Goal: Transaction & Acquisition: Purchase product/service

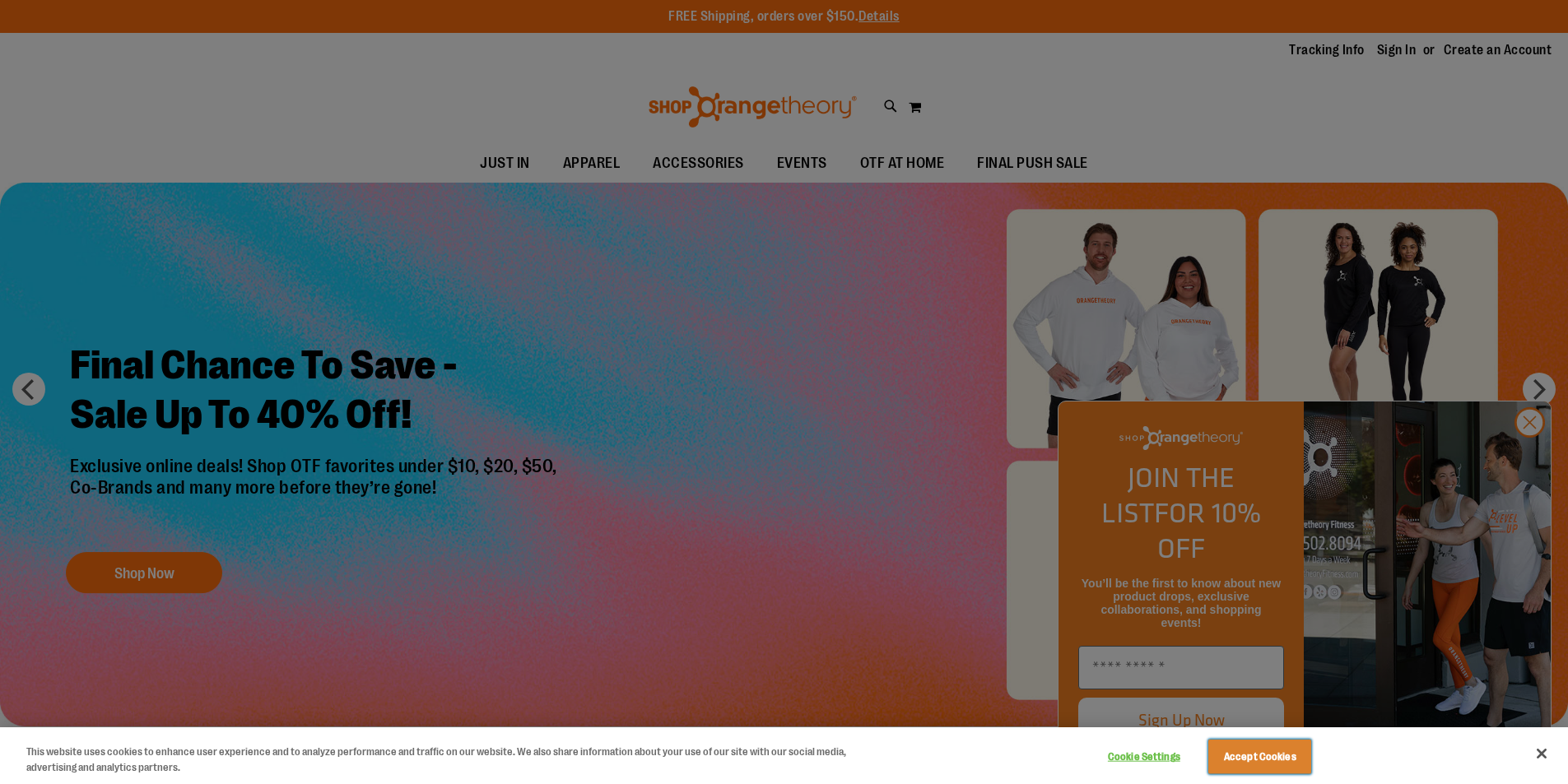
click at [1267, 770] on button "Accept Cookies" at bounding box center [1260, 757] width 102 height 34
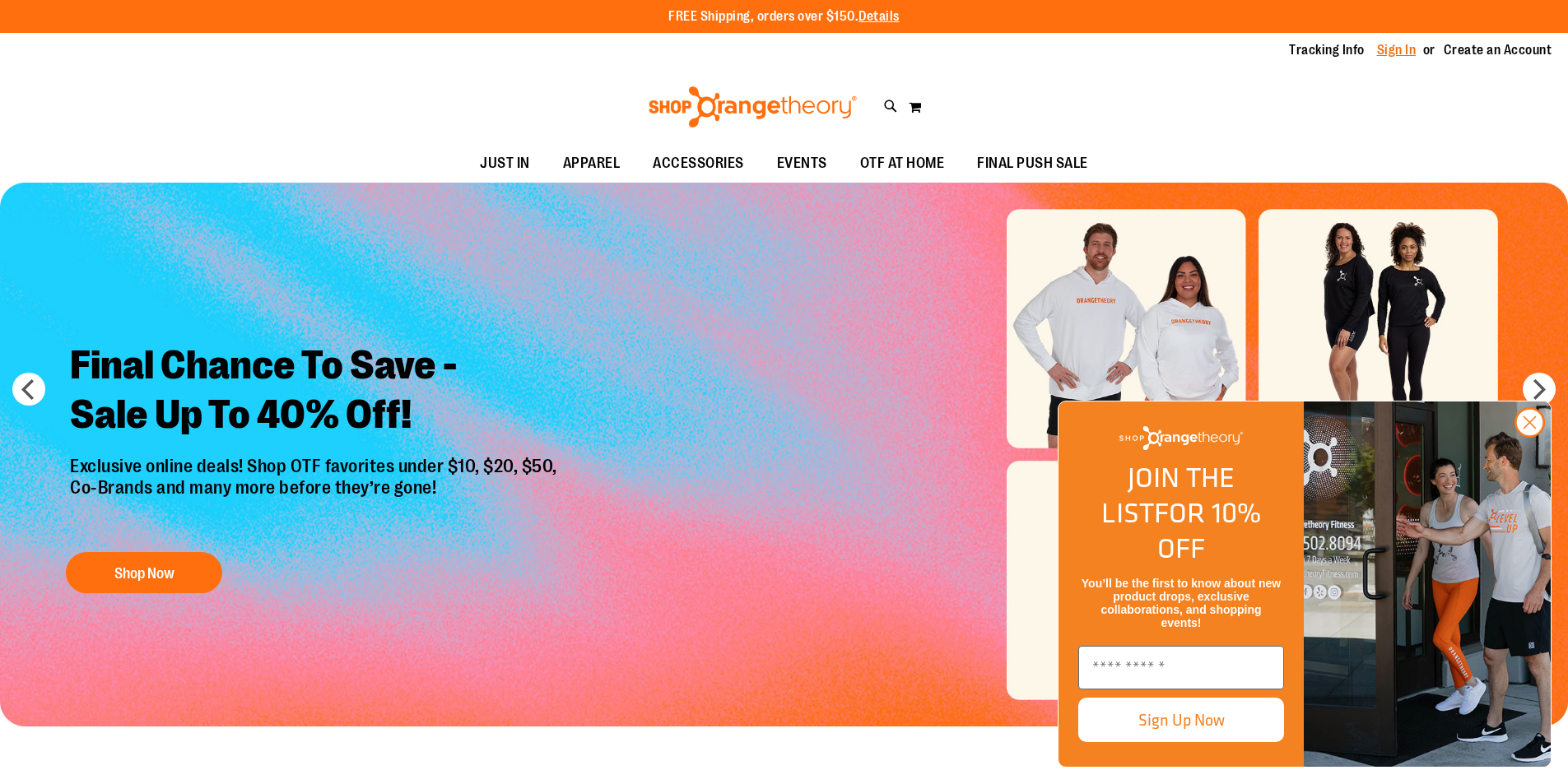
click at [1414, 49] on link "Sign In" at bounding box center [1397, 50] width 40 height 19
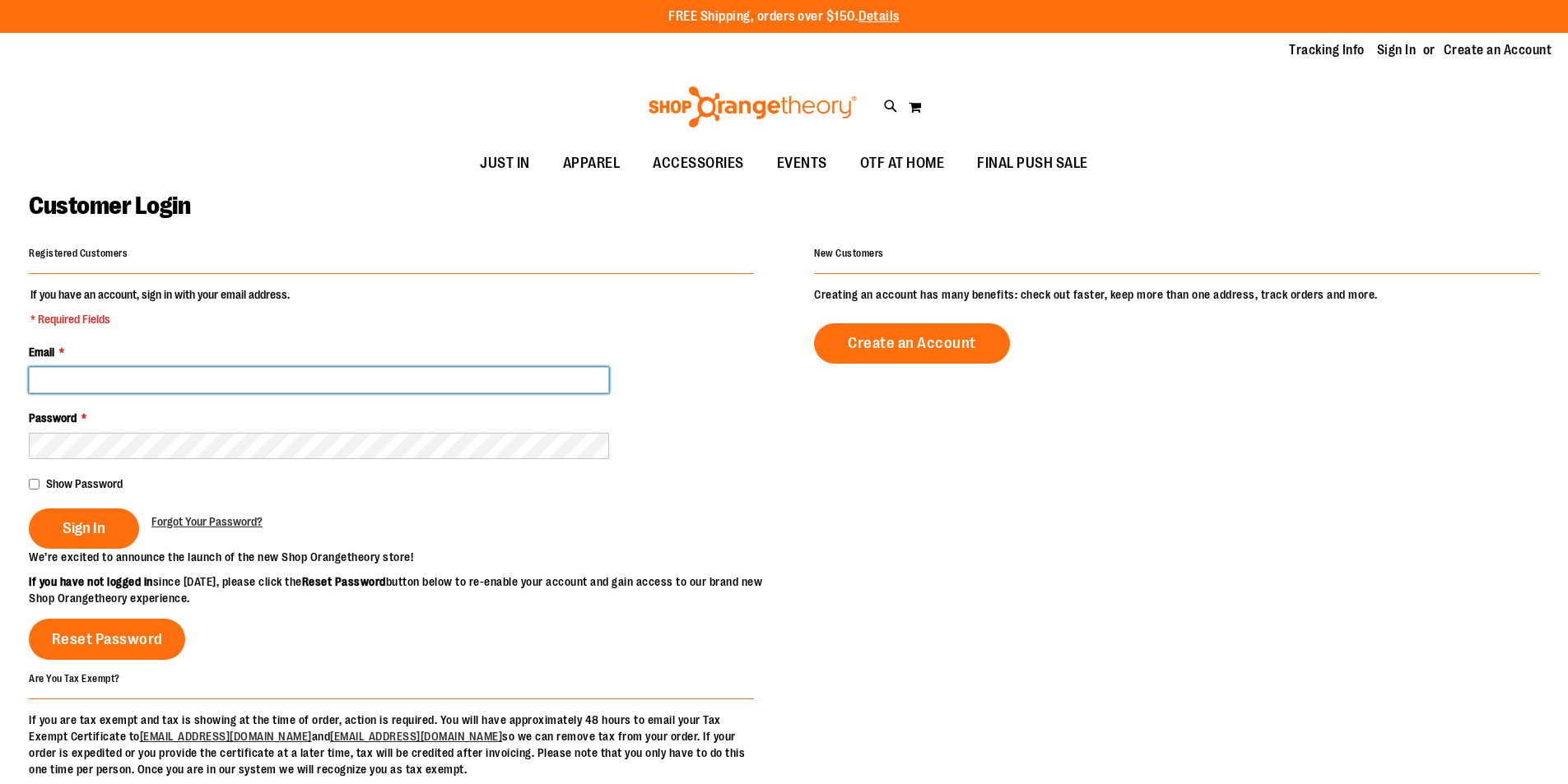
click at [240, 379] on input "Email *" at bounding box center [319, 381] width 580 height 26
type input "*"
type input "**********"
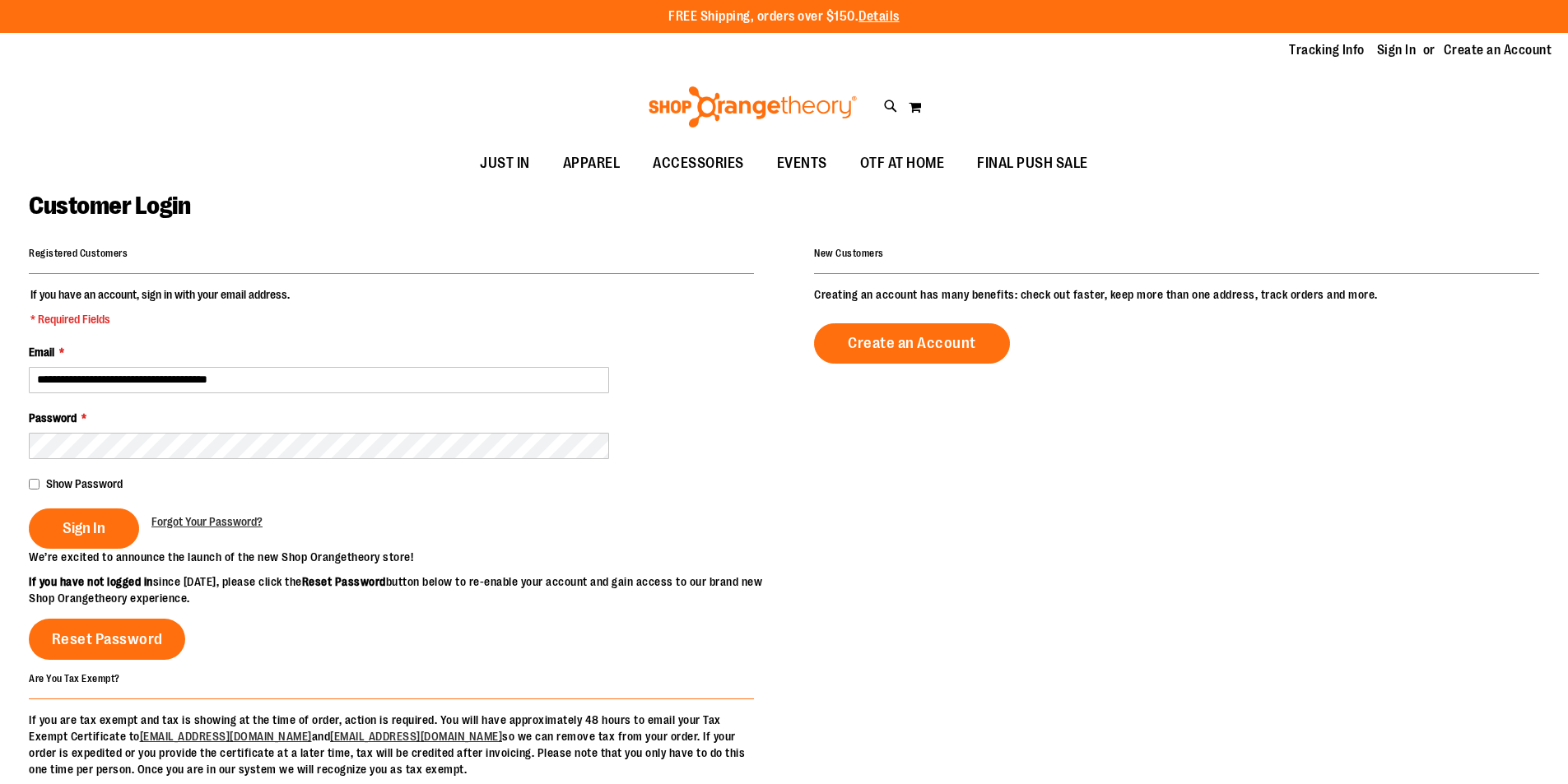
click at [377, 509] on div "Sign In Forgot Your Password?" at bounding box center [391, 529] width 725 height 41
click at [84, 542] on button "Sign In" at bounding box center [84, 529] width 110 height 41
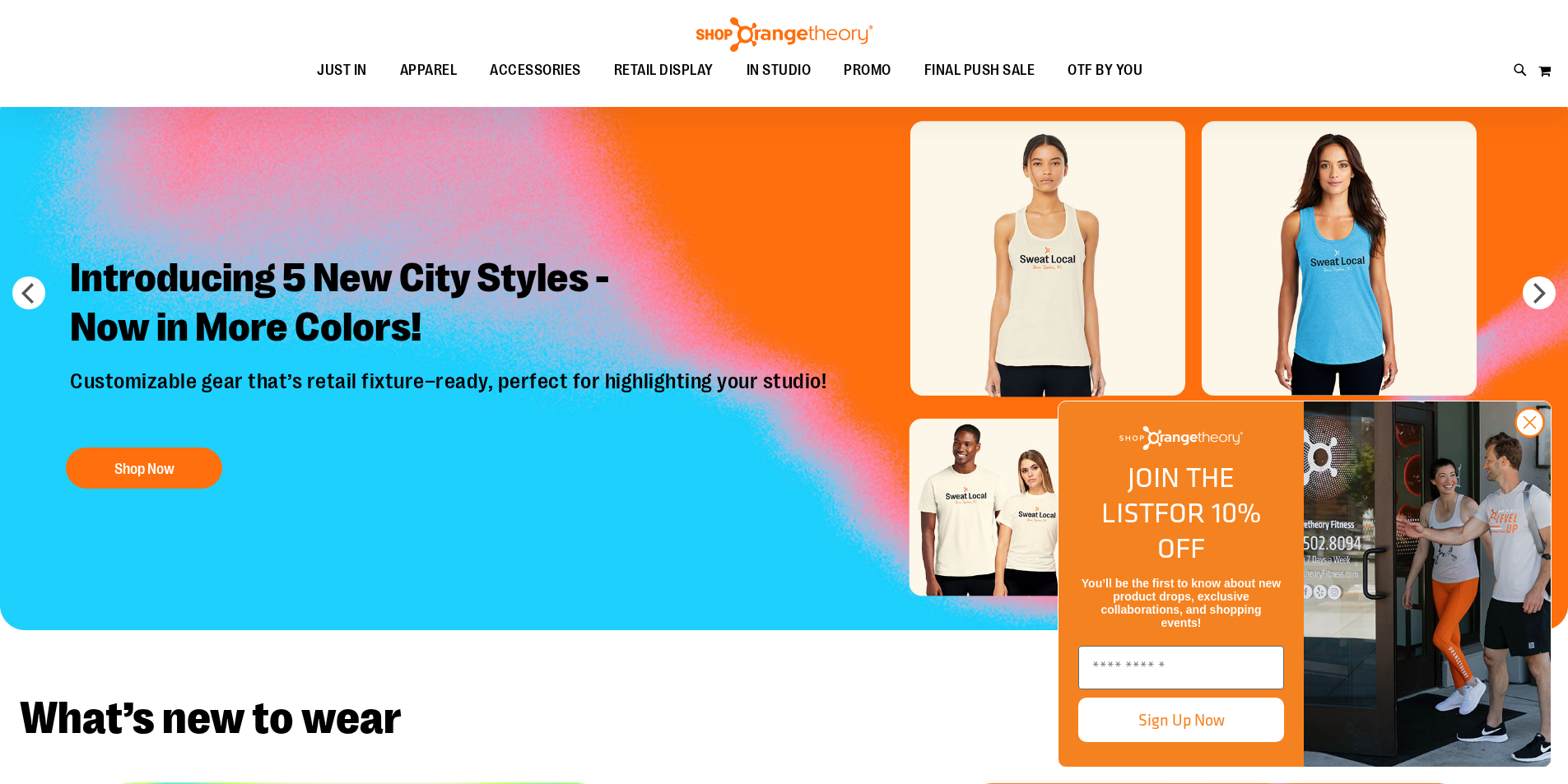
scroll to position [328, 0]
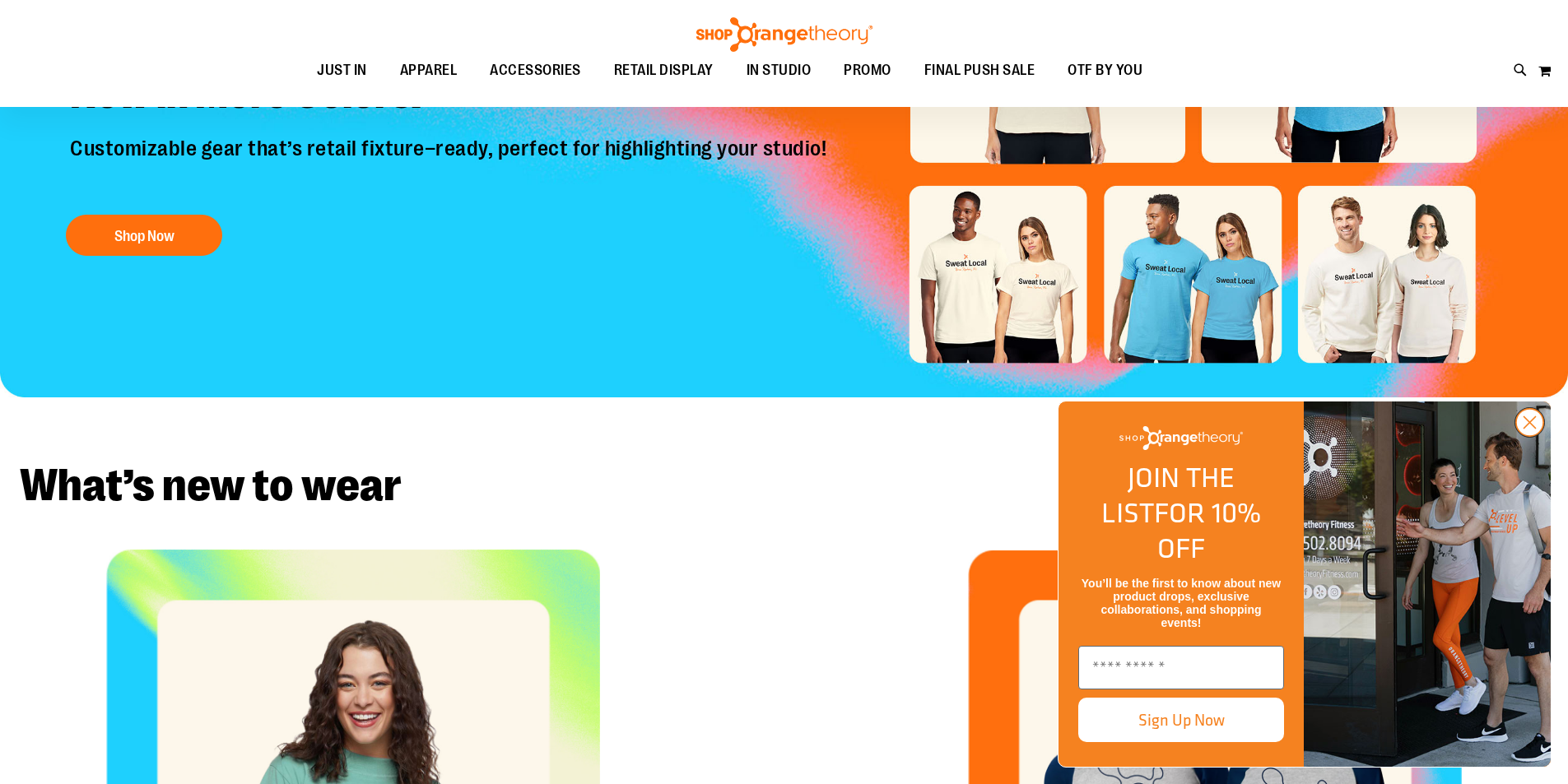
click at [1532, 436] on circle "Close dialog" at bounding box center [1530, 422] width 27 height 27
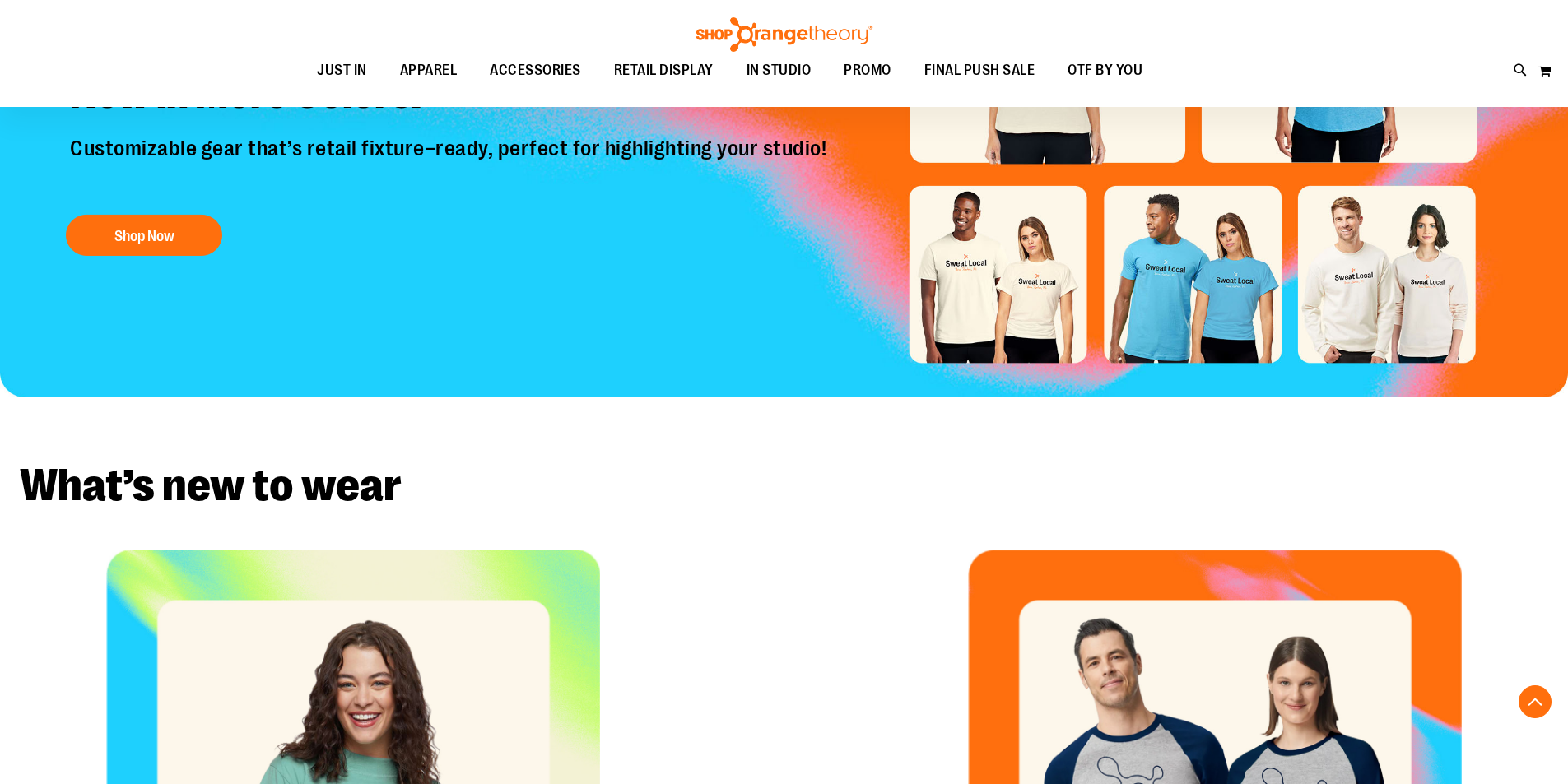
type input "**********"
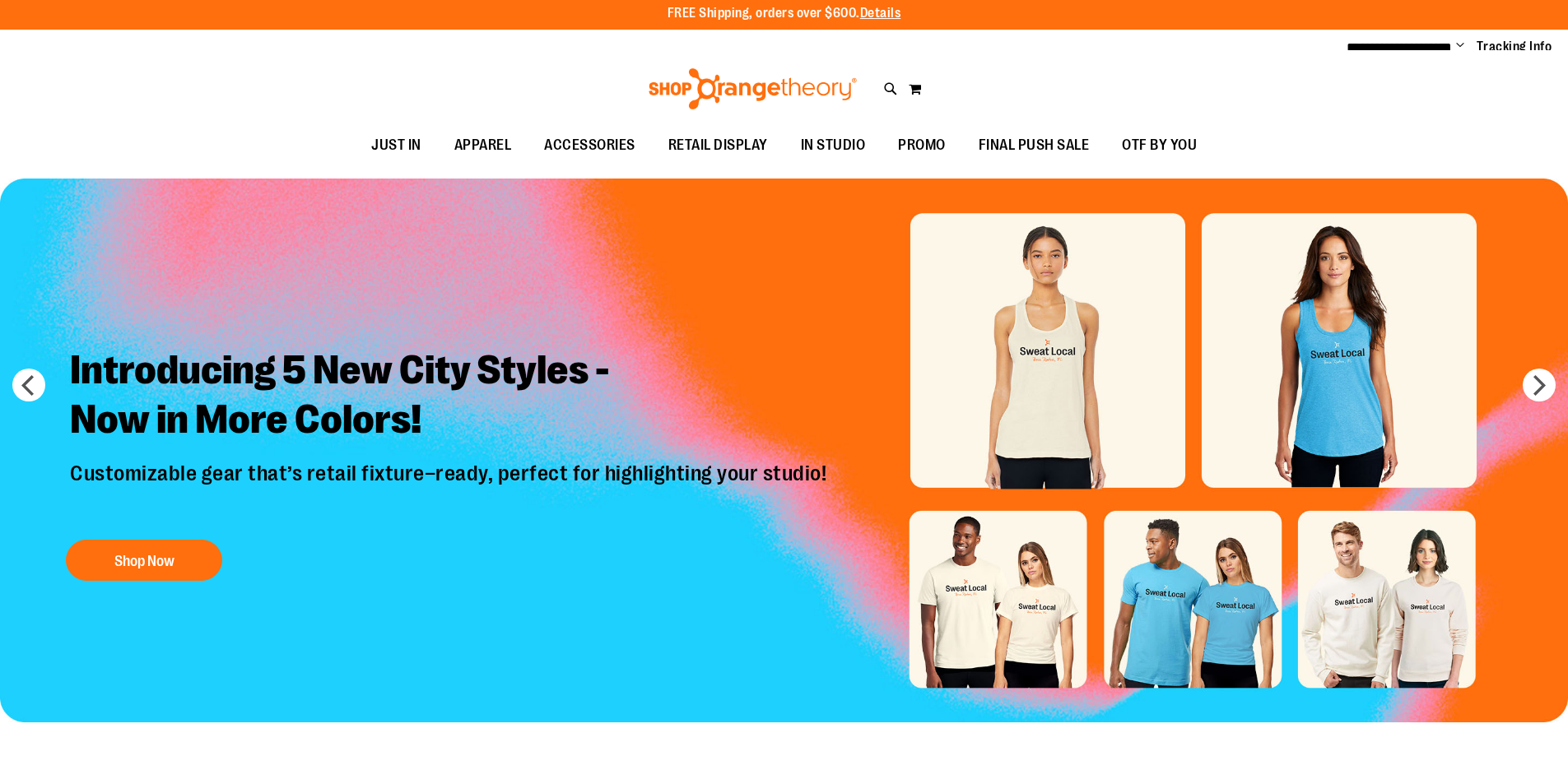
scroll to position [0, 0]
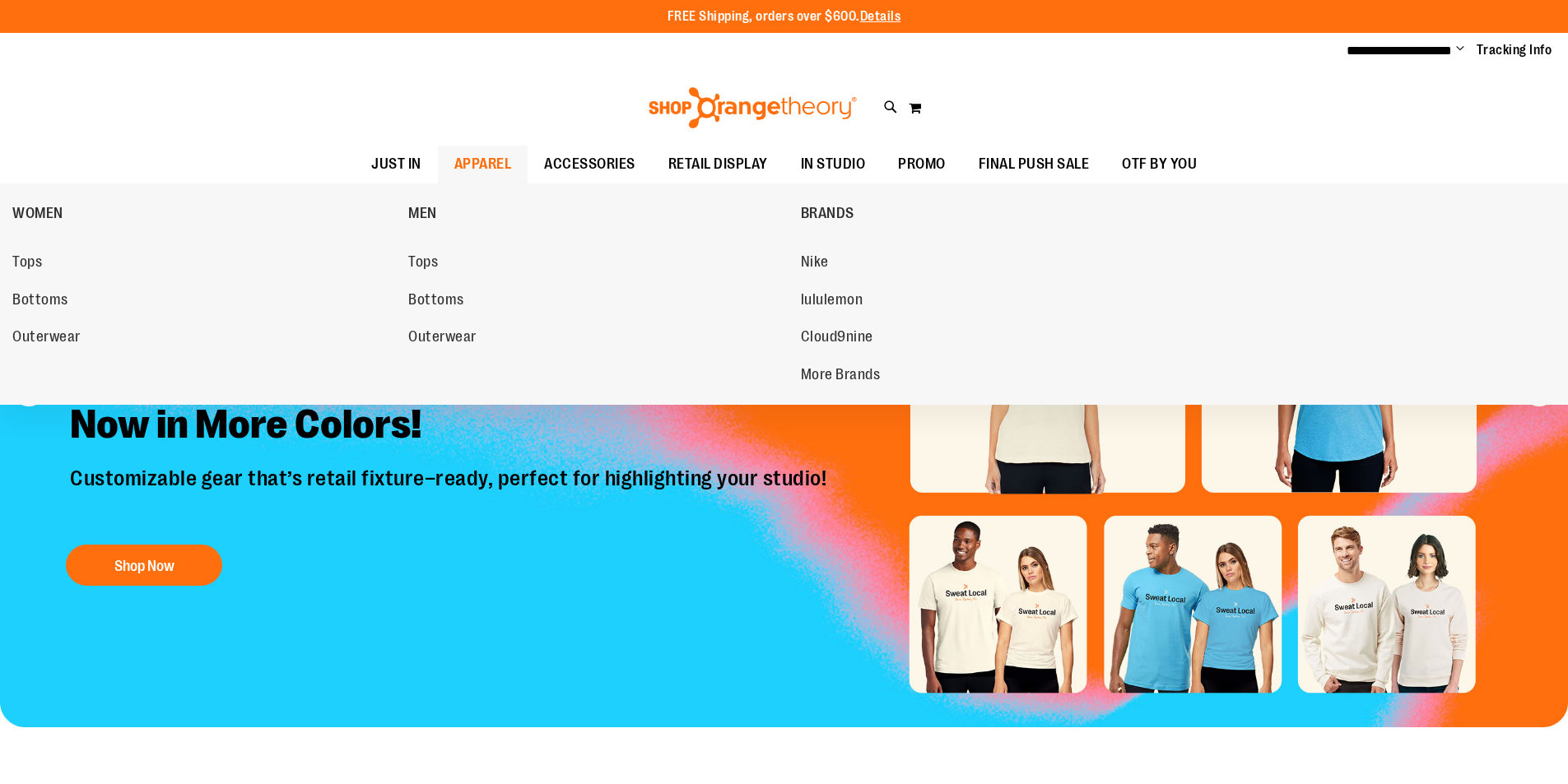
click at [482, 155] on span "APPAREL" at bounding box center [482, 164] width 57 height 37
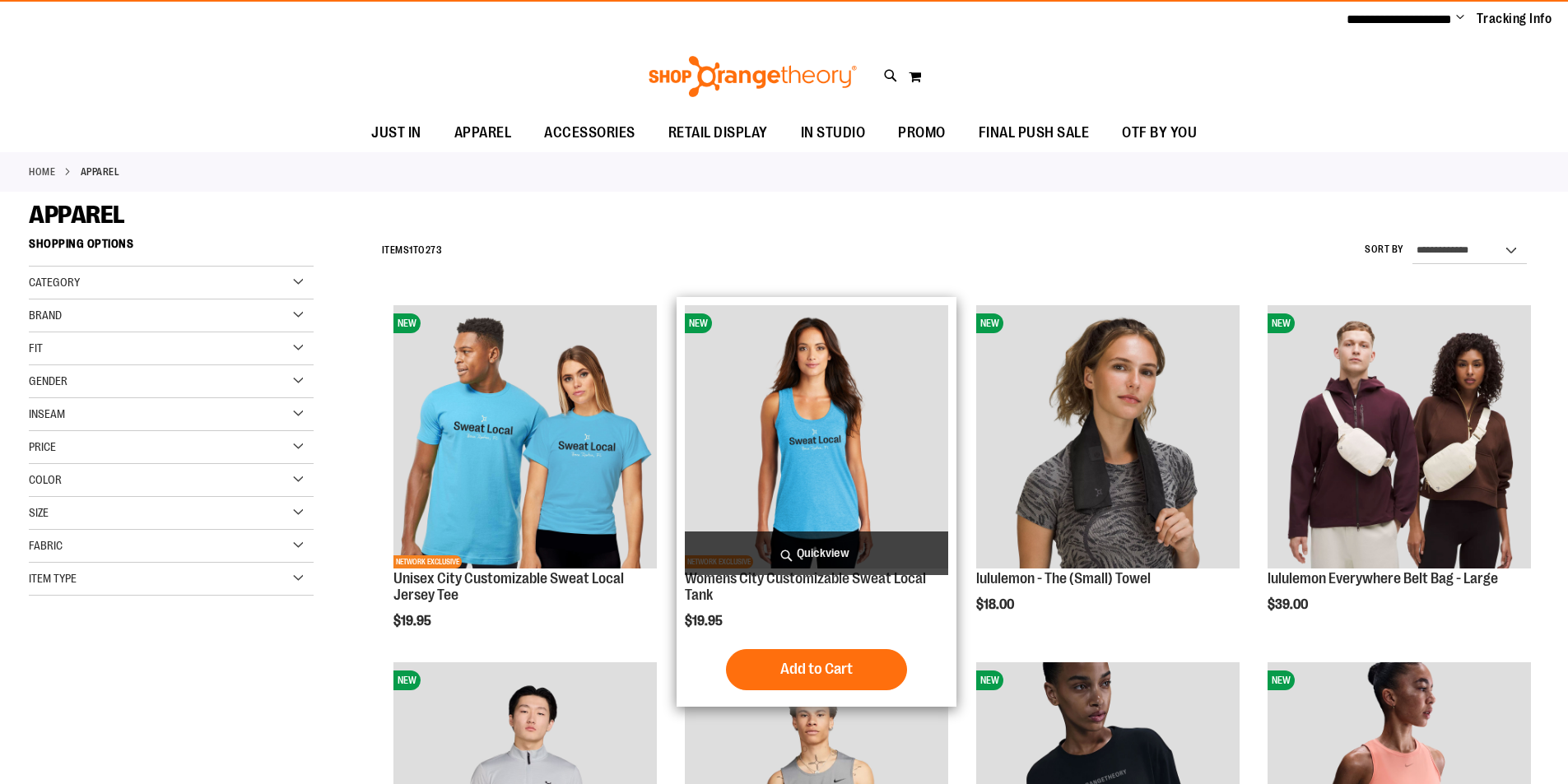
scroll to position [81, 0]
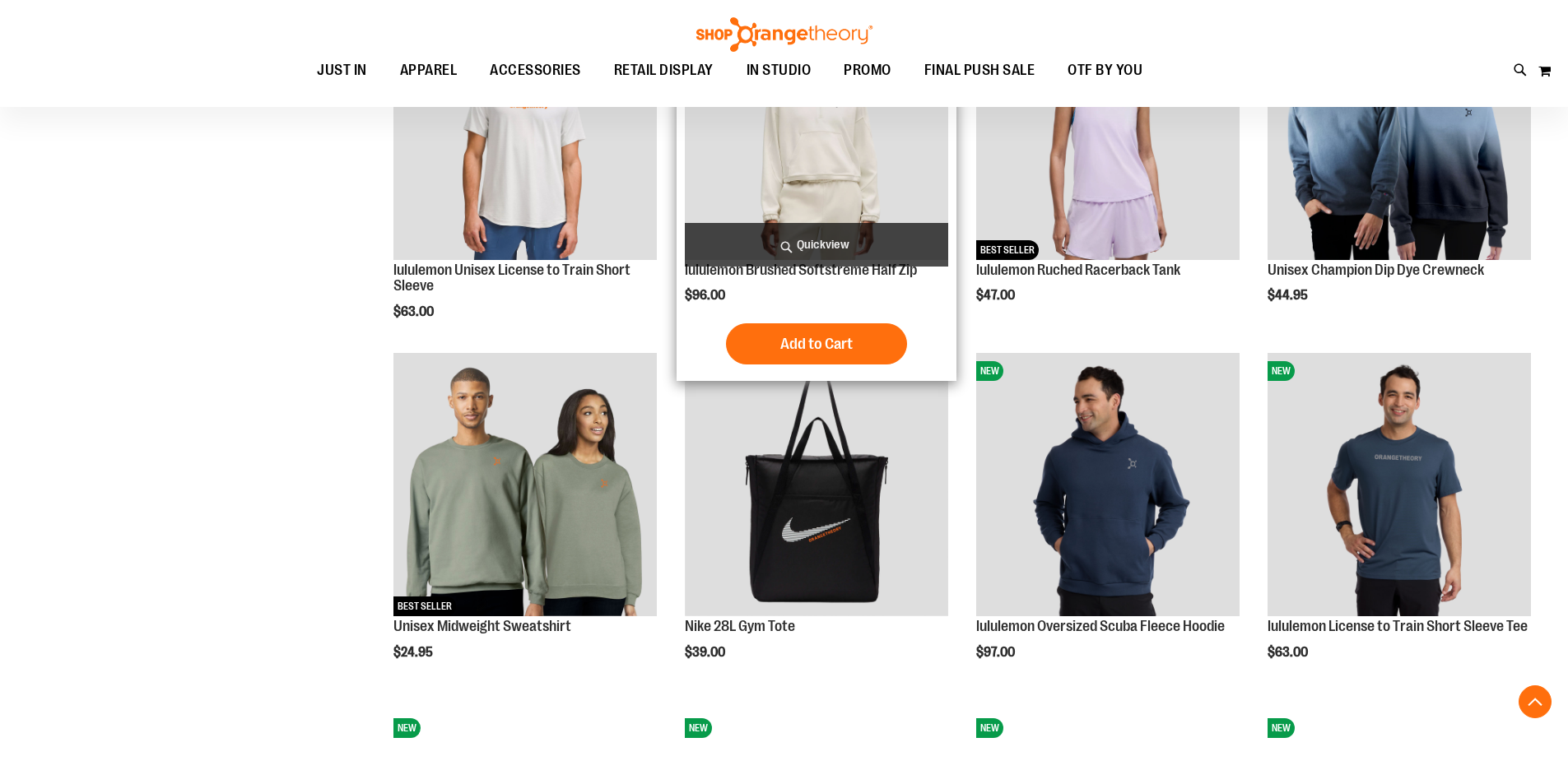
scroll to position [1060, 0]
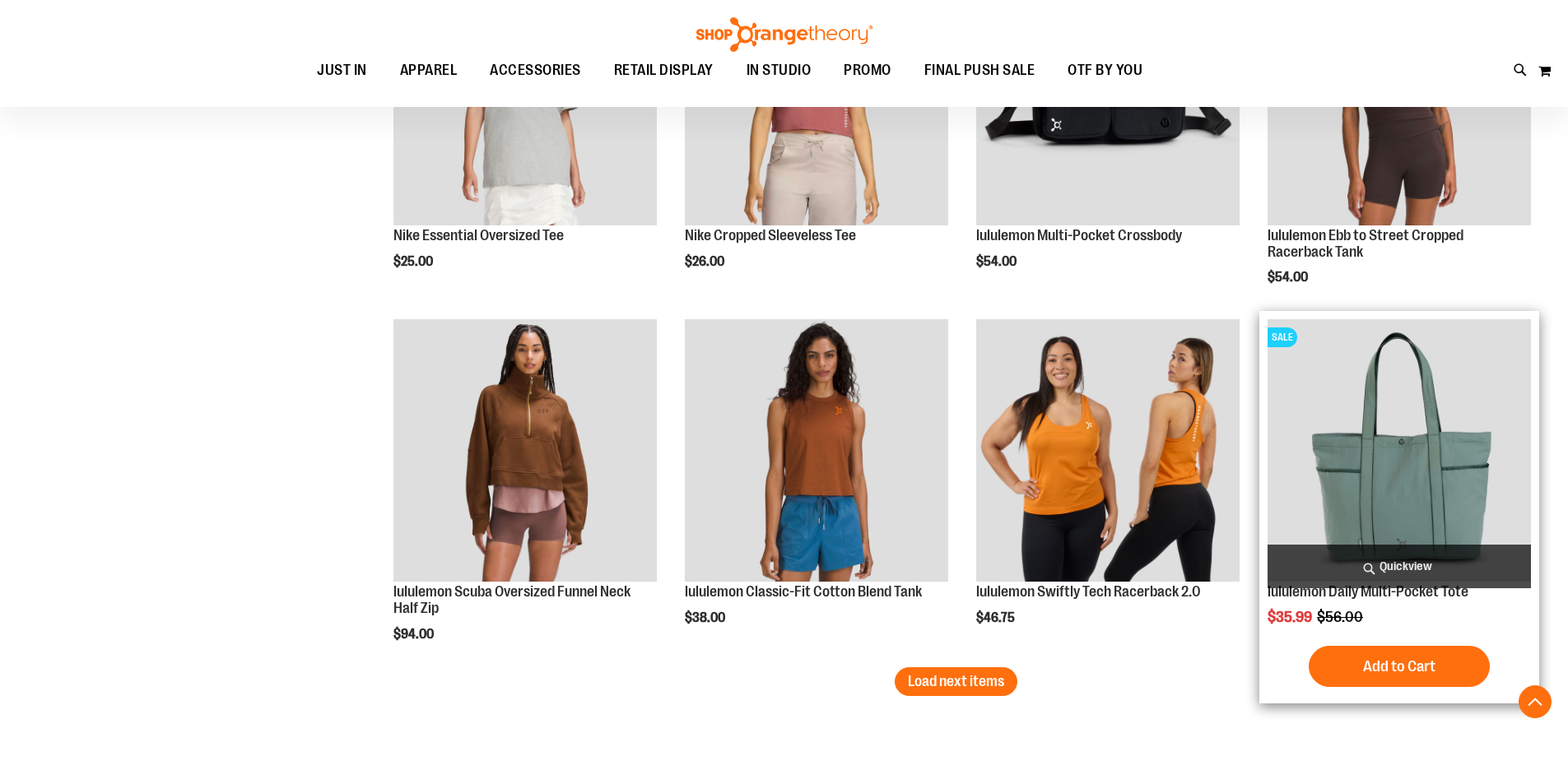
scroll to position [3035, 0]
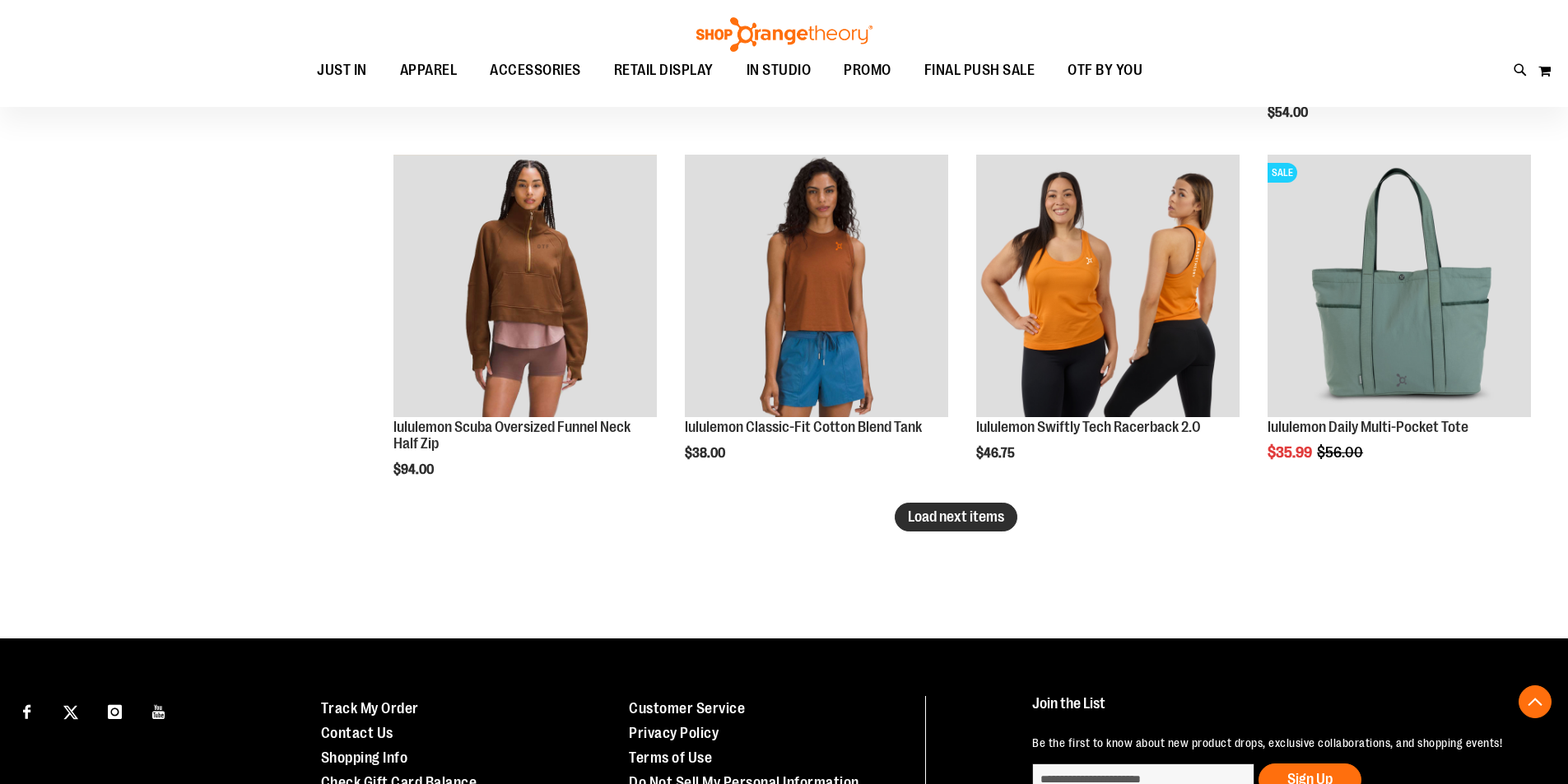
type input "**********"
click at [977, 531] on button "Load next items" at bounding box center [956, 516] width 123 height 29
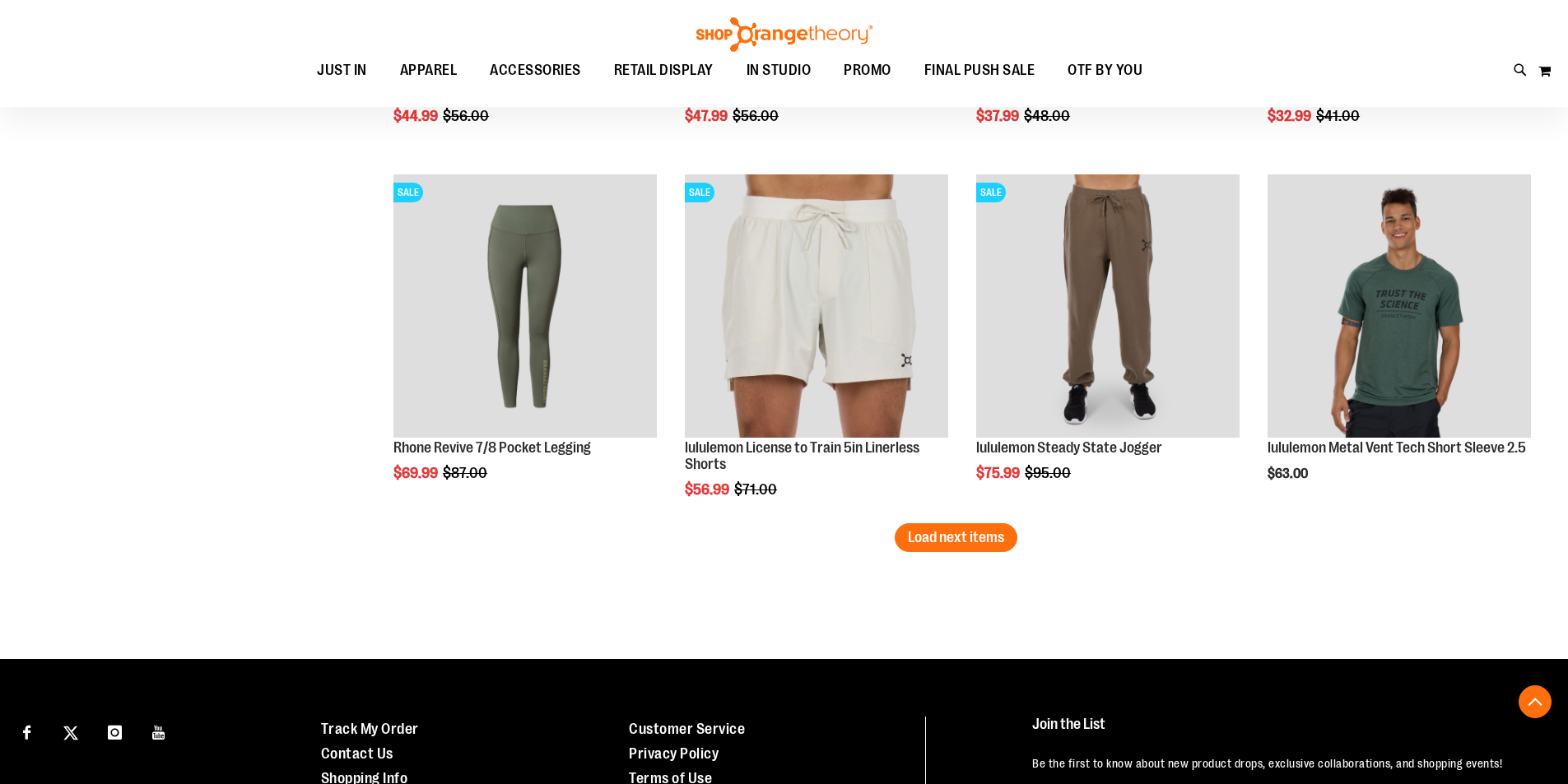
scroll to position [4105, 0]
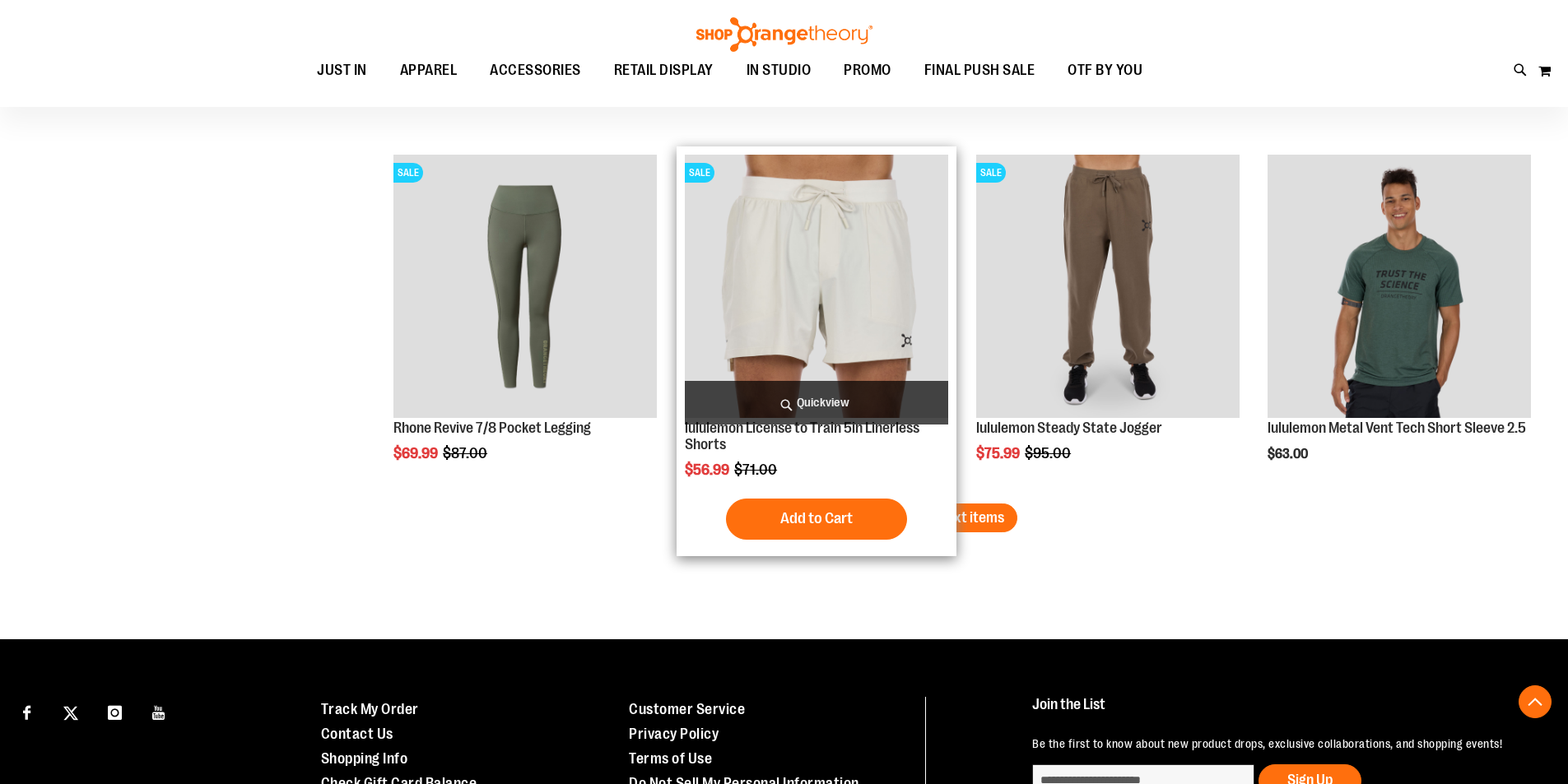
click at [930, 511] on span "Load next items" at bounding box center [956, 517] width 96 height 17
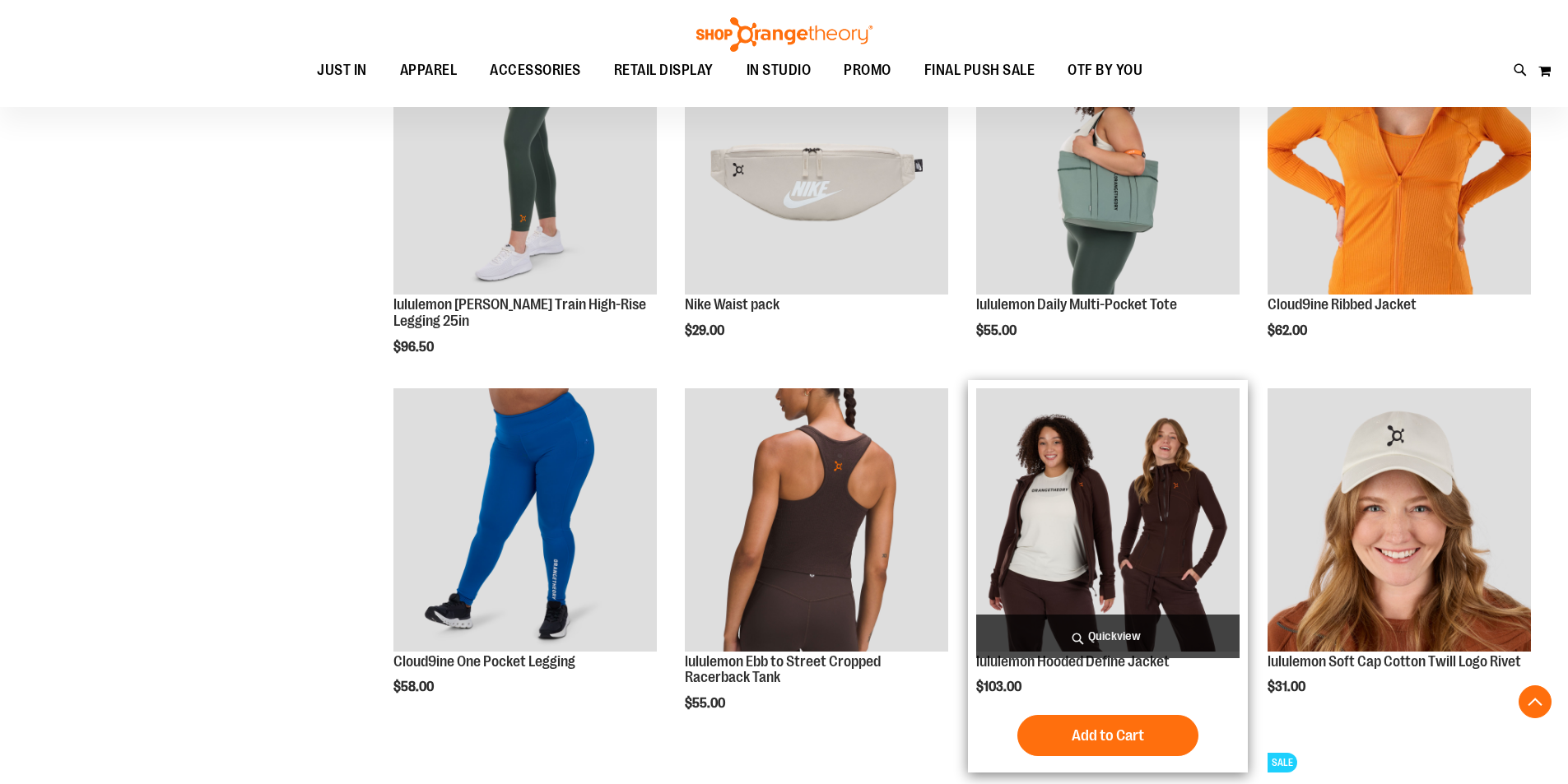
scroll to position [4681, 0]
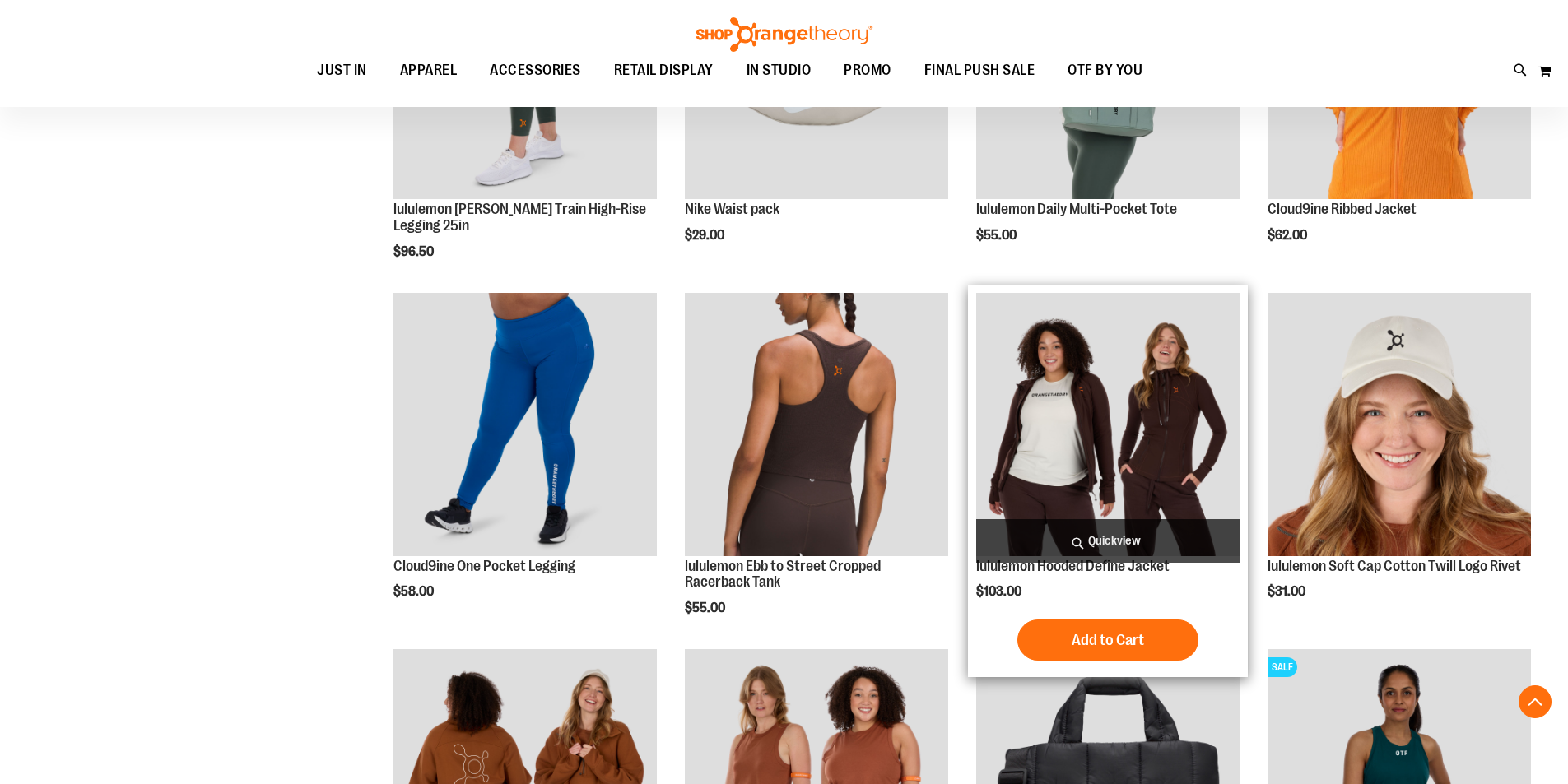
click at [1169, 403] on img "product" at bounding box center [1108, 425] width 263 height 263
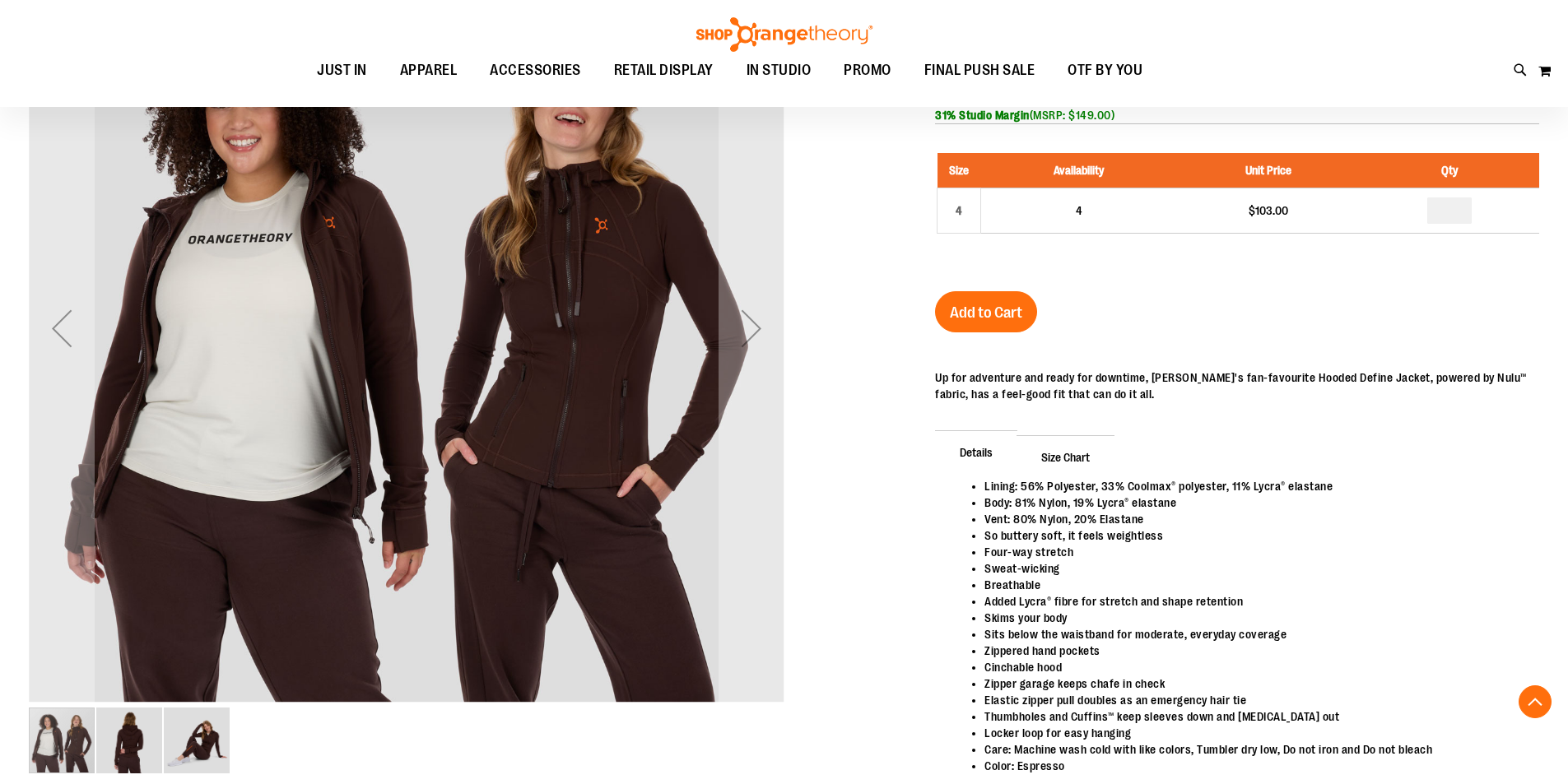
scroll to position [328, 0]
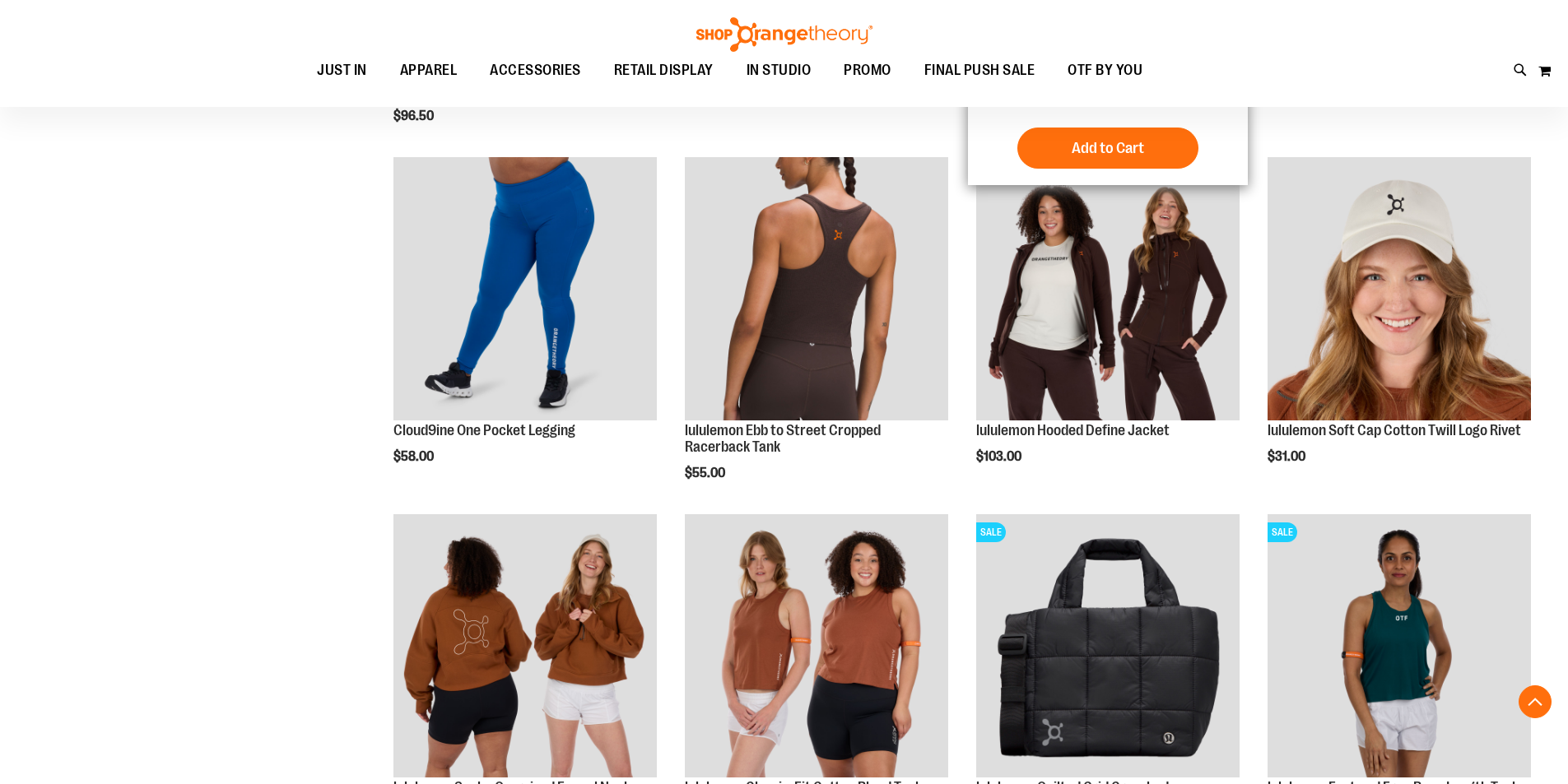
scroll to position [526, 0]
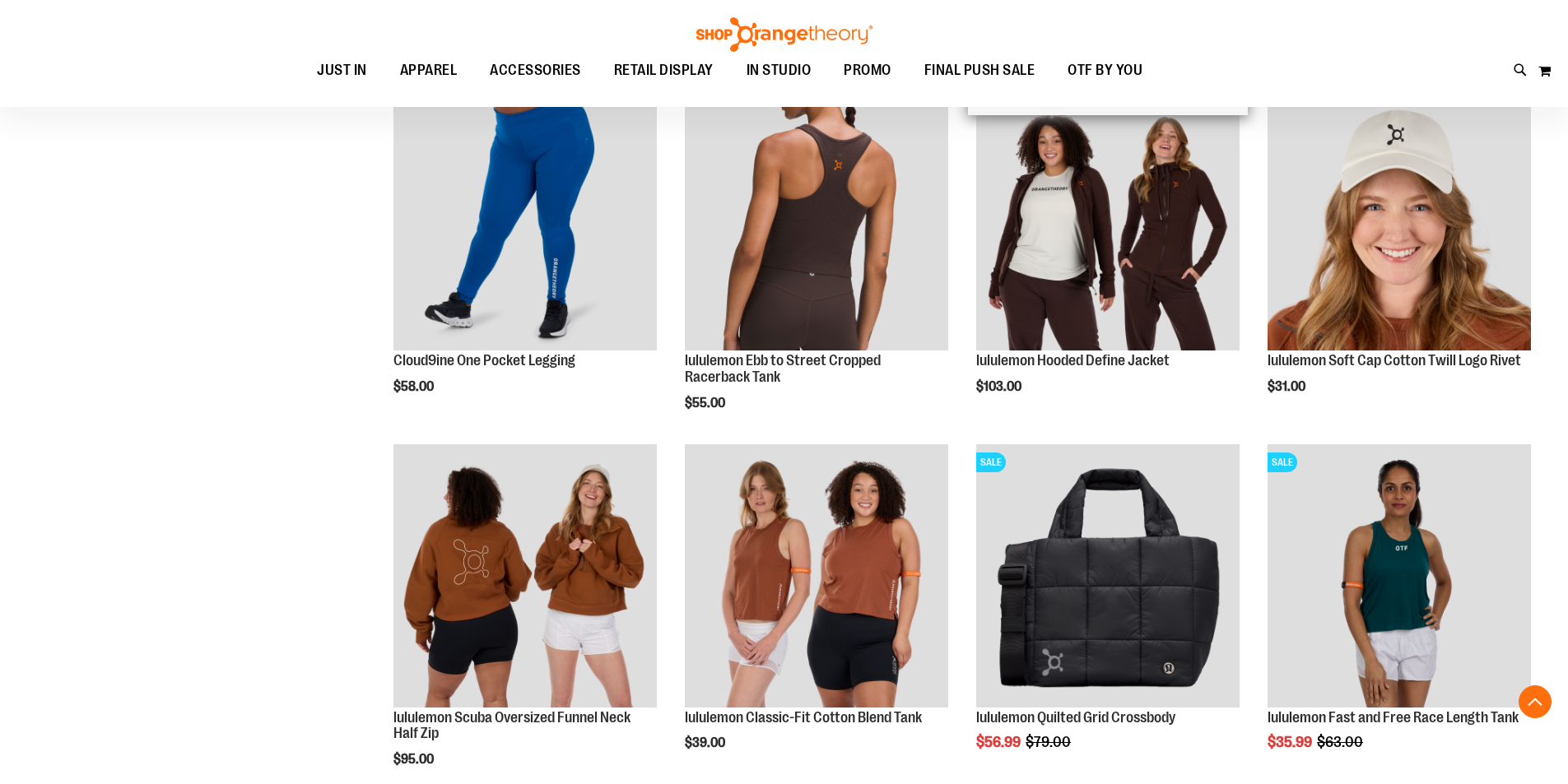
scroll to position [608, 0]
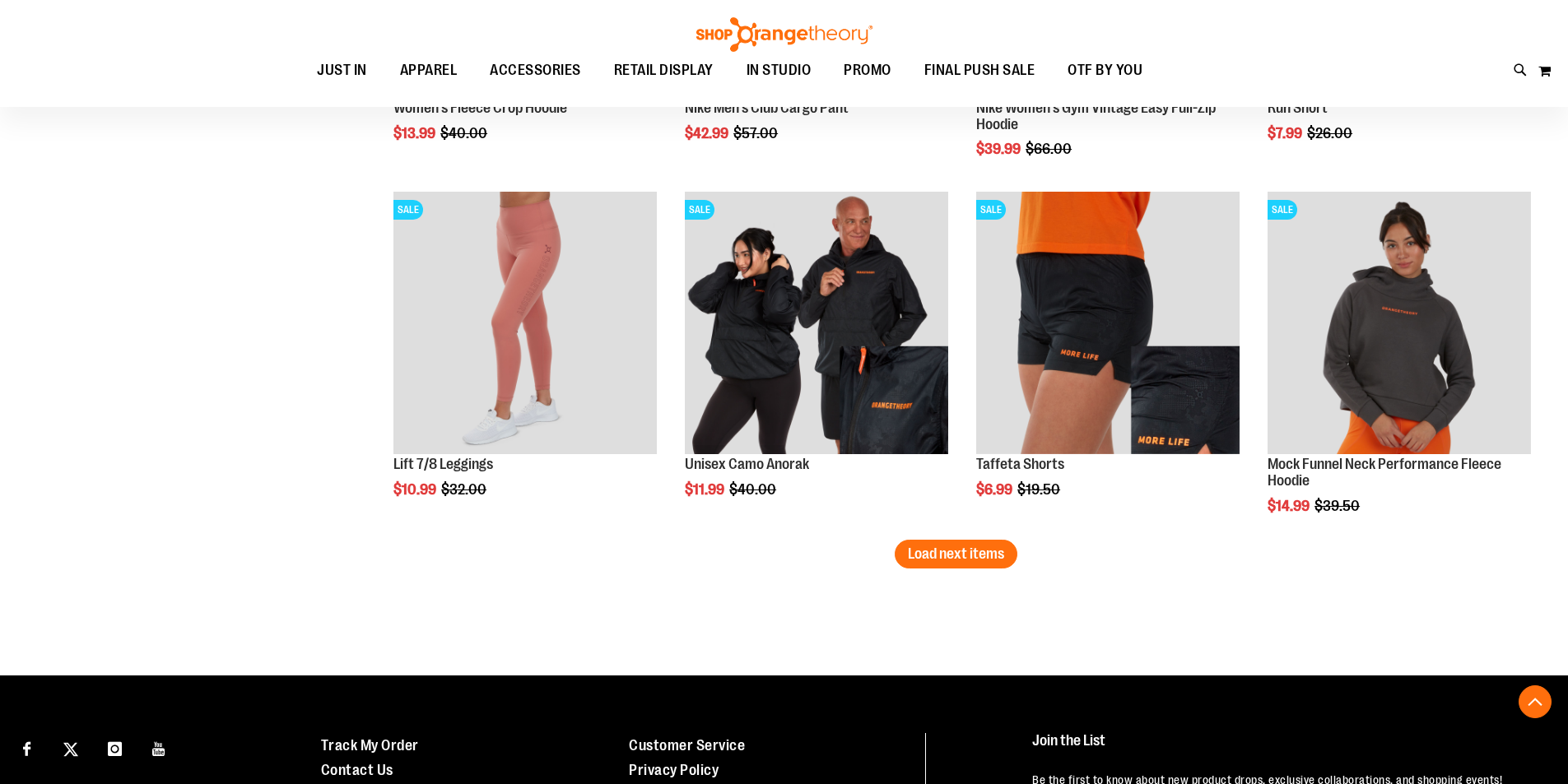
scroll to position [3077, 0]
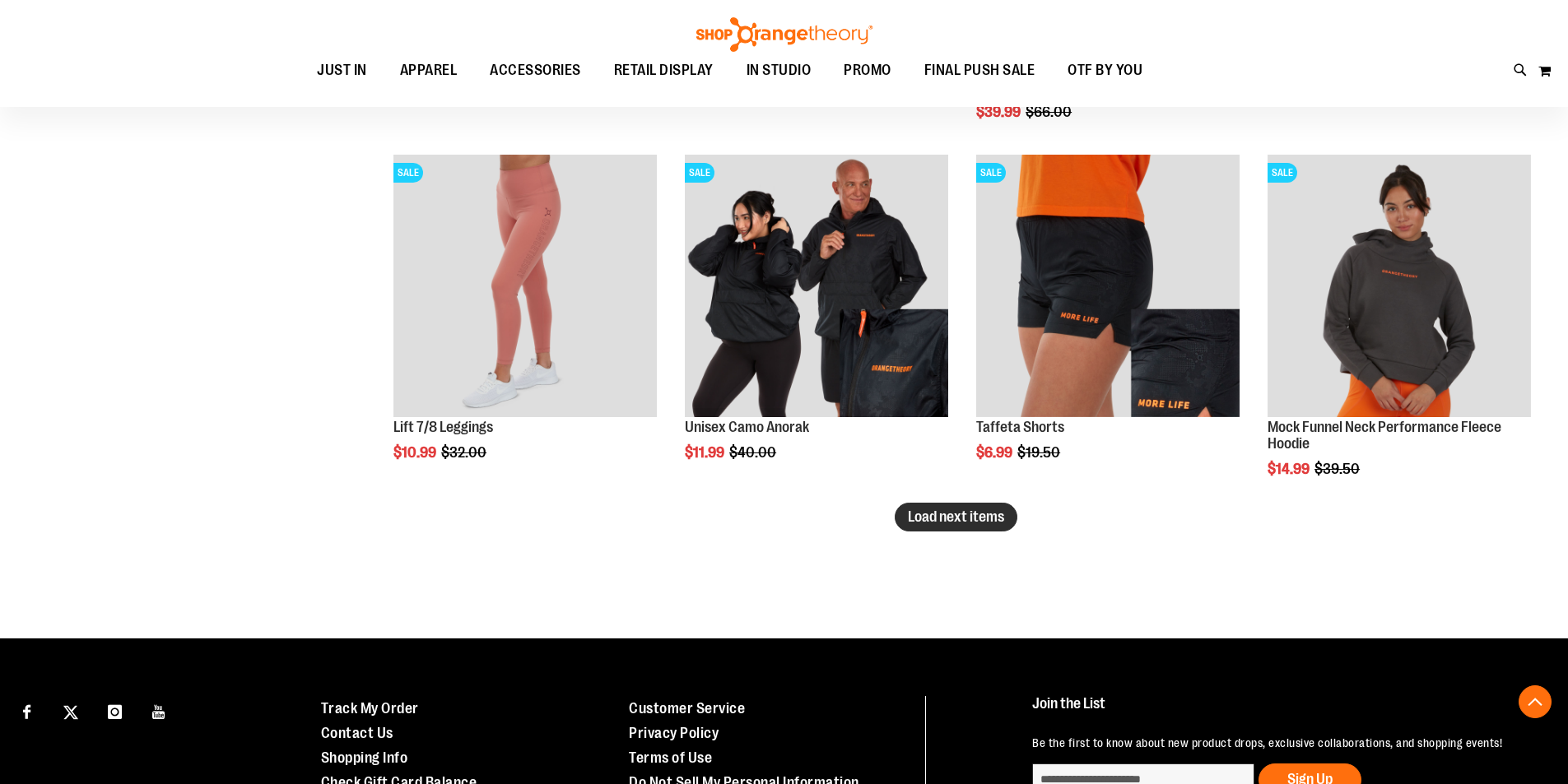
type input "**********"
click at [933, 518] on span "Load next items" at bounding box center [956, 516] width 96 height 17
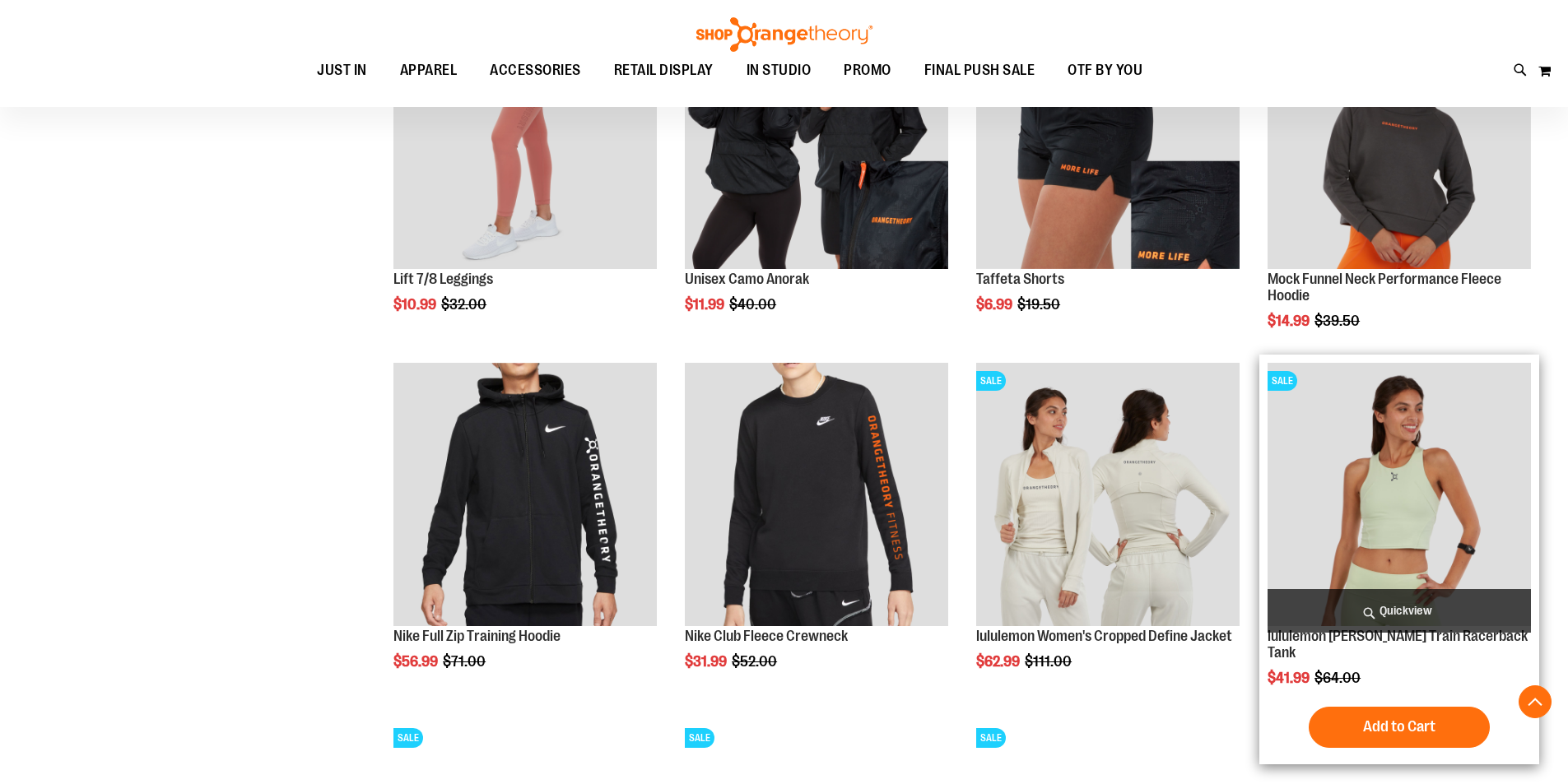
scroll to position [3241, 0]
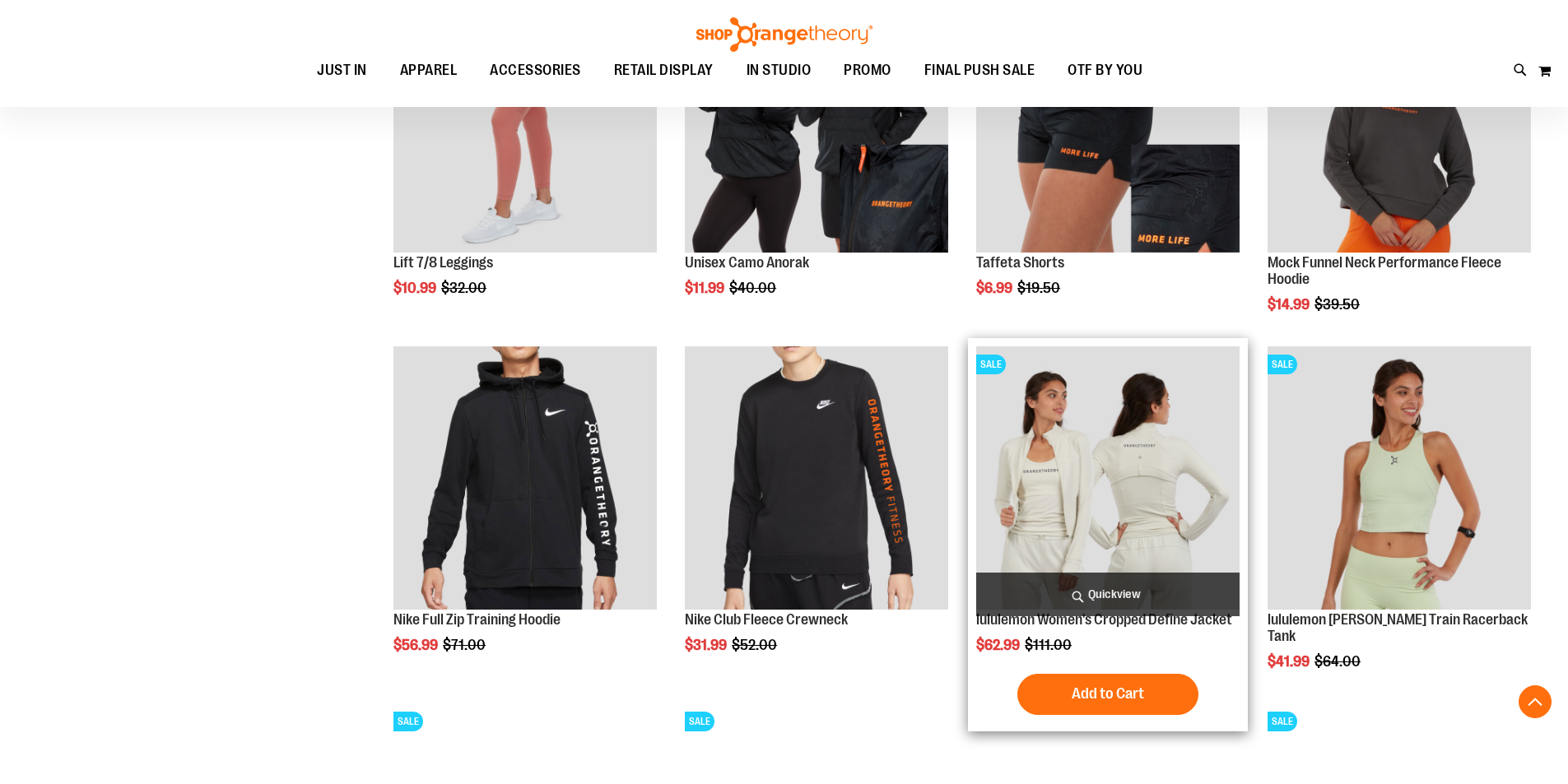
click at [1087, 488] on img "product" at bounding box center [1108, 478] width 263 height 263
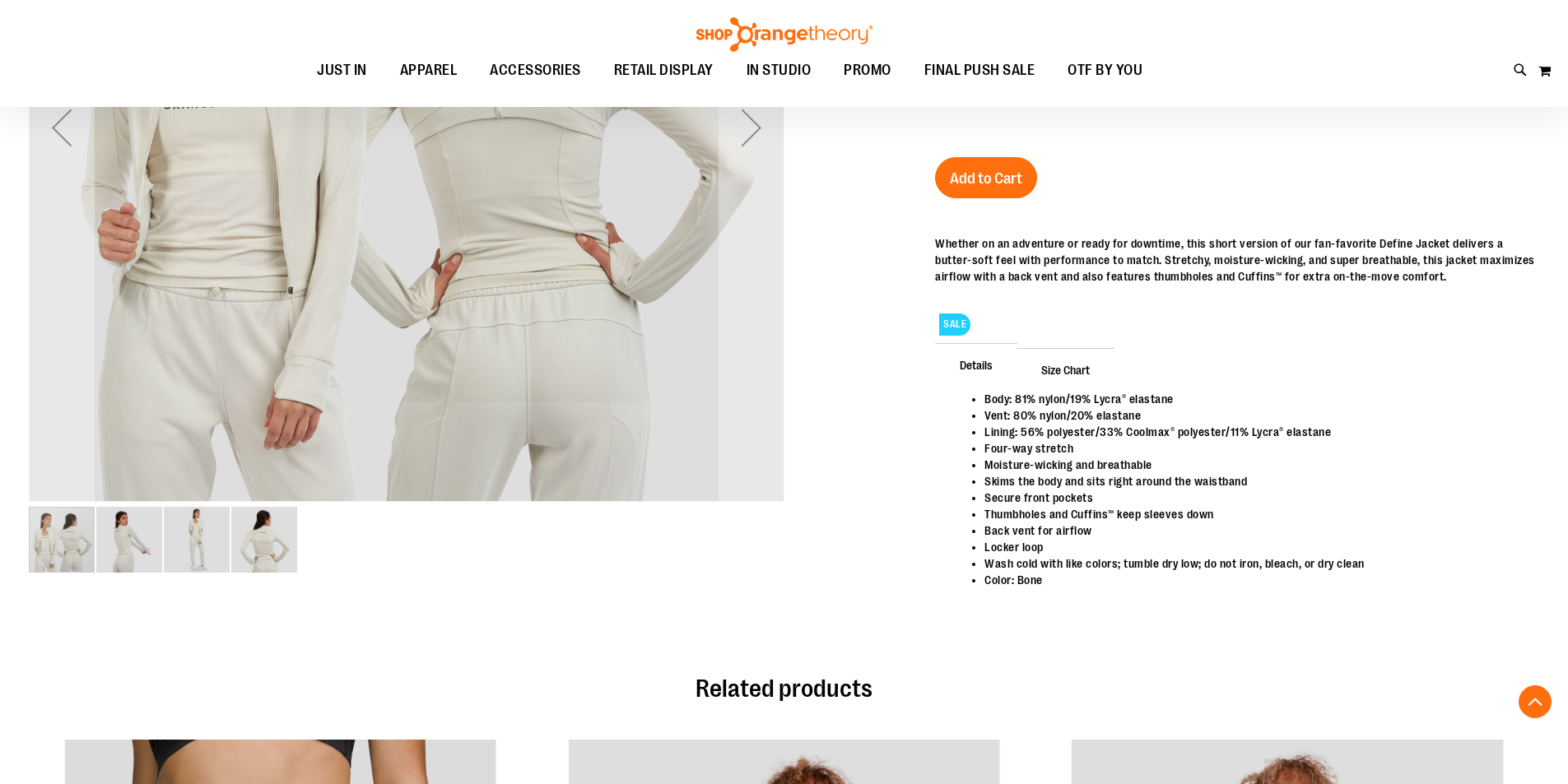
scroll to position [493, 0]
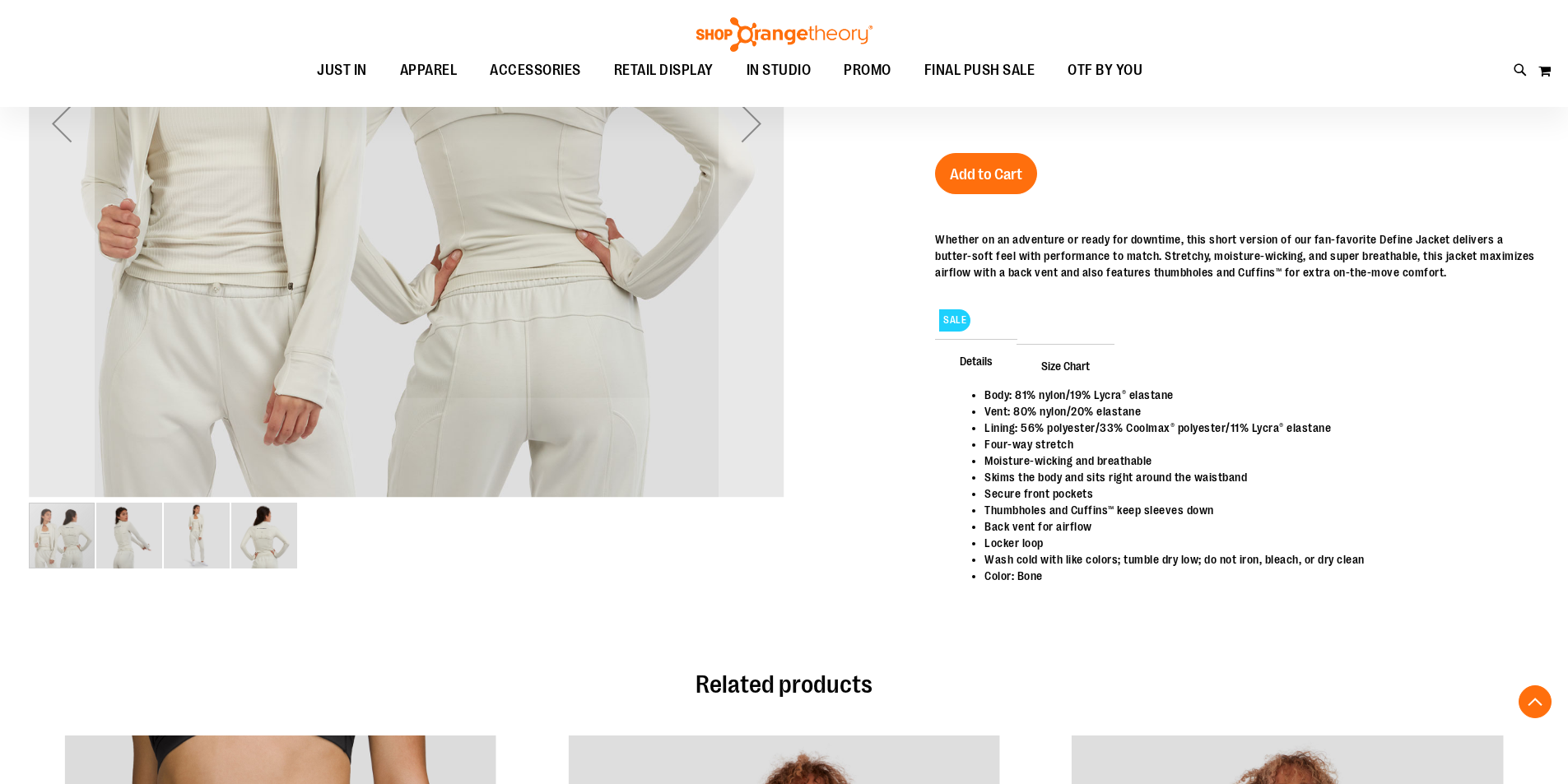
type input "**********"
click at [66, 538] on div "carousel" at bounding box center [62, 535] width 66 height 66
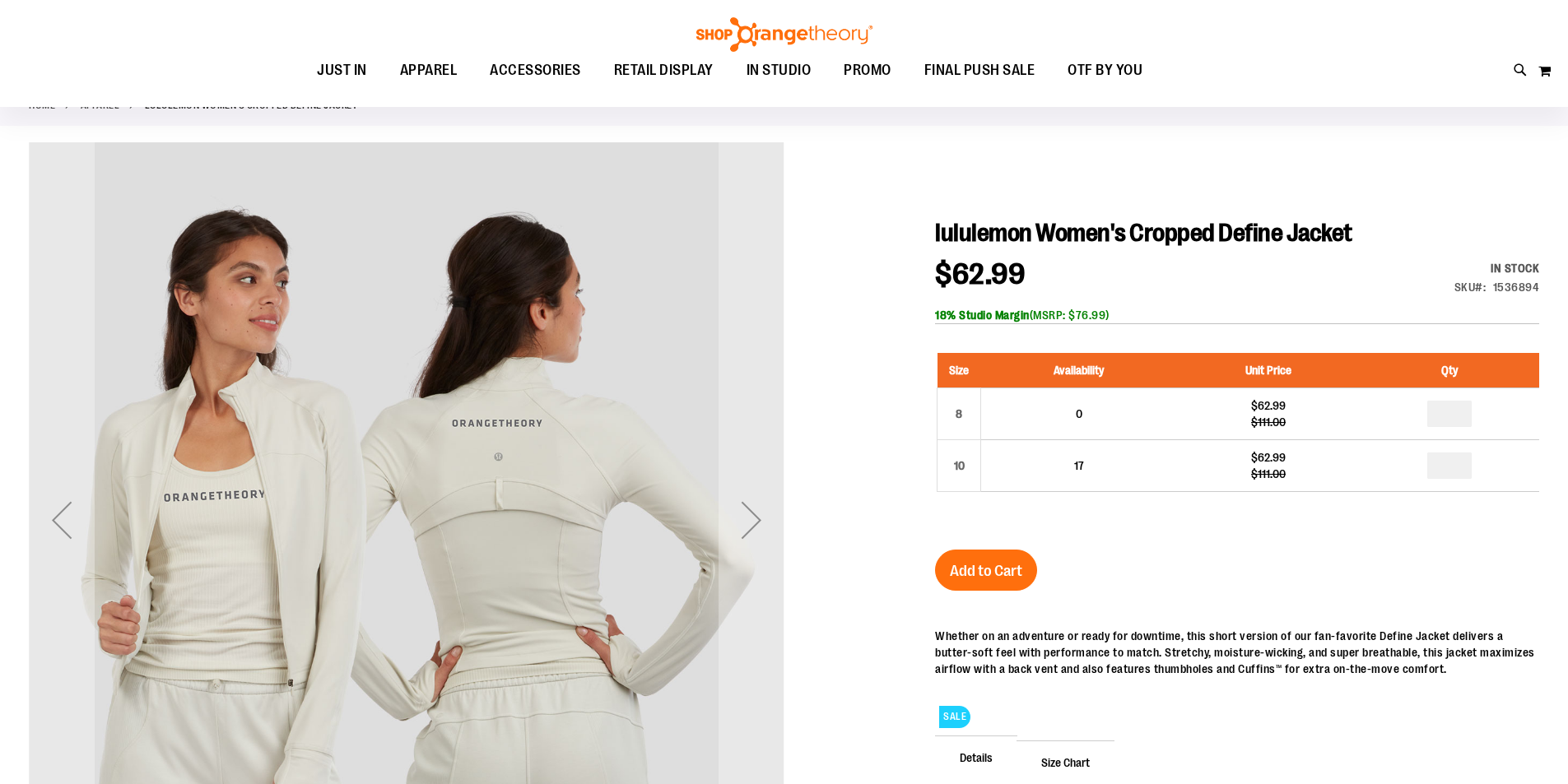
scroll to position [0, 0]
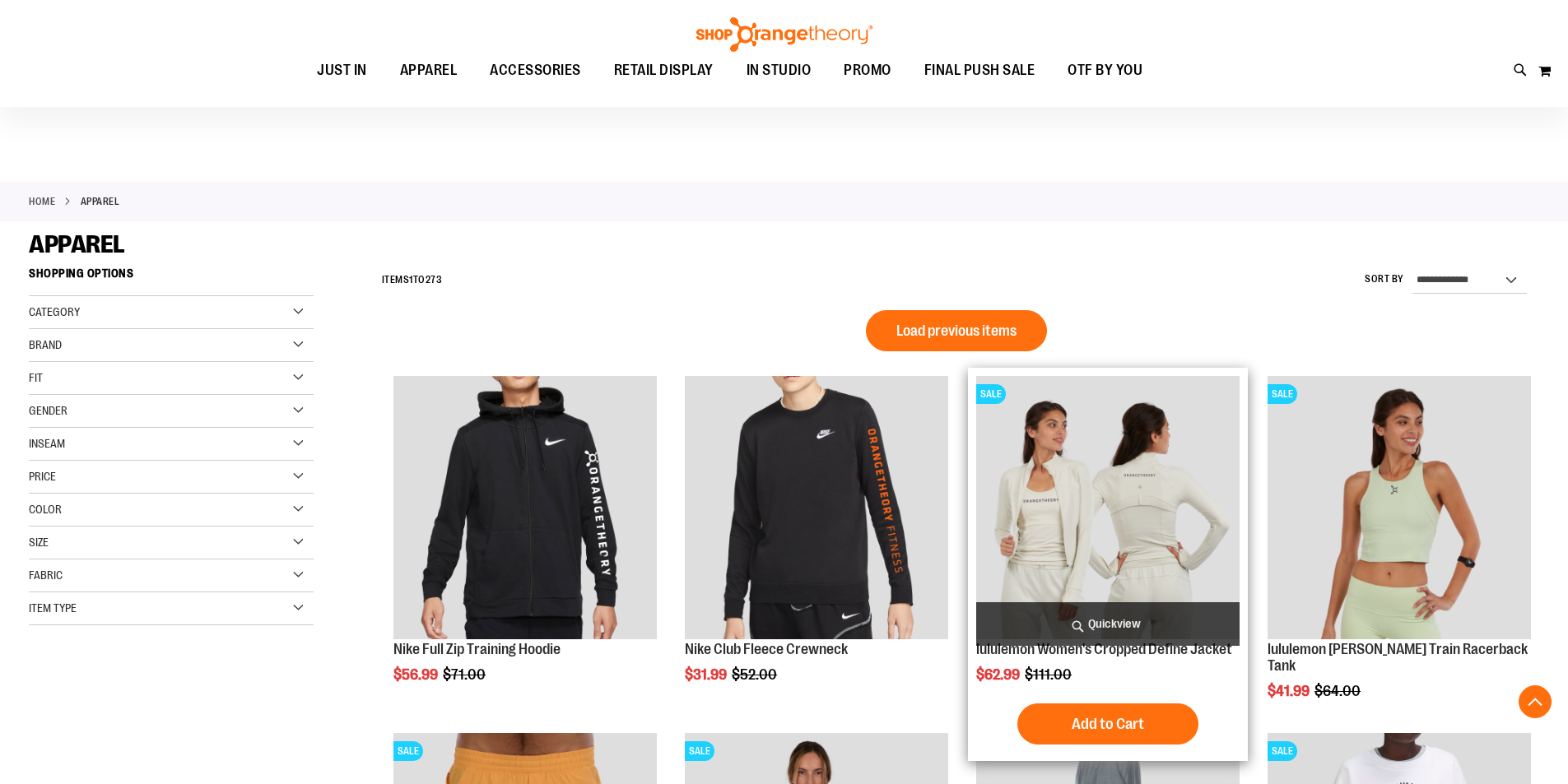
scroll to position [1085, 0]
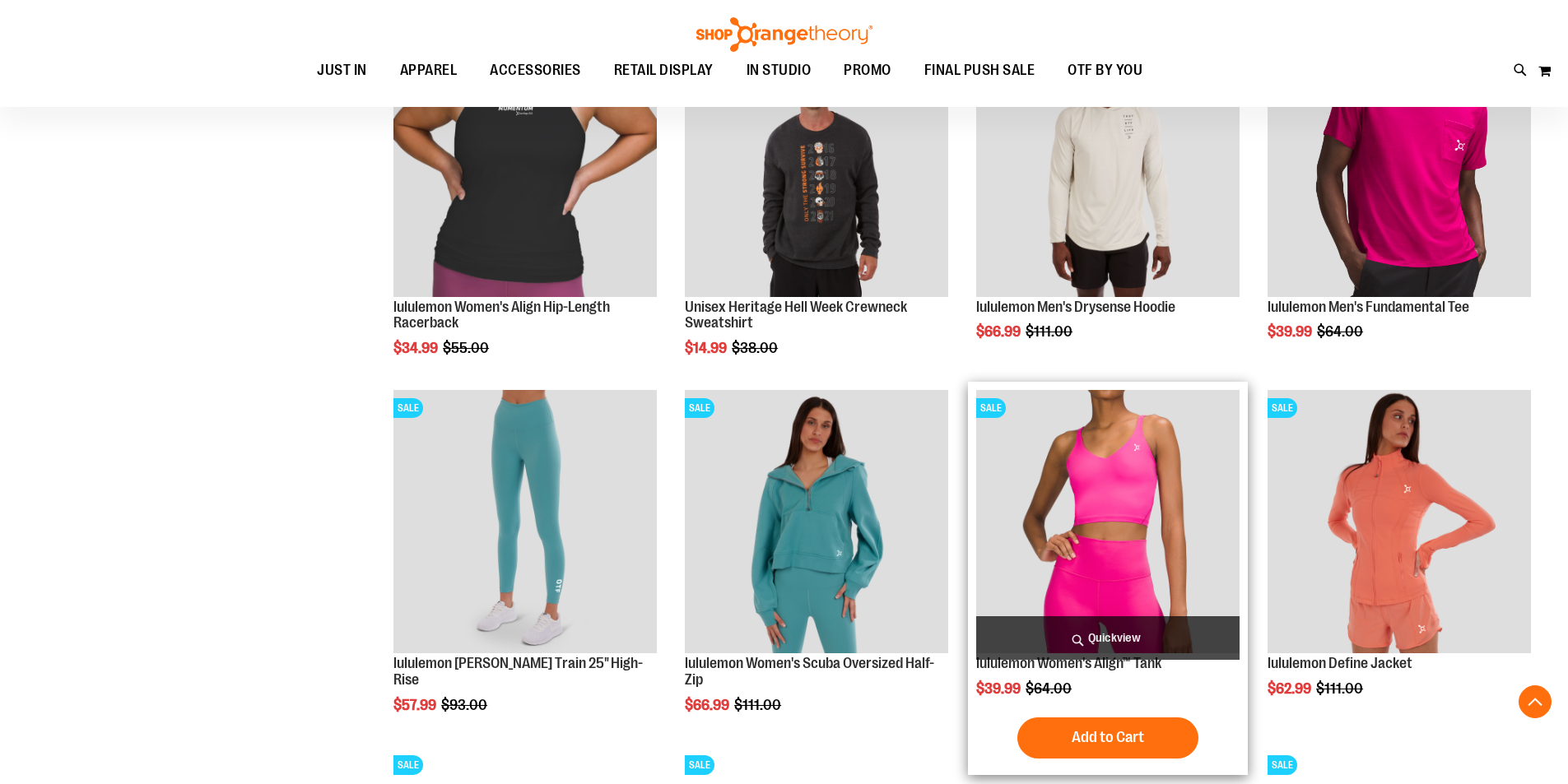
scroll to position [1085, 0]
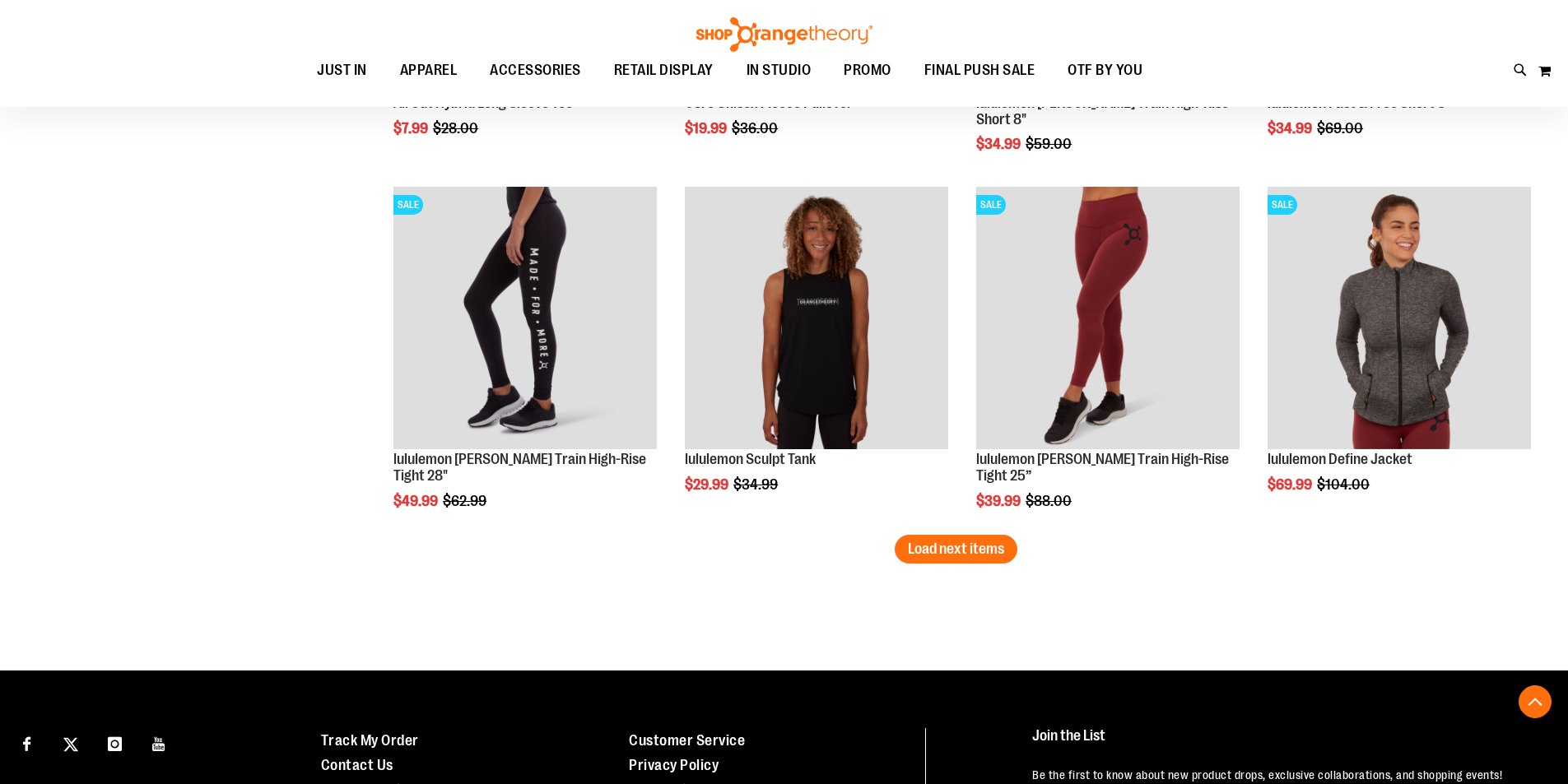
scroll to position [3060, 0]
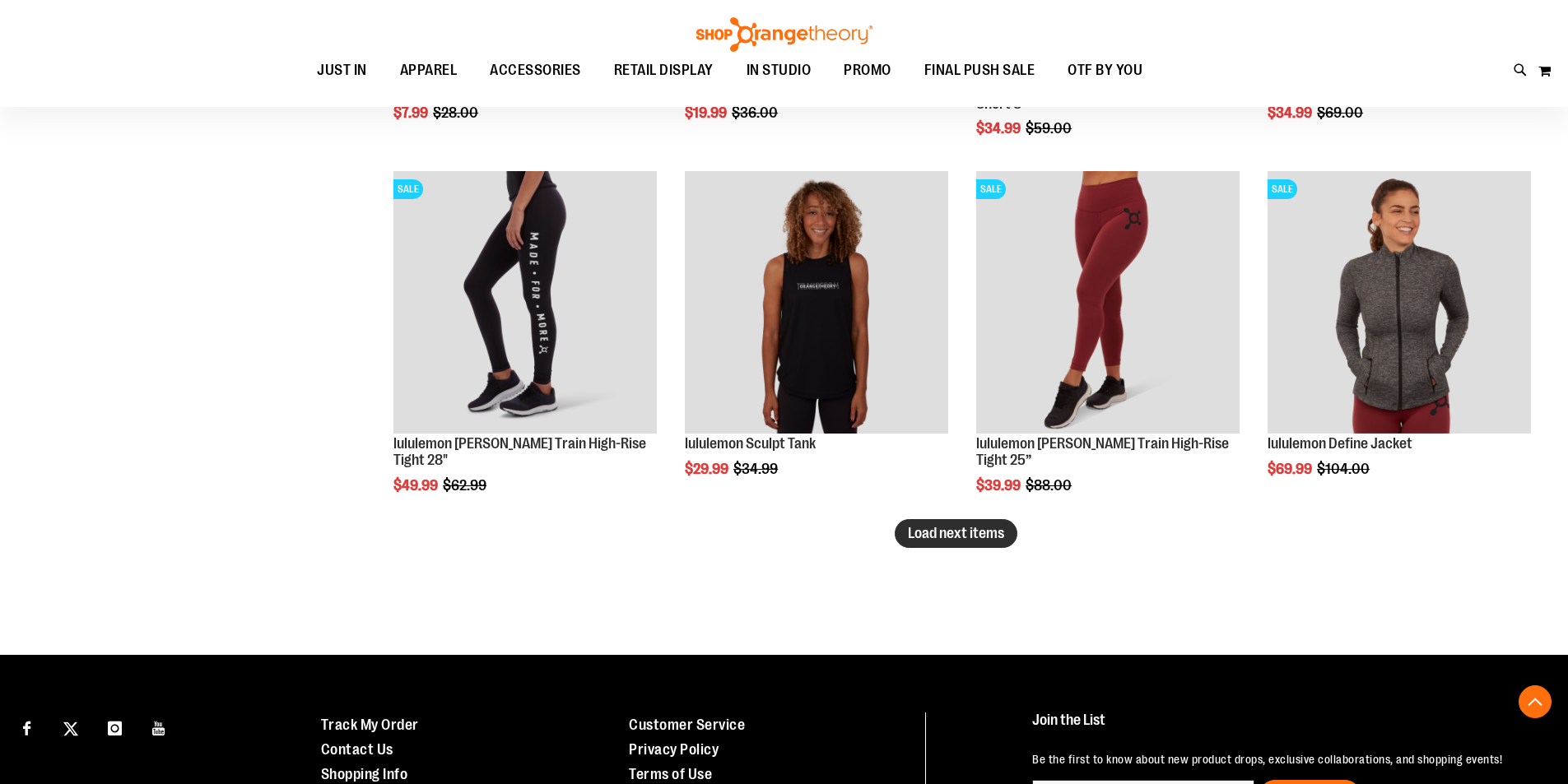
type input "**********"
click at [947, 540] on span "Load next items" at bounding box center [956, 533] width 96 height 17
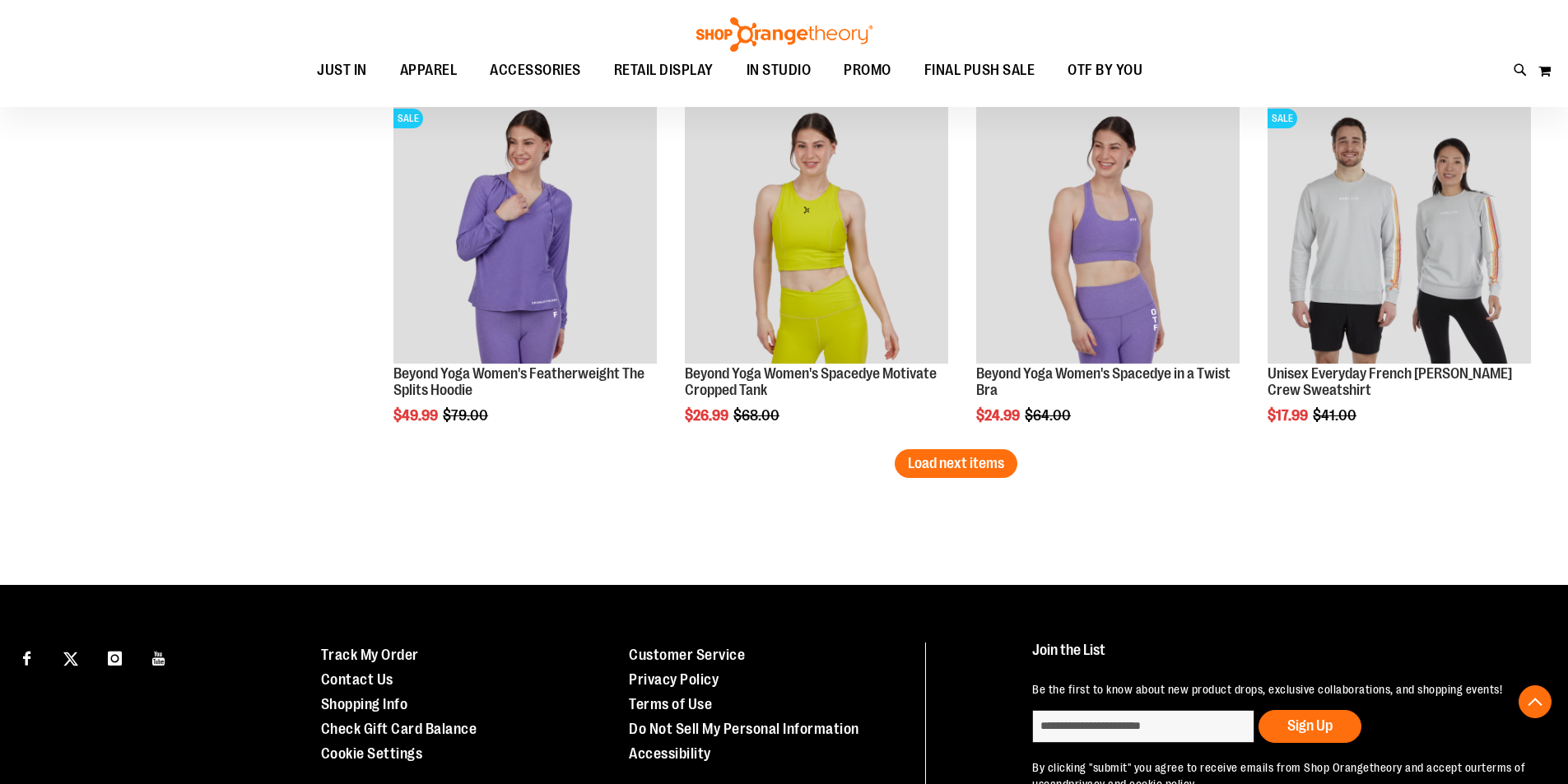
scroll to position [4212, 0]
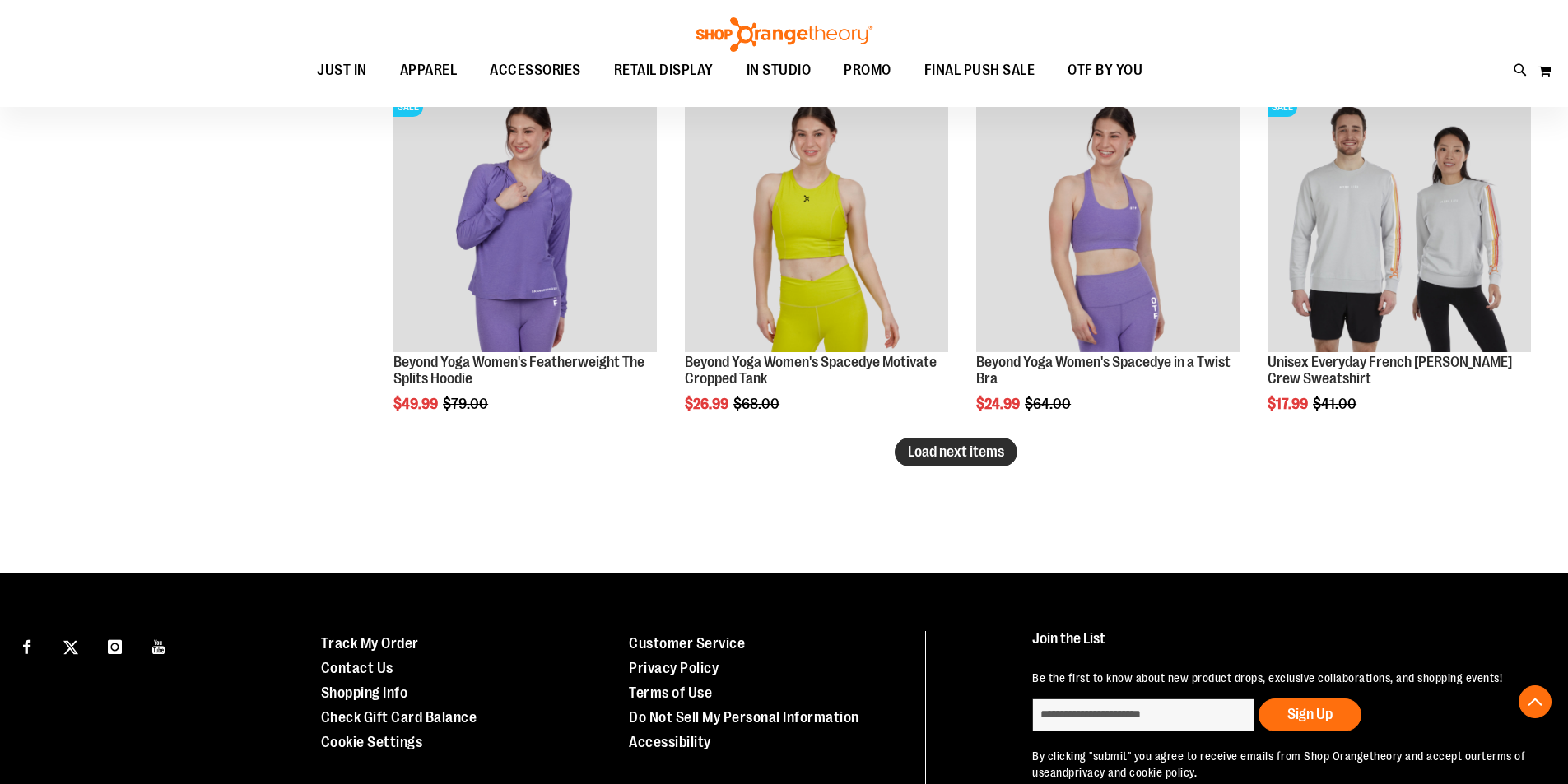
click at [939, 451] on span "Load next items" at bounding box center [956, 451] width 96 height 17
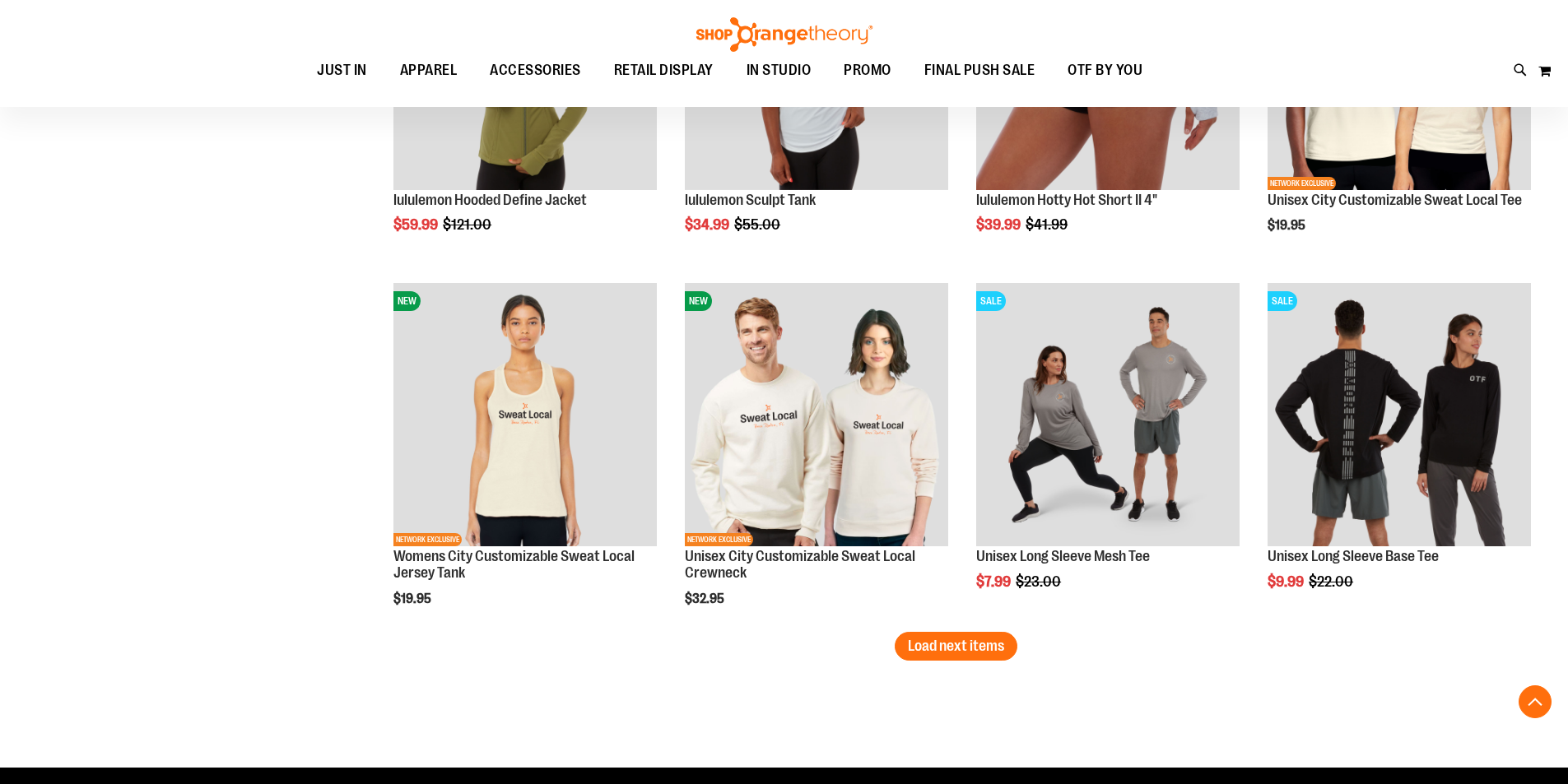
scroll to position [5117, 0]
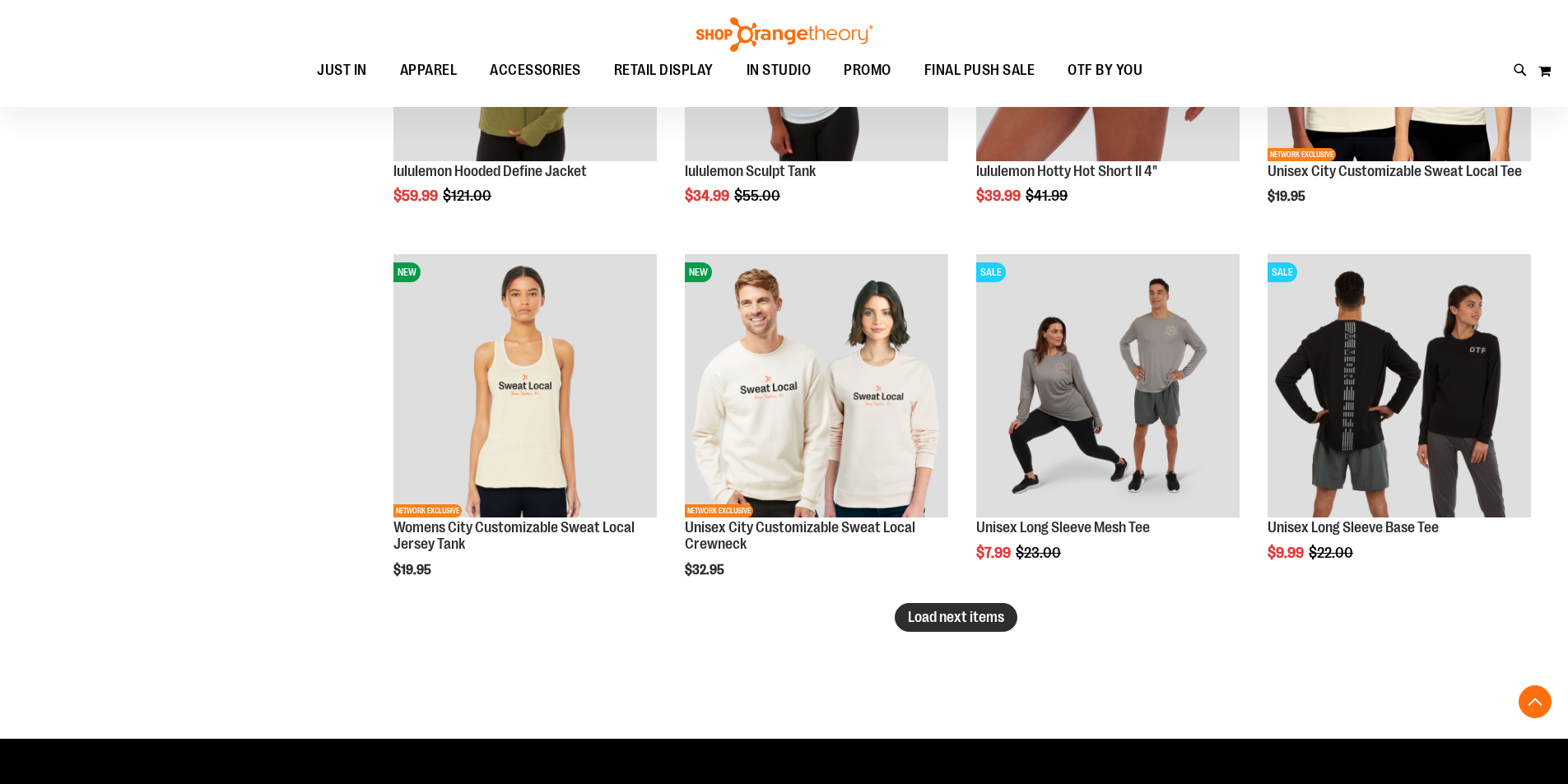
click at [961, 622] on span "Load next items" at bounding box center [956, 617] width 96 height 17
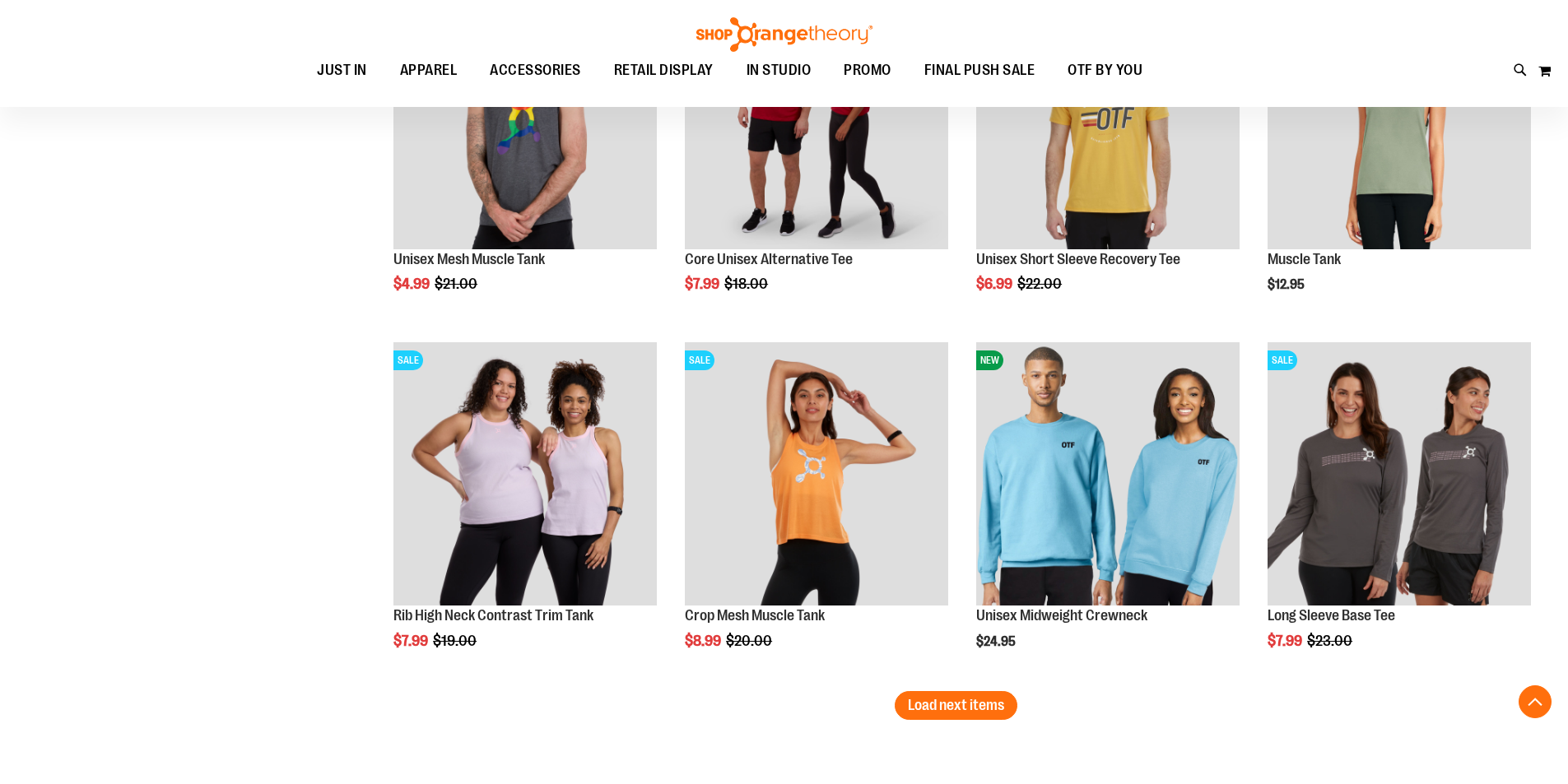
scroll to position [6104, 0]
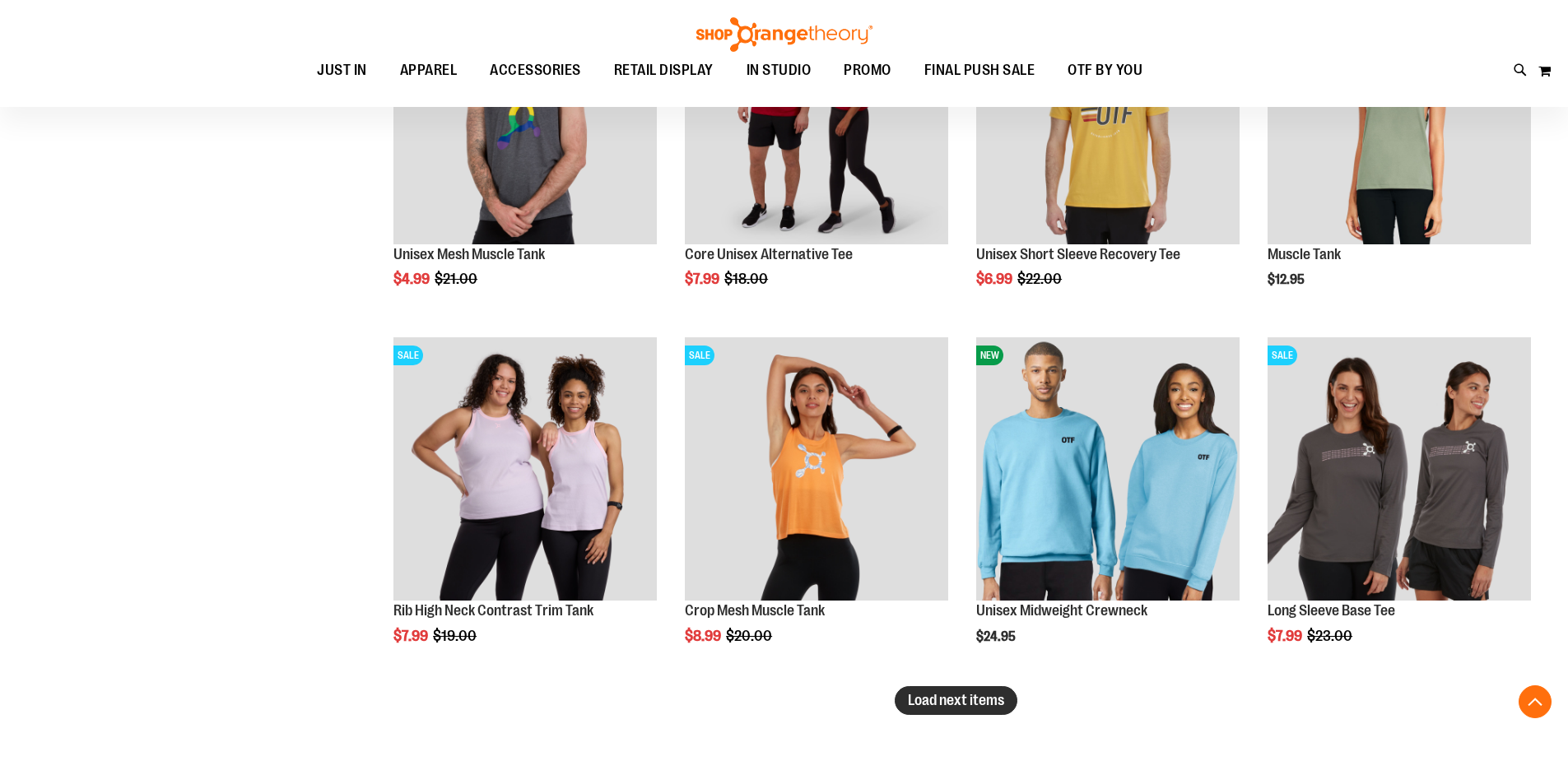
click at [989, 702] on span "Load next items" at bounding box center [956, 700] width 96 height 17
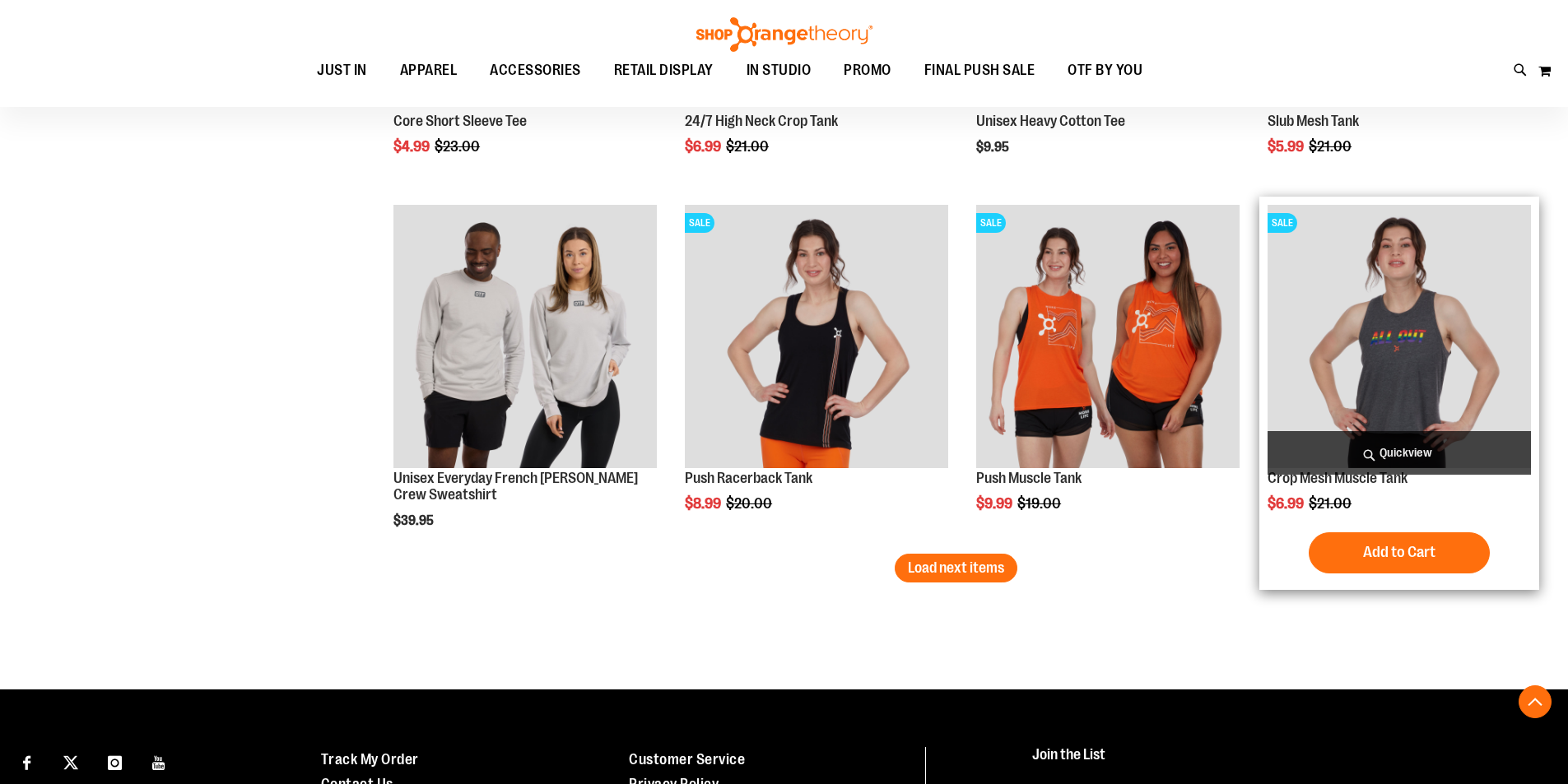
scroll to position [7339, 0]
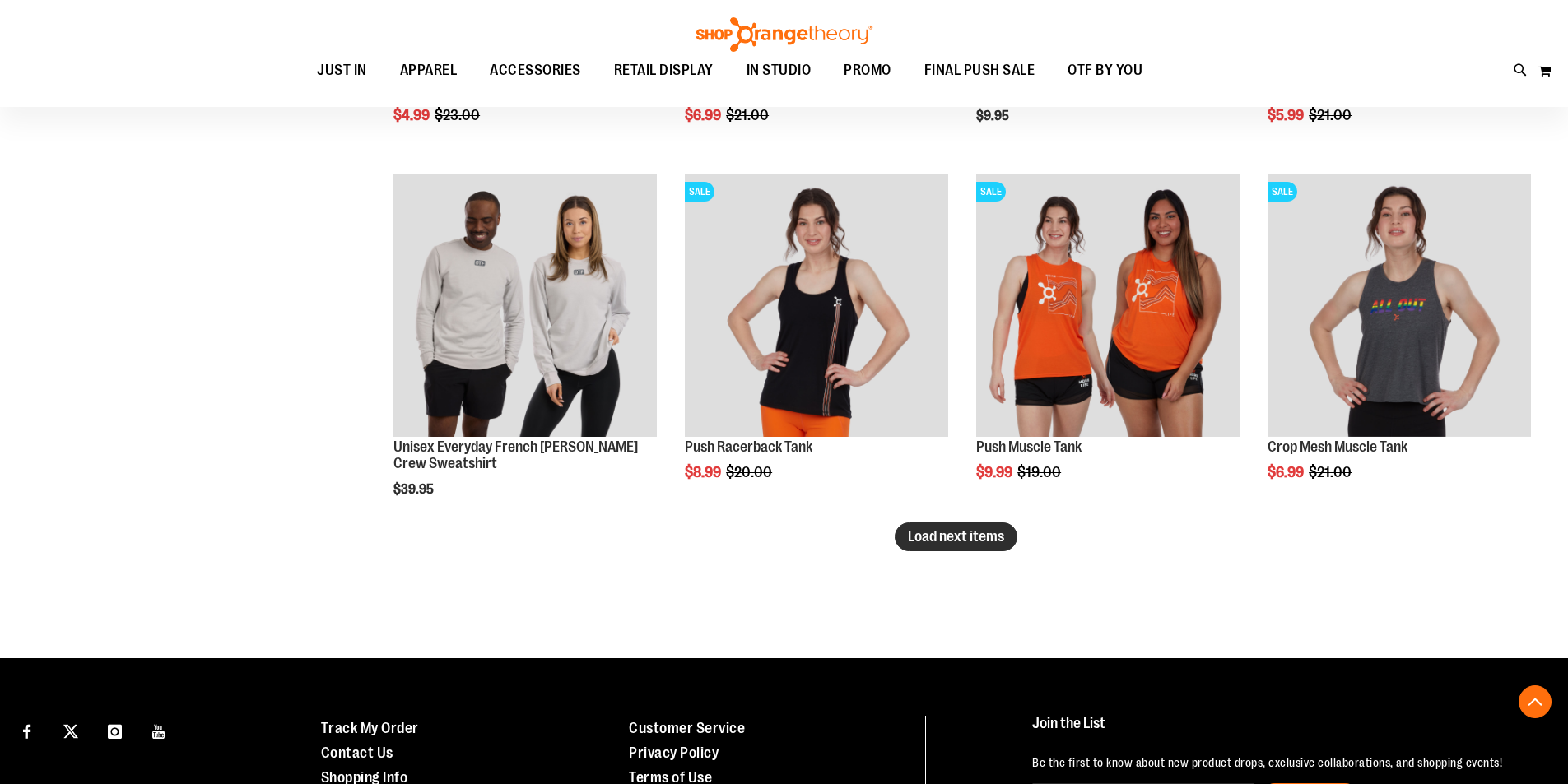
click at [985, 543] on span "Load next items" at bounding box center [956, 536] width 96 height 17
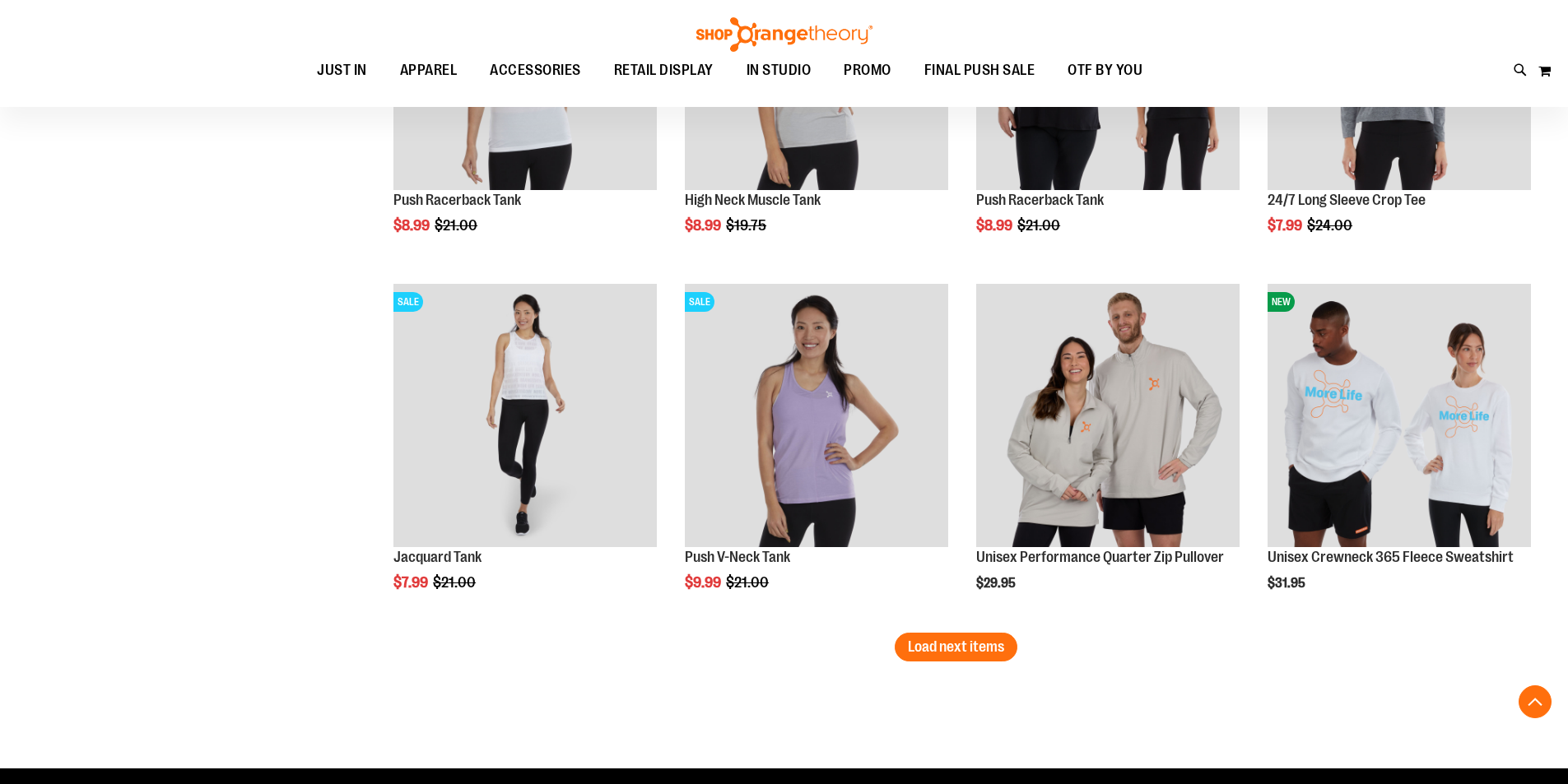
scroll to position [8326, 0]
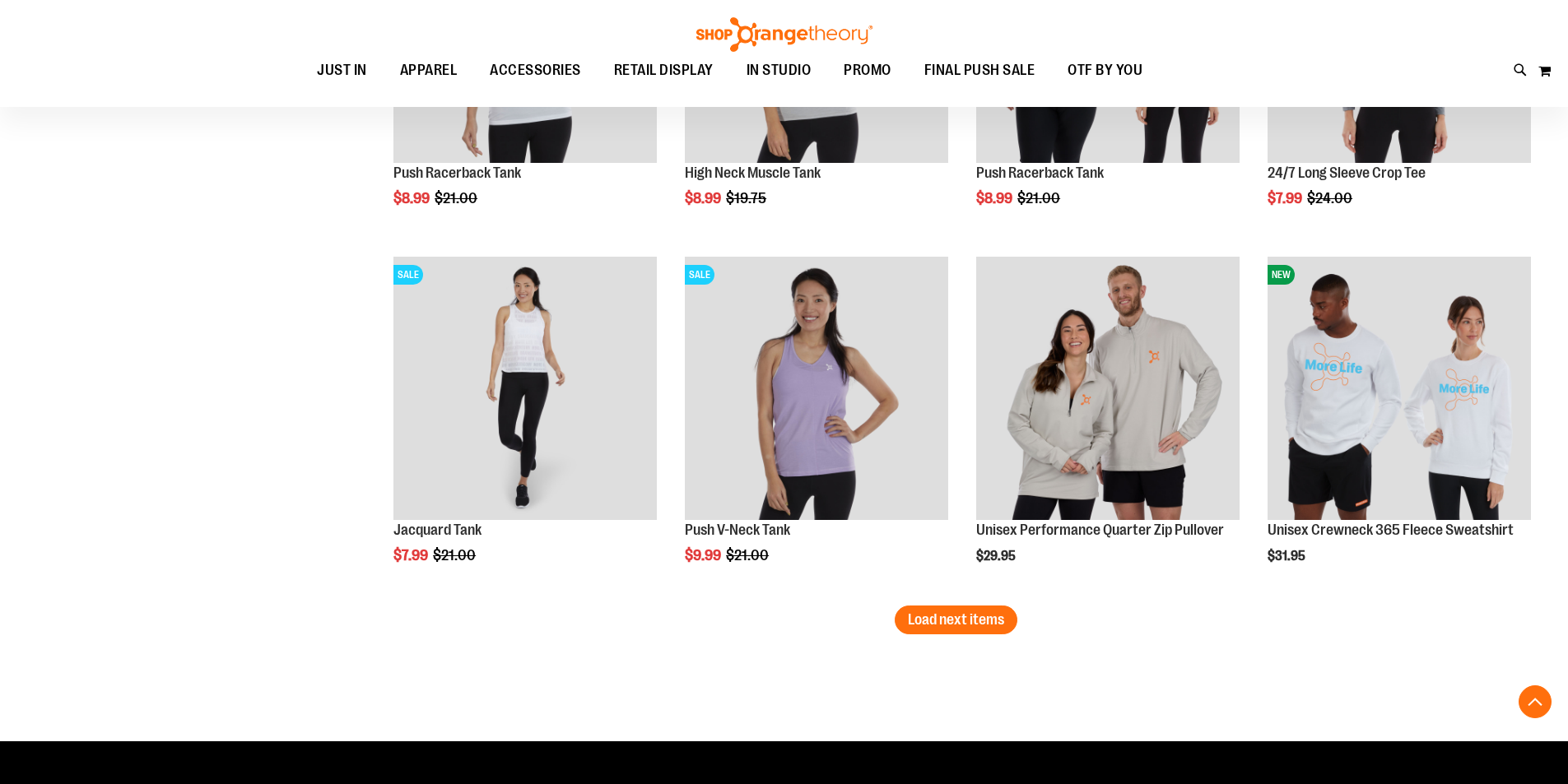
click at [913, 617] on span "Load next items" at bounding box center [956, 619] width 96 height 17
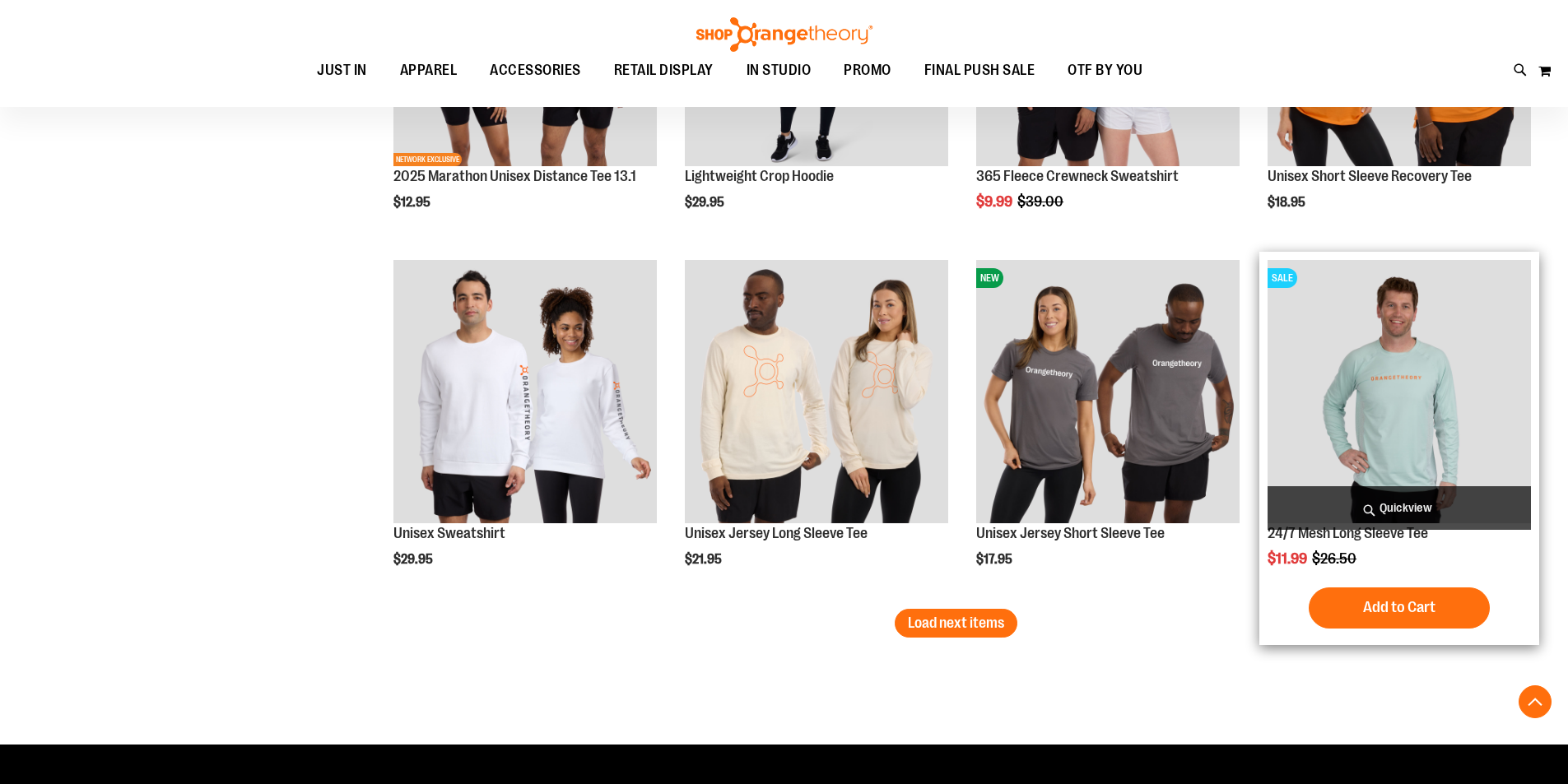
scroll to position [9396, 0]
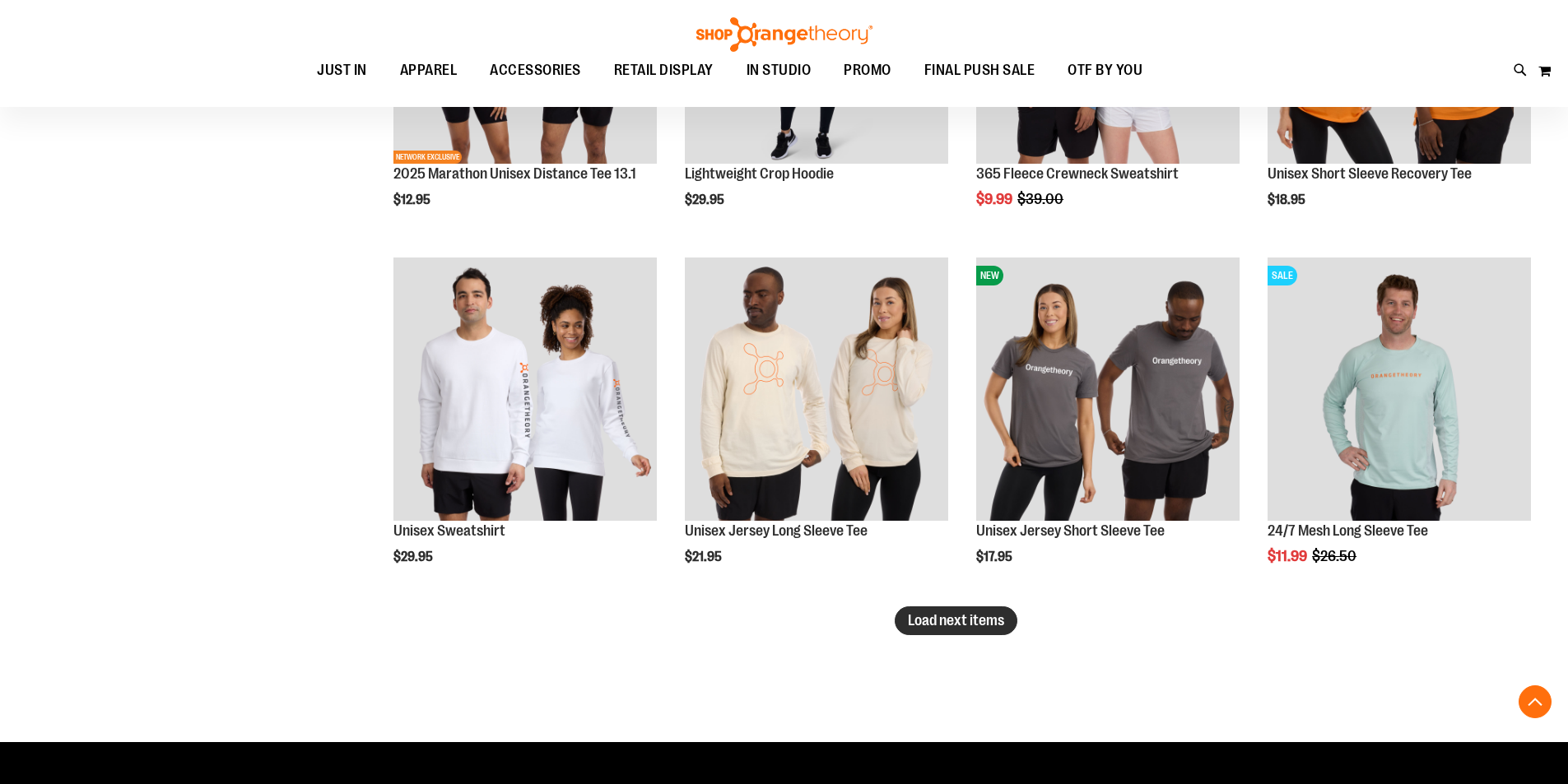
click at [942, 617] on span "Load next items" at bounding box center [956, 620] width 96 height 17
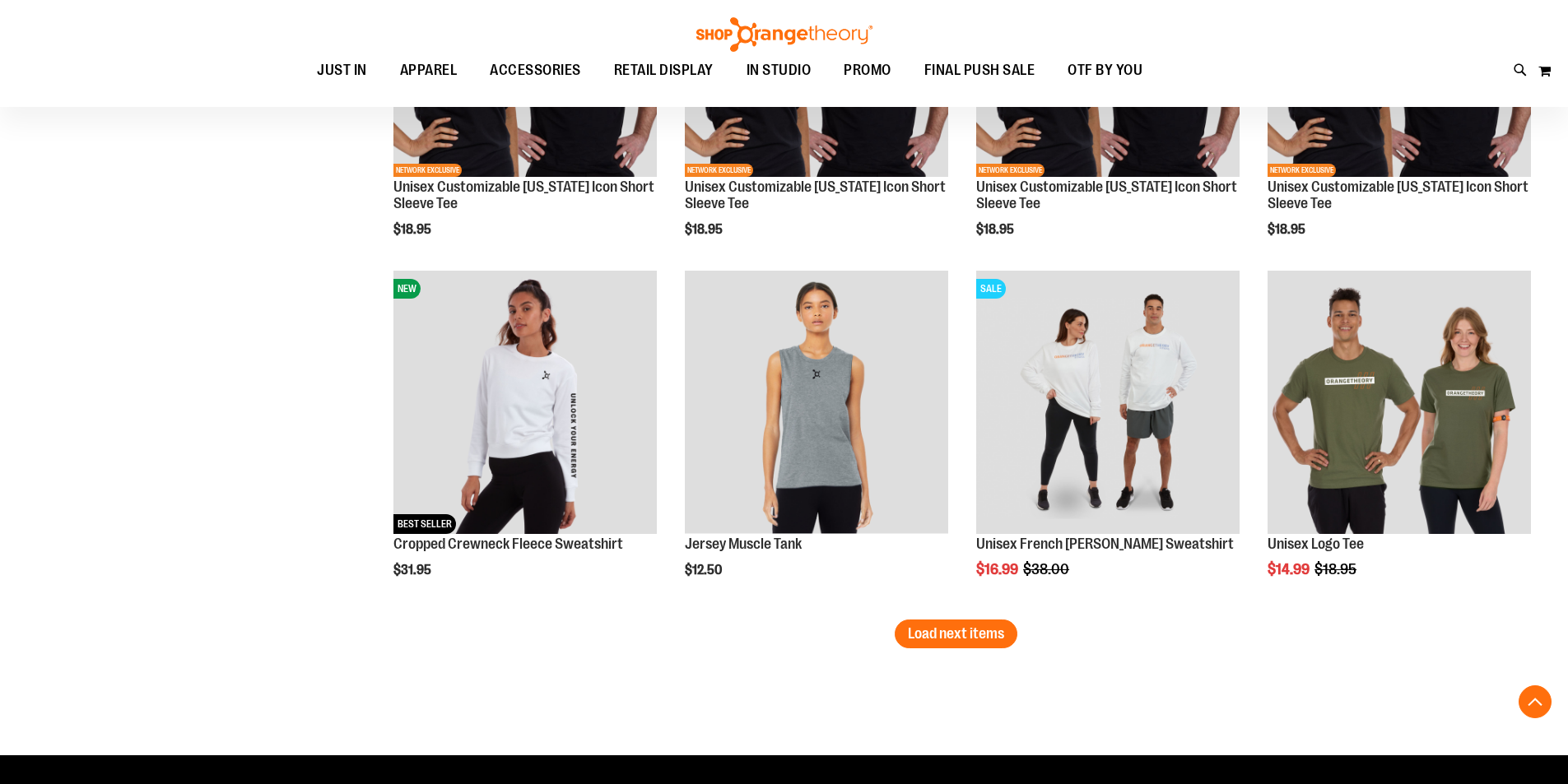
scroll to position [10465, 0]
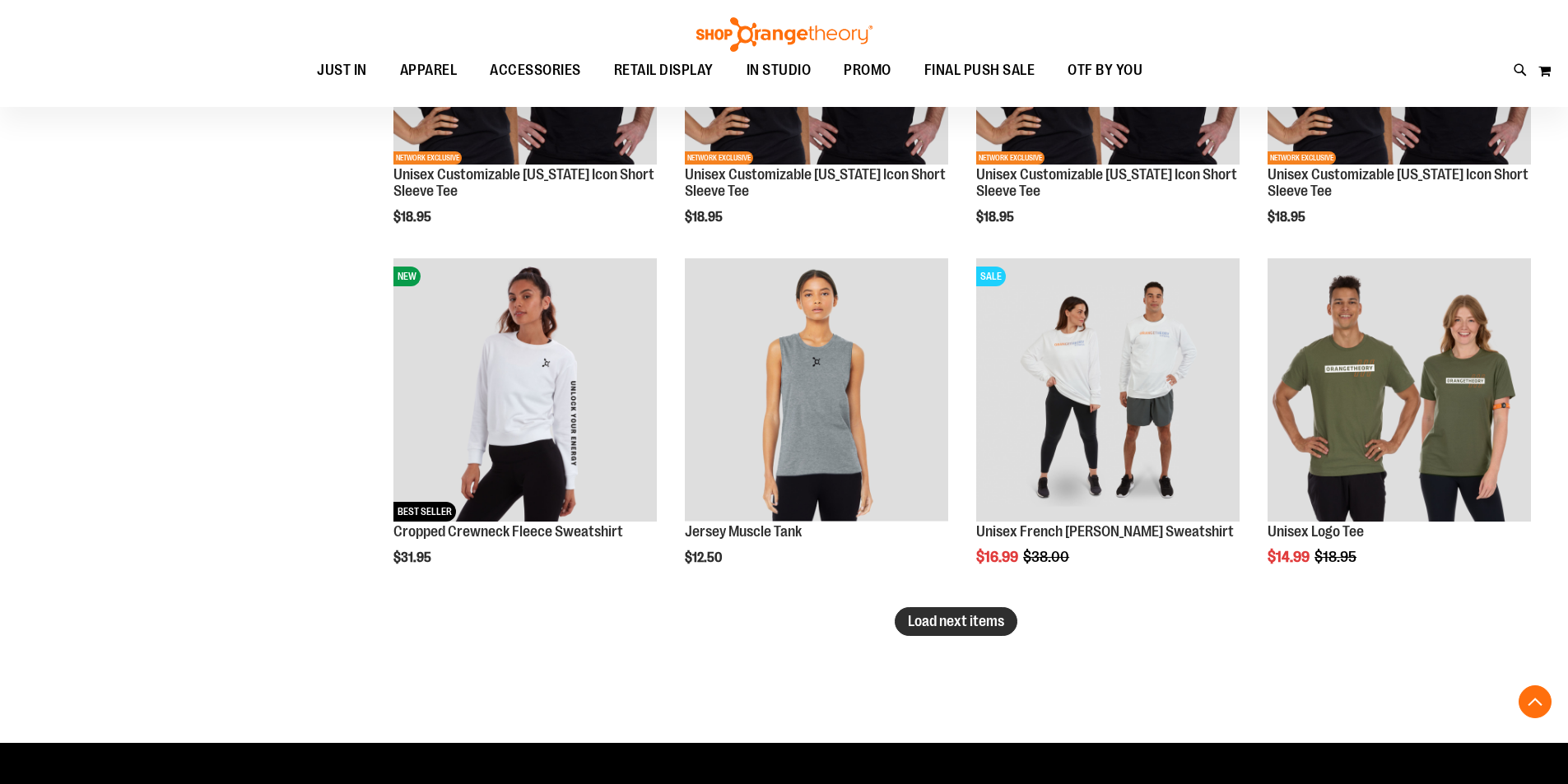
click at [968, 617] on span "Load next items" at bounding box center [956, 621] width 96 height 17
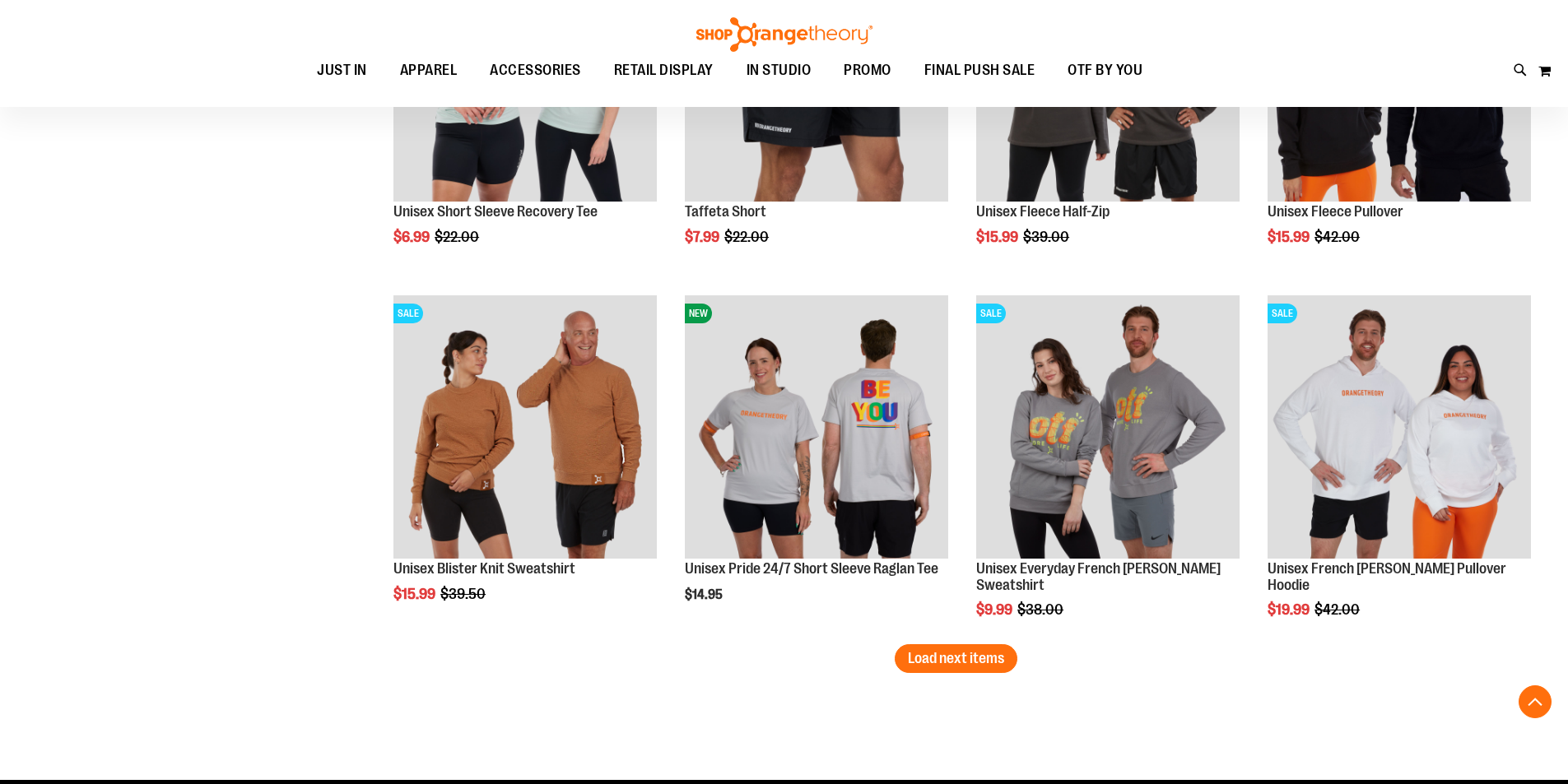
scroll to position [11535, 0]
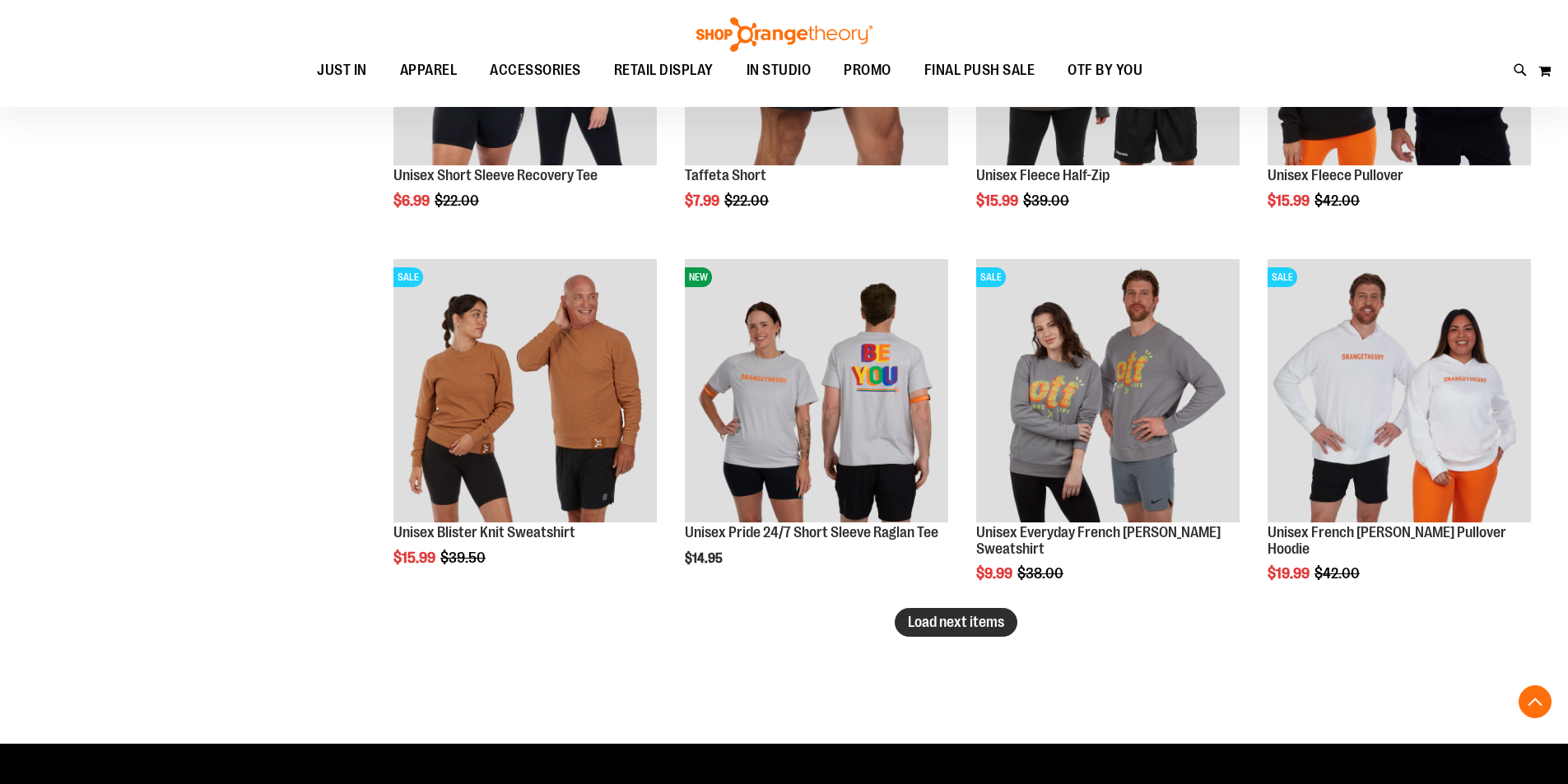
click at [986, 620] on span "Load next items" at bounding box center [956, 622] width 96 height 17
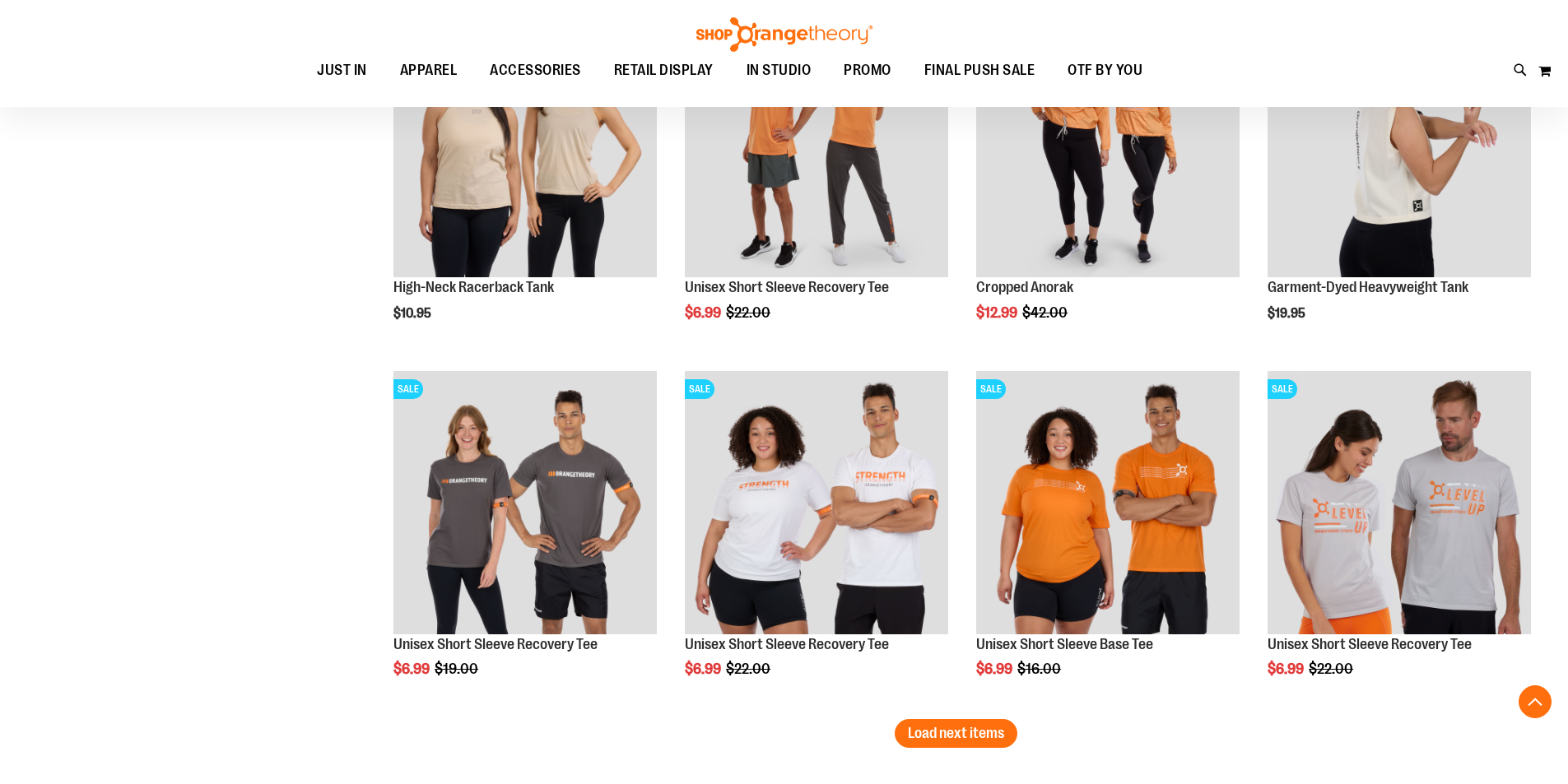
scroll to position [12522, 0]
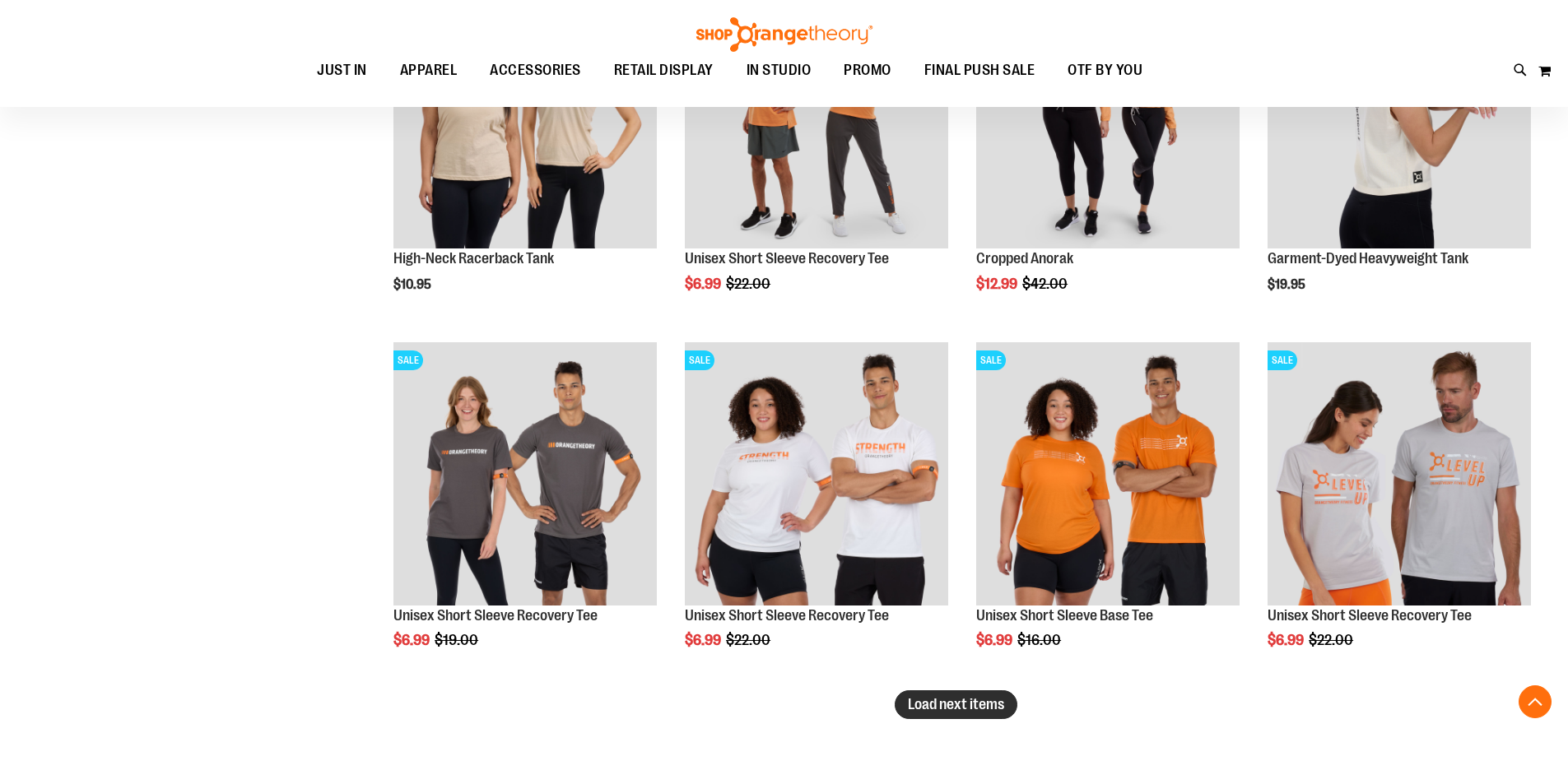
click at [926, 706] on span "Load next items" at bounding box center [956, 704] width 96 height 17
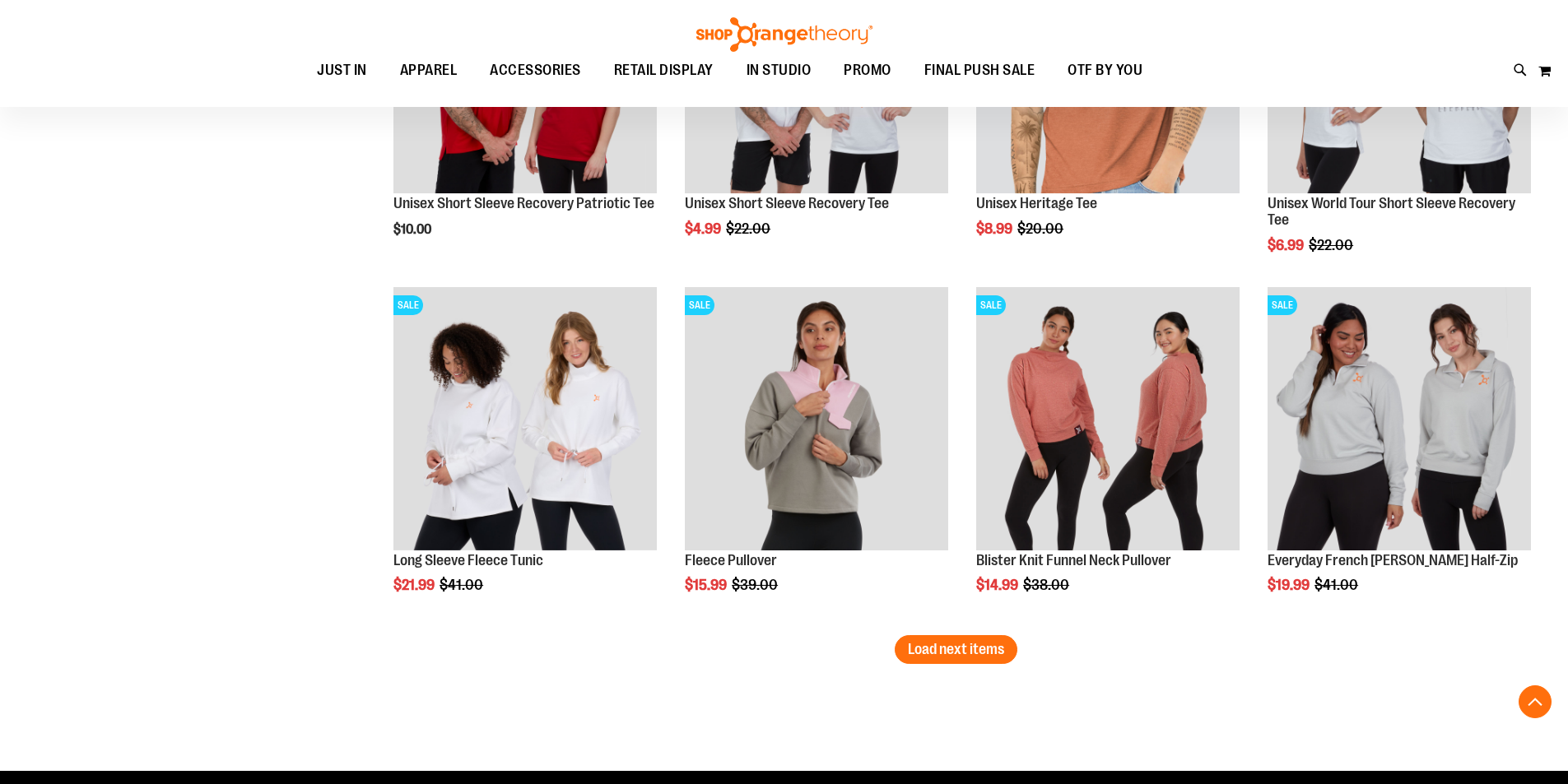
scroll to position [13674, 0]
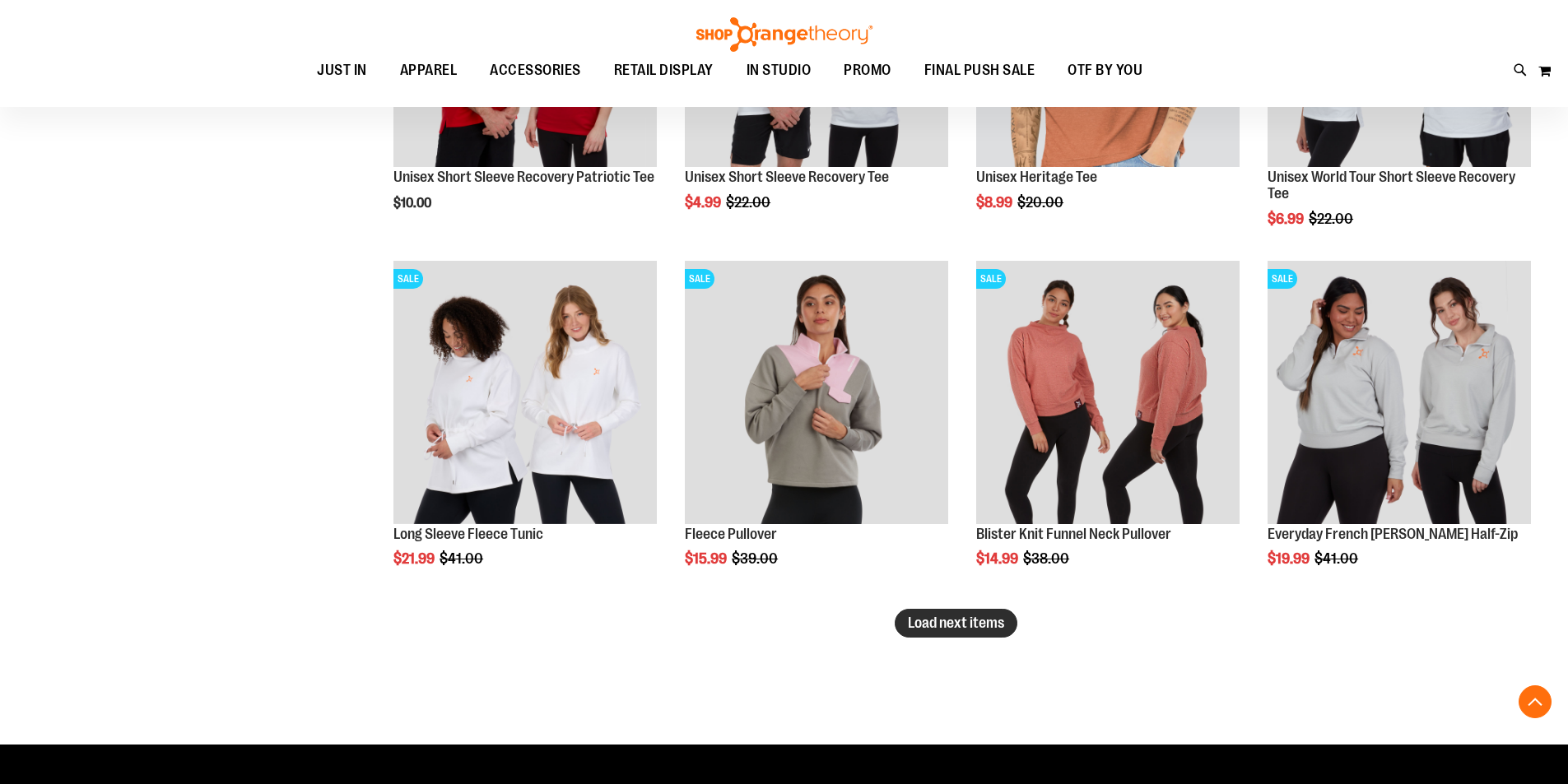
click at [981, 628] on span "Load next items" at bounding box center [956, 622] width 96 height 17
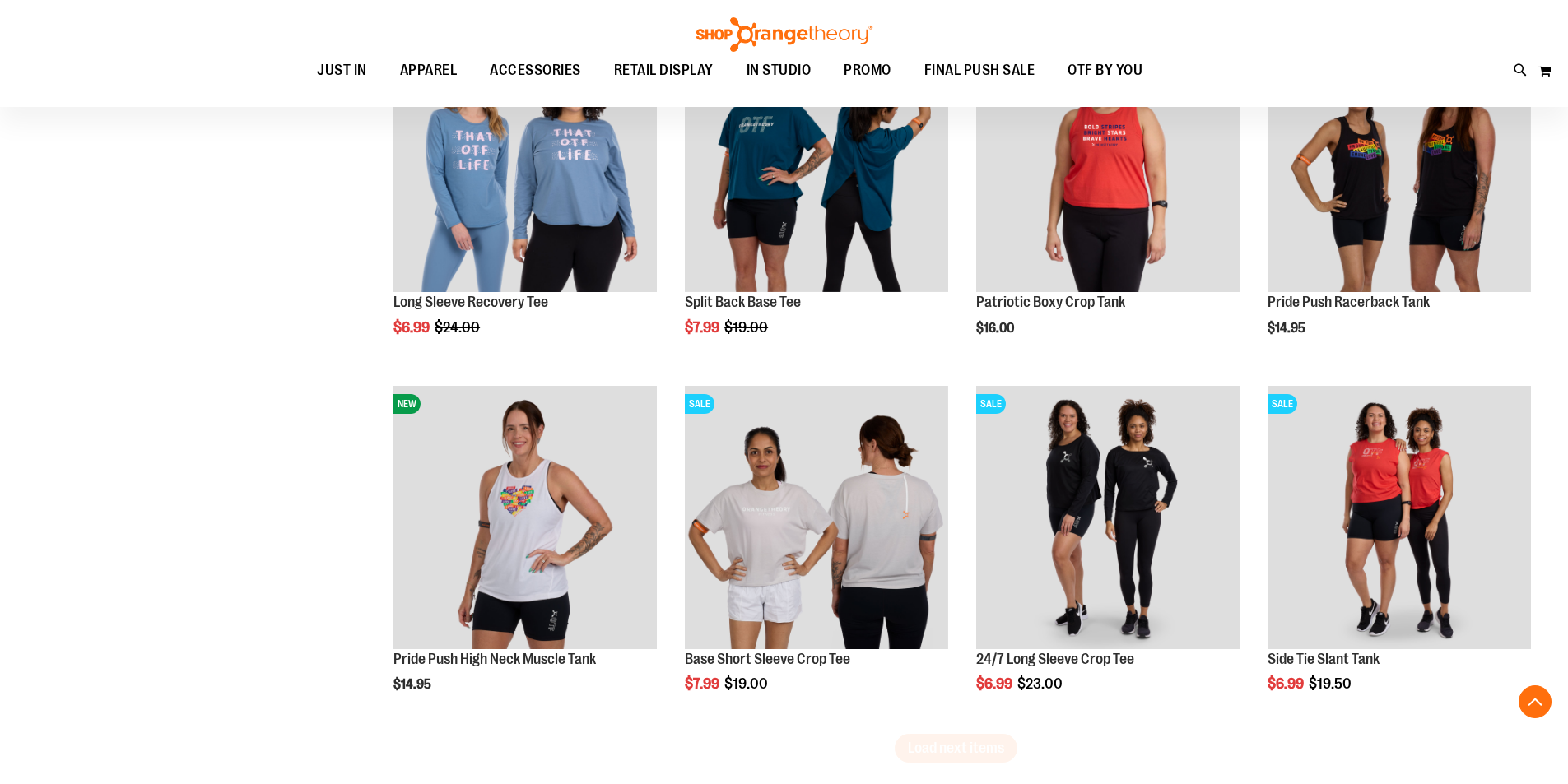
scroll to position [14661, 0]
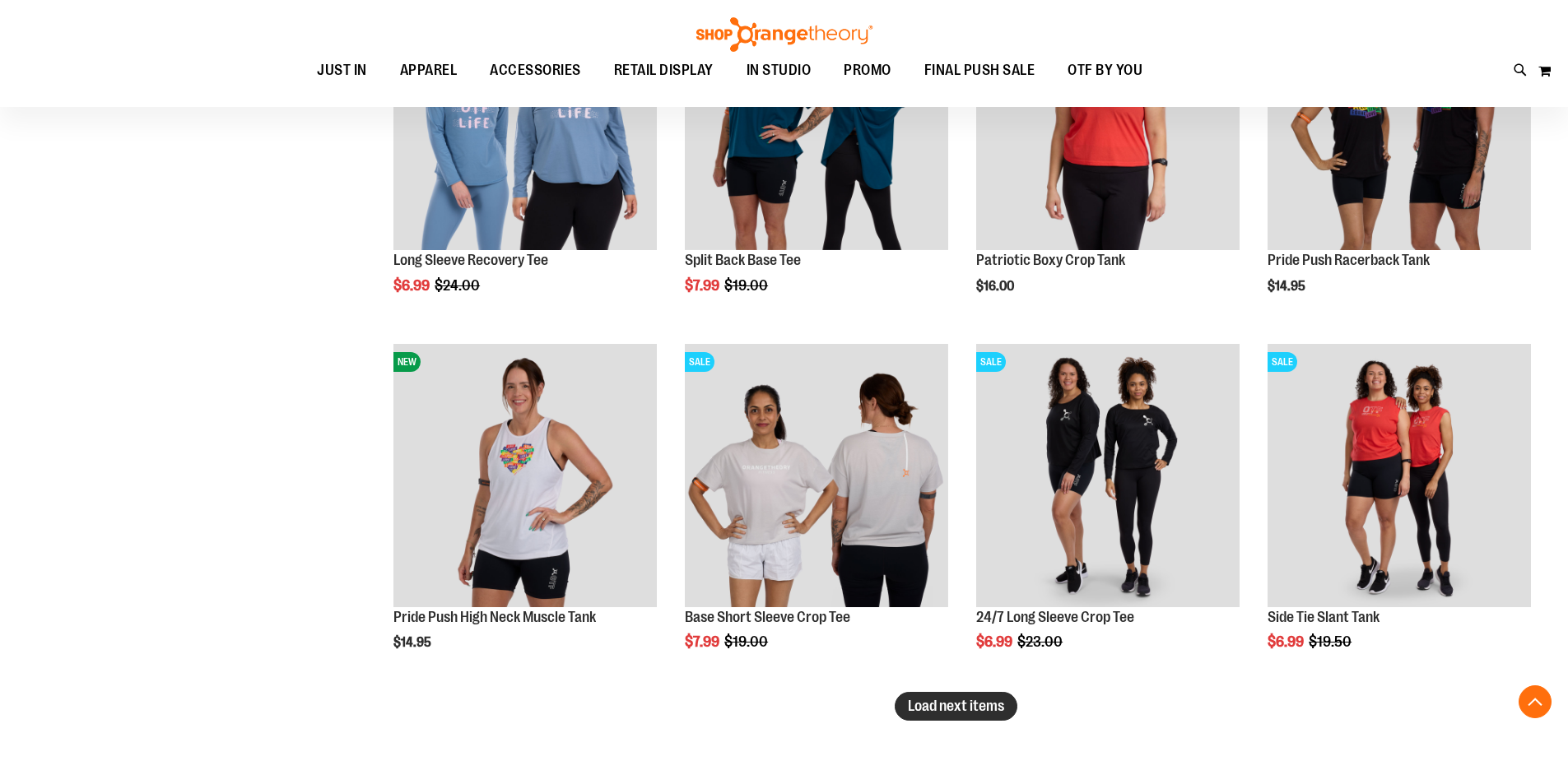
click at [973, 704] on span "Load next items" at bounding box center [956, 705] width 96 height 17
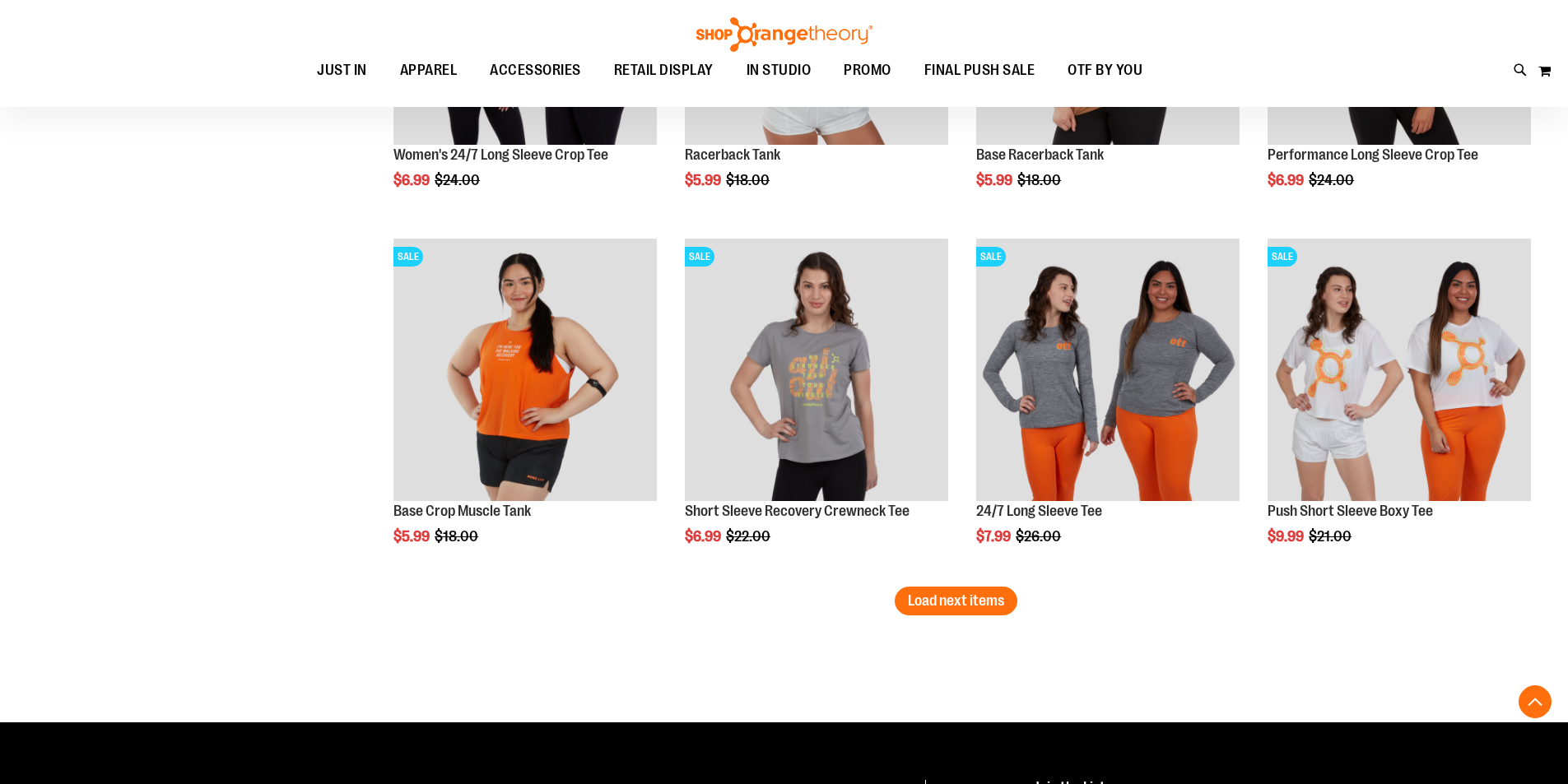
scroll to position [15895, 0]
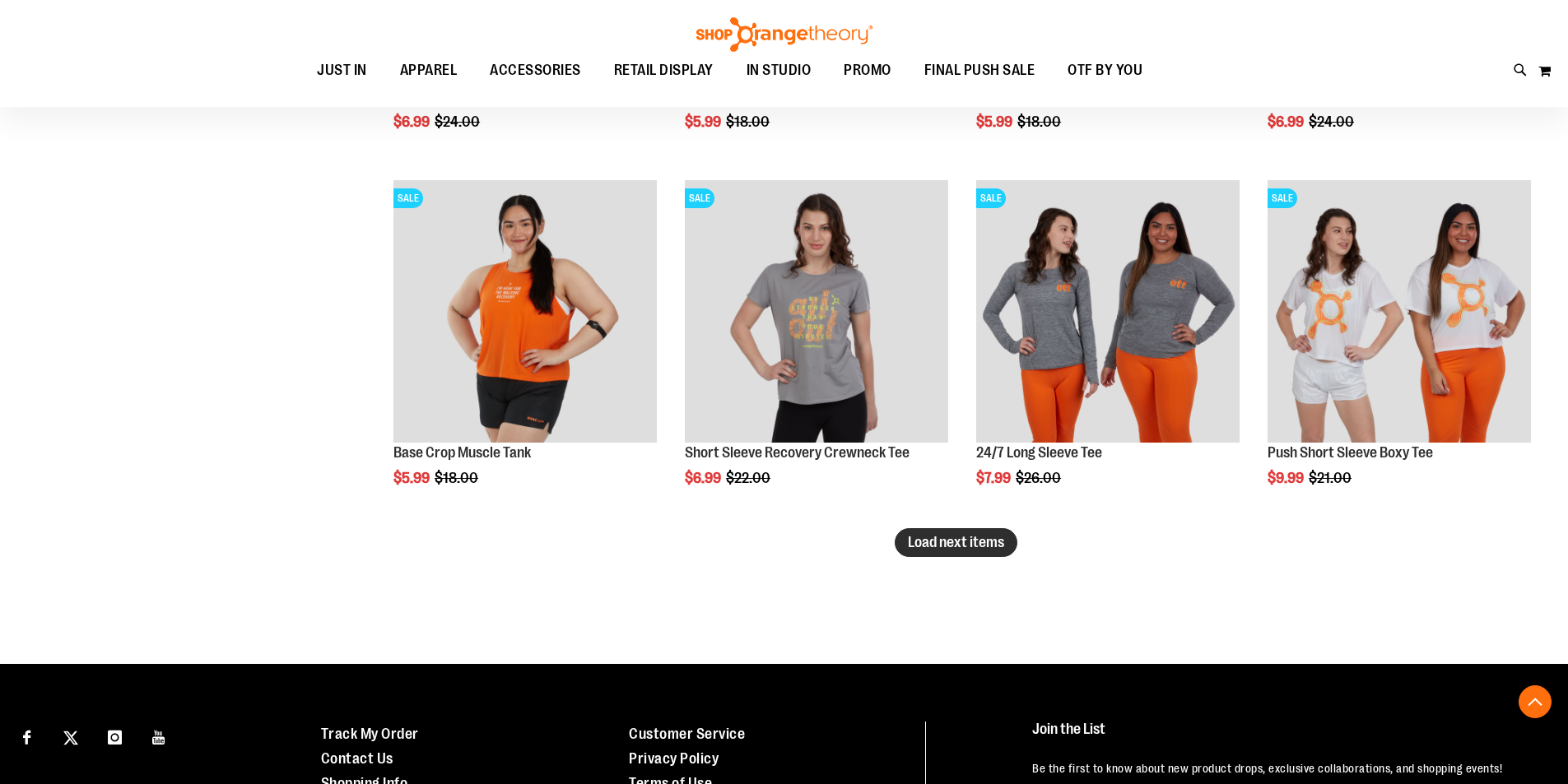
click at [915, 537] on span "Load next items" at bounding box center [956, 542] width 96 height 17
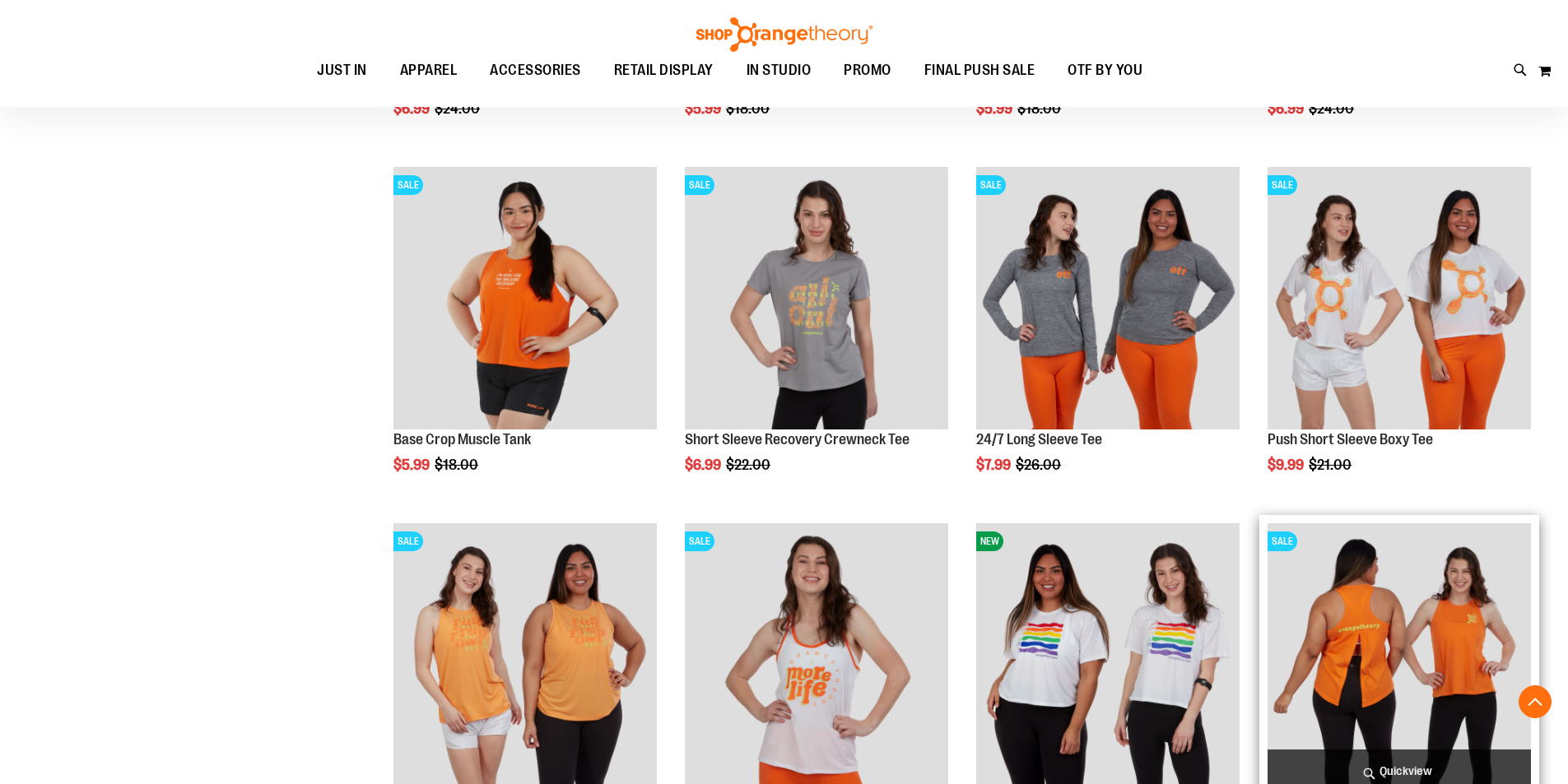
scroll to position [15907, 0]
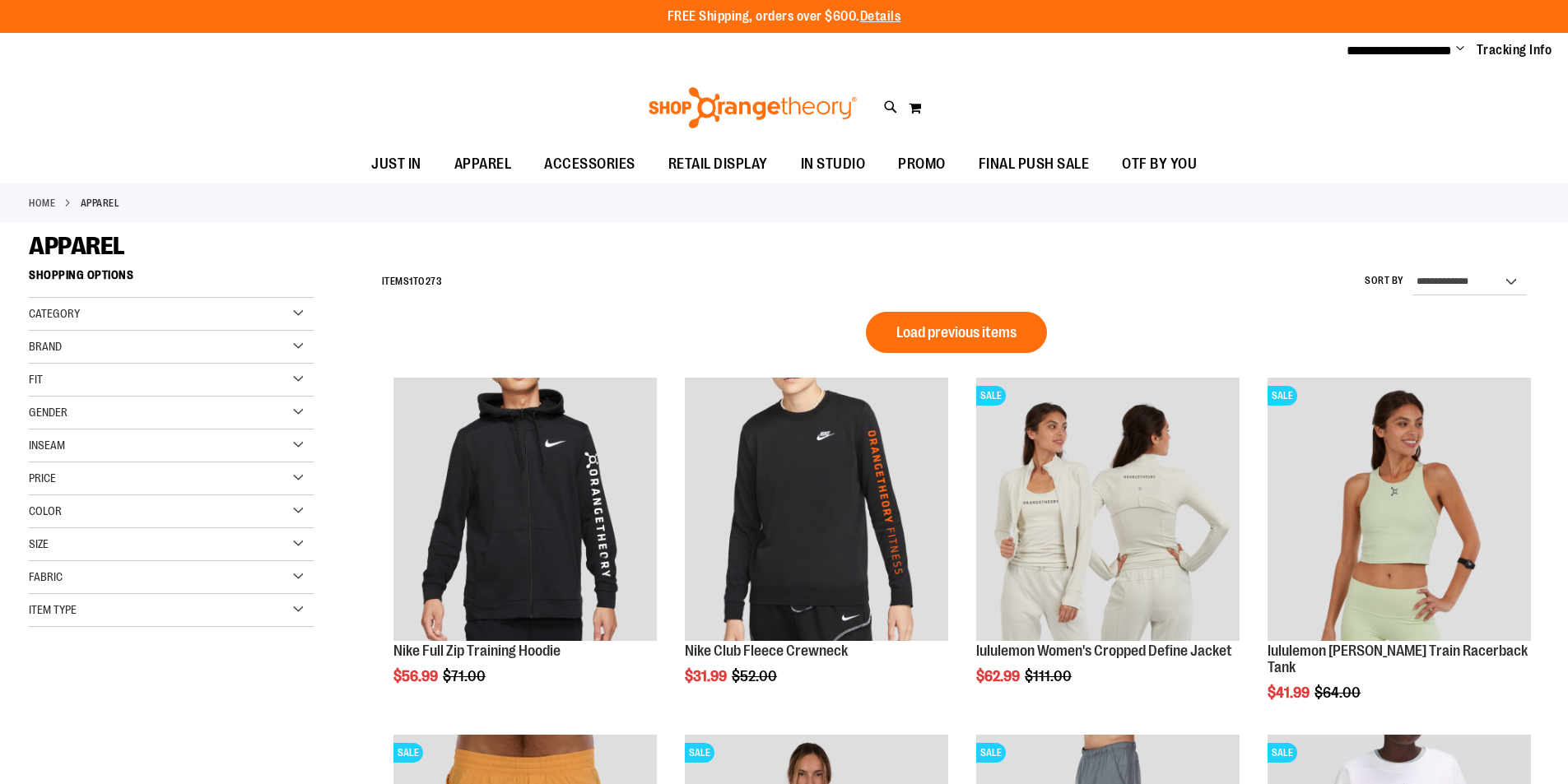
click at [290, 303] on div "Category" at bounding box center [171, 313] width 284 height 33
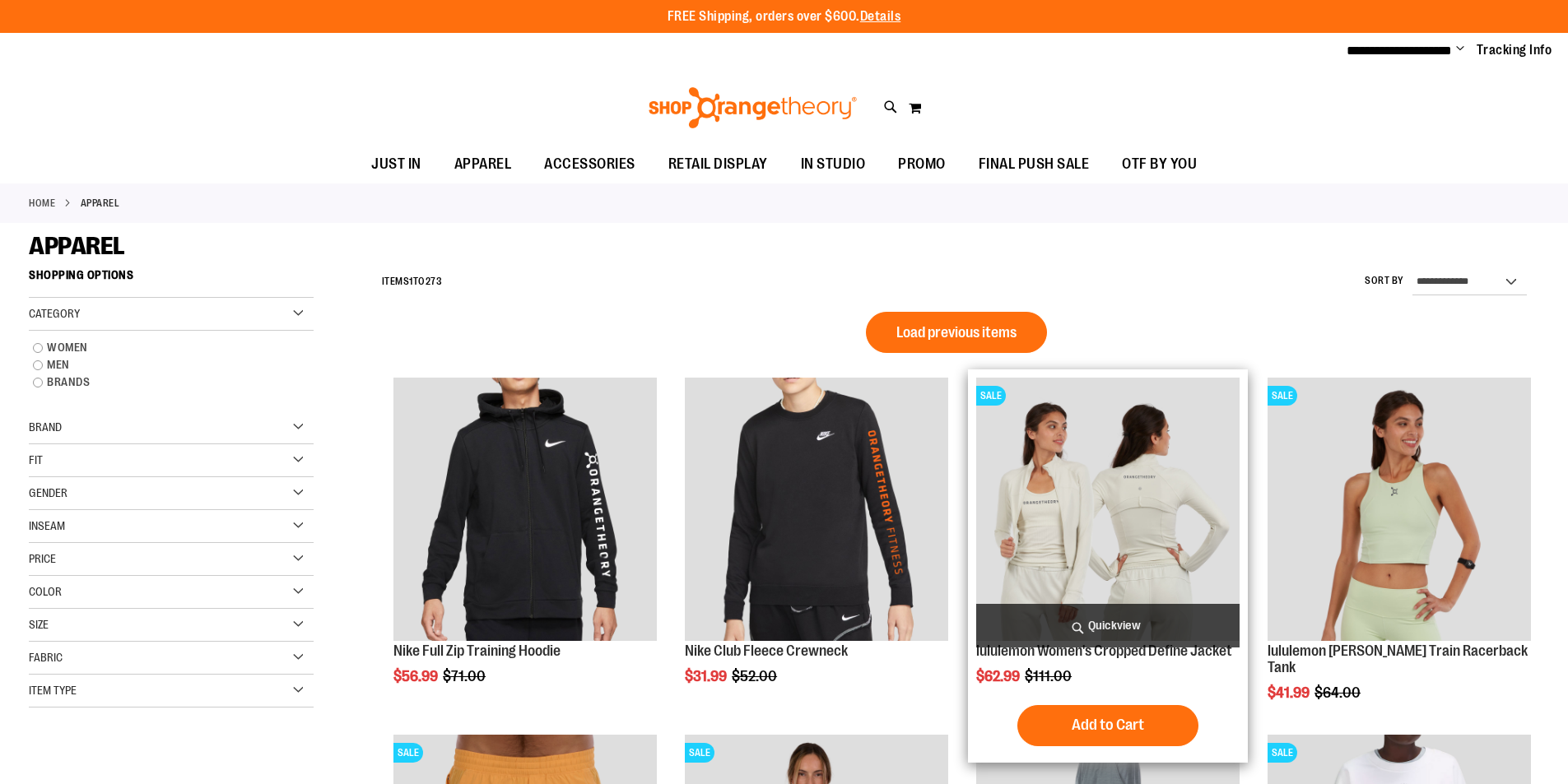
click at [1159, 490] on img "product" at bounding box center [1108, 509] width 263 height 263
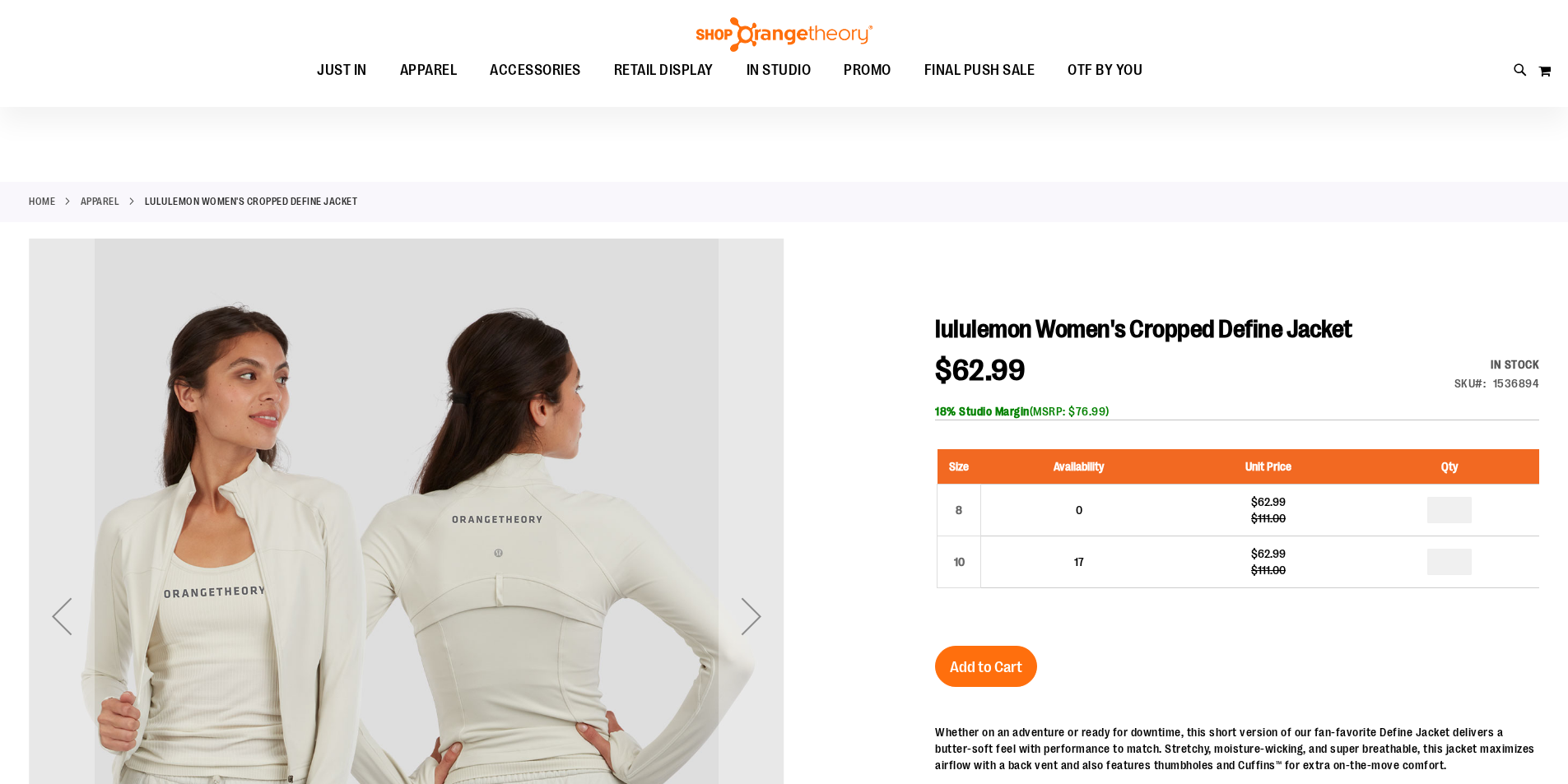
scroll to position [163, 0]
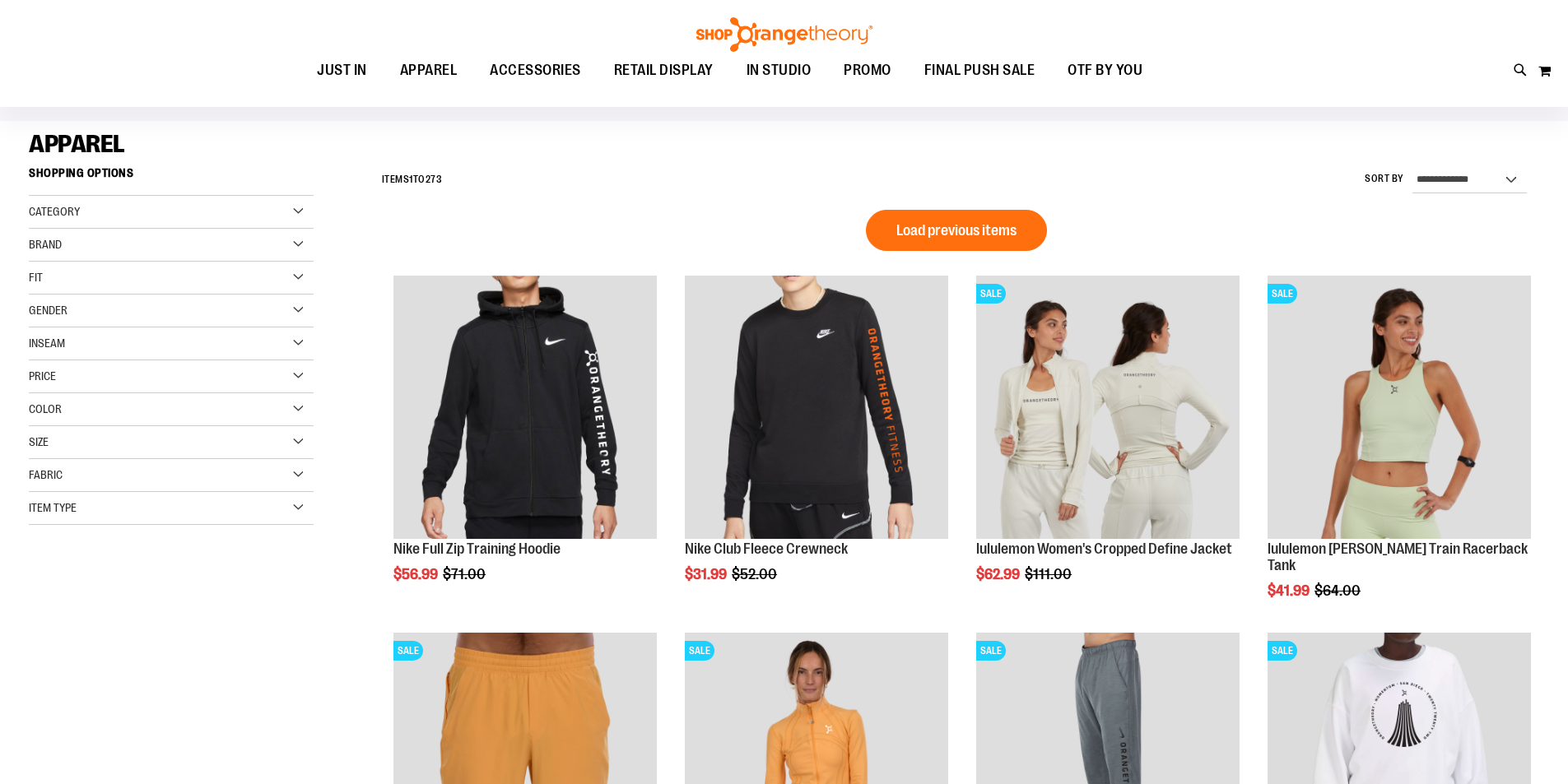
scroll to position [81, 0]
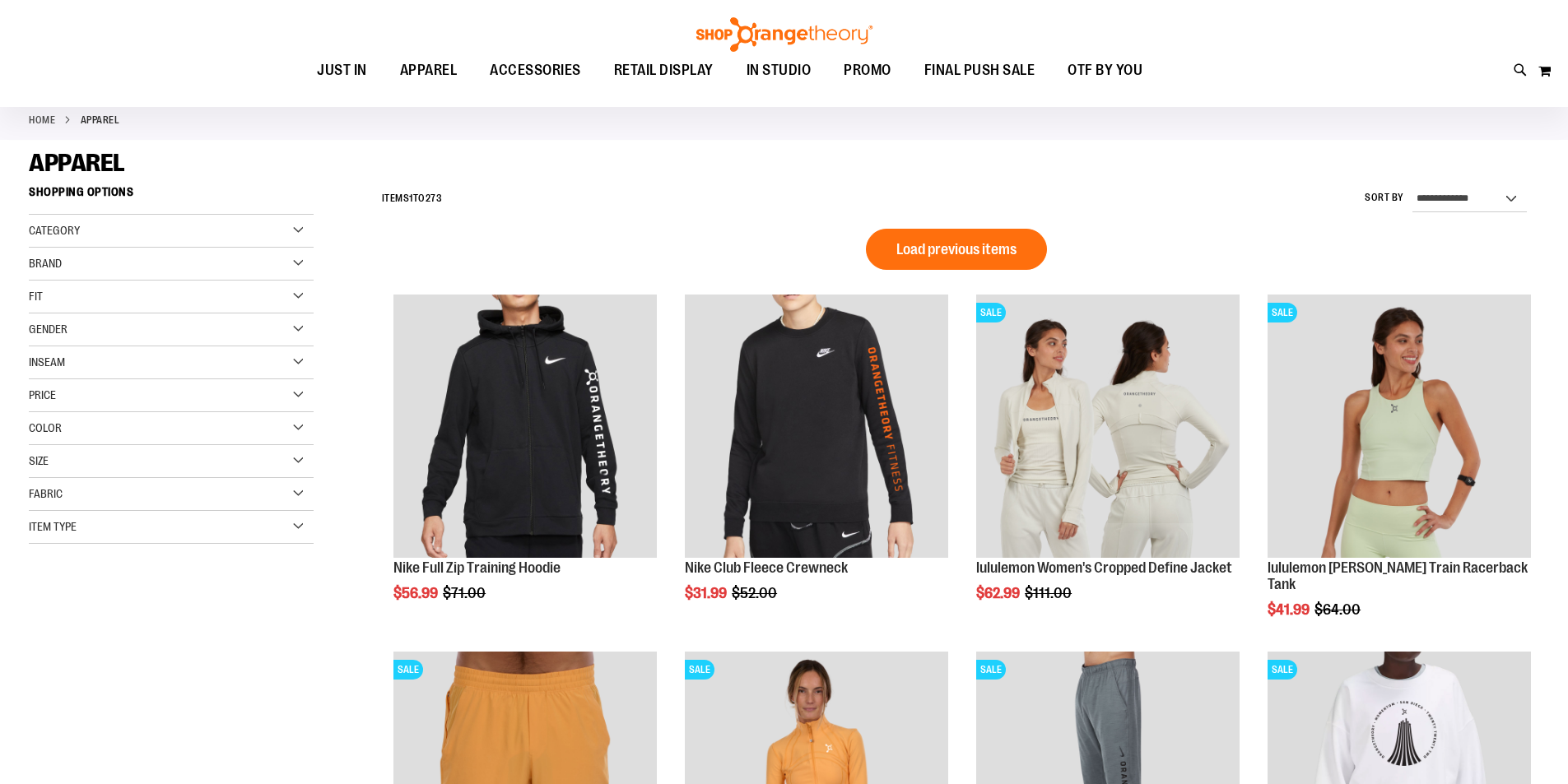
type input "**********"
click at [260, 490] on div "Fabric" at bounding box center [171, 494] width 284 height 33
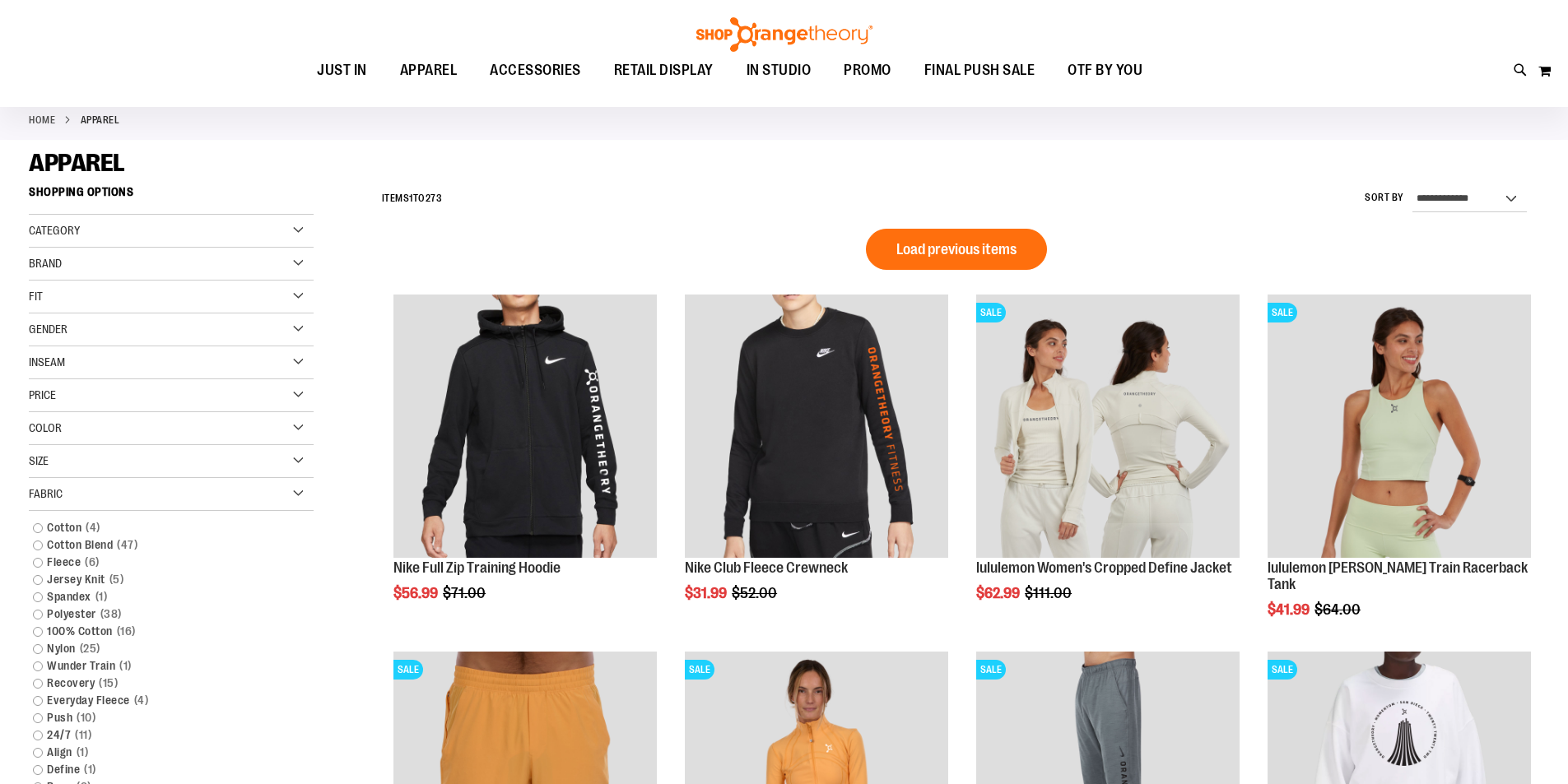
click at [260, 490] on div "Fabric" at bounding box center [171, 494] width 284 height 33
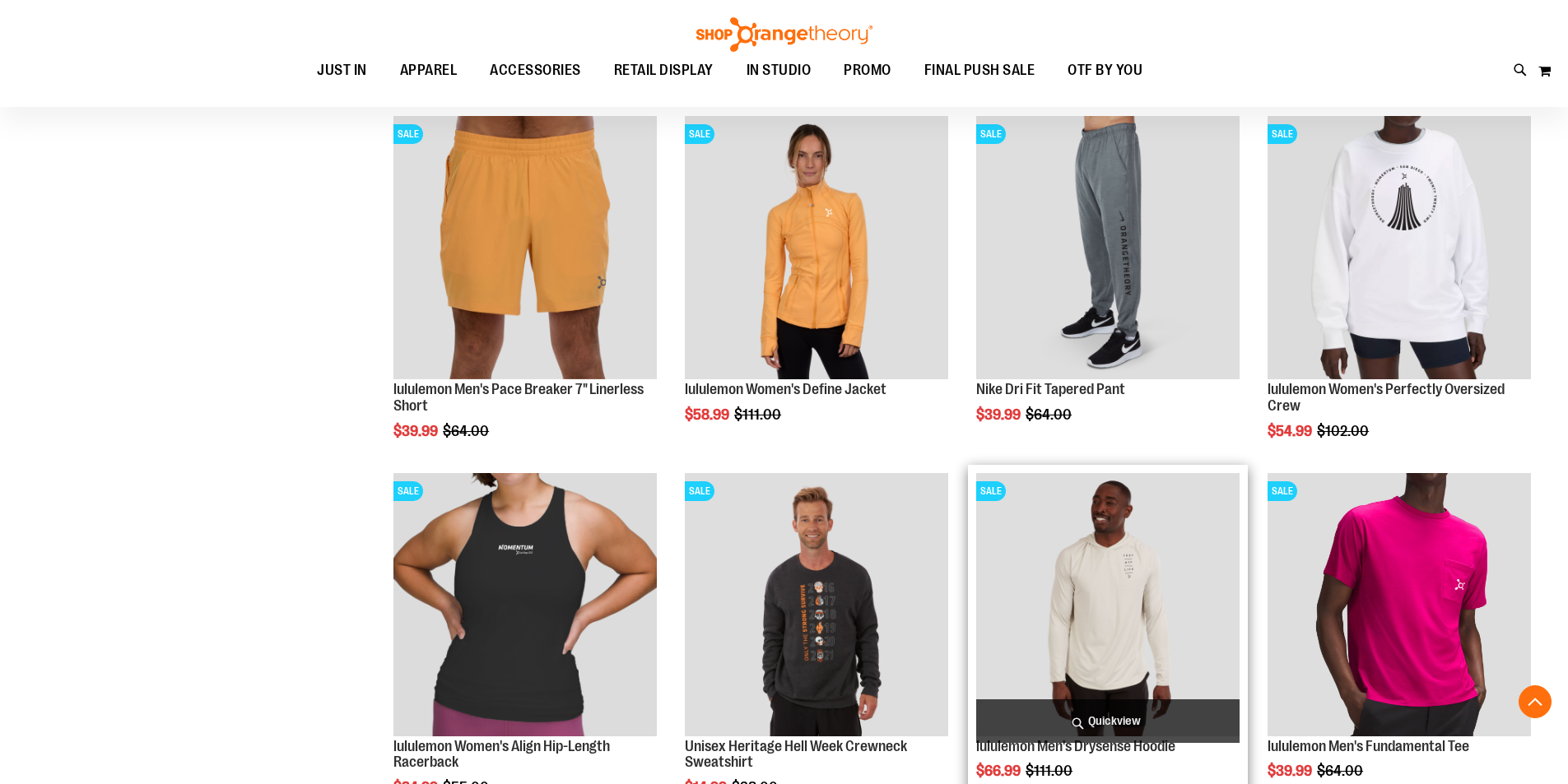
scroll to position [658, 0]
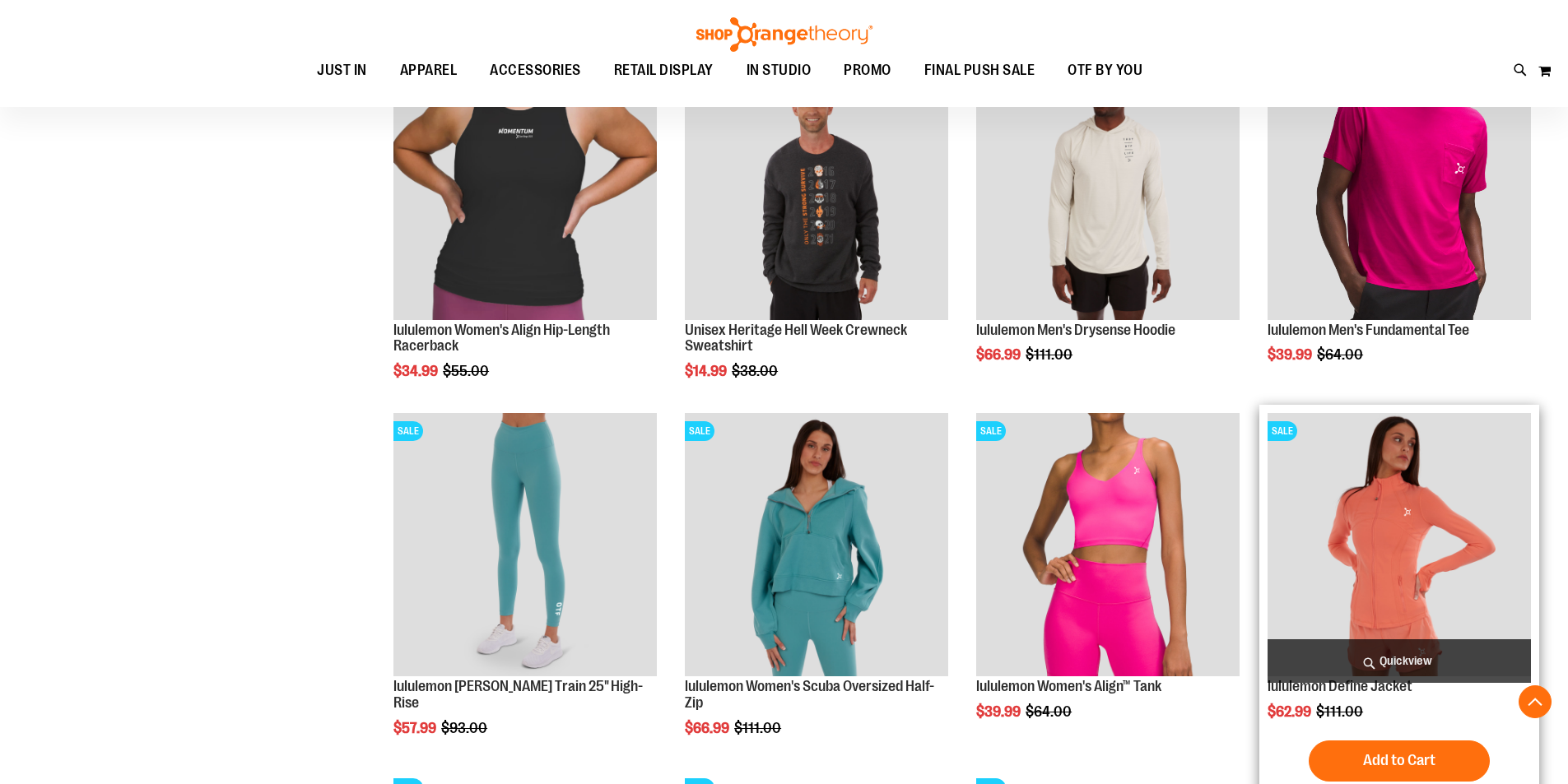
scroll to position [1151, 0]
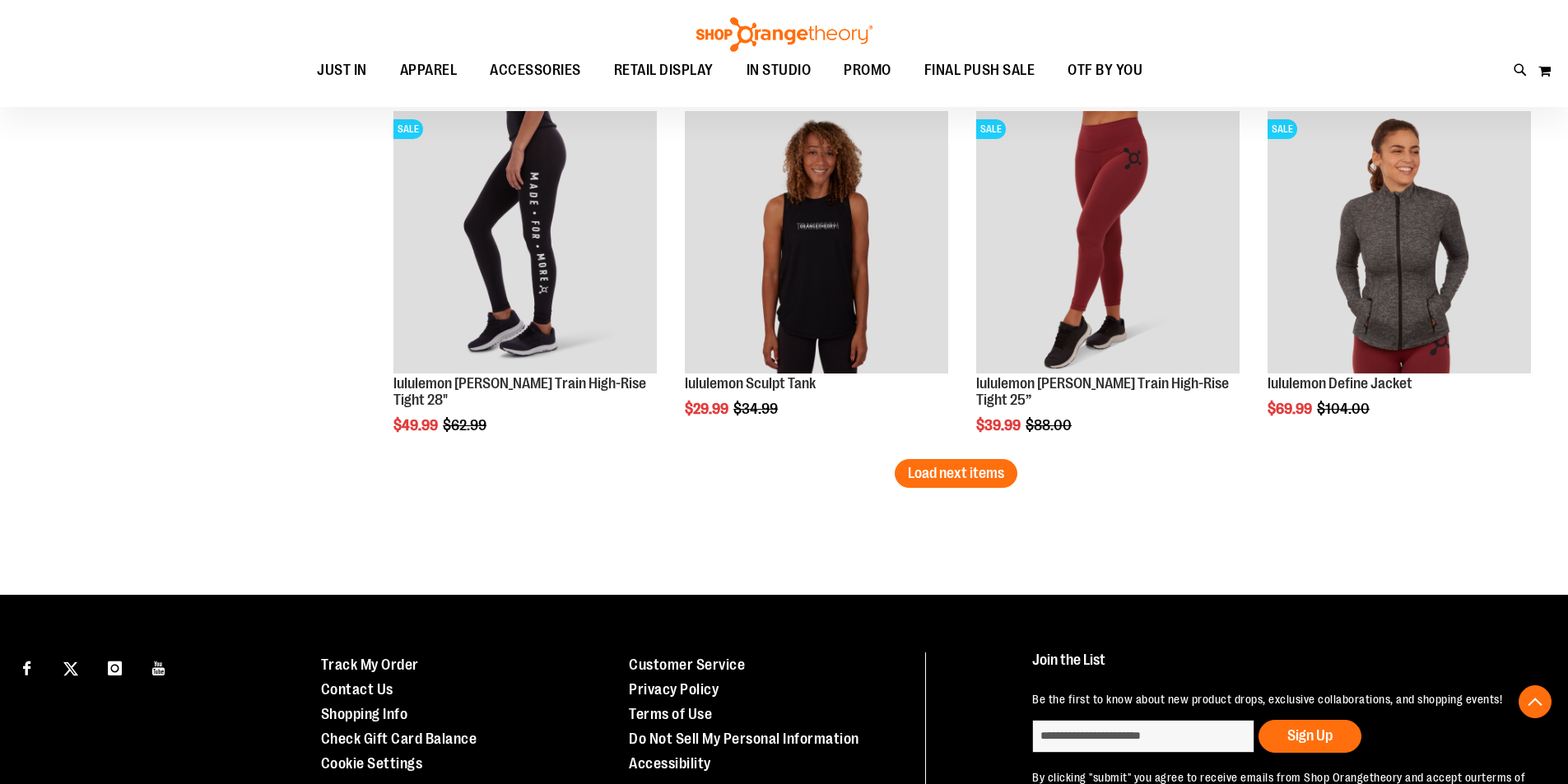
scroll to position [3125, 0]
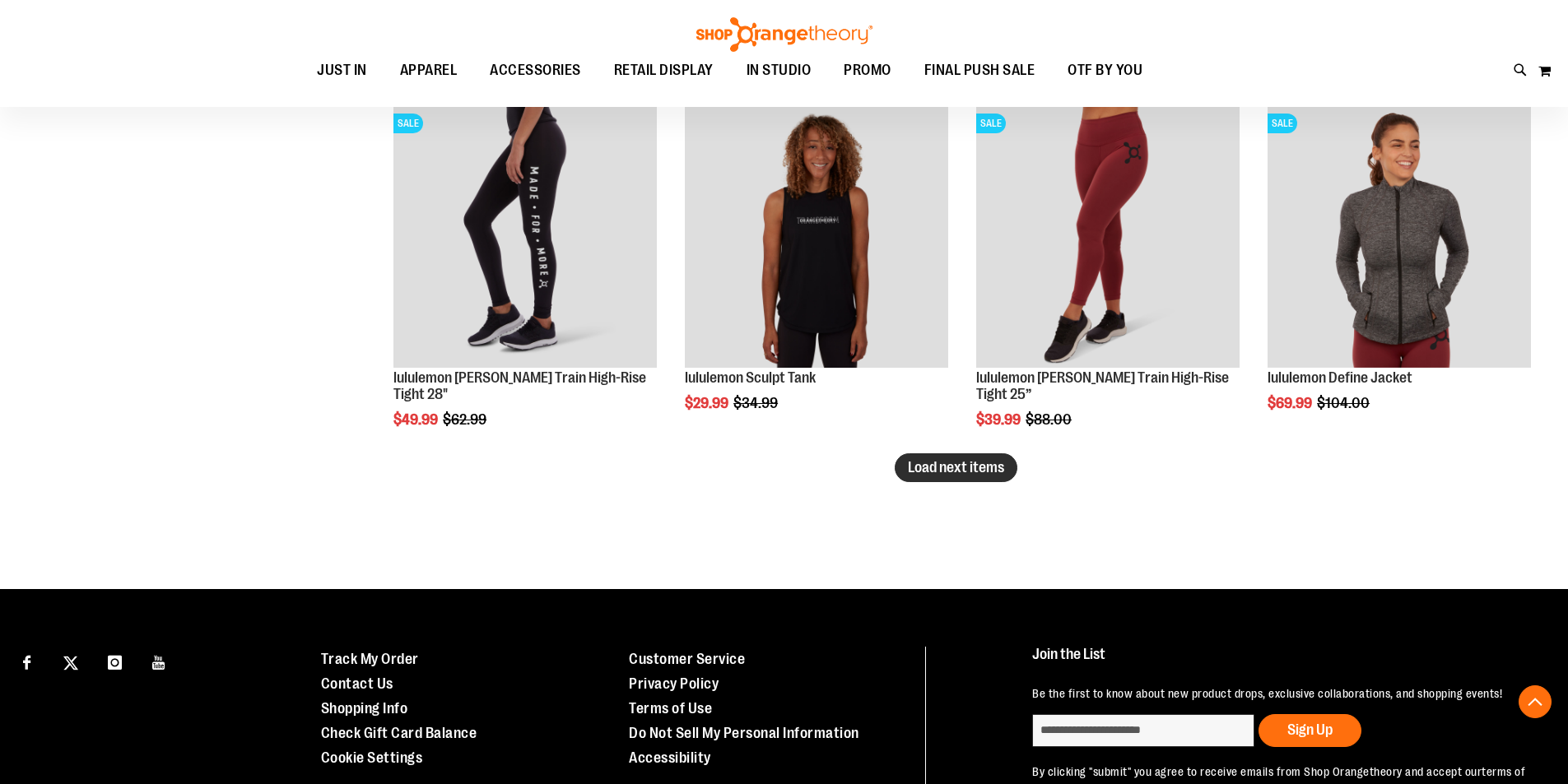
click at [935, 464] on span "Load next items" at bounding box center [956, 467] width 96 height 17
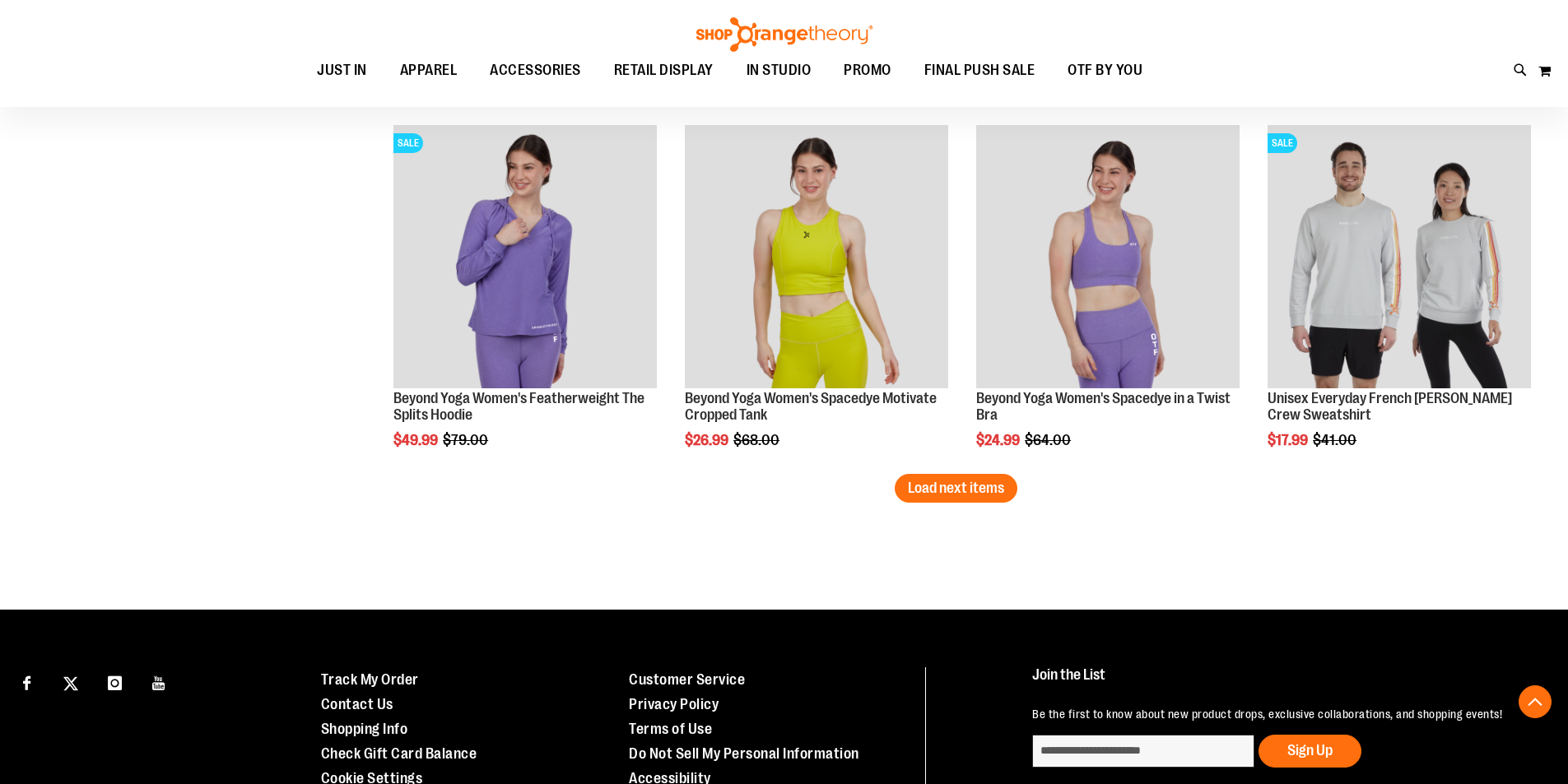
scroll to position [4195, 0]
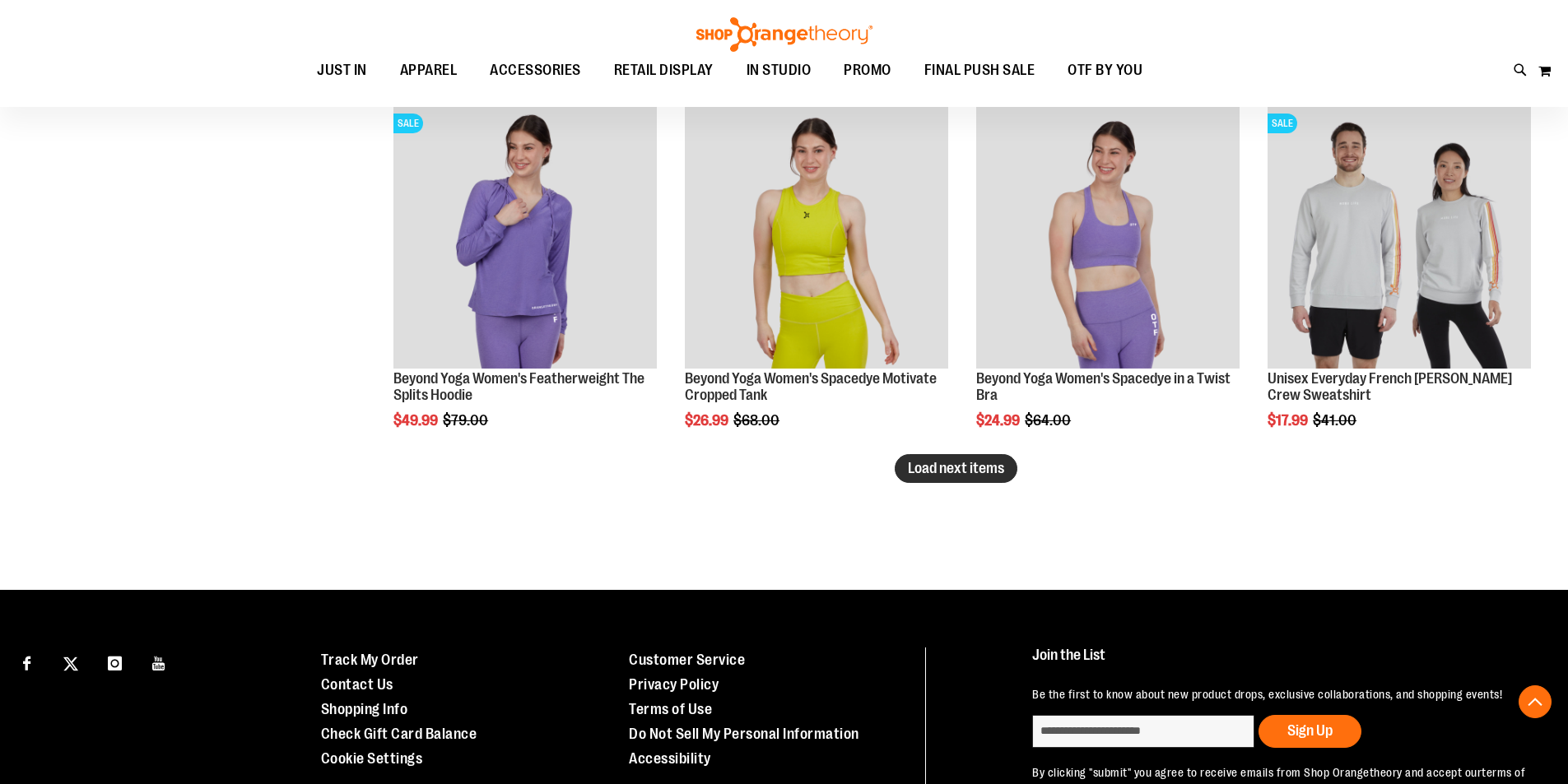
click at [981, 471] on span "Load next items" at bounding box center [956, 468] width 96 height 17
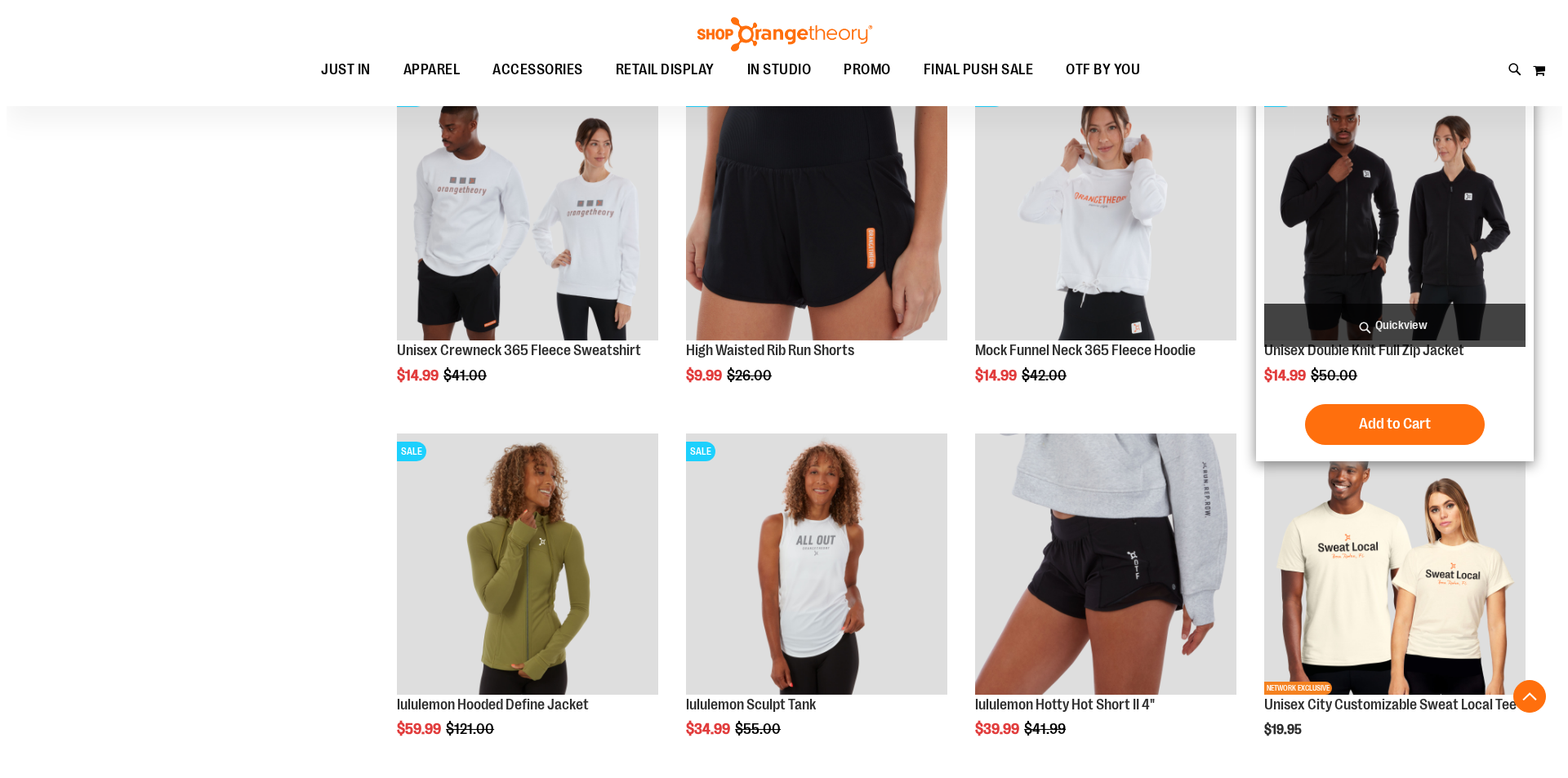
scroll to position [4572, 0]
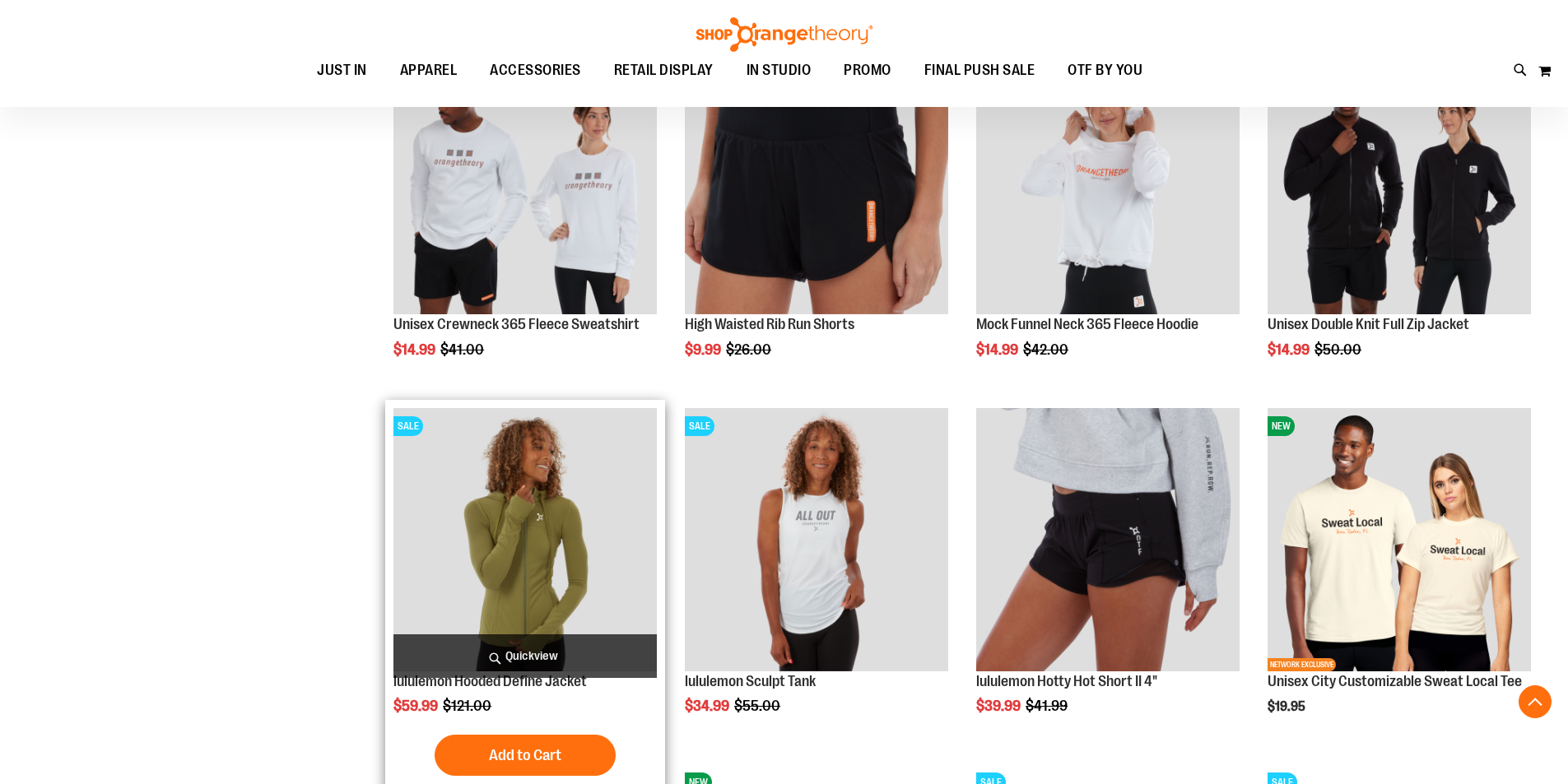
click at [565, 654] on span "Quickview" at bounding box center [525, 656] width 263 height 43
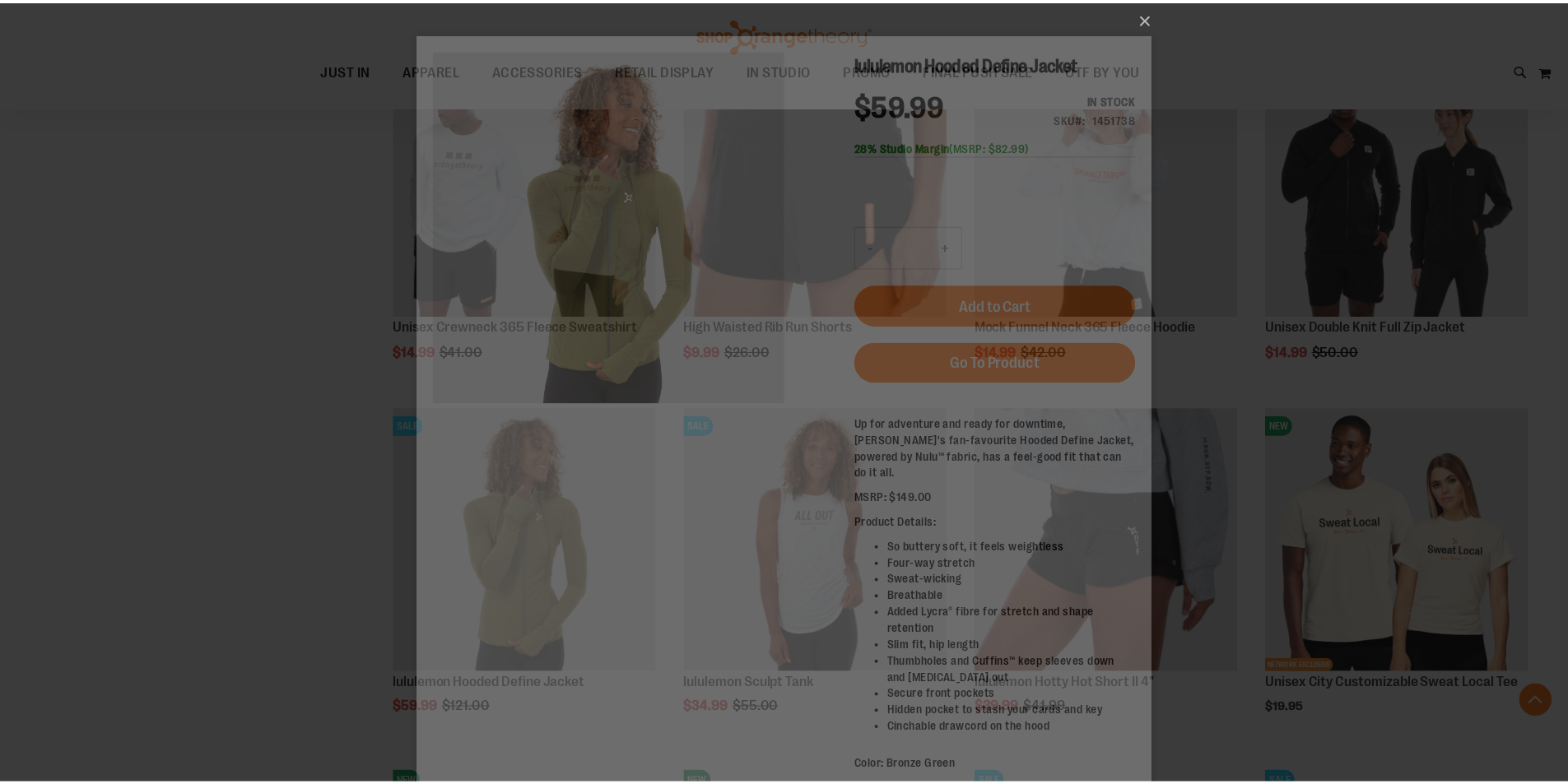
scroll to position [0, 0]
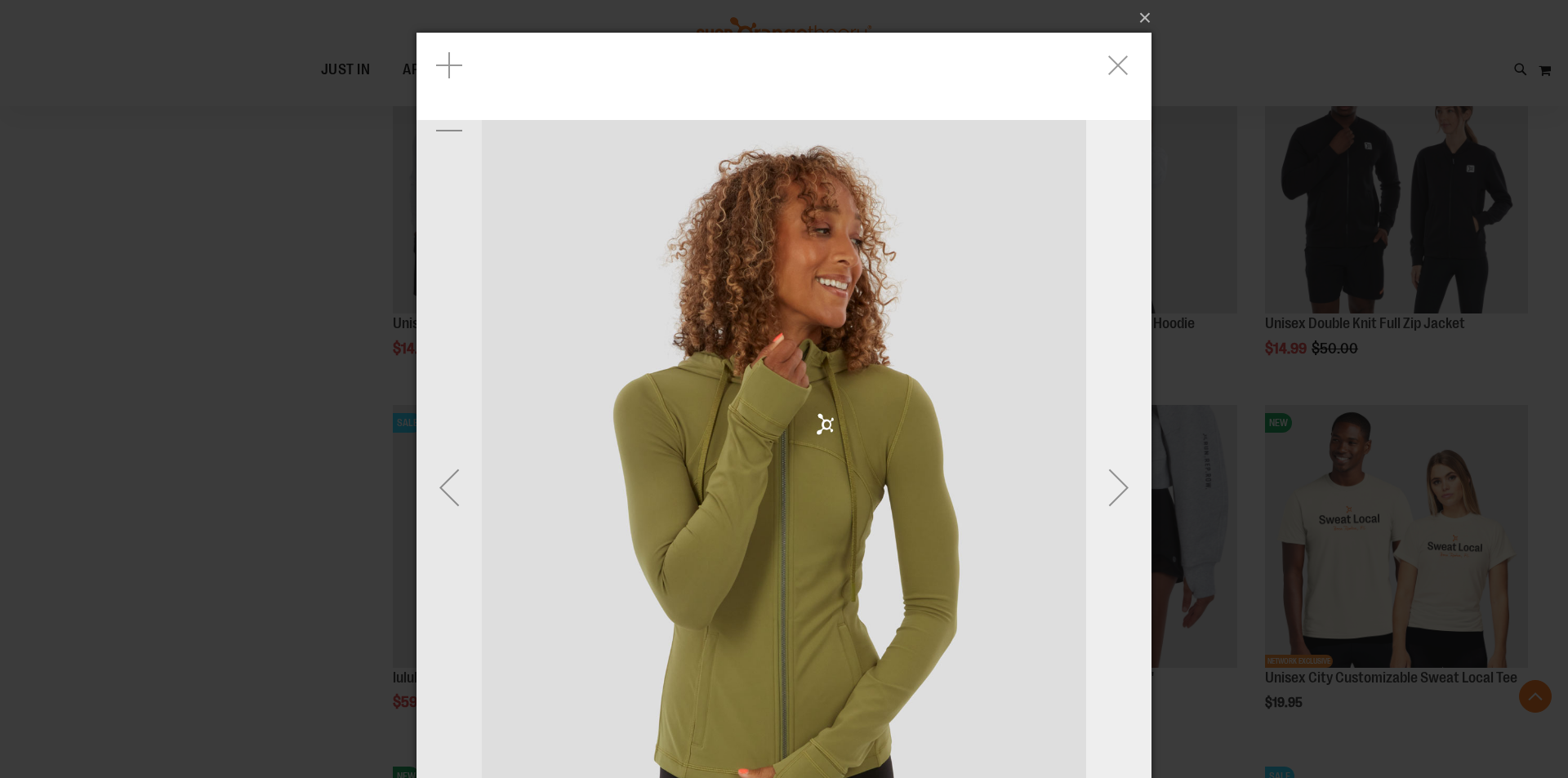
click at [1131, 478] on div "Next" at bounding box center [1118, 487] width 66 height 66
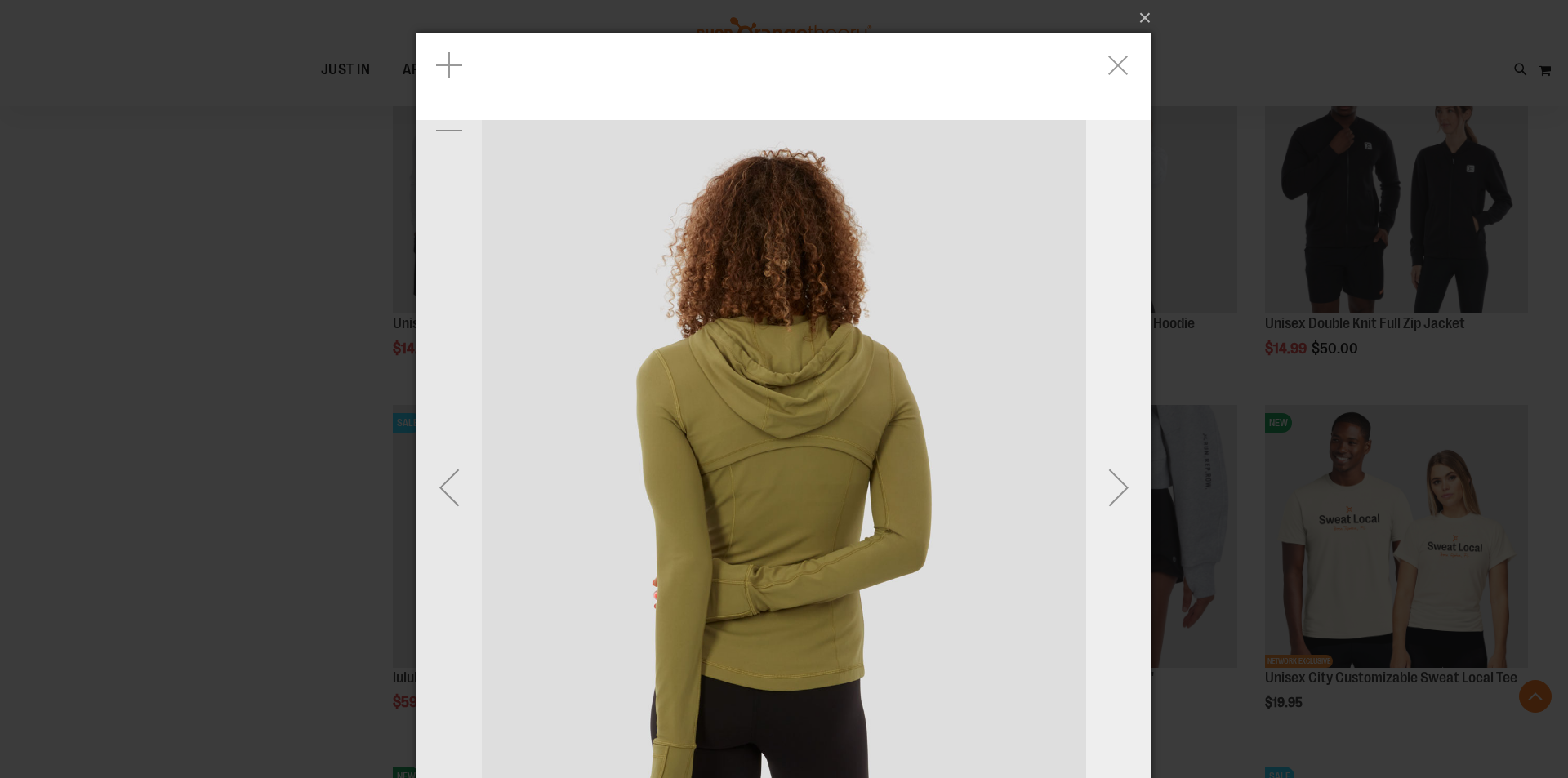
click at [1131, 478] on div "Next" at bounding box center [1118, 487] width 66 height 66
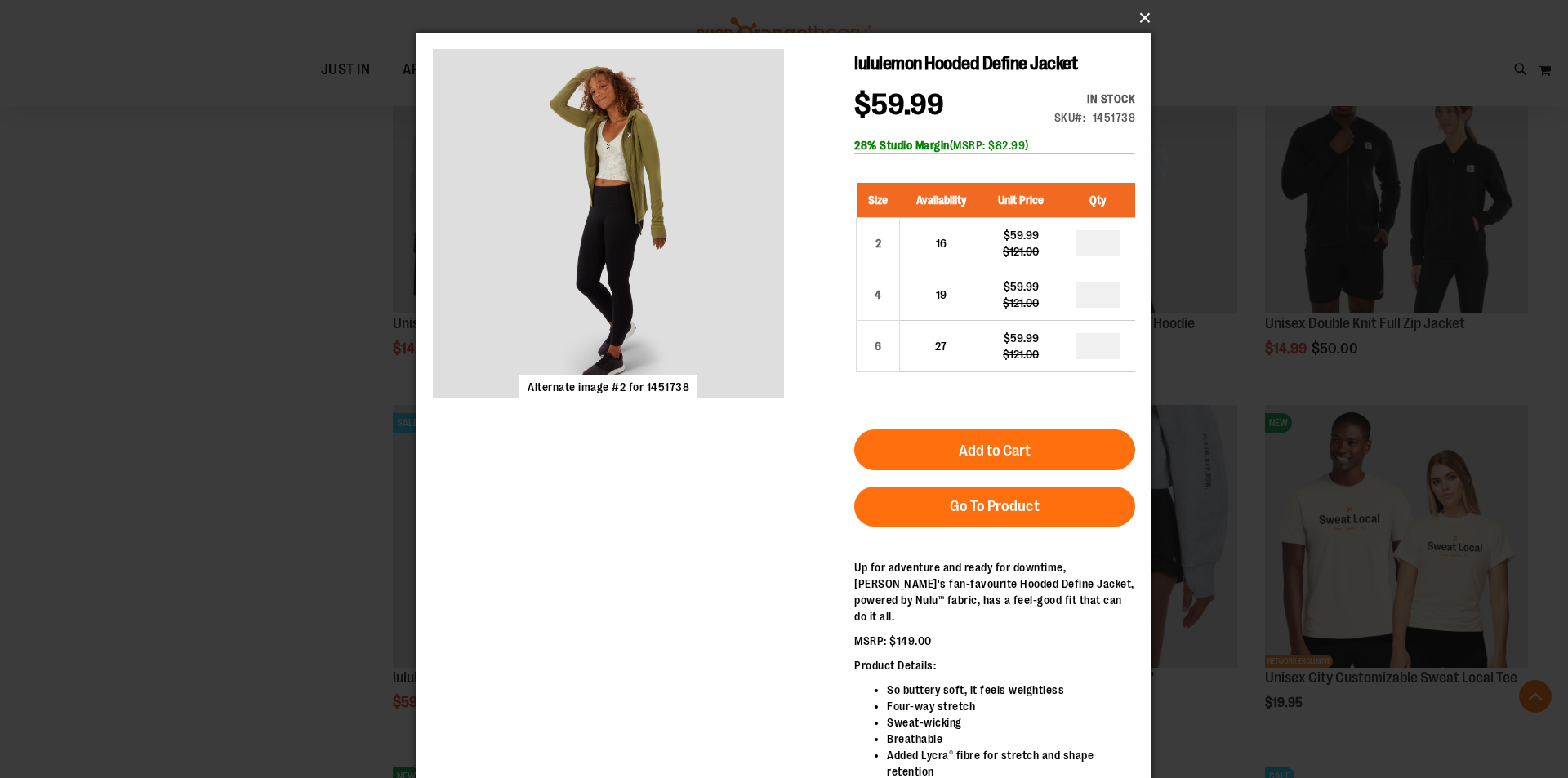
click at [1141, 17] on button "×" at bounding box center [789, 18] width 735 height 36
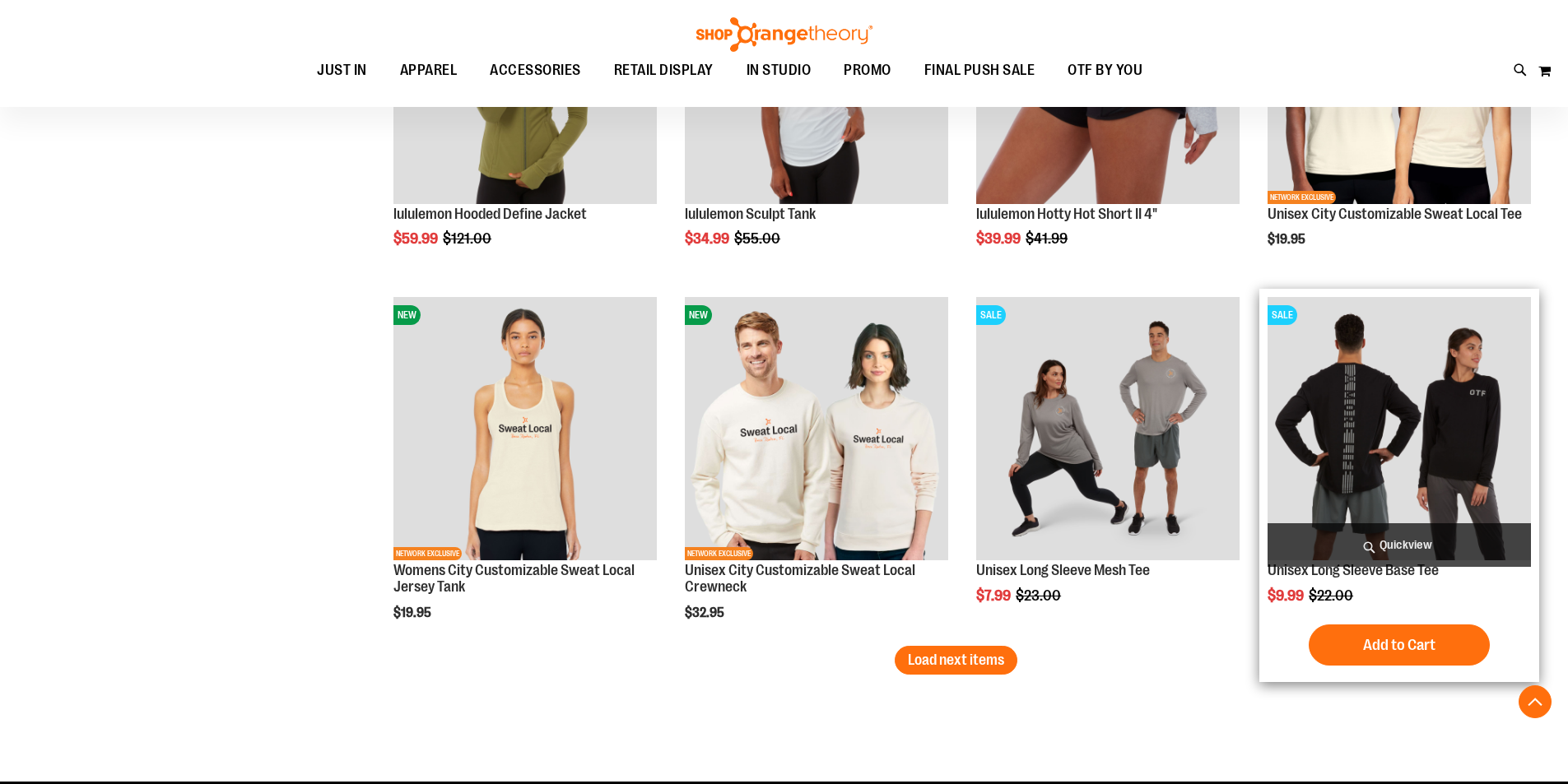
scroll to position [5100, 0]
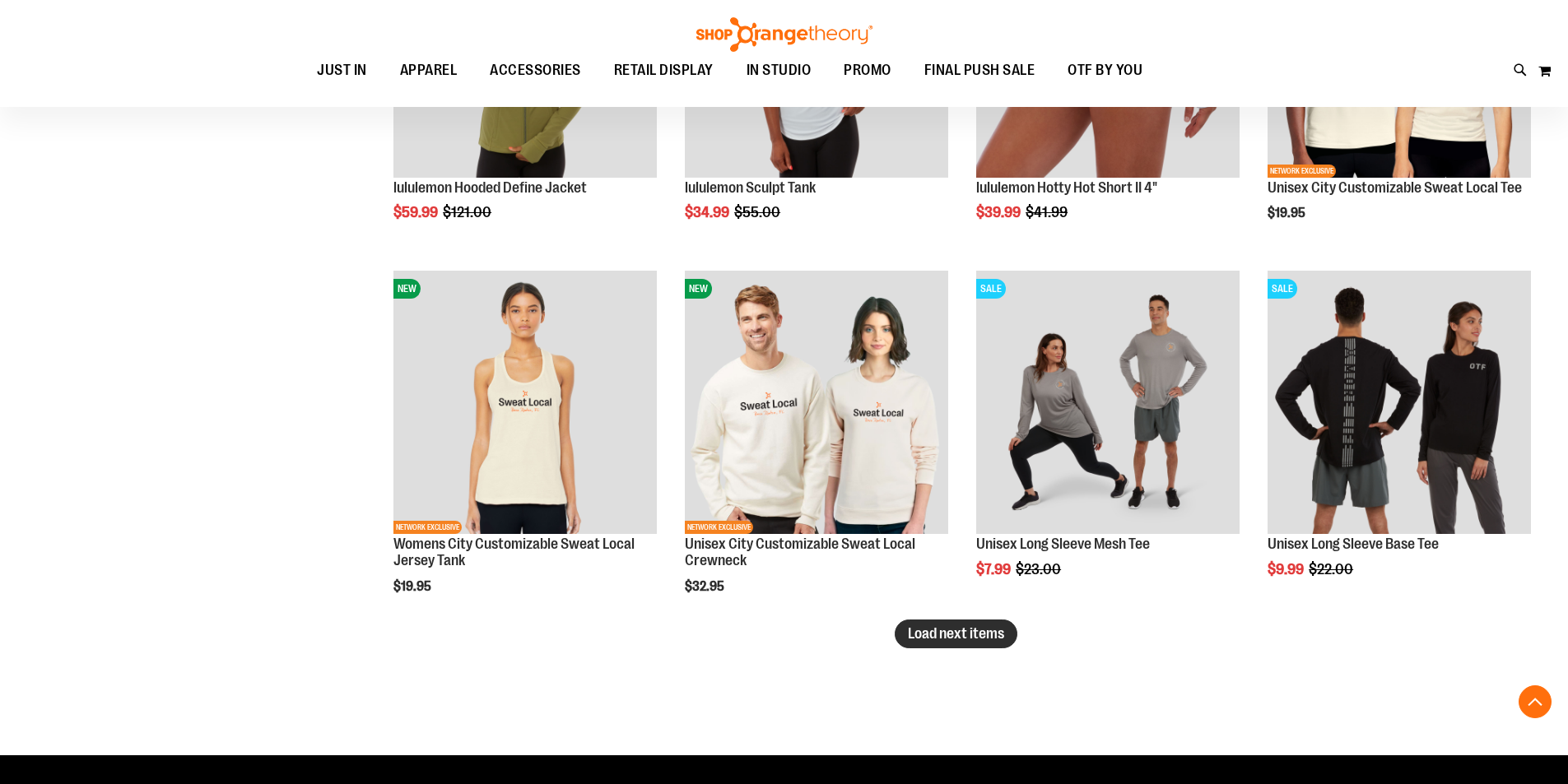
click at [926, 624] on button "Load next items" at bounding box center [956, 634] width 123 height 29
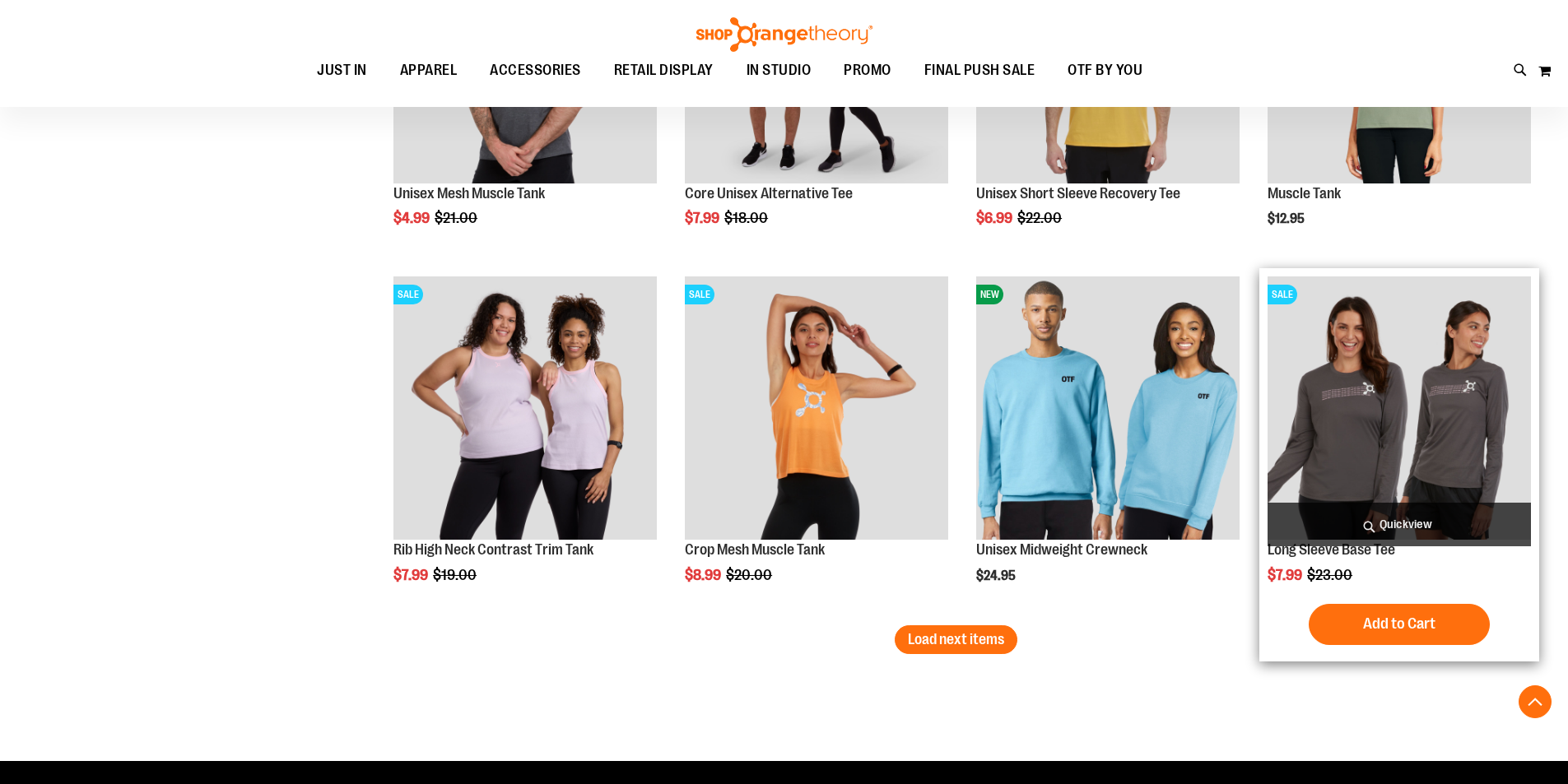
scroll to position [6170, 0]
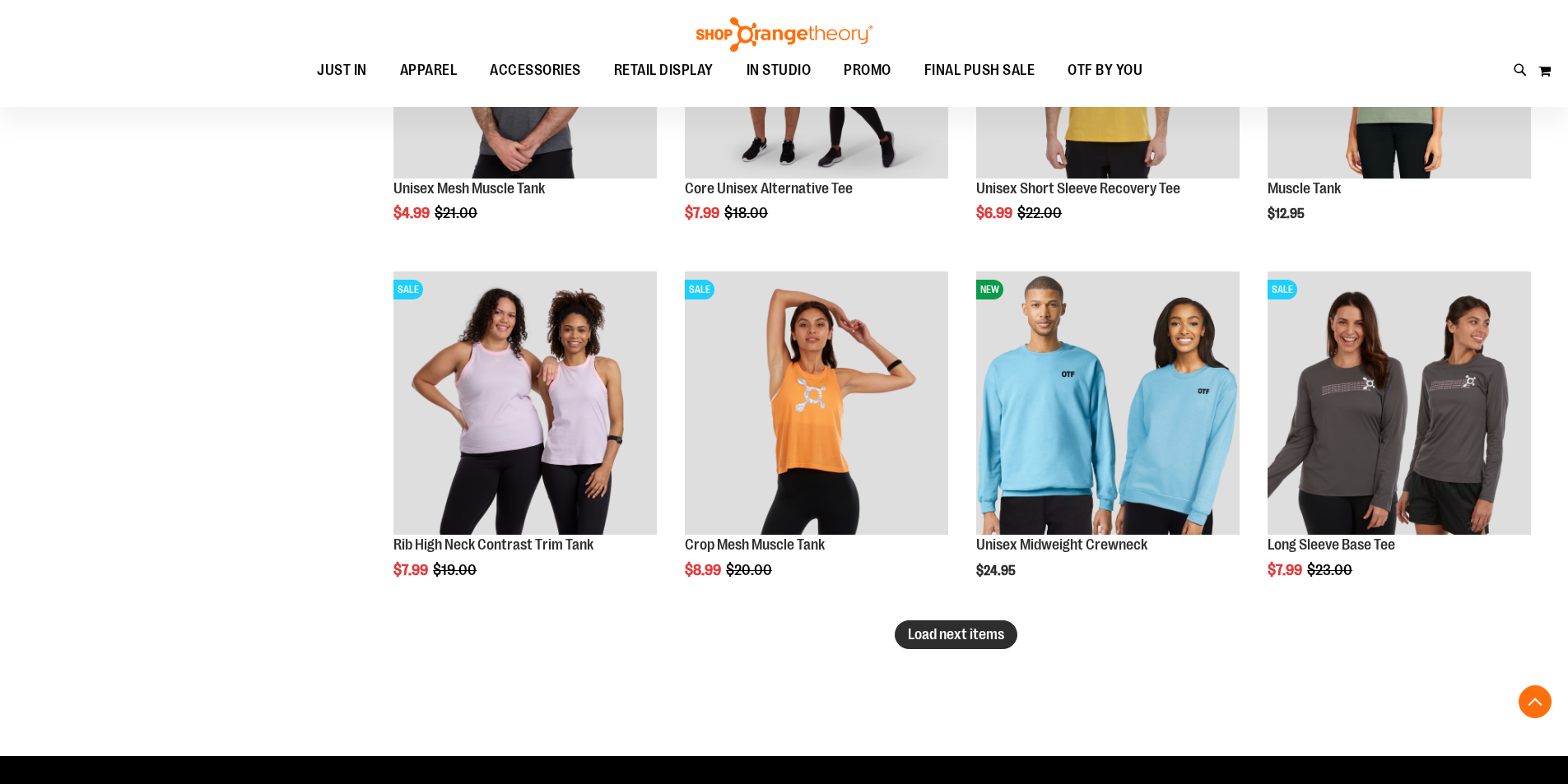
click at [946, 637] on span "Load next items" at bounding box center [956, 634] width 96 height 17
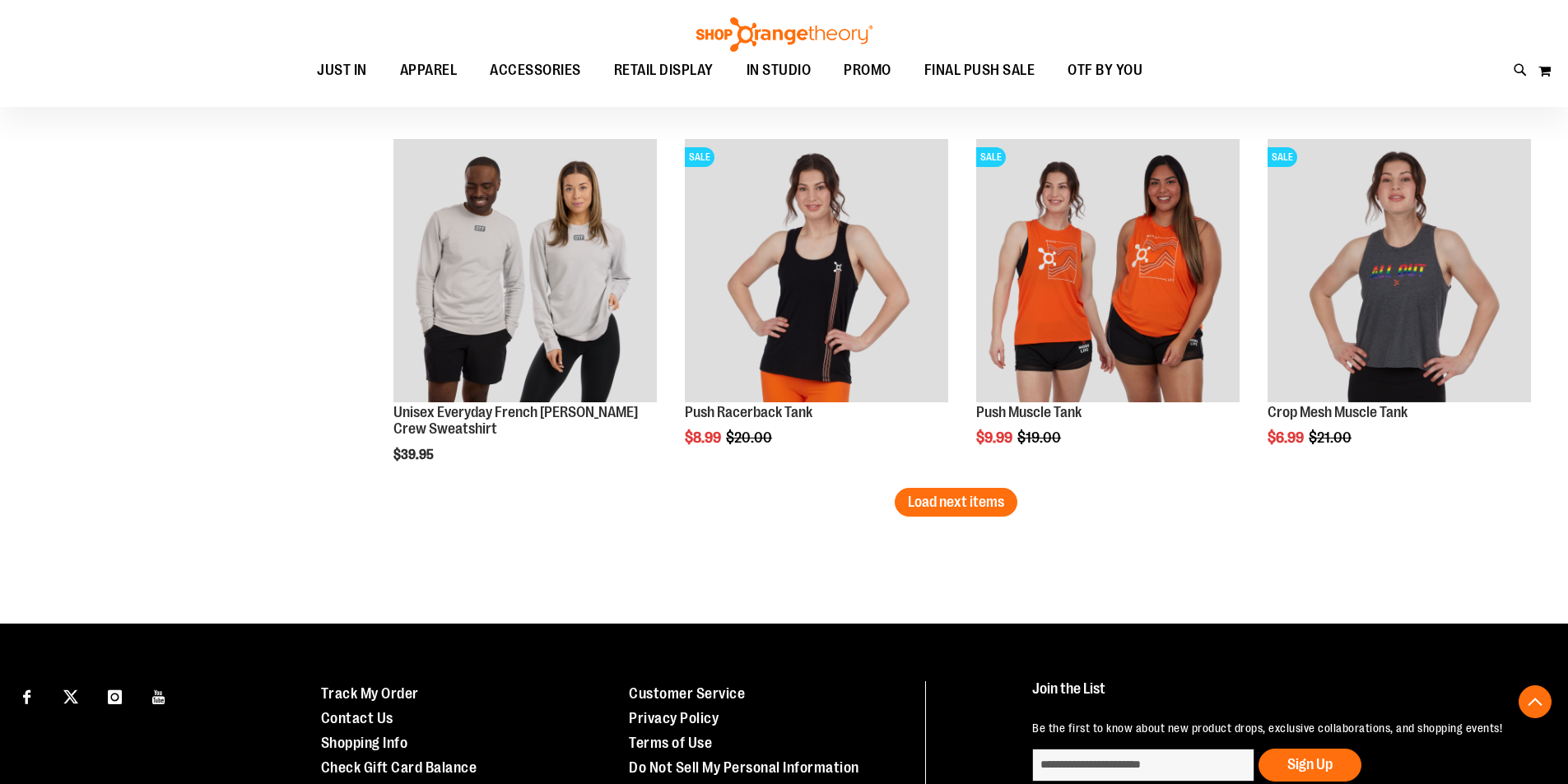
scroll to position [7405, 0]
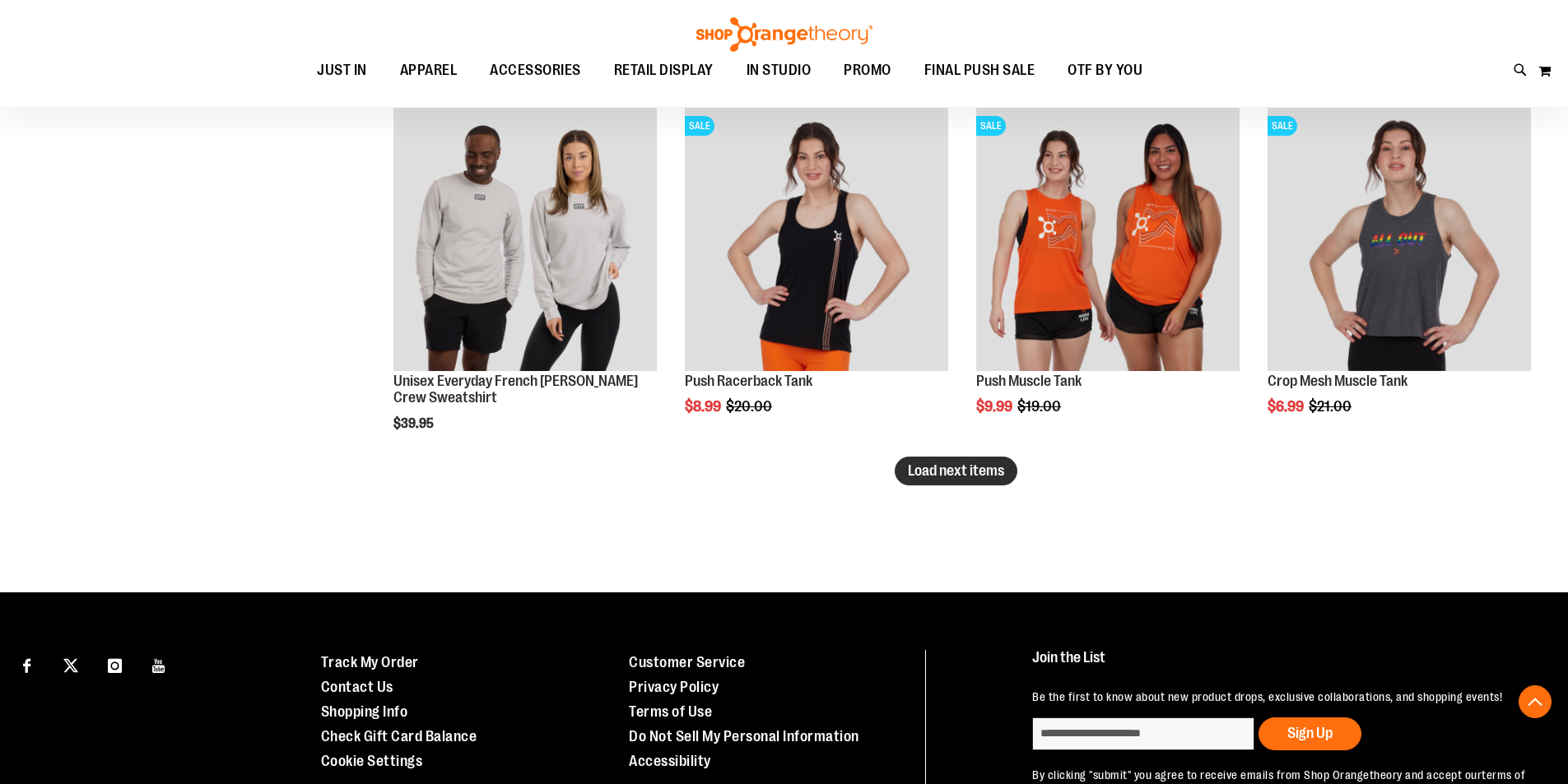
click at [1001, 471] on span "Load next items" at bounding box center [956, 471] width 96 height 17
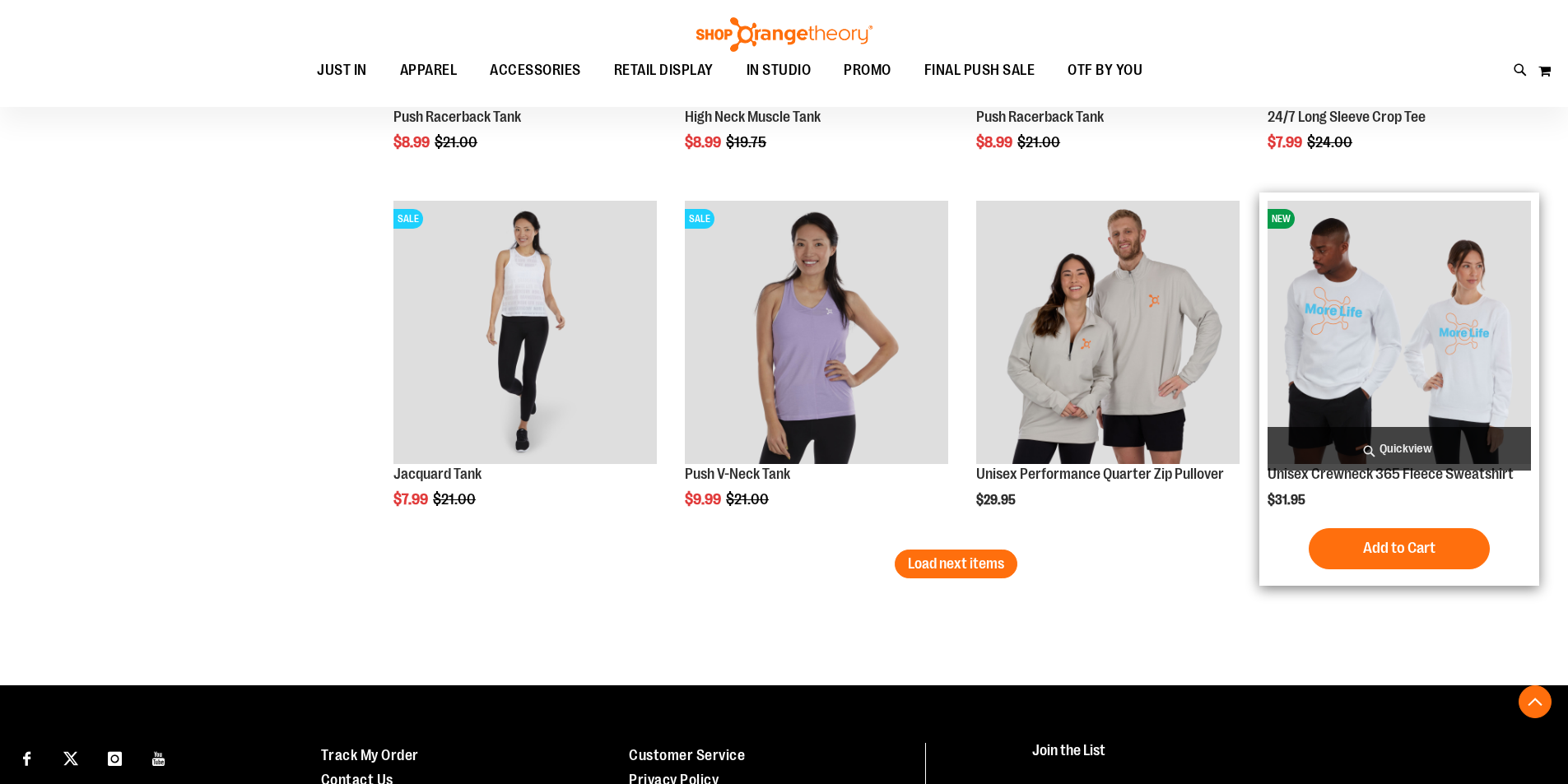
scroll to position [8392, 0]
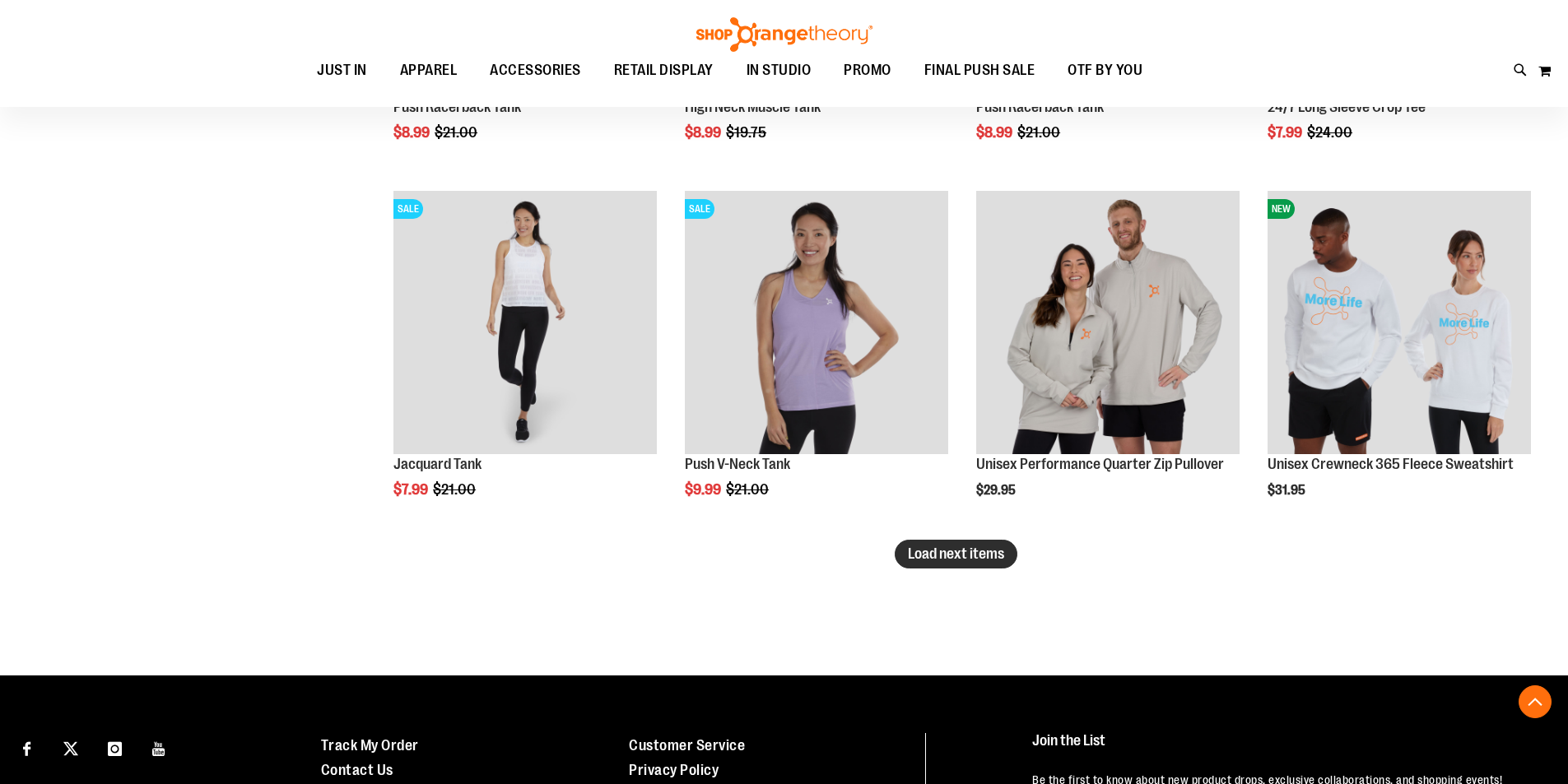
click at [927, 555] on span "Load next items" at bounding box center [956, 554] width 96 height 17
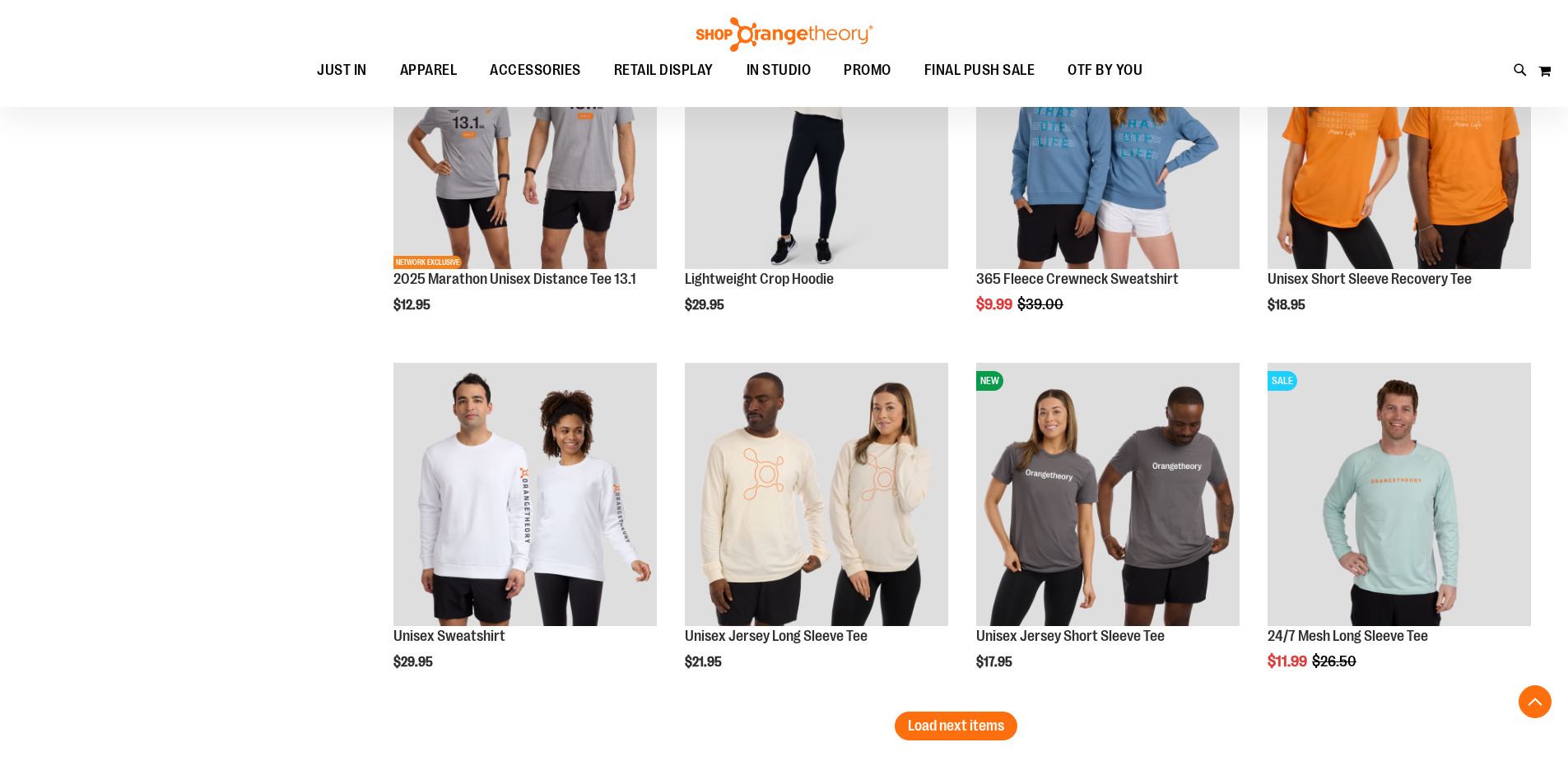
scroll to position [9297, 0]
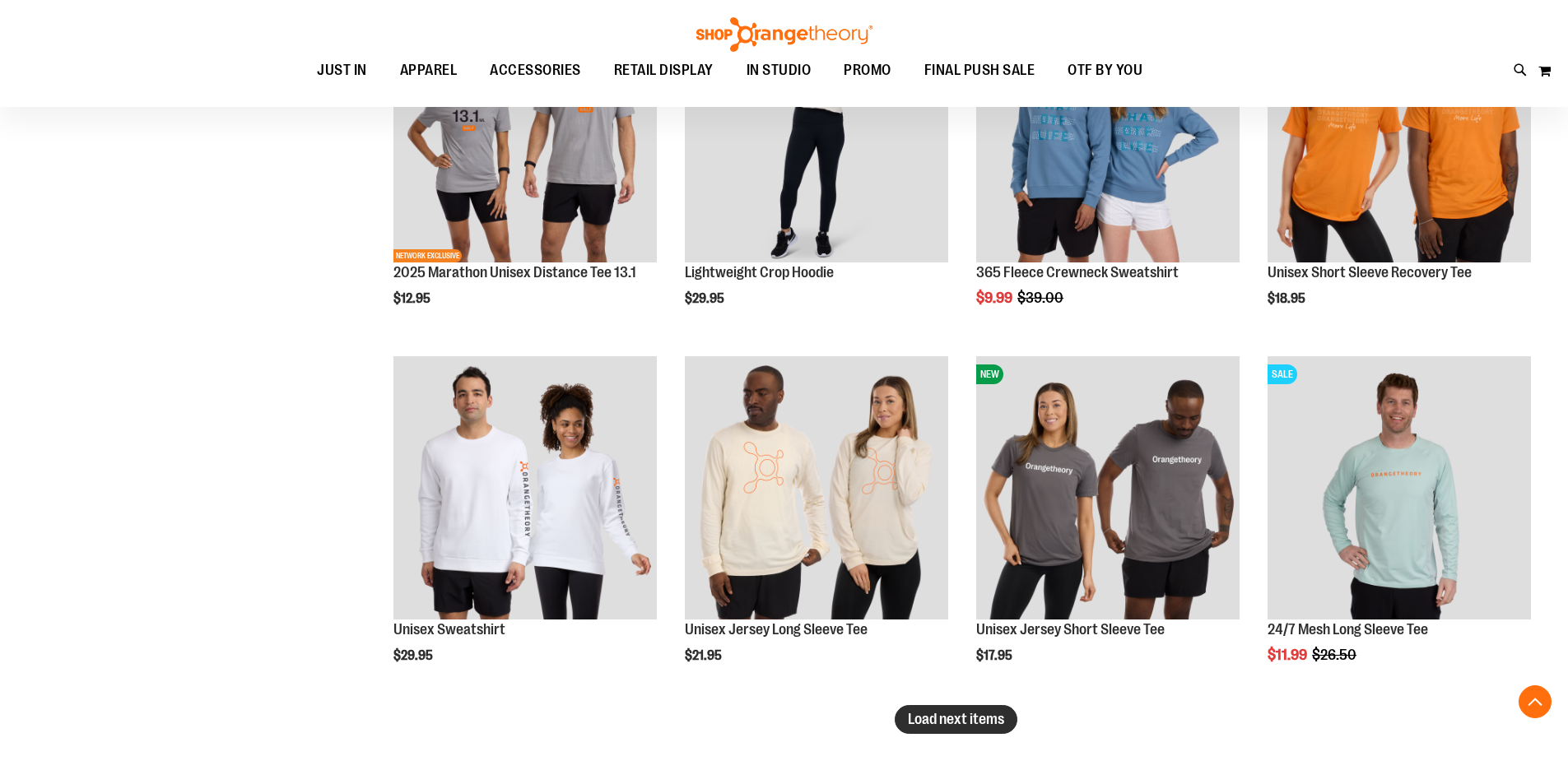
click at [990, 719] on span "Load next items" at bounding box center [956, 719] width 96 height 17
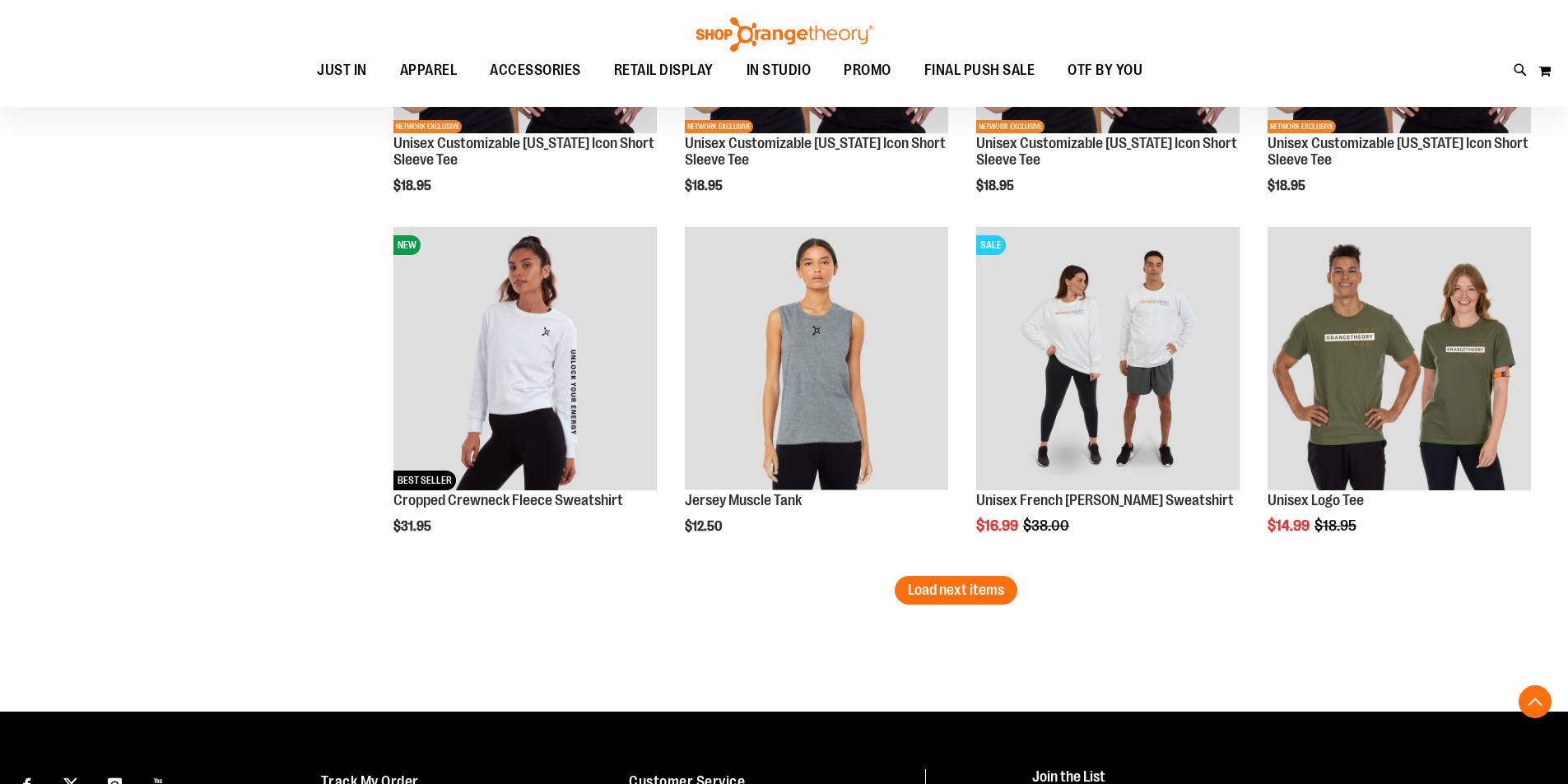
scroll to position [10531, 0]
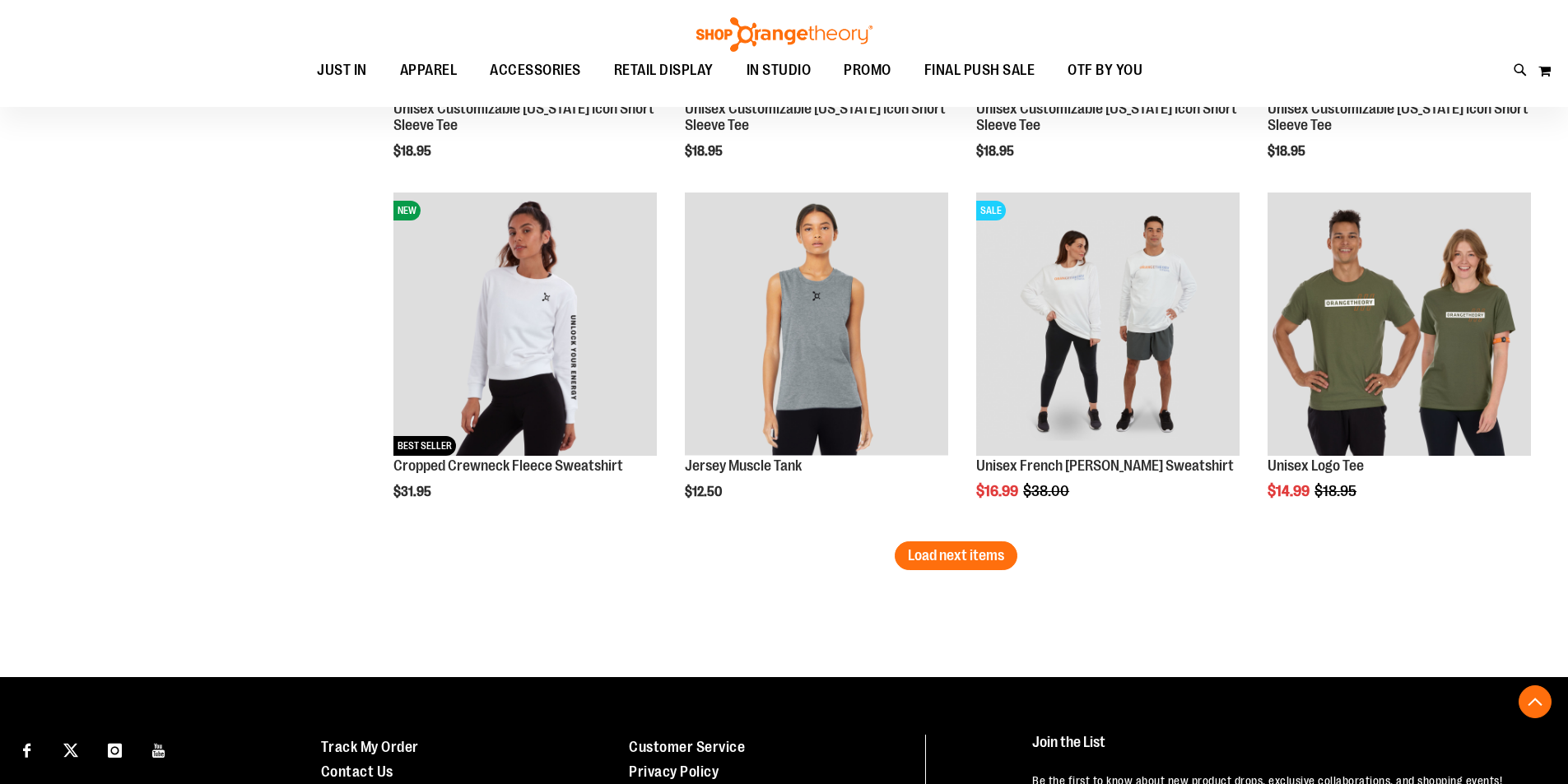
click at [990, 561] on span "Load next items" at bounding box center [956, 555] width 96 height 17
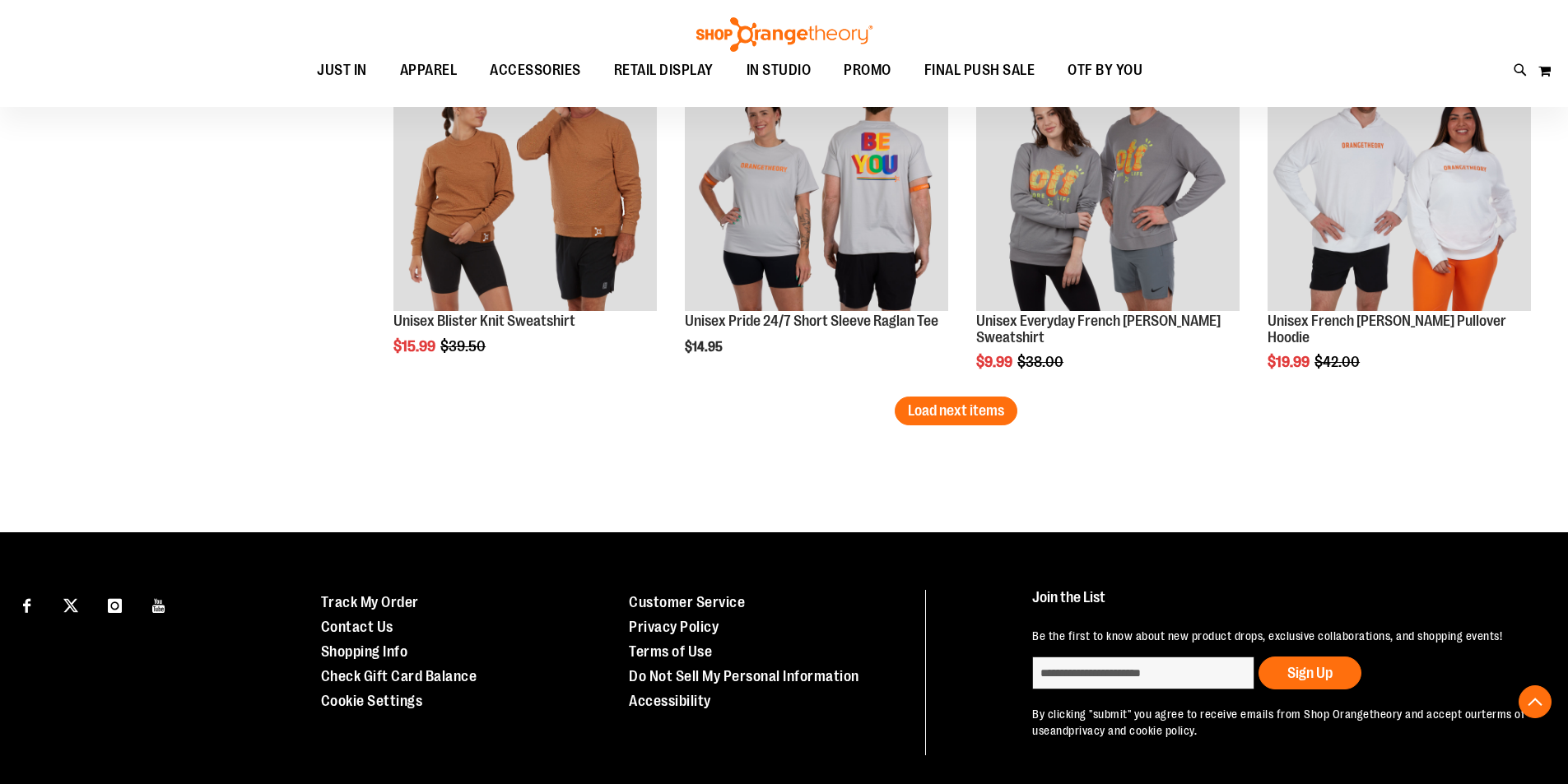
scroll to position [11765, 0]
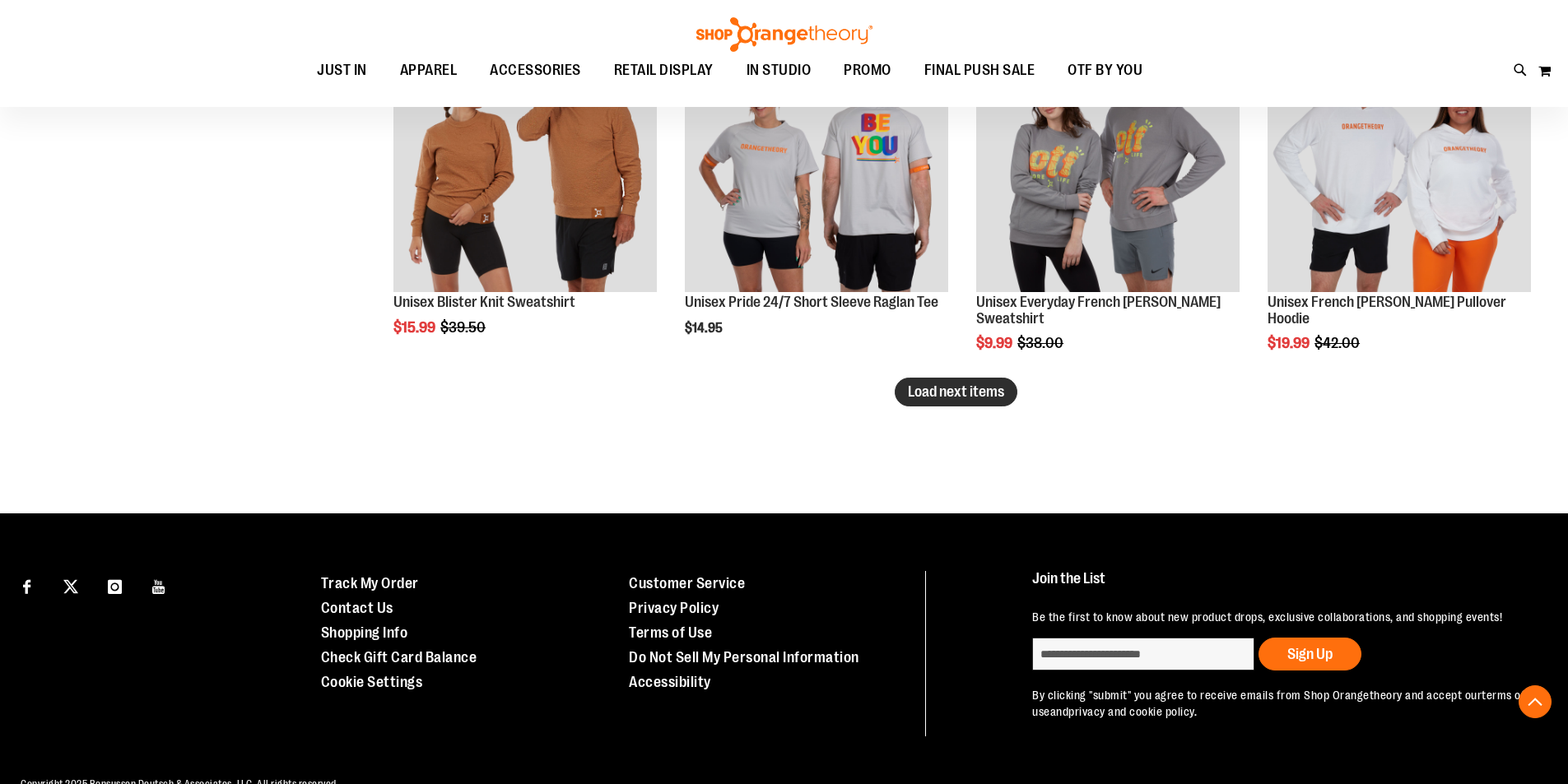
click at [983, 399] on span "Load next items" at bounding box center [956, 391] width 96 height 17
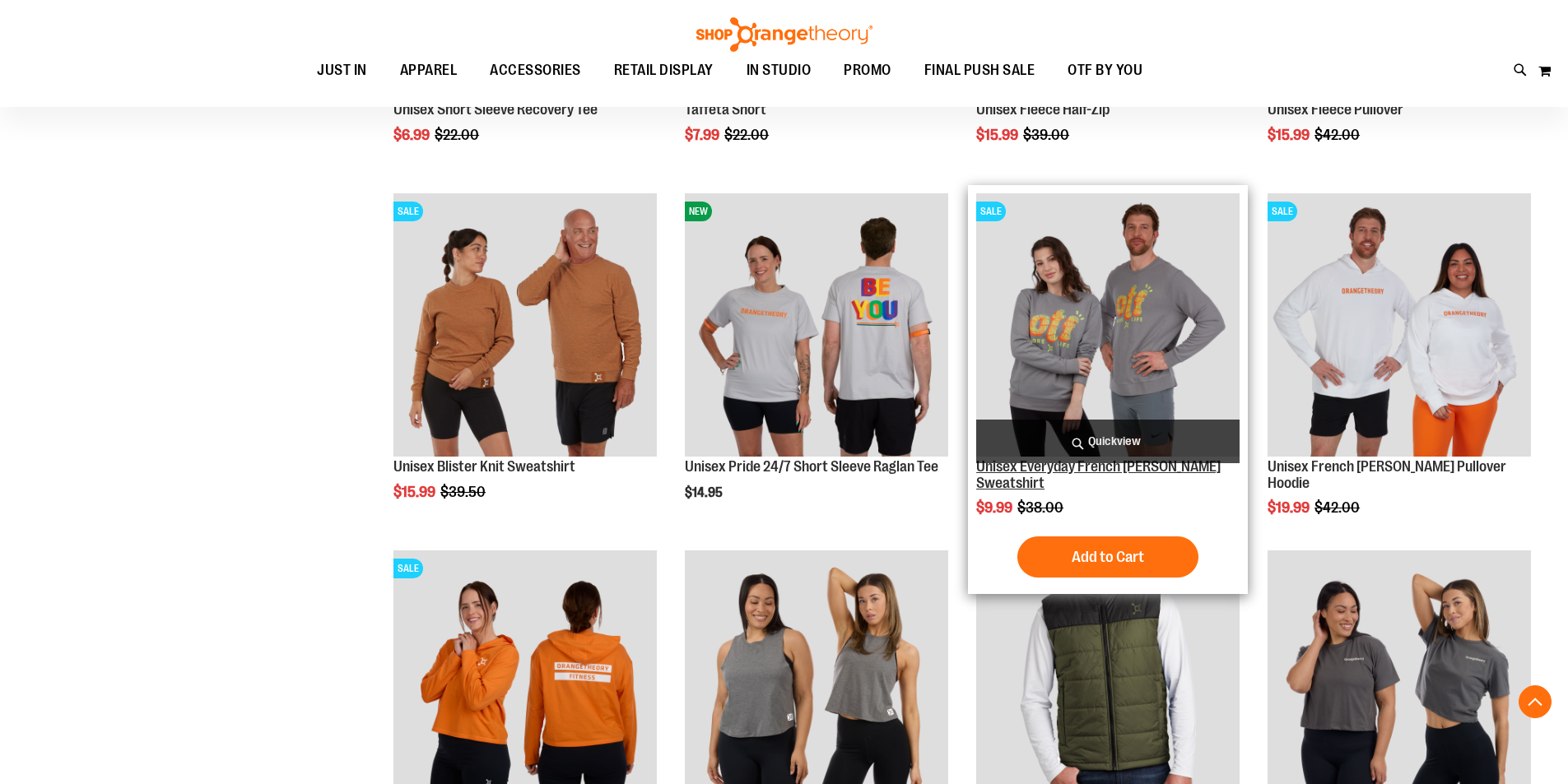
scroll to position [11354, 0]
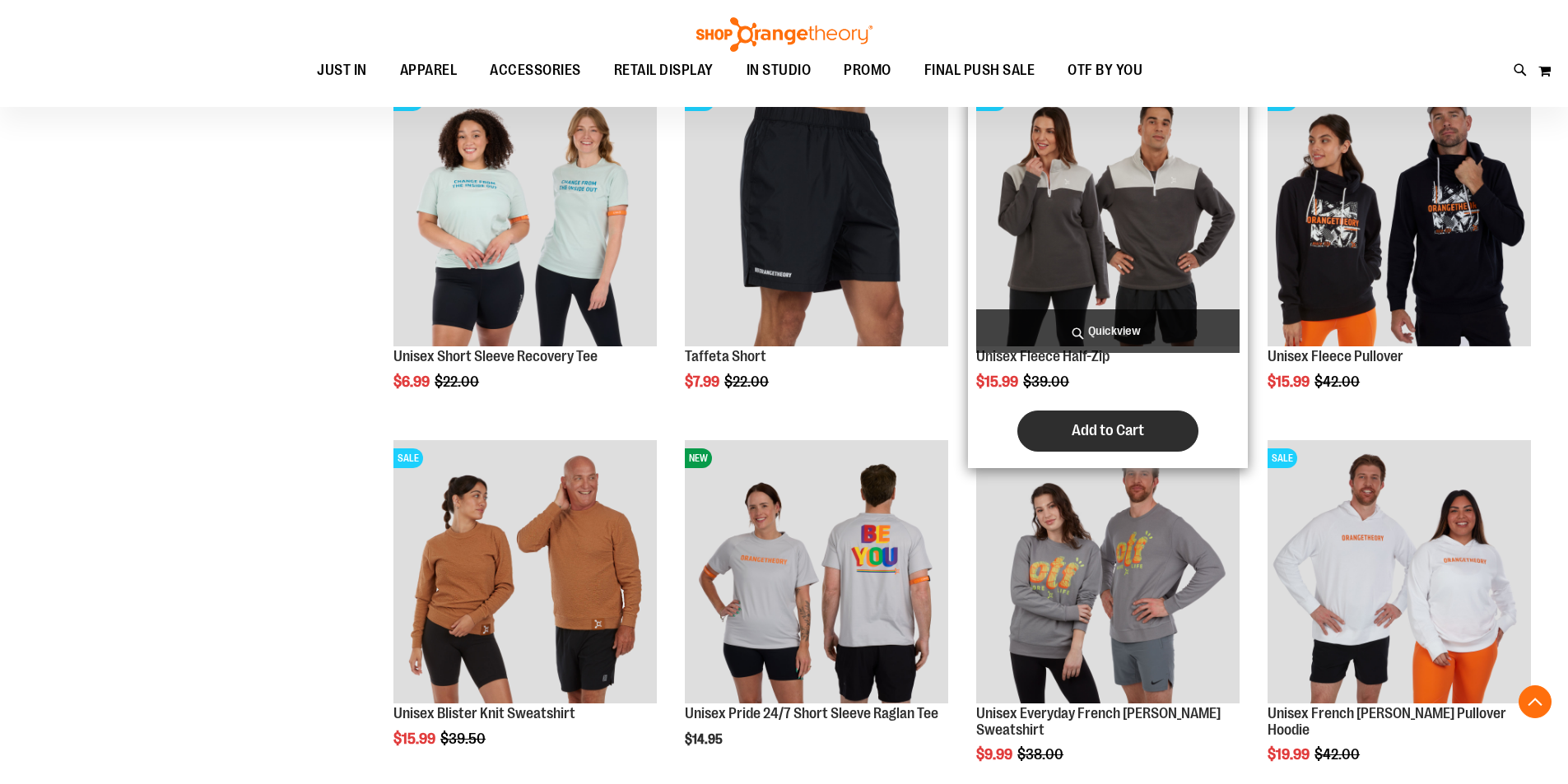
click at [1091, 424] on span "Add to Cart" at bounding box center [1108, 430] width 72 height 19
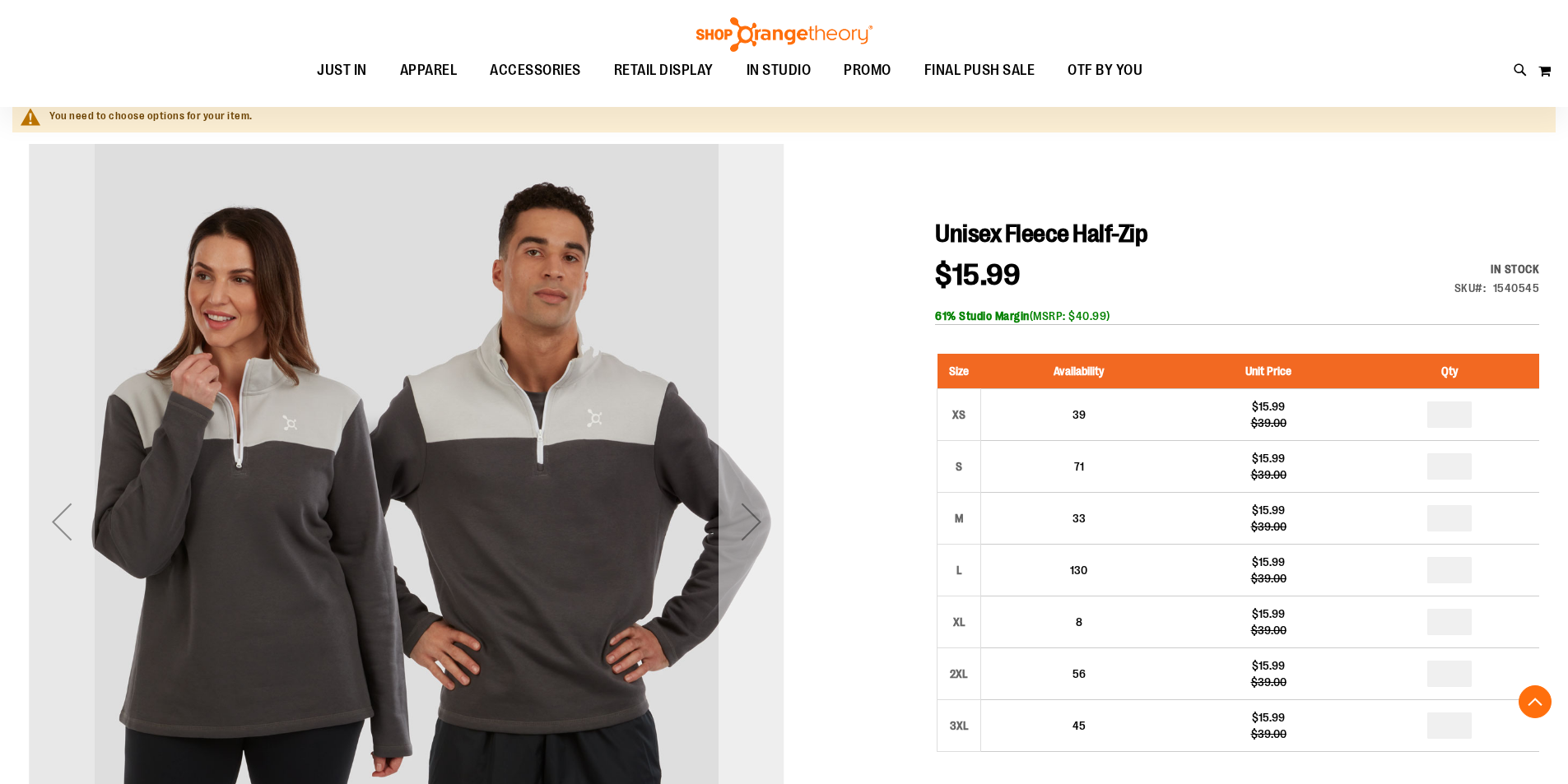
scroll to position [81, 0]
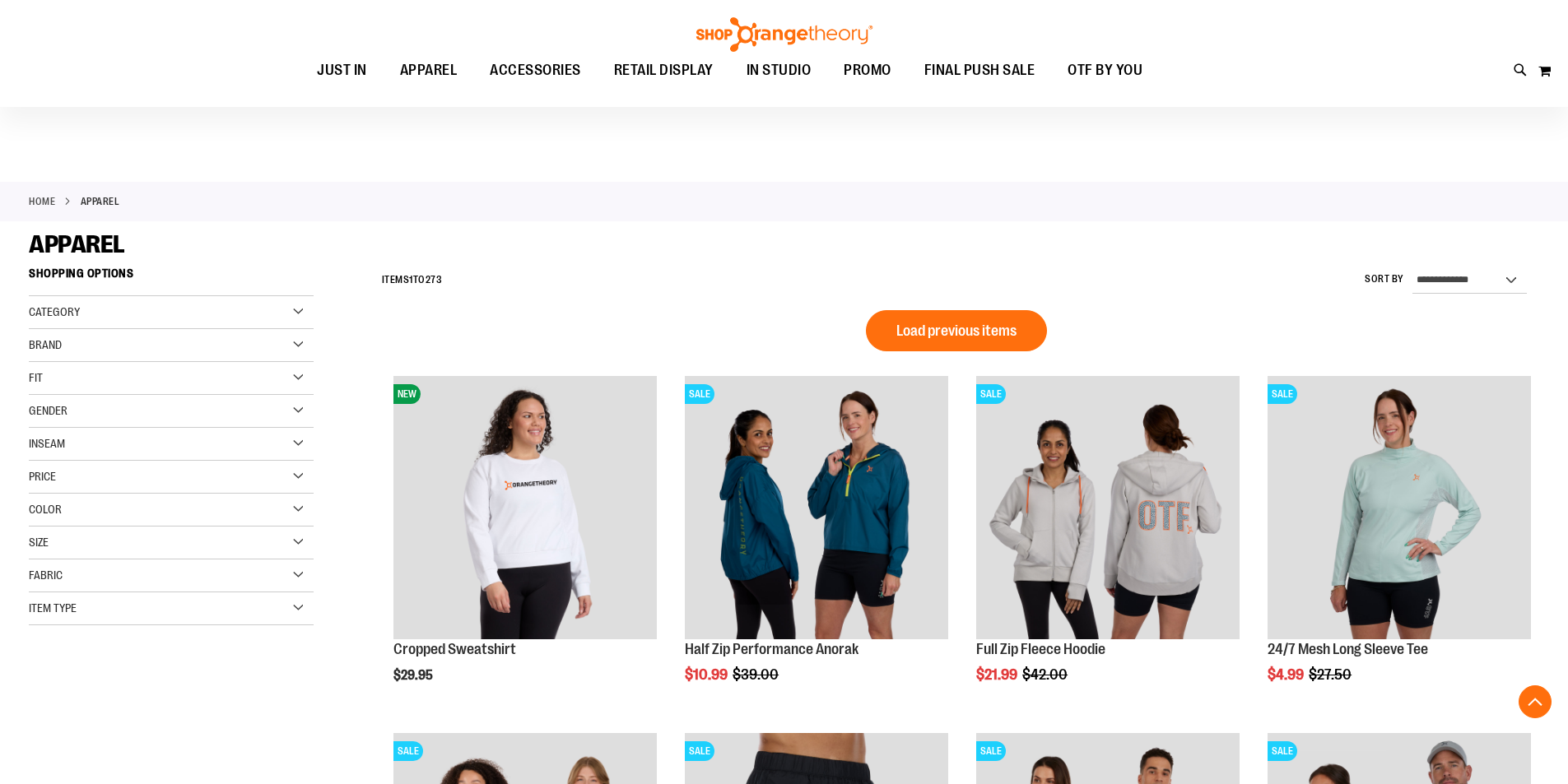
scroll to position [1085, 0]
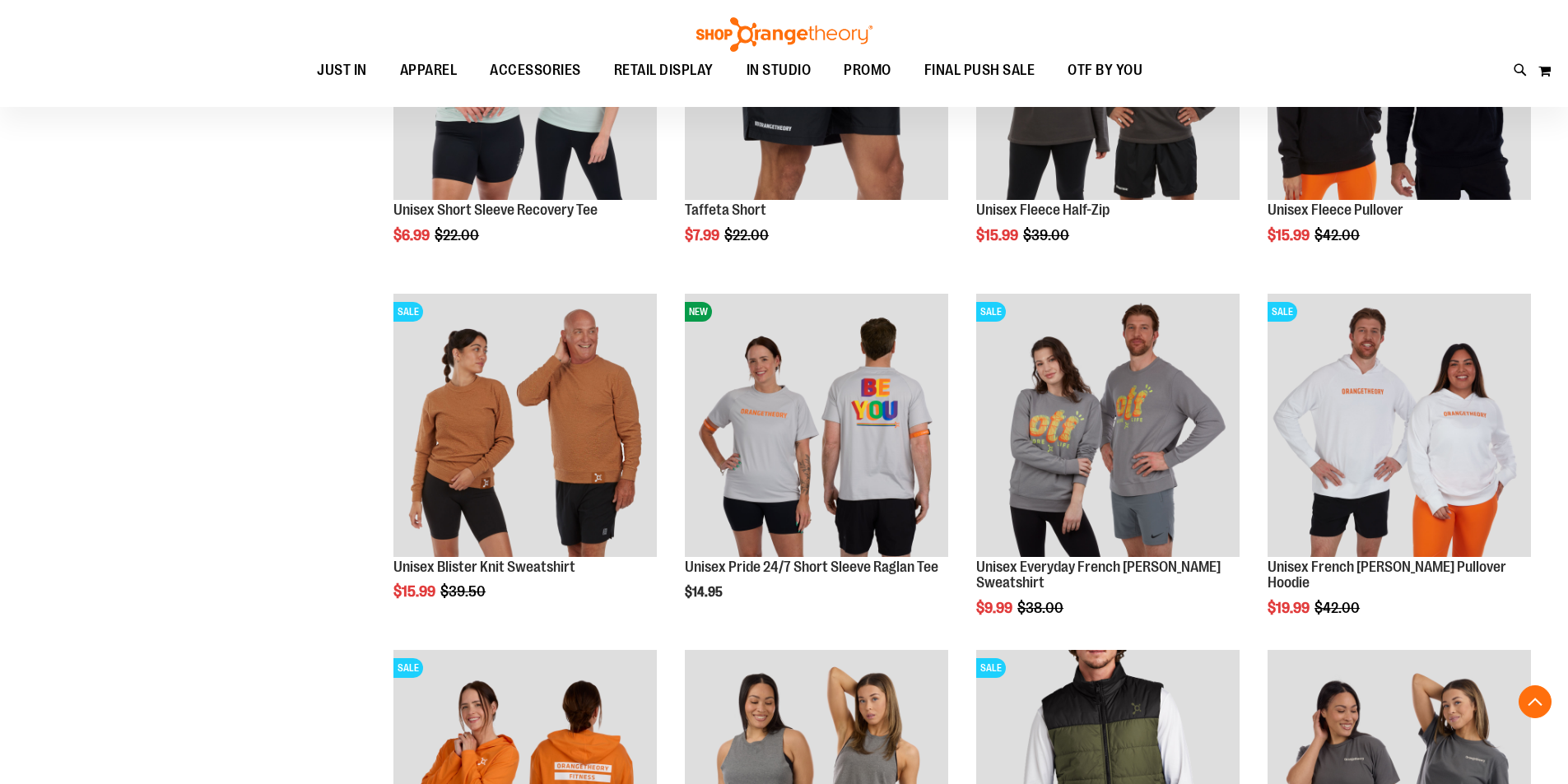
scroll to position [839, 0]
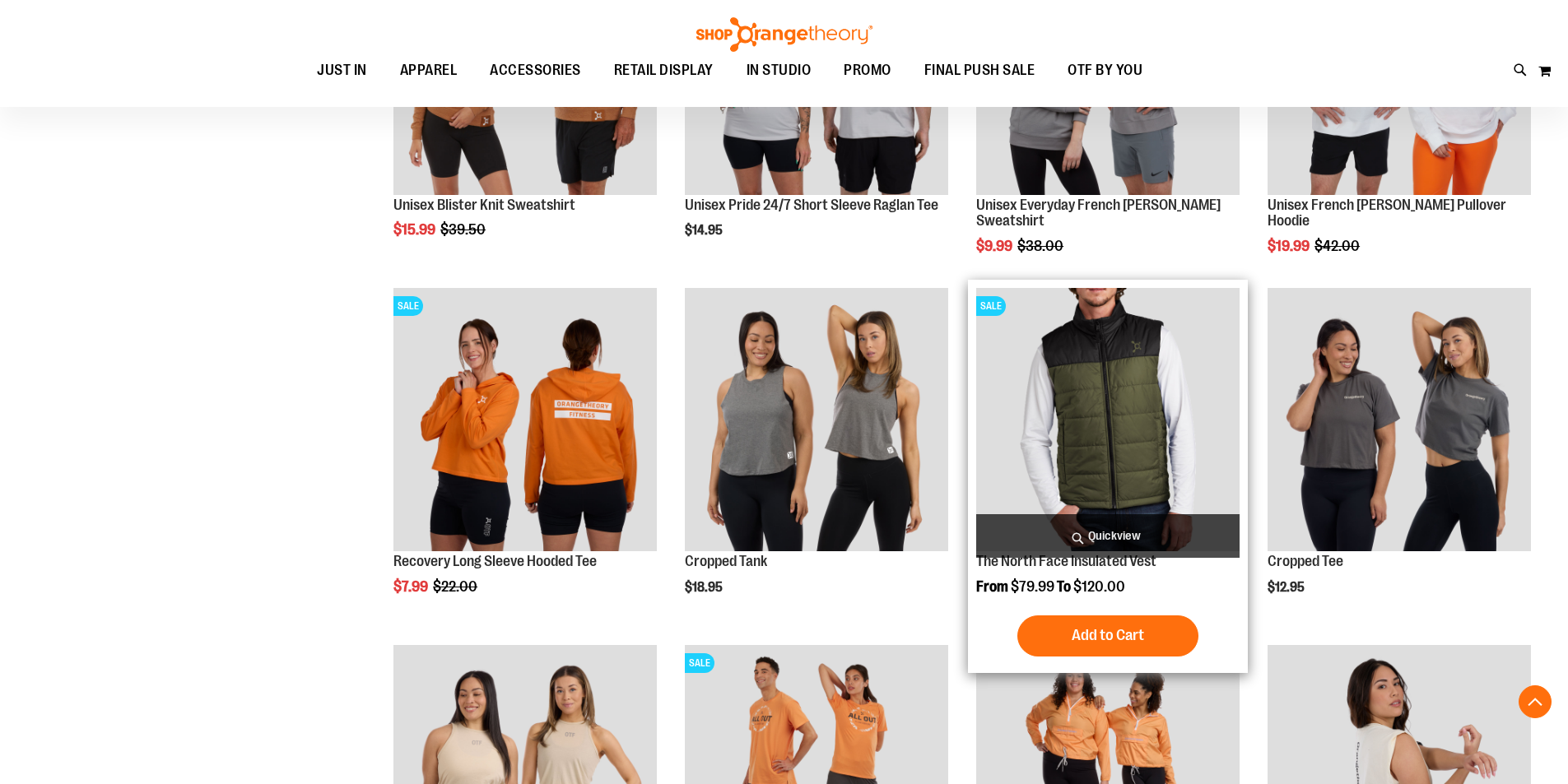
scroll to position [1250, 0]
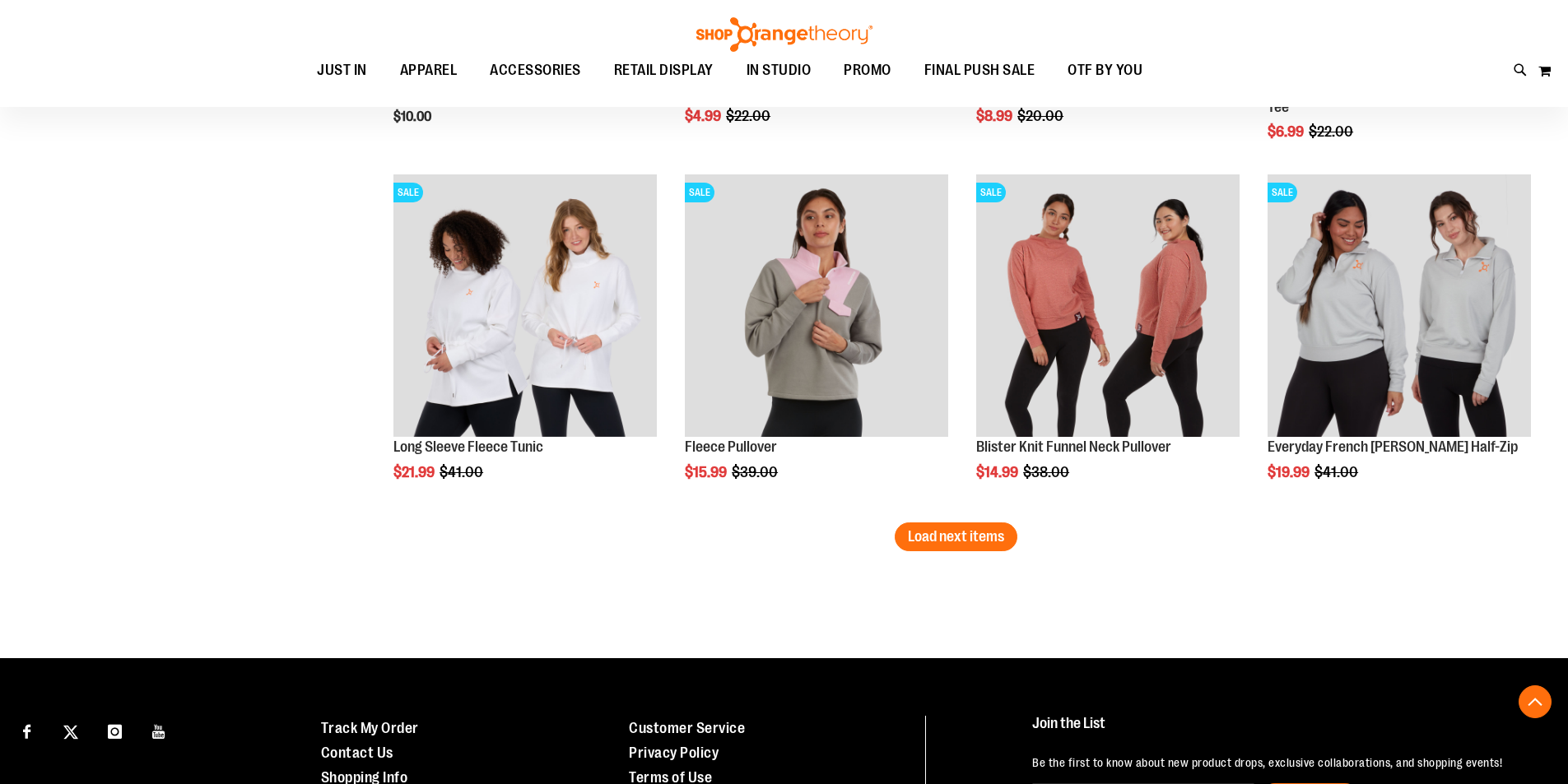
scroll to position [3060, 0]
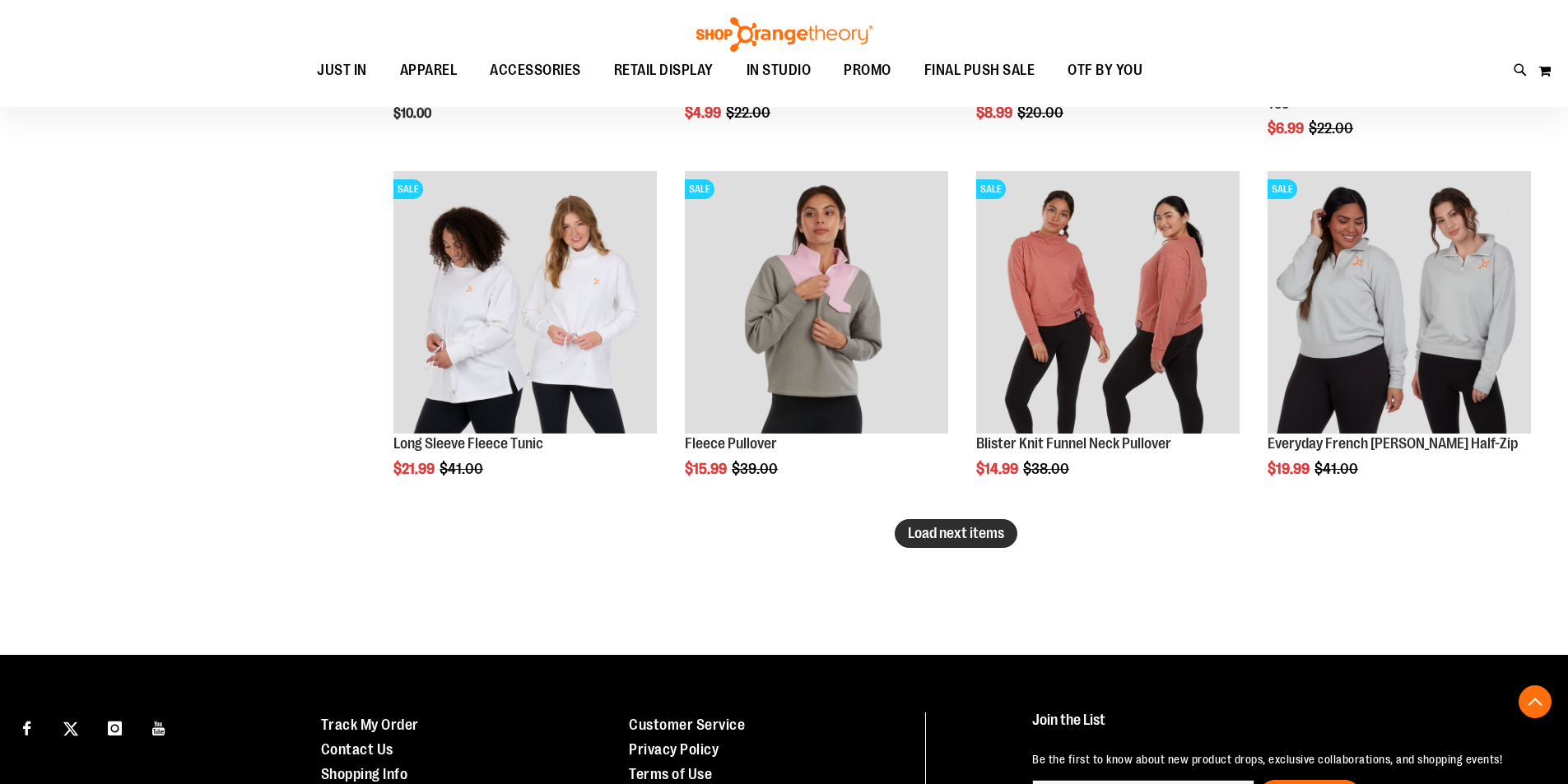
type input "**********"
click at [937, 526] on span "Load next items" at bounding box center [956, 533] width 96 height 17
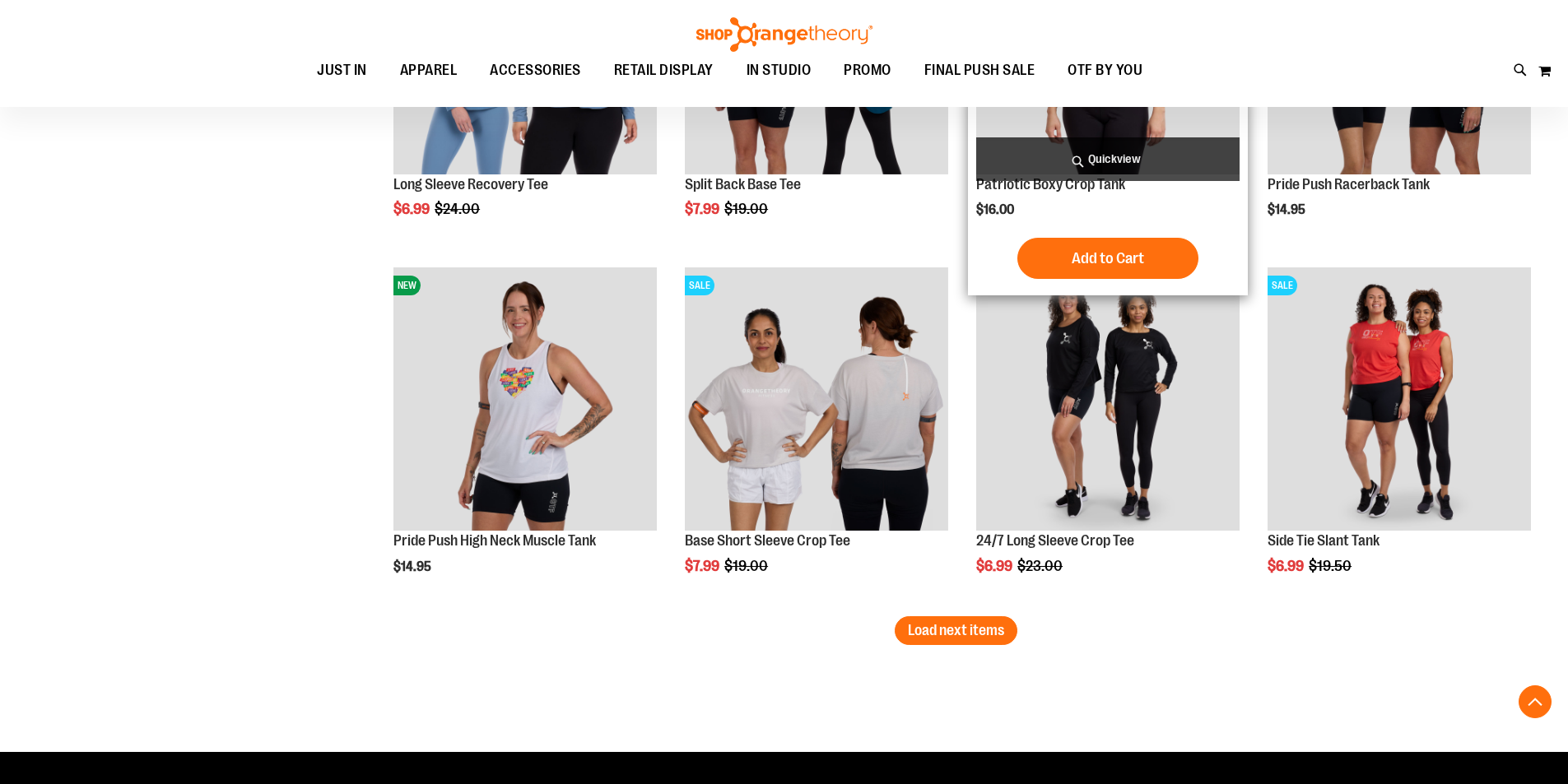
scroll to position [4129, 0]
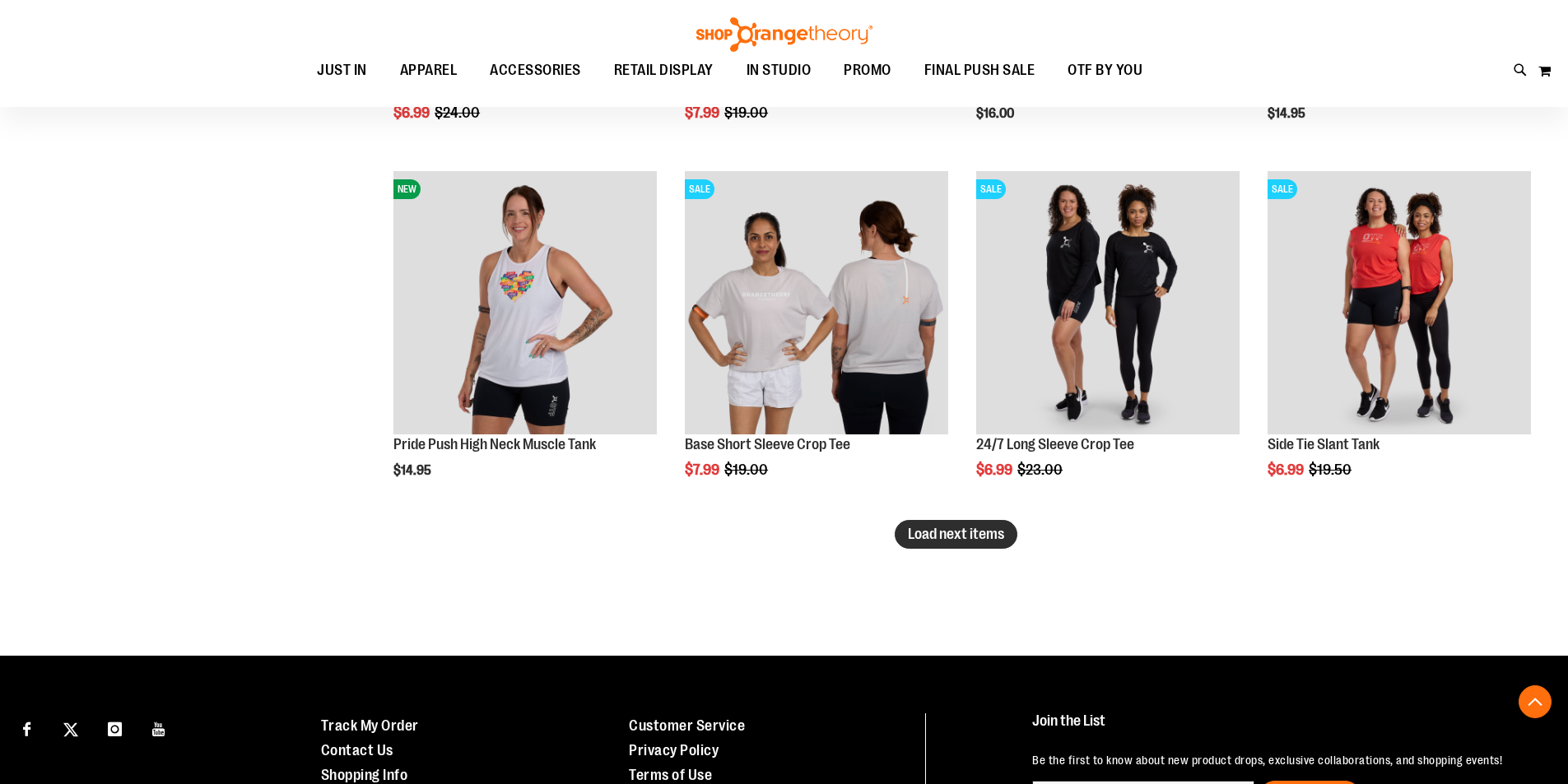
click at [945, 540] on span "Load next items" at bounding box center [956, 534] width 96 height 17
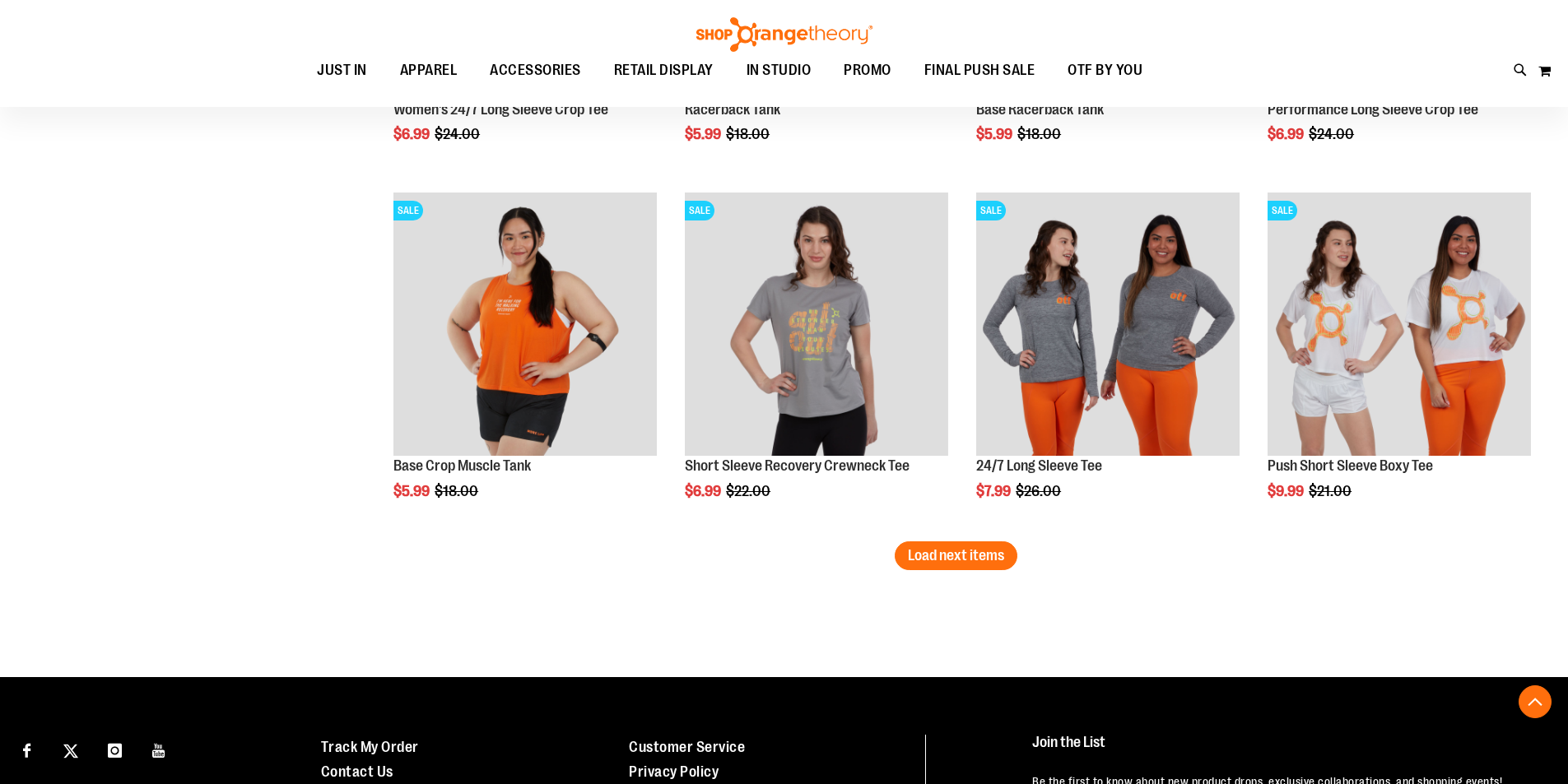
scroll to position [5199, 0]
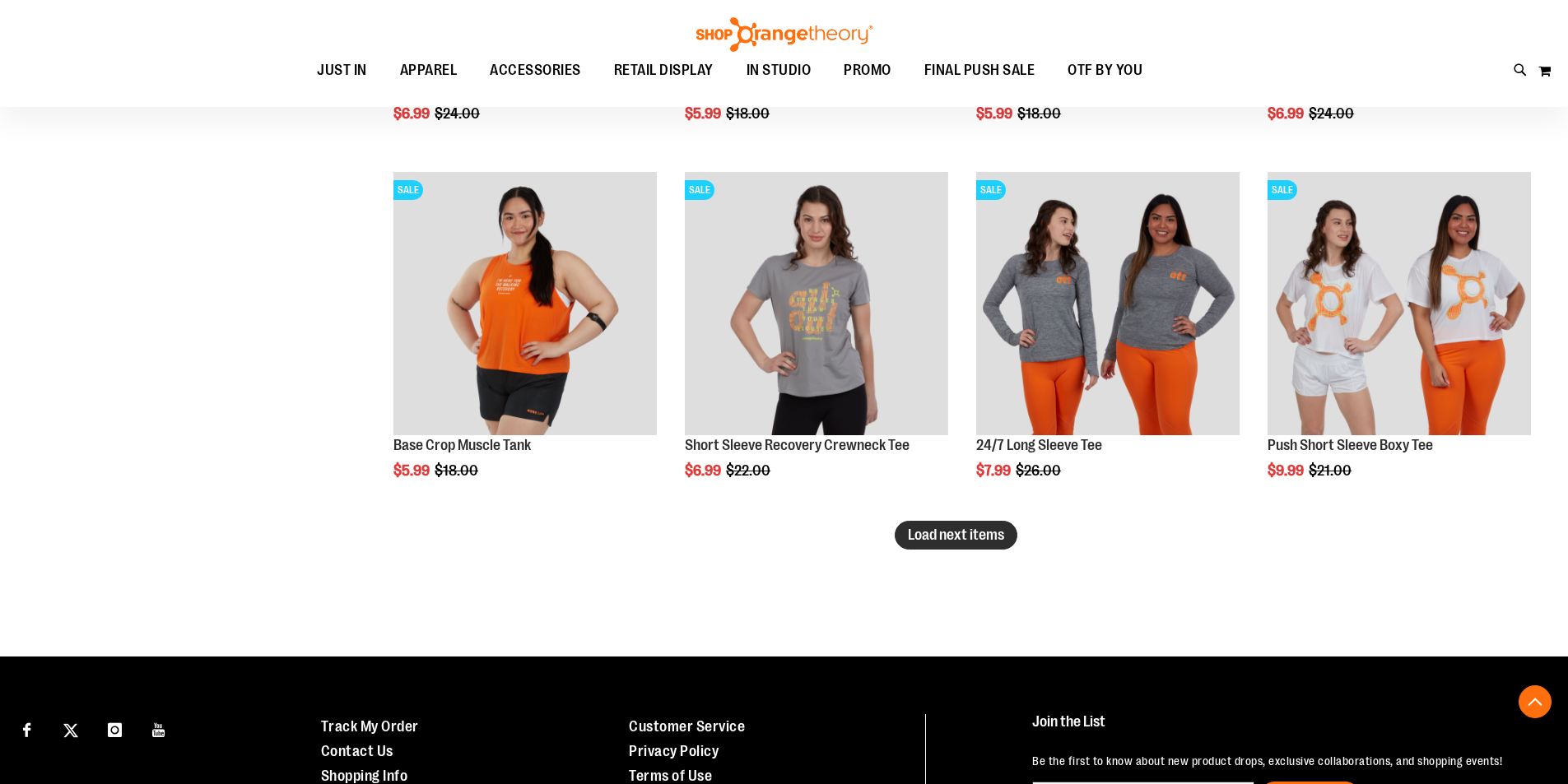
click at [948, 544] on button "Load next items" at bounding box center [956, 535] width 123 height 29
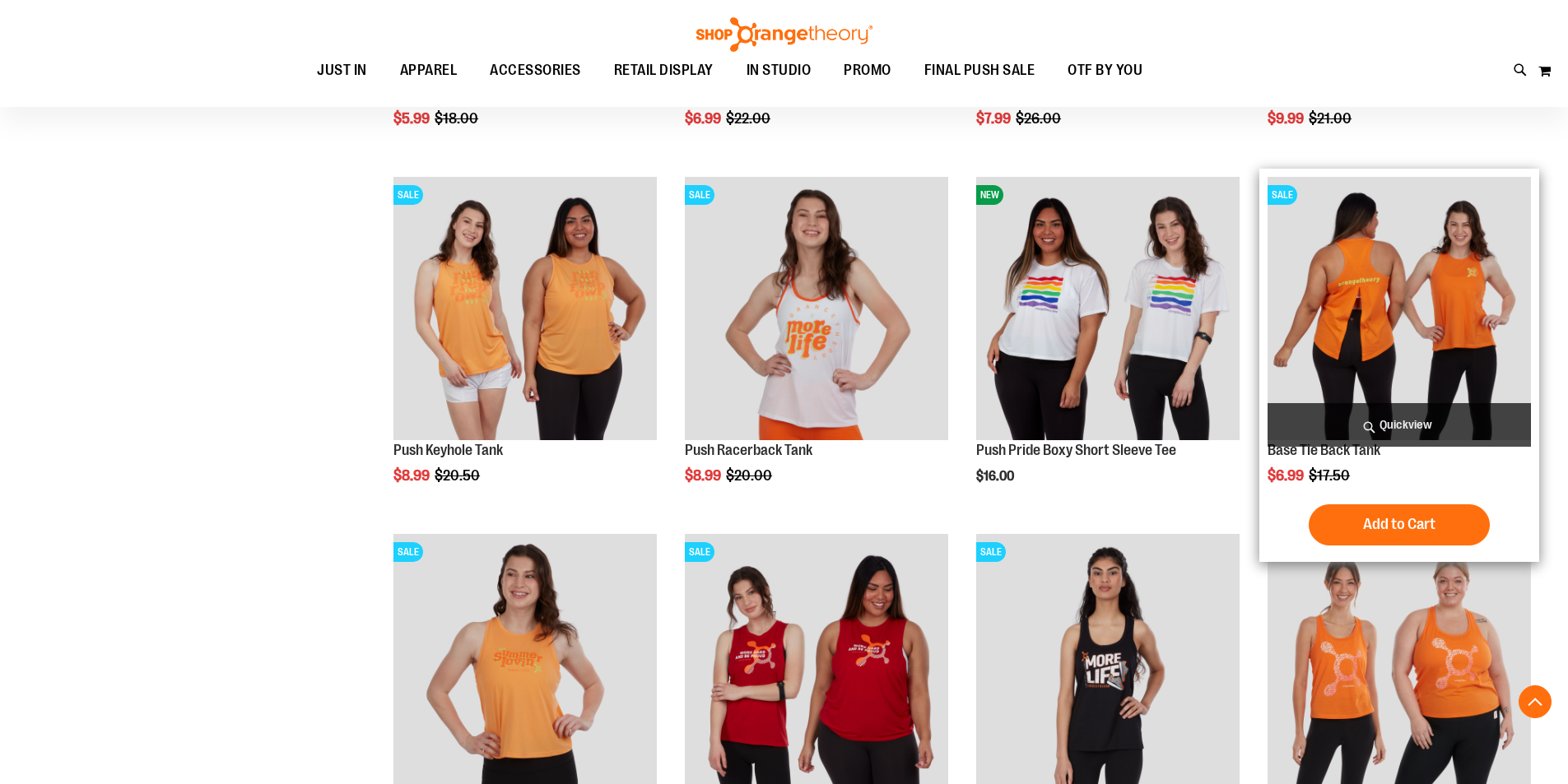
scroll to position [5611, 0]
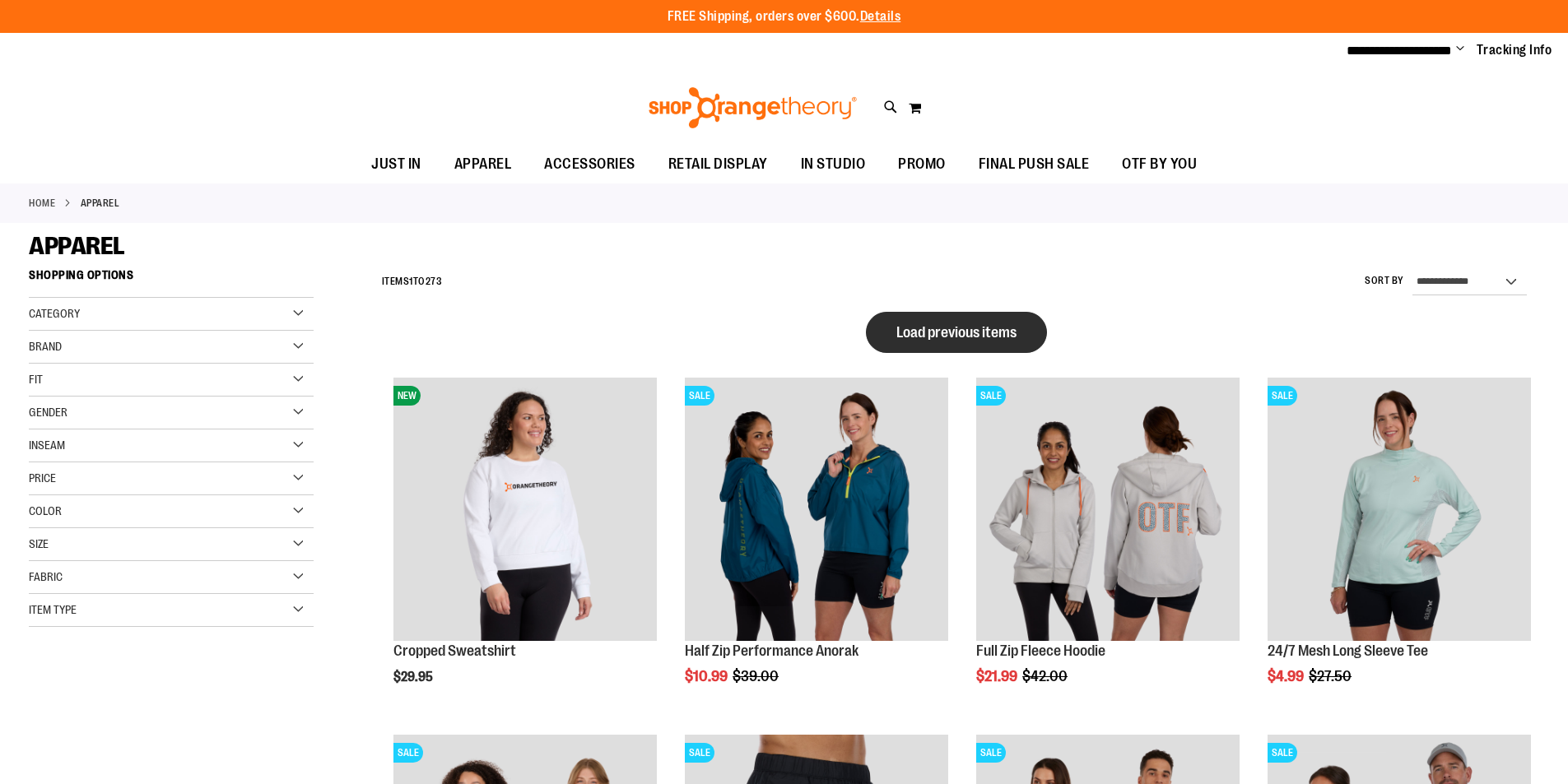
click at [926, 344] on button "Load previous items" at bounding box center [956, 332] width 181 height 41
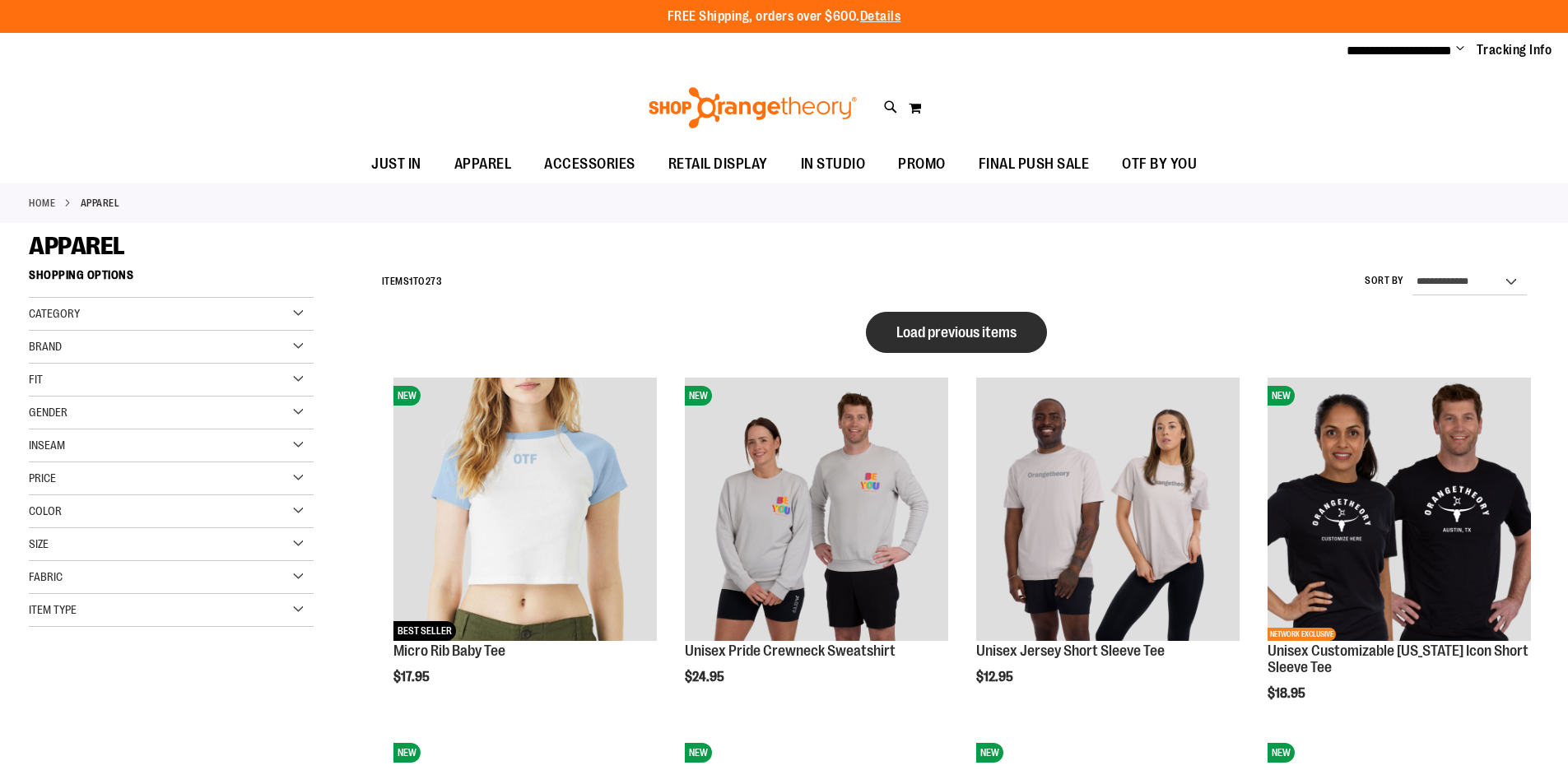
click at [1020, 338] on button "Load previous items" at bounding box center [956, 332] width 181 height 41
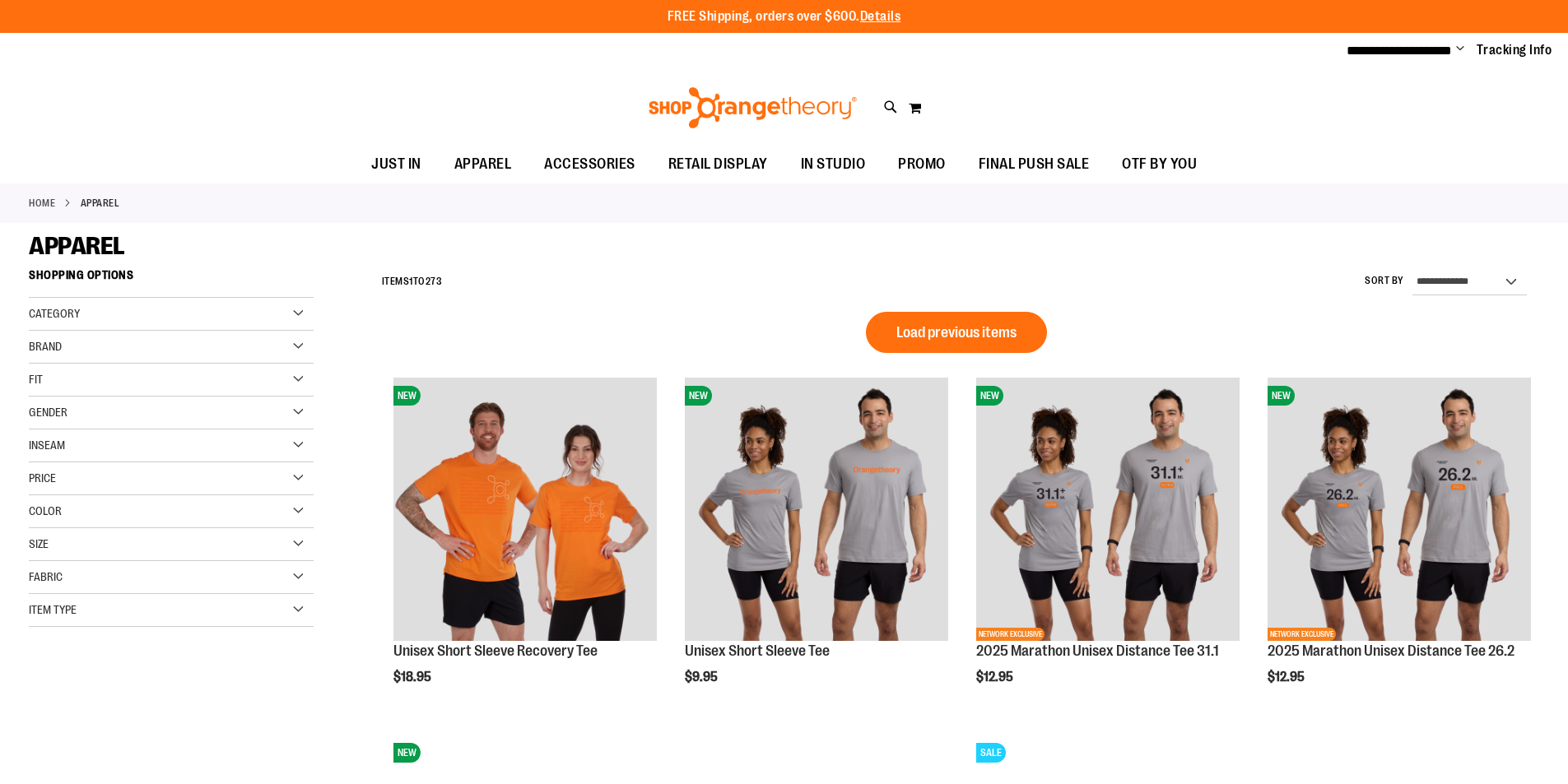
click at [125, 309] on div "Category" at bounding box center [171, 313] width 284 height 33
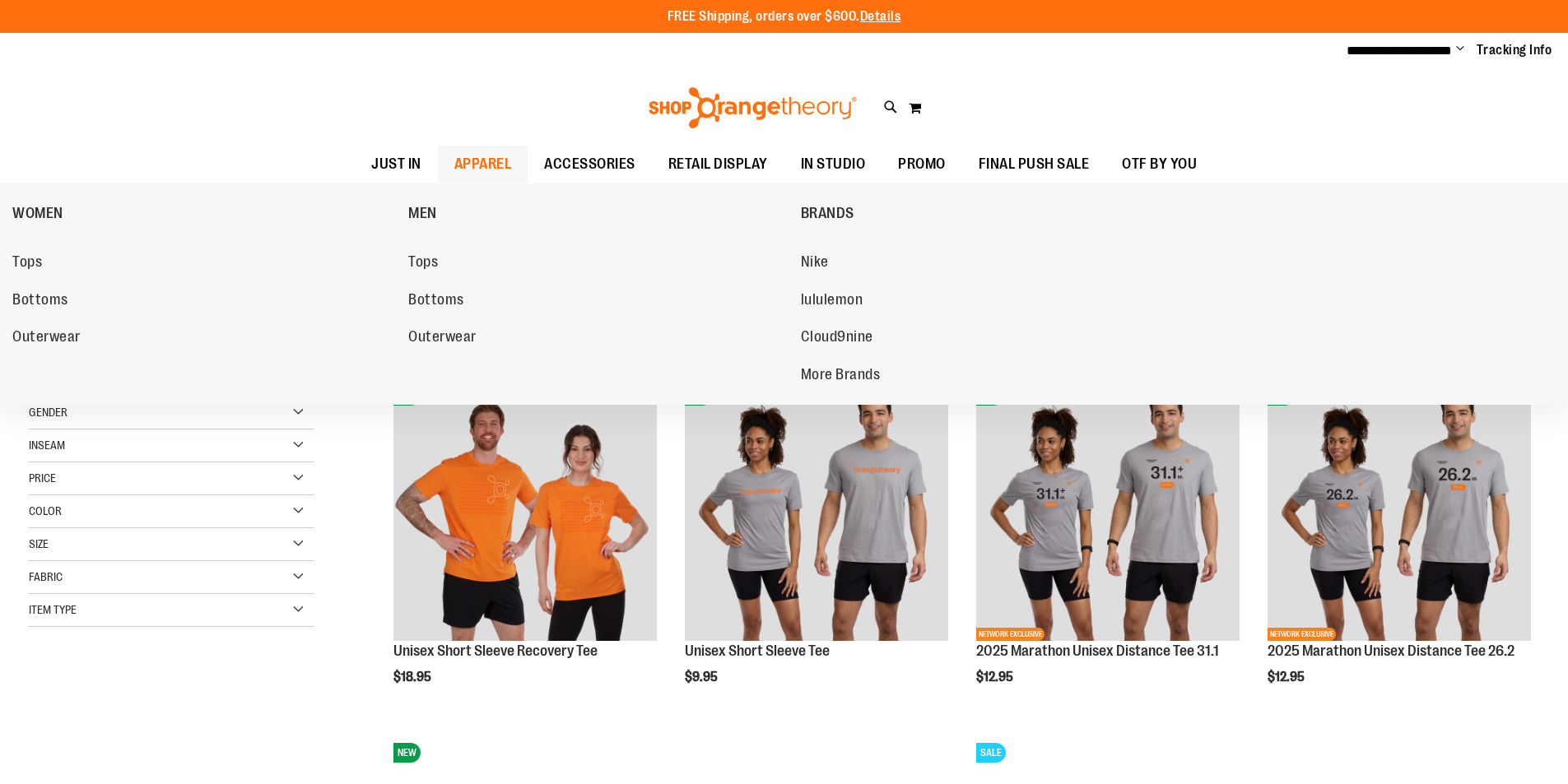
click at [495, 159] on span "APPAREL" at bounding box center [482, 164] width 57 height 37
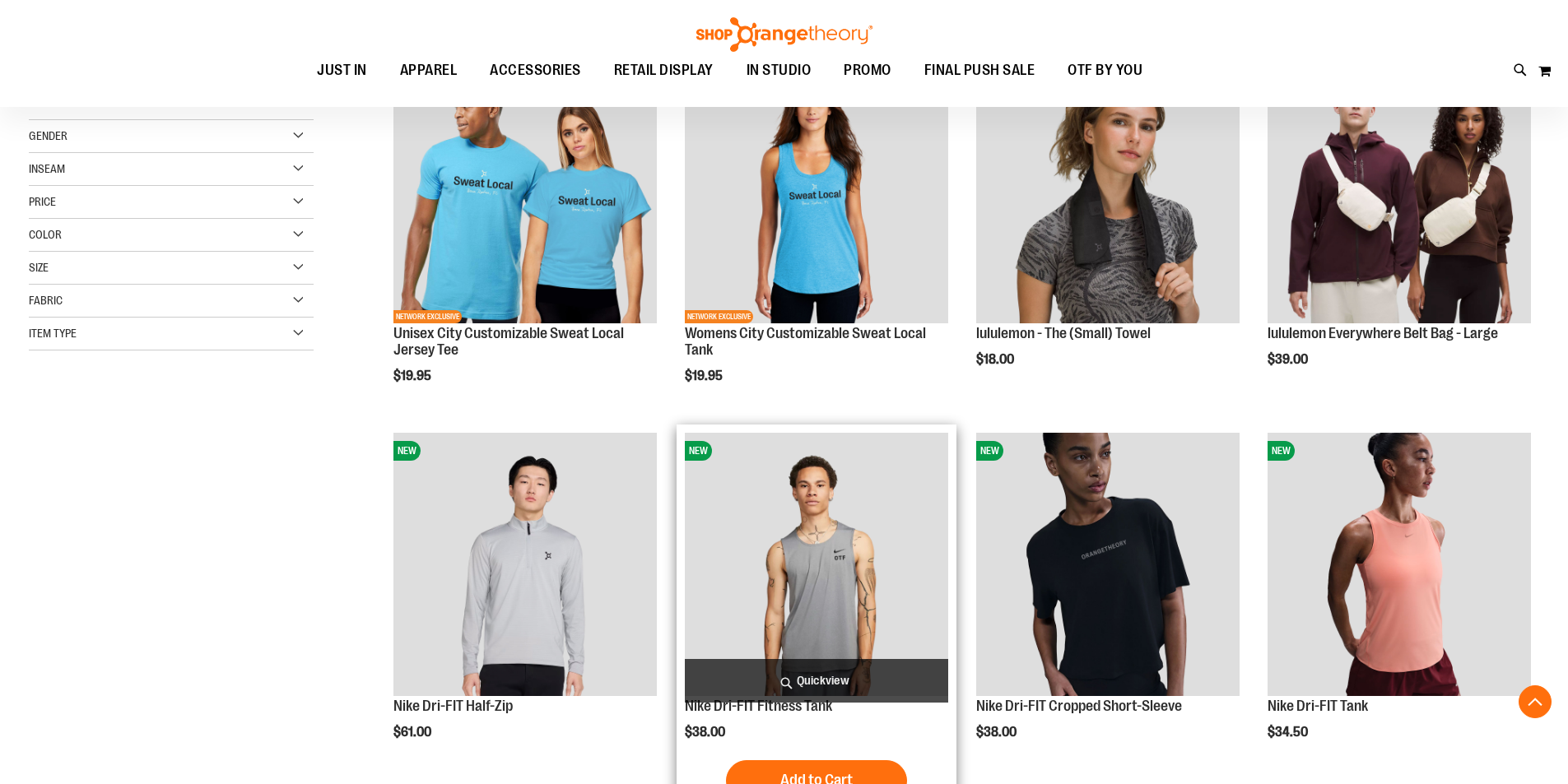
scroll to position [246, 0]
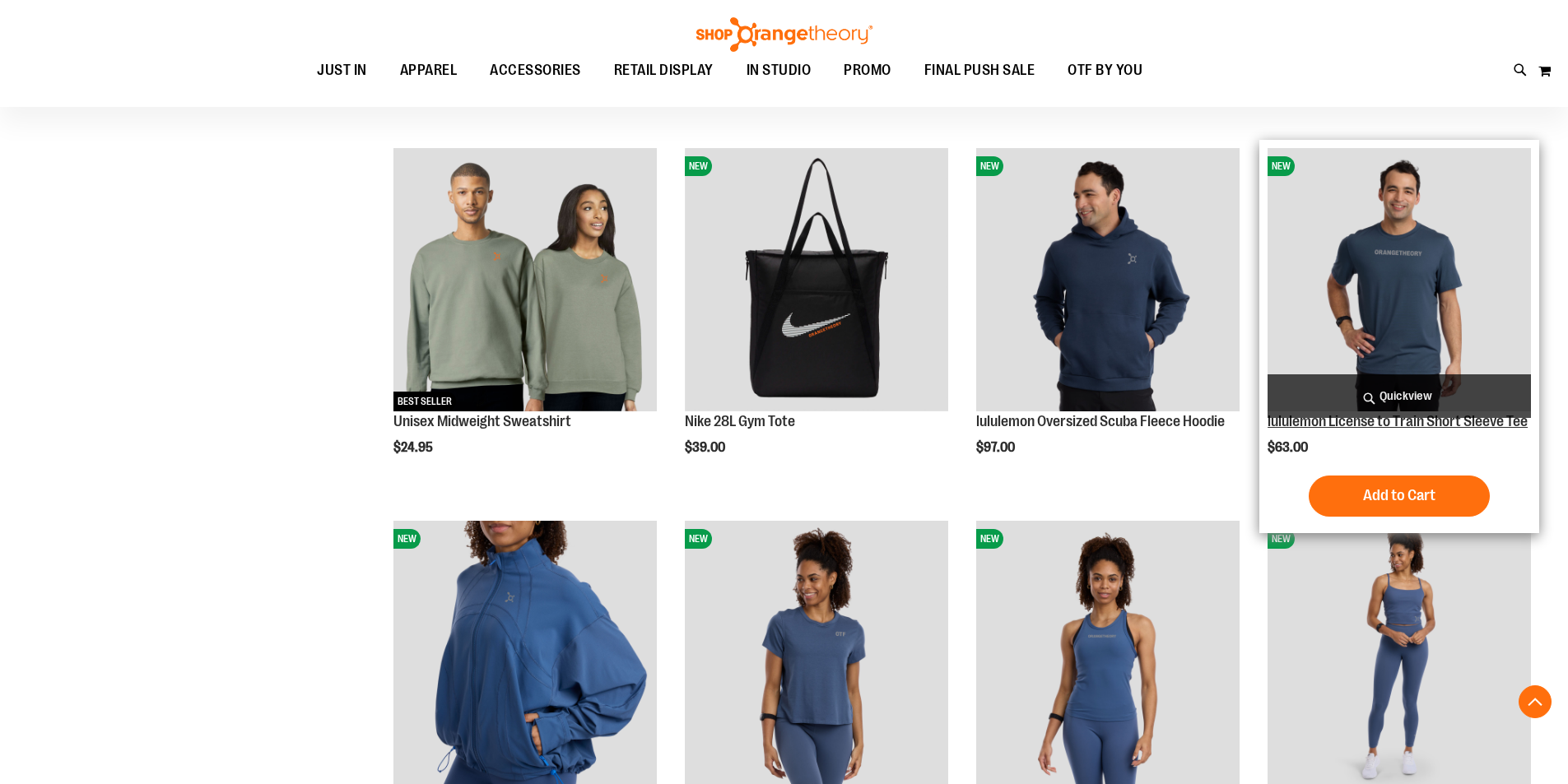
scroll to position [1481, 0]
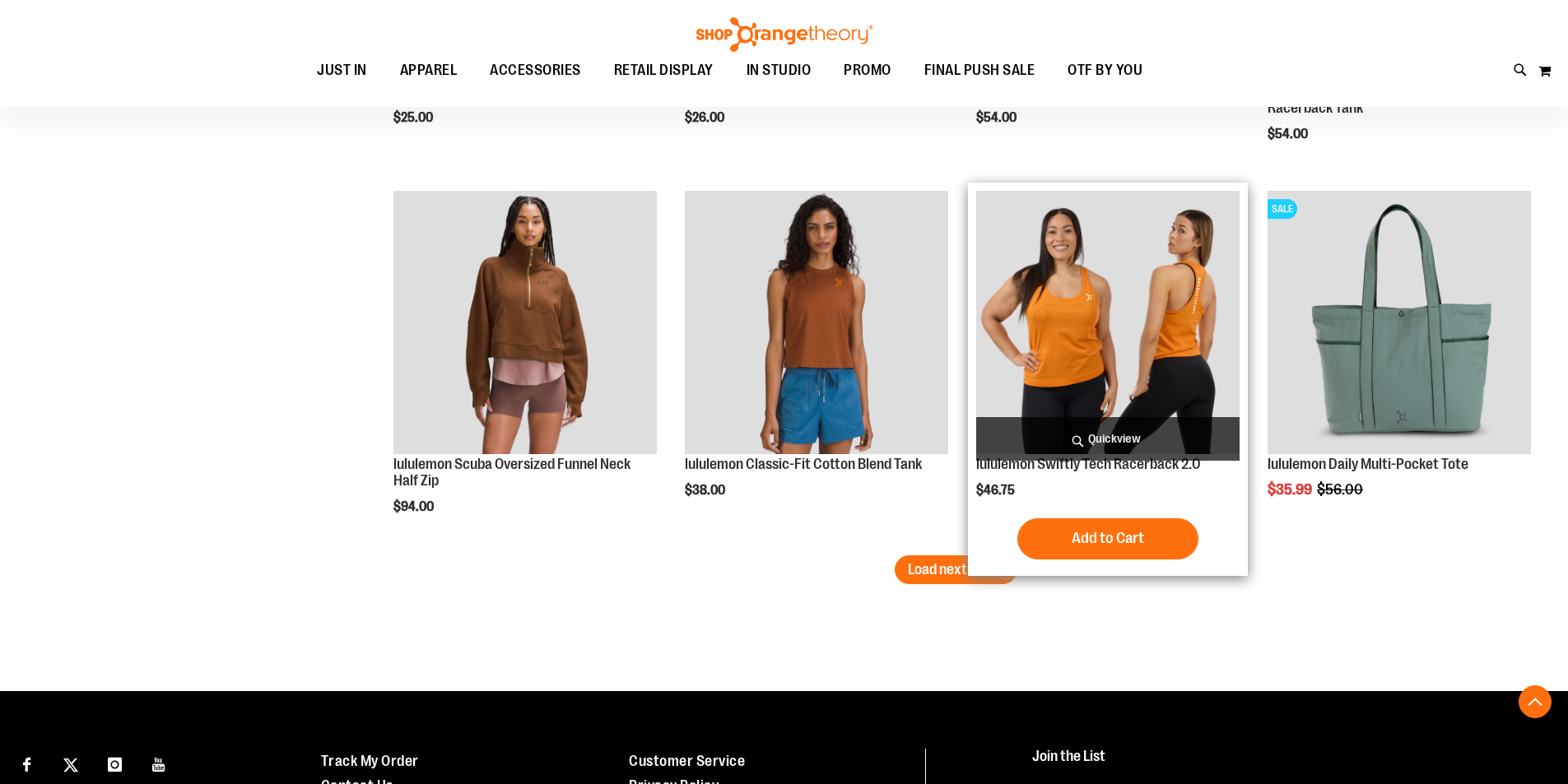
scroll to position [3125, 0]
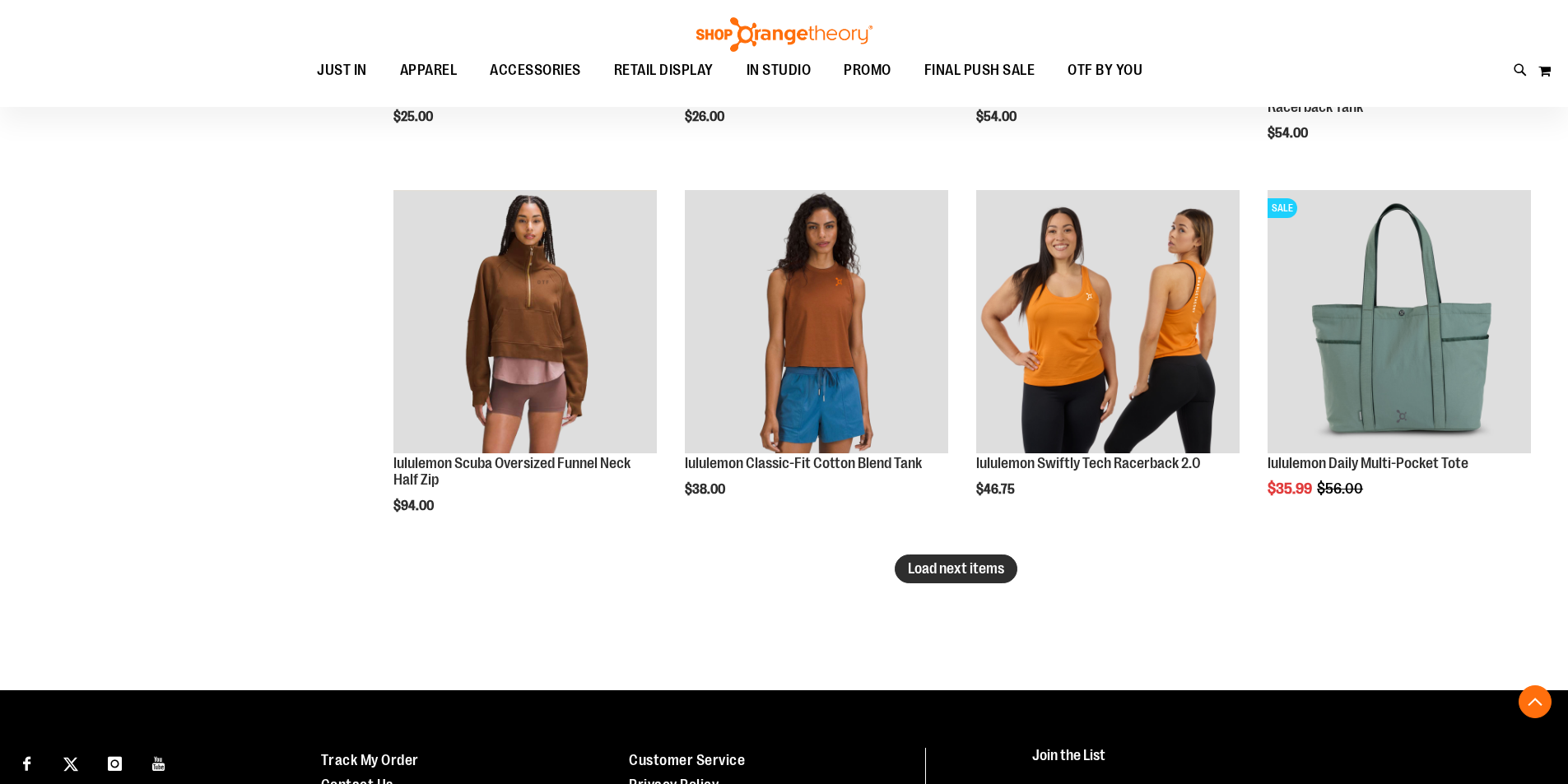
type input "**********"
click at [959, 564] on span "Load next items" at bounding box center [956, 569] width 96 height 17
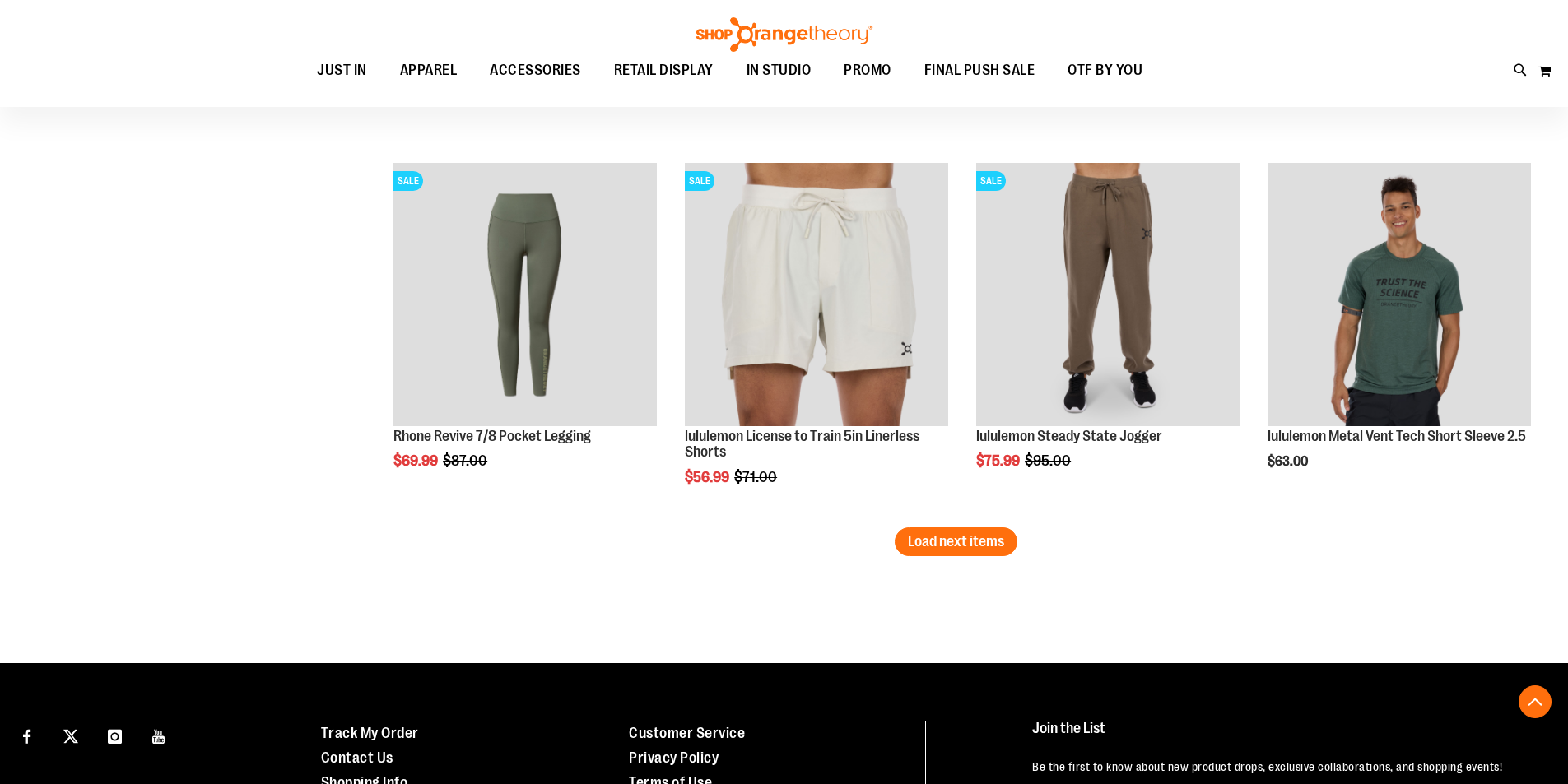
scroll to position [4278, 0]
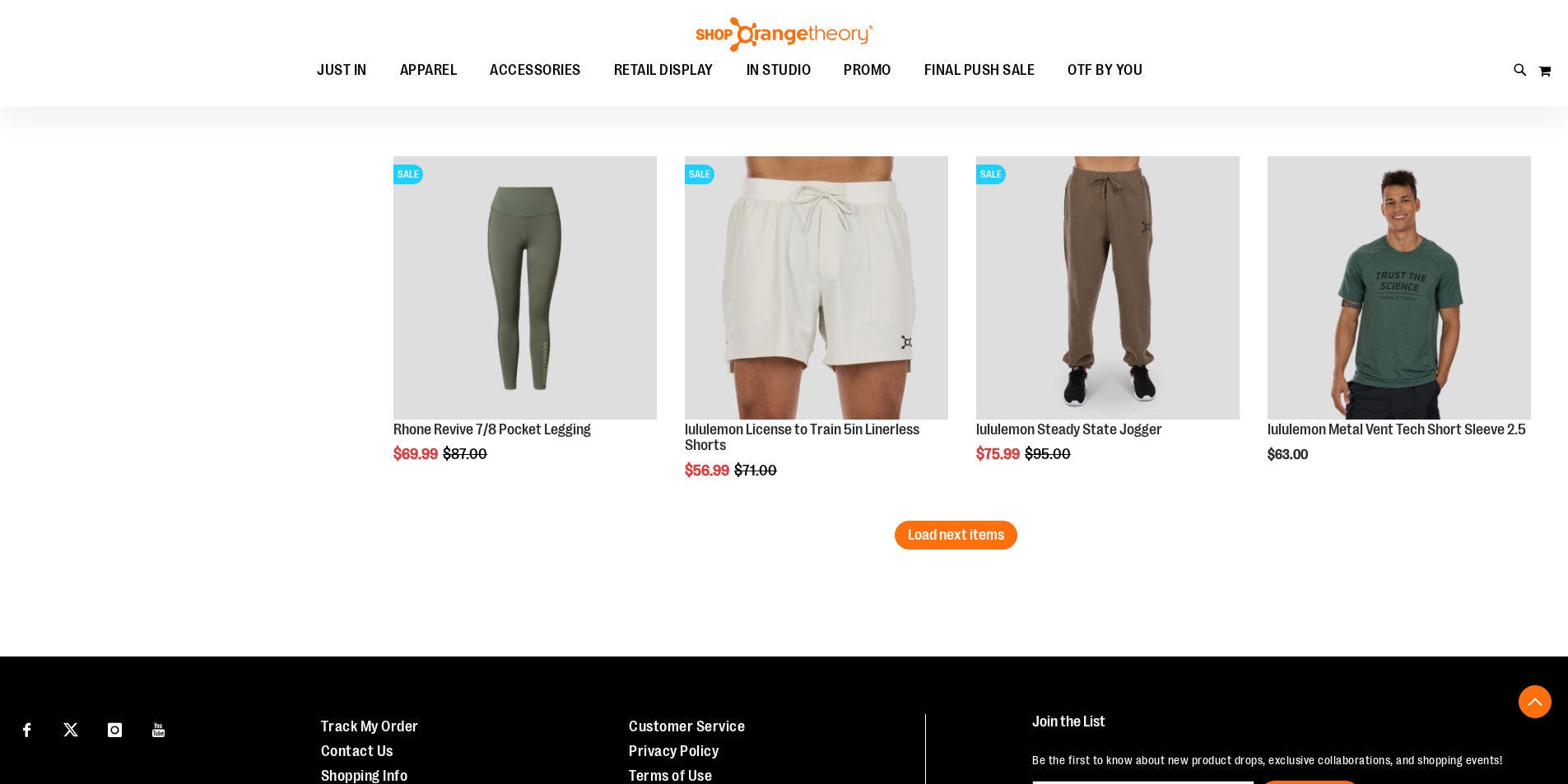
click at [943, 541] on span "Load next items" at bounding box center [956, 534] width 96 height 17
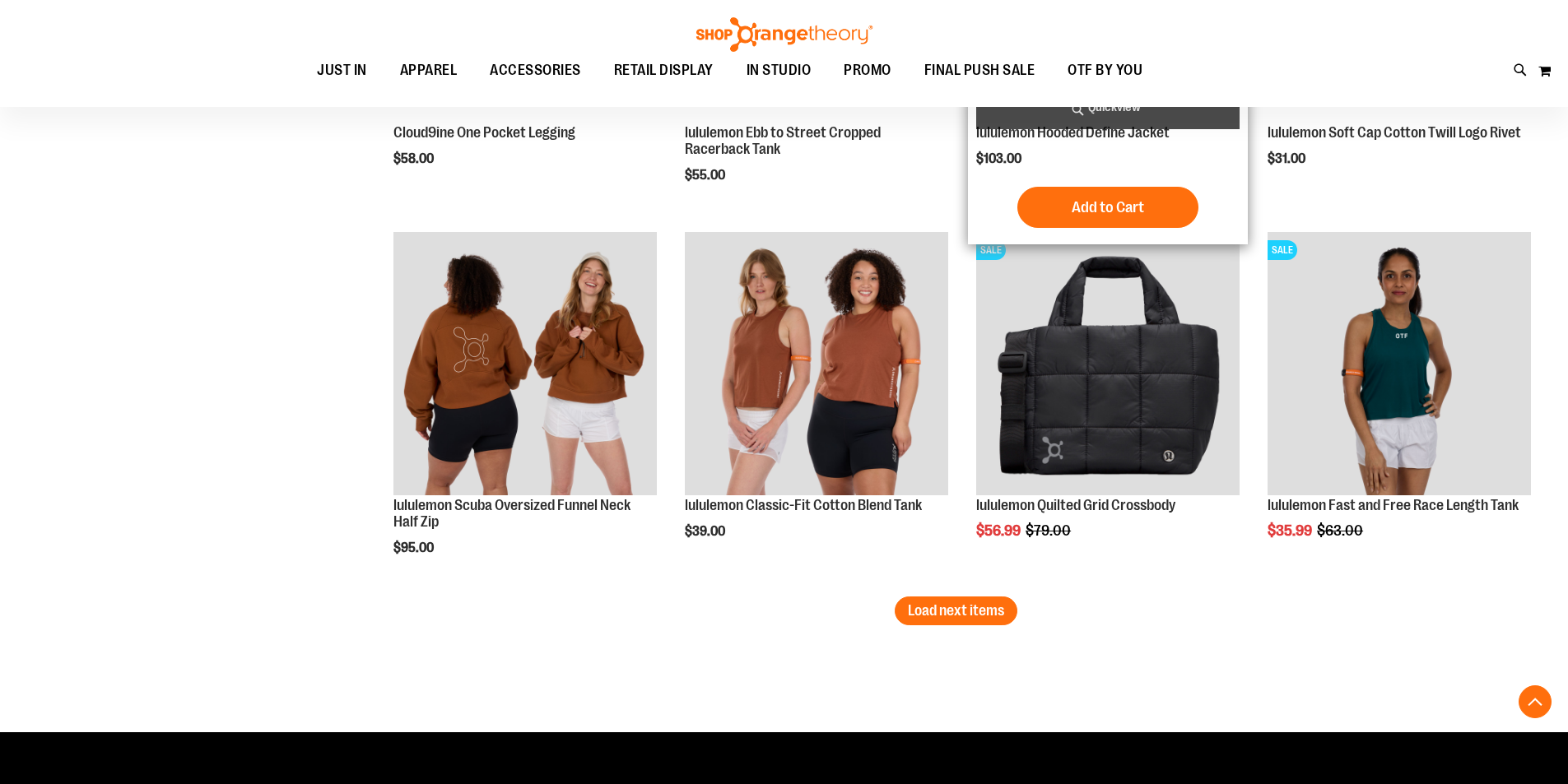
scroll to position [5348, 0]
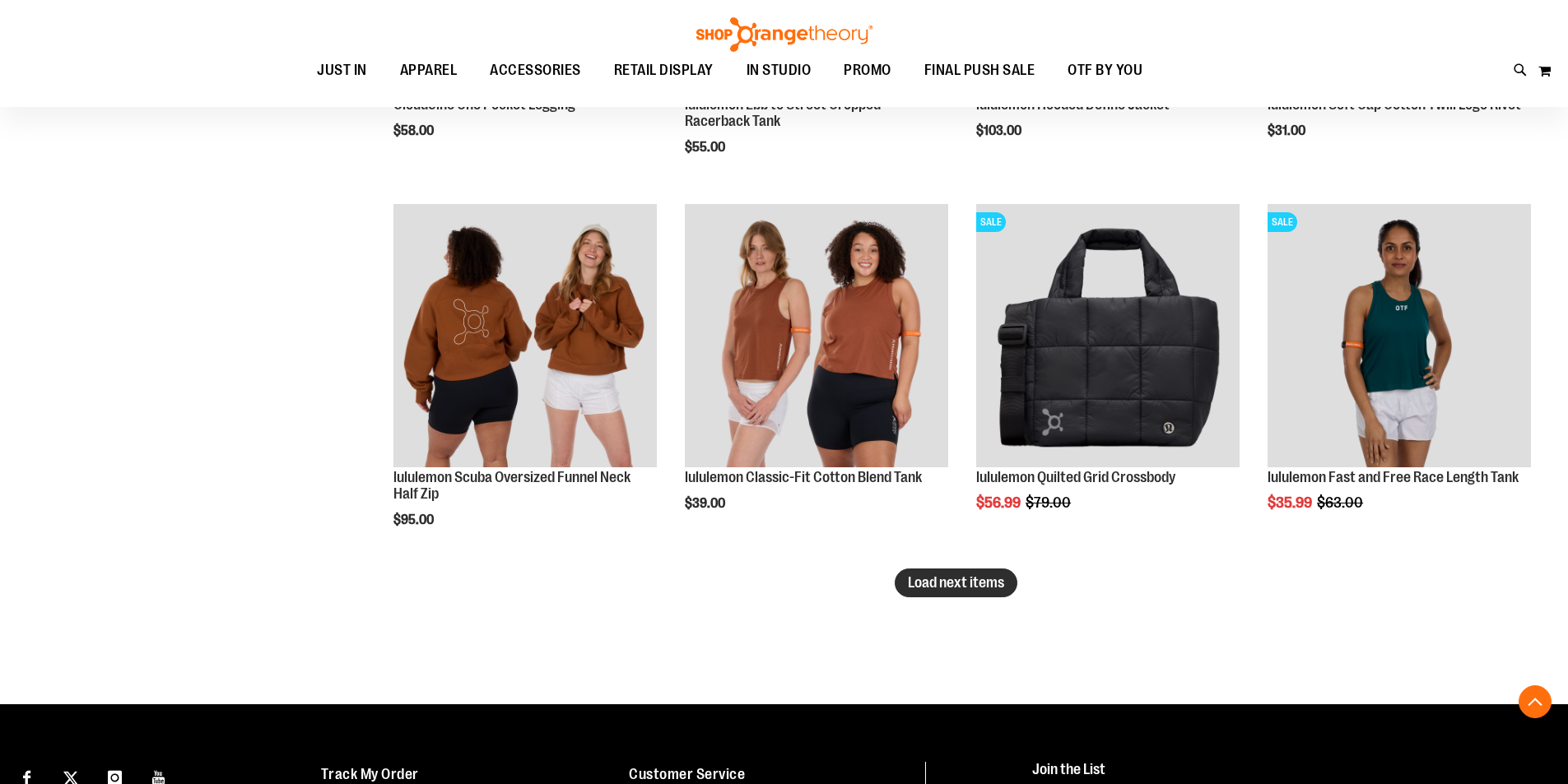
click at [940, 575] on span "Load next items" at bounding box center [956, 583] width 96 height 17
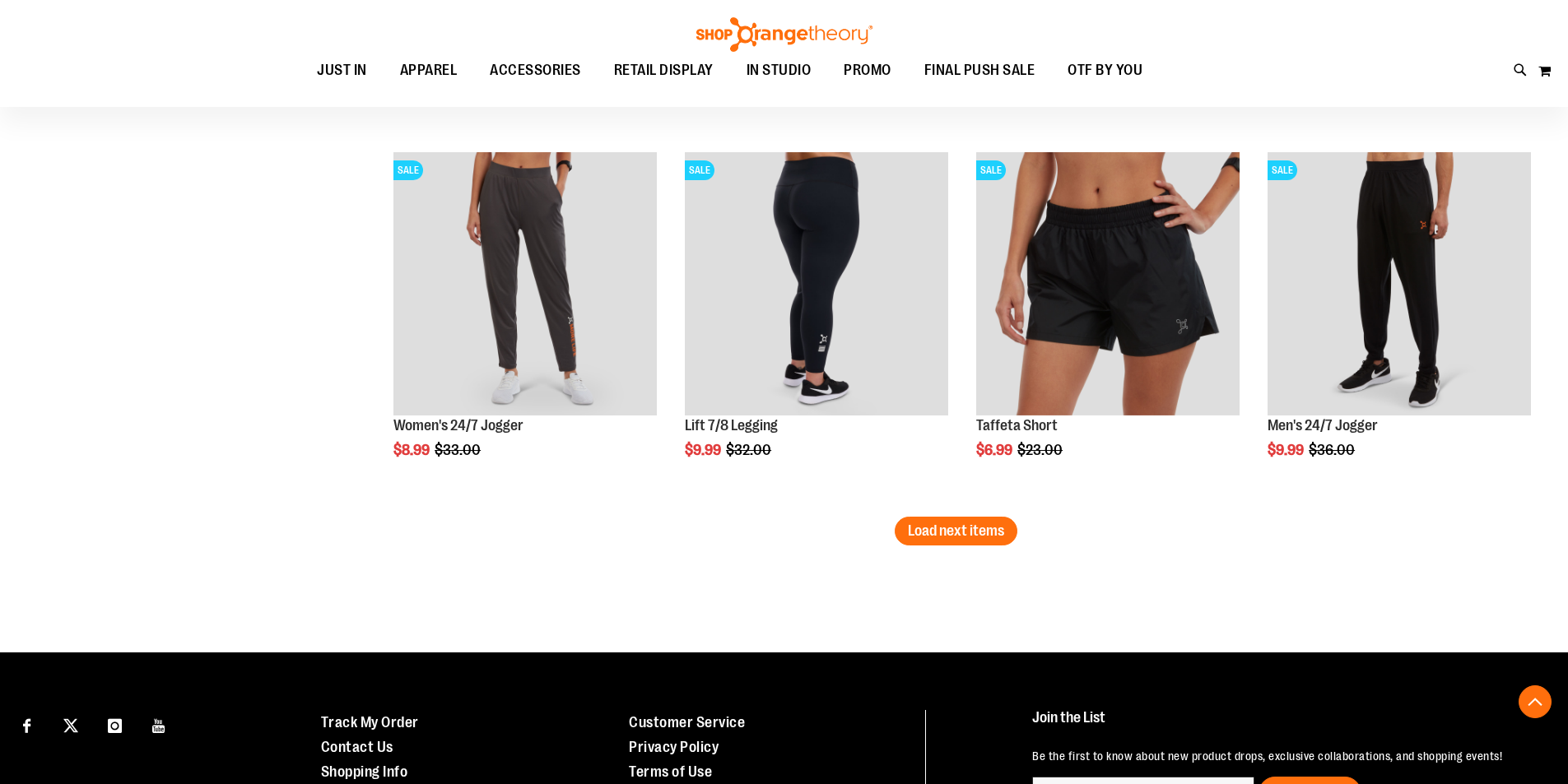
scroll to position [6664, 0]
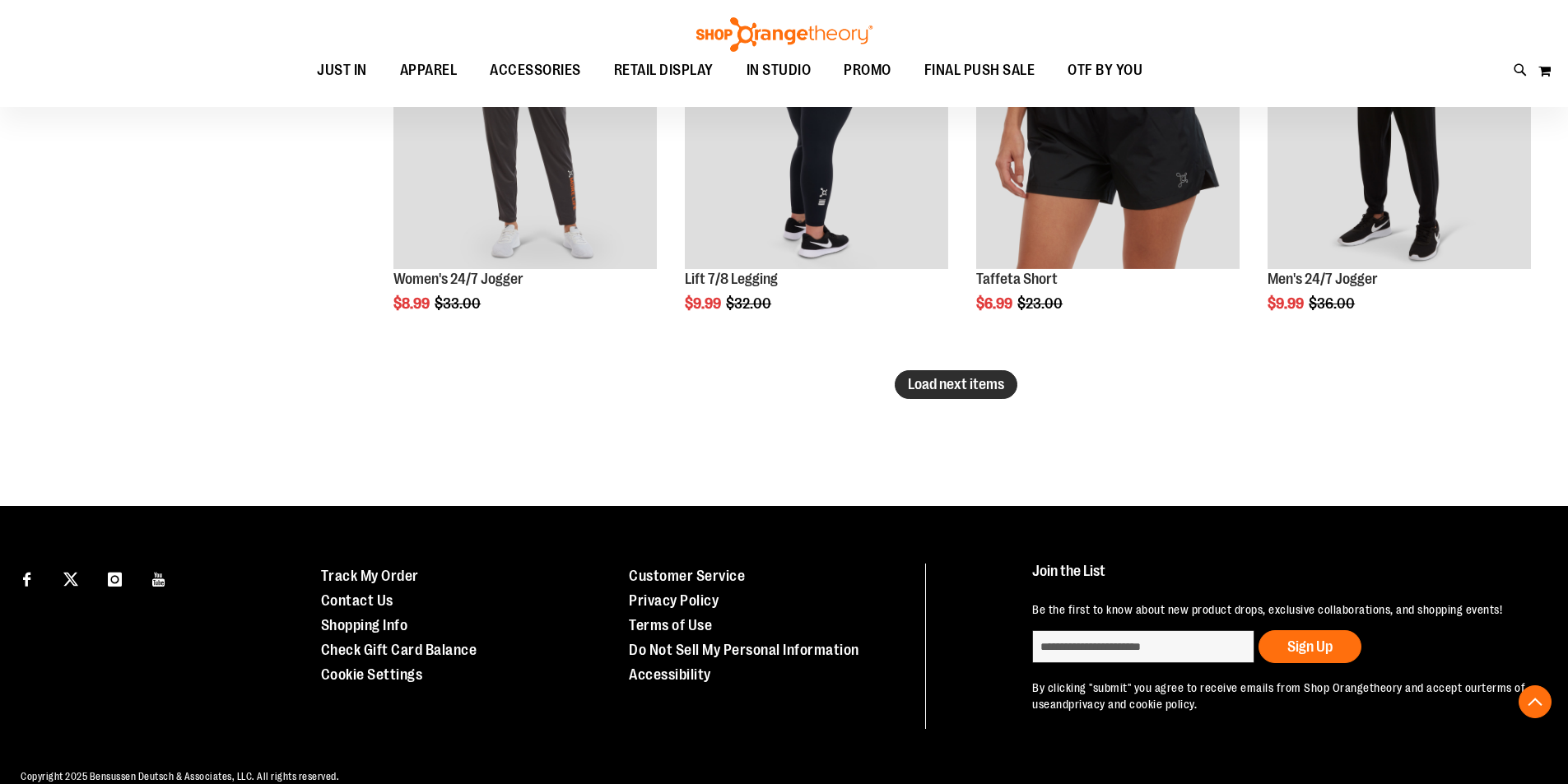
click at [956, 389] on span "Load next items" at bounding box center [956, 384] width 96 height 17
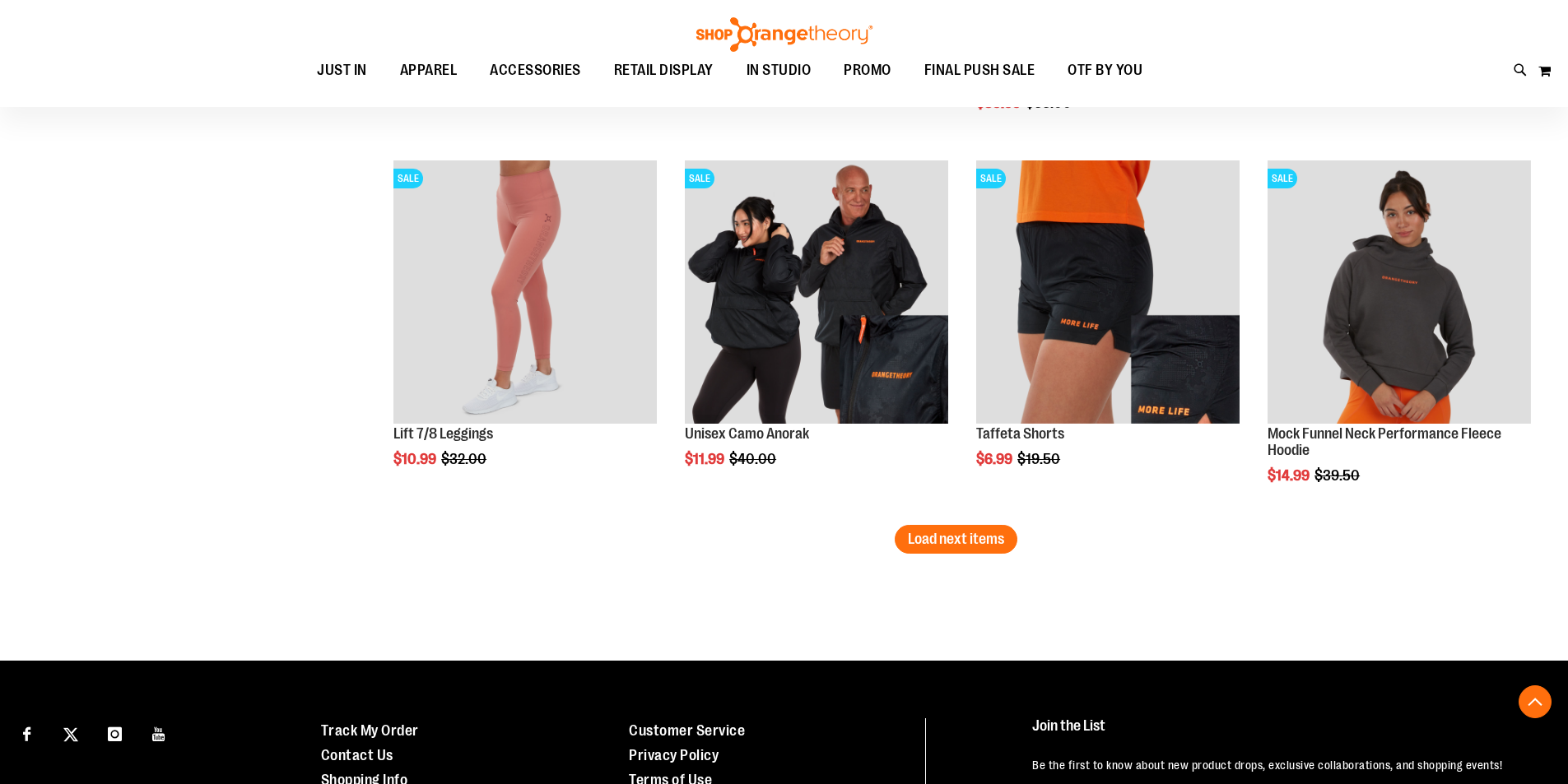
scroll to position [7651, 0]
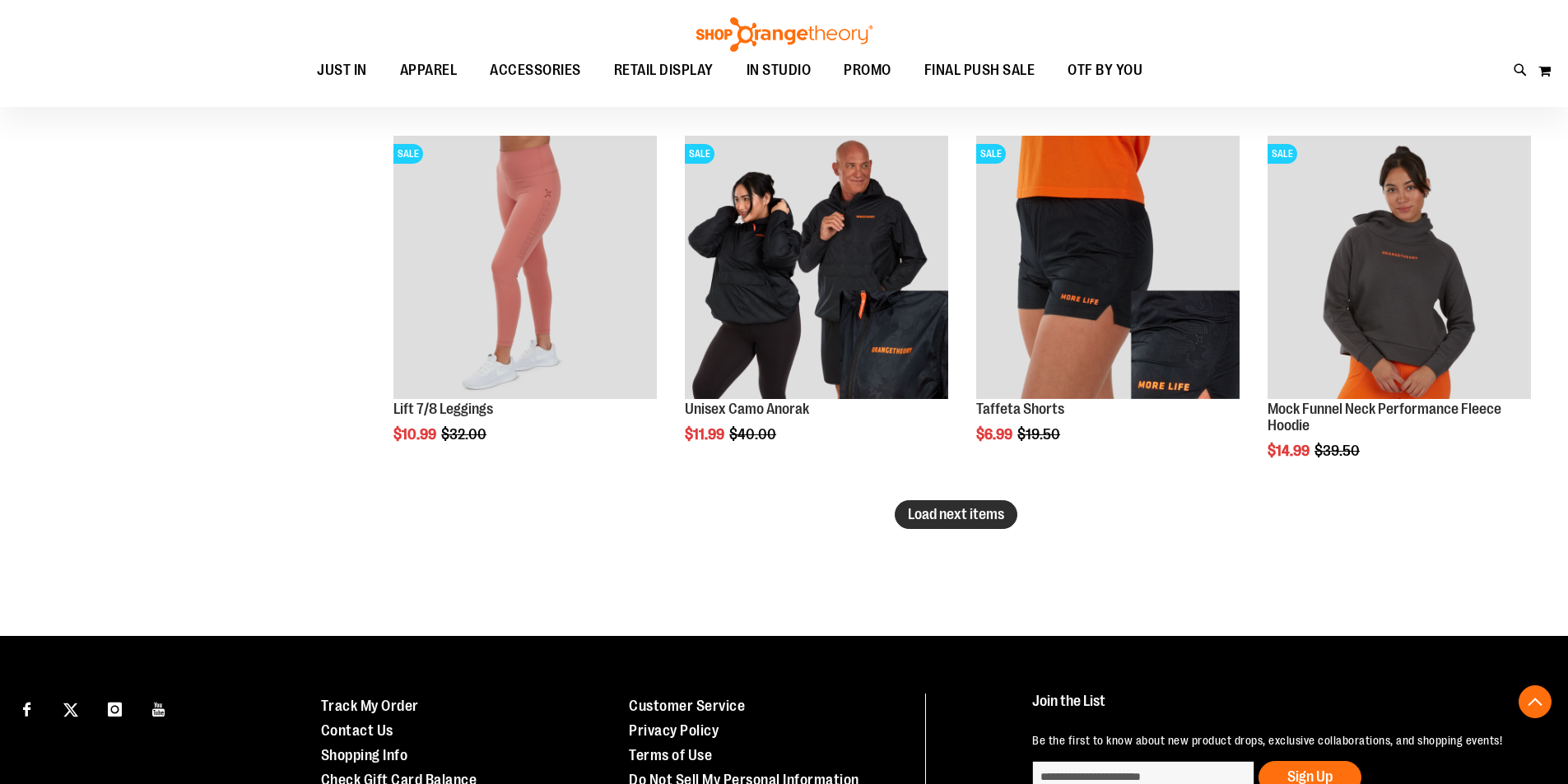
click at [948, 516] on span "Load next items" at bounding box center [956, 514] width 96 height 17
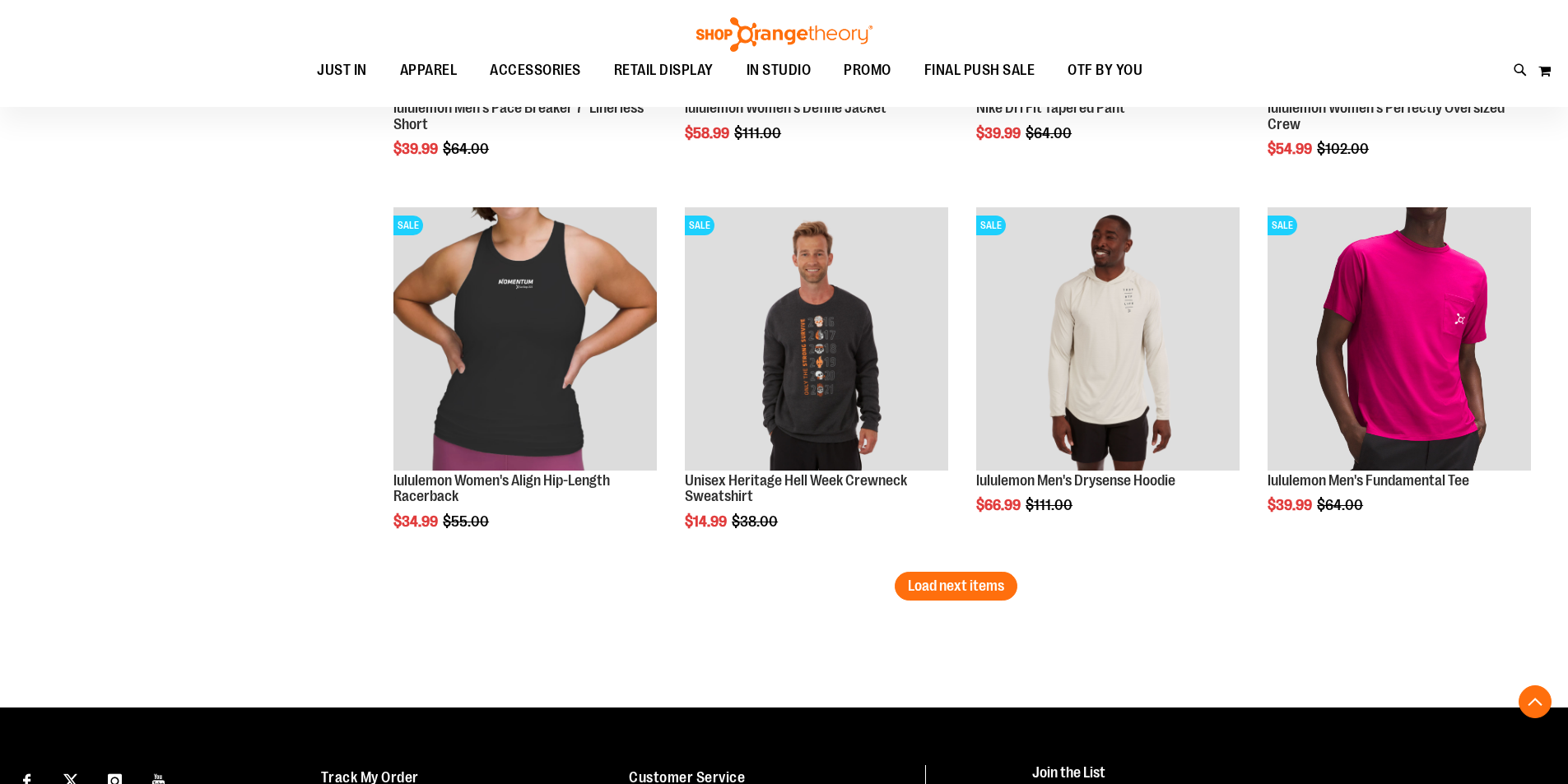
scroll to position [8803, 0]
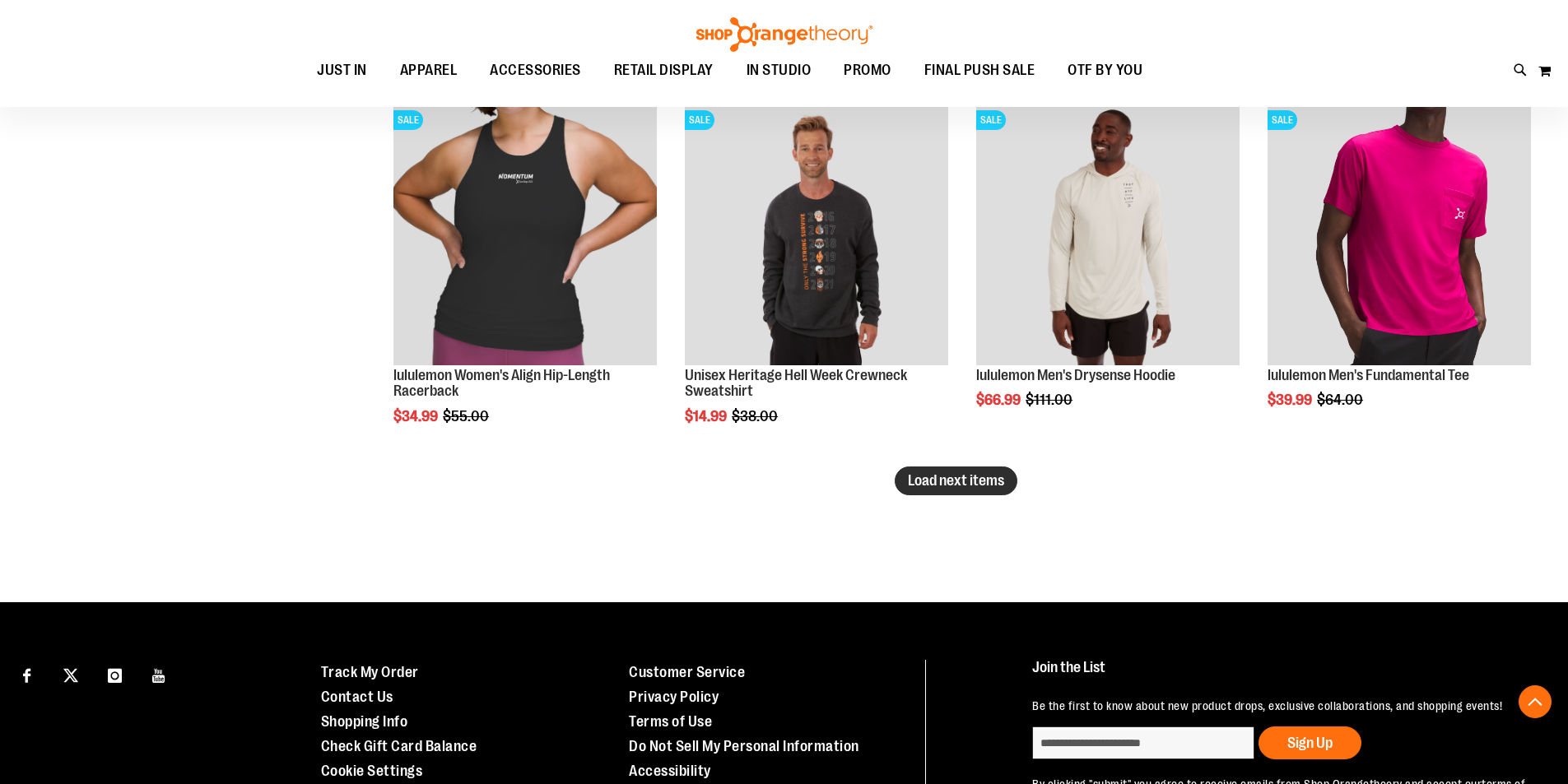
click at [974, 486] on span "Load next items" at bounding box center [956, 480] width 96 height 17
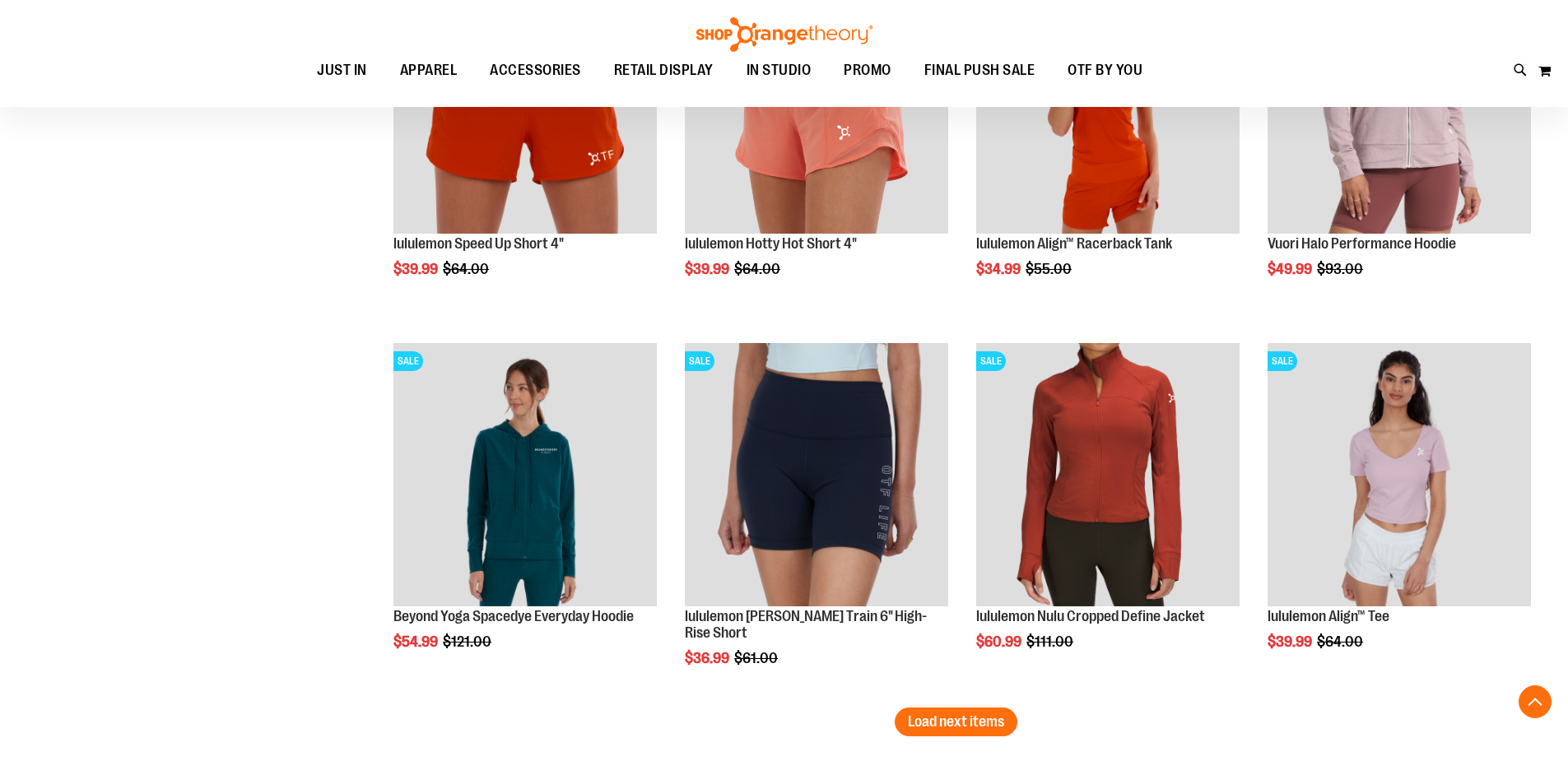
scroll to position [9708, 0]
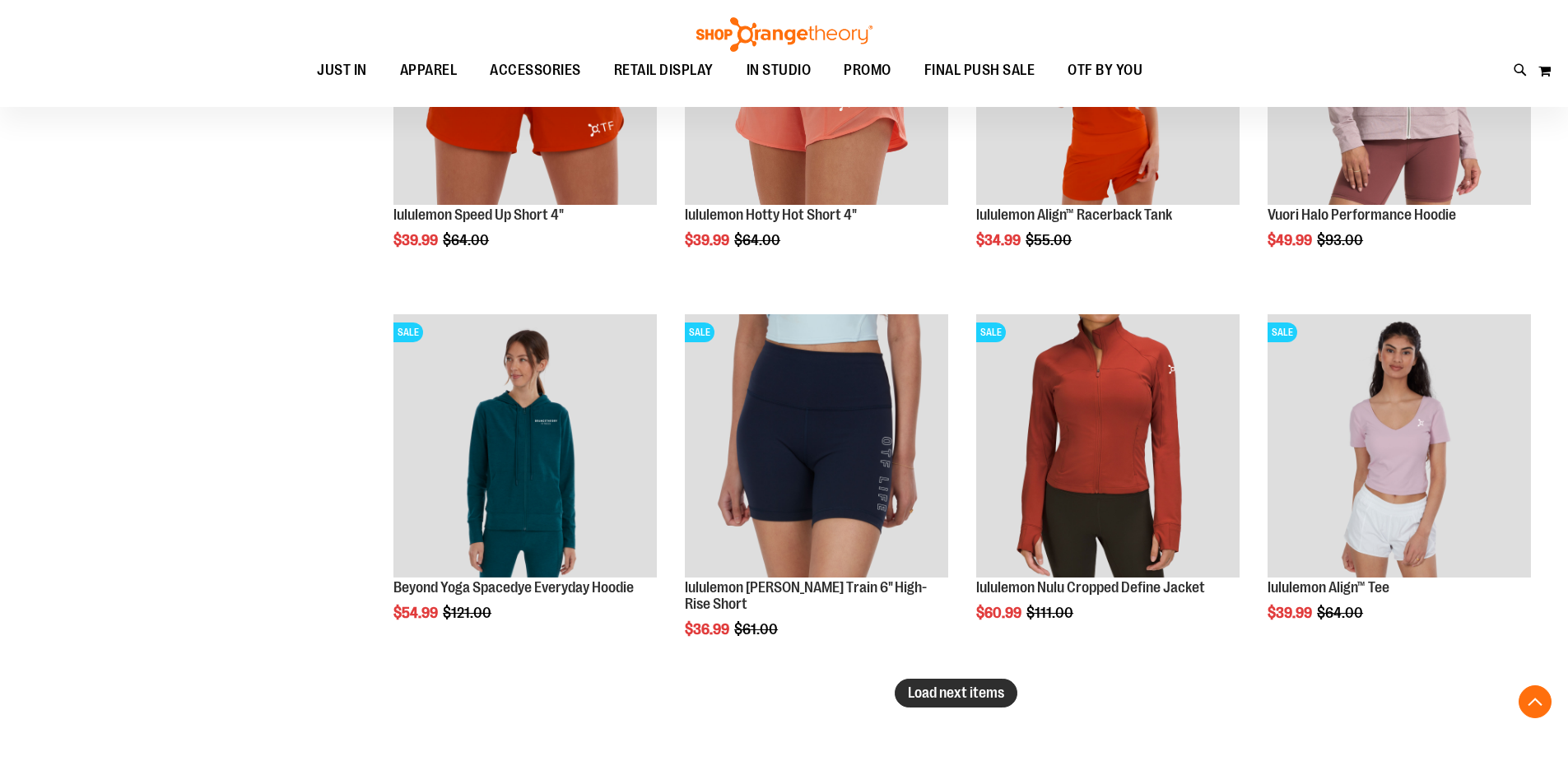
click at [993, 702] on button "Load next items" at bounding box center [956, 693] width 123 height 29
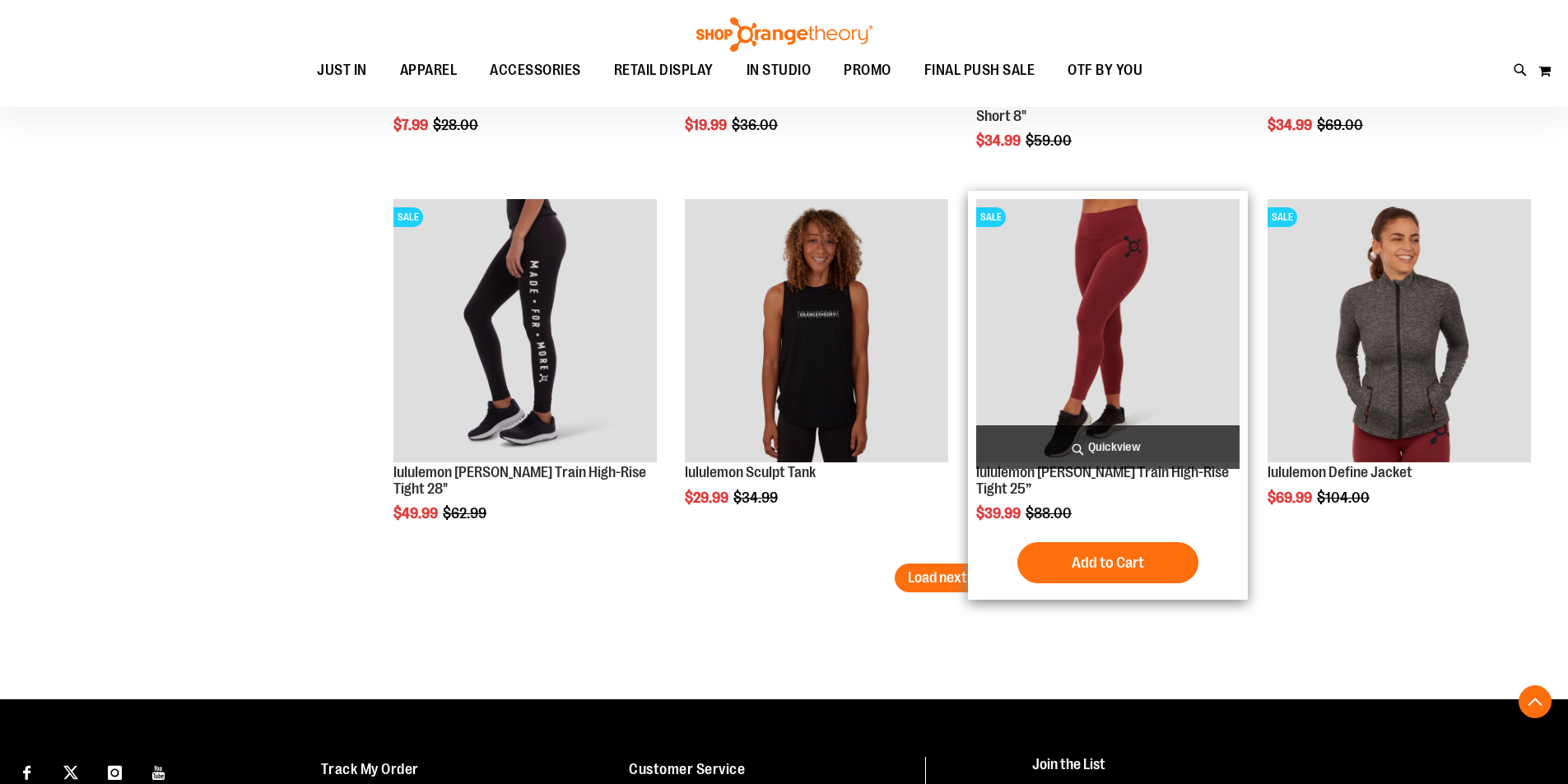
scroll to position [10942, 0]
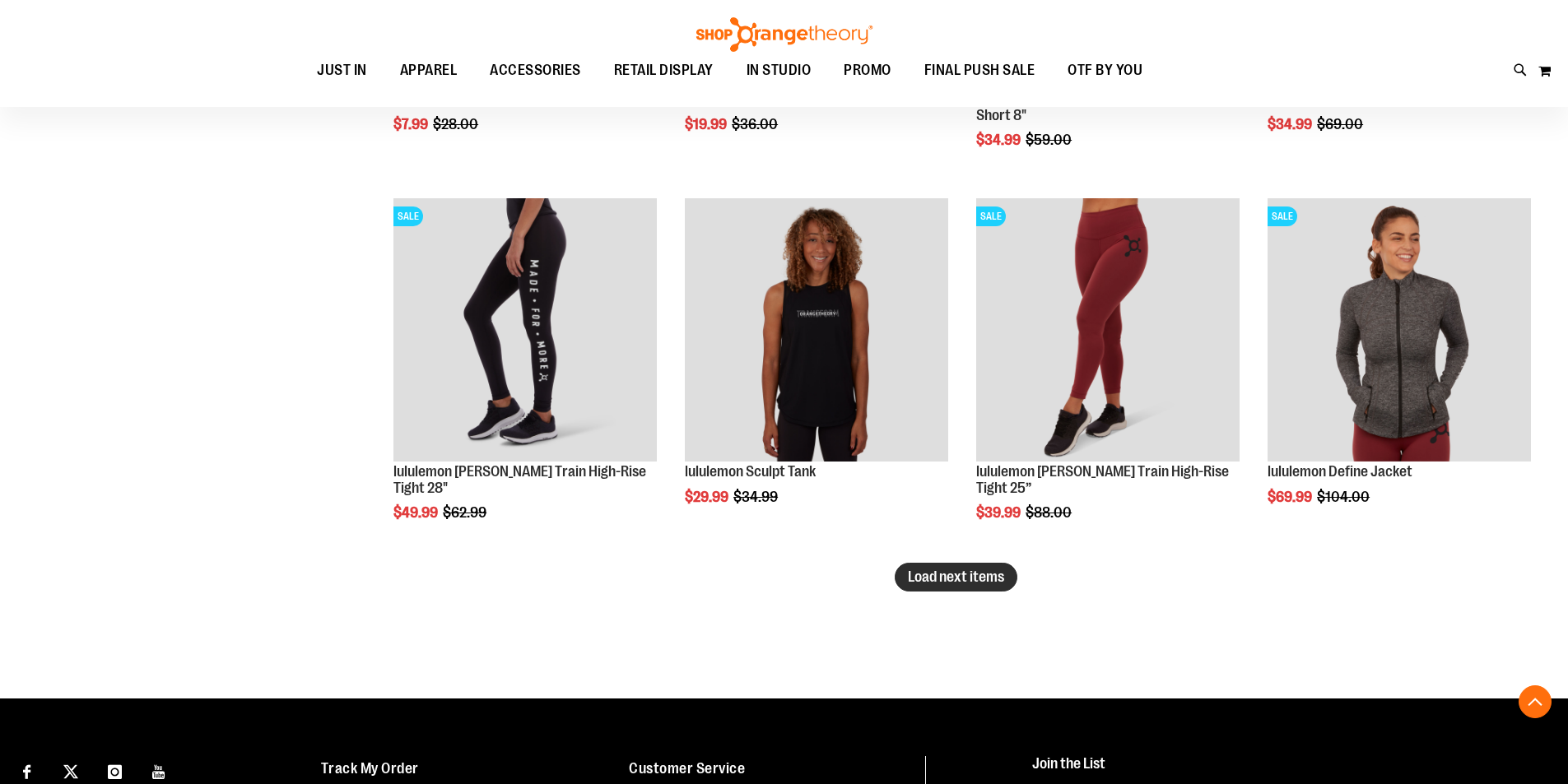
click at [937, 587] on button "Load next items" at bounding box center [956, 577] width 123 height 29
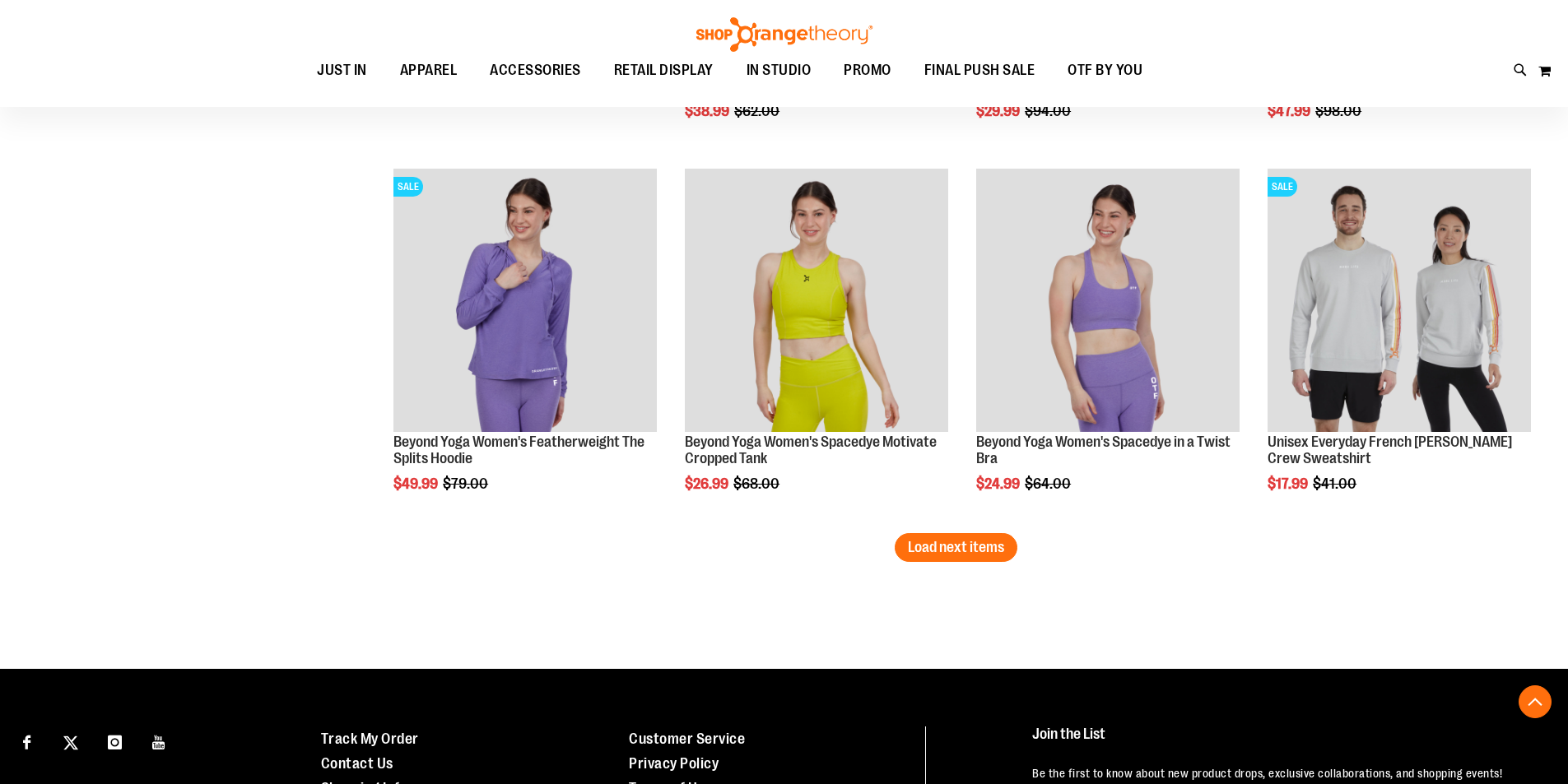
scroll to position [12095, 0]
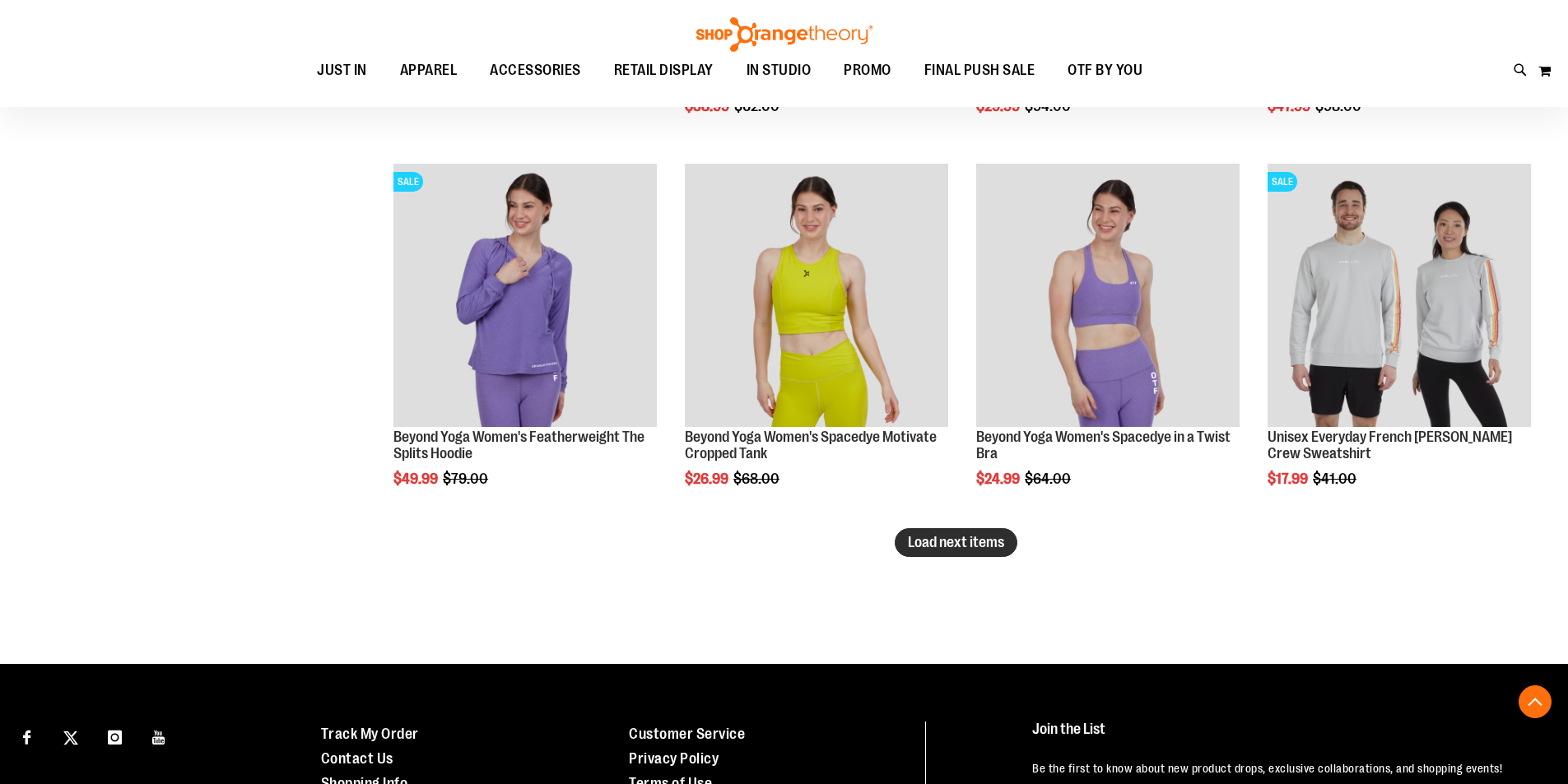
click at [998, 543] on span "Load next items" at bounding box center [956, 542] width 96 height 17
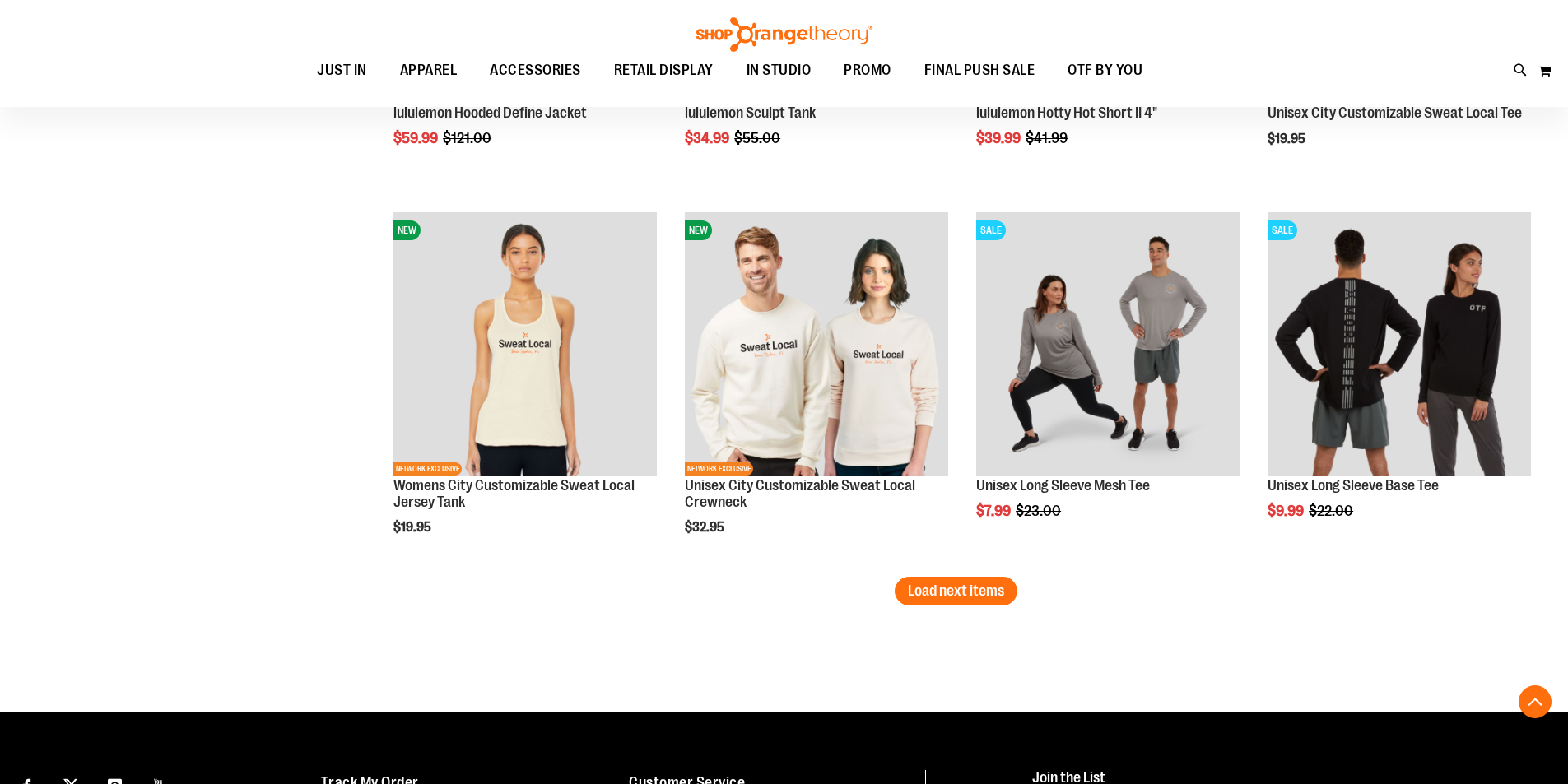
scroll to position [13246, 0]
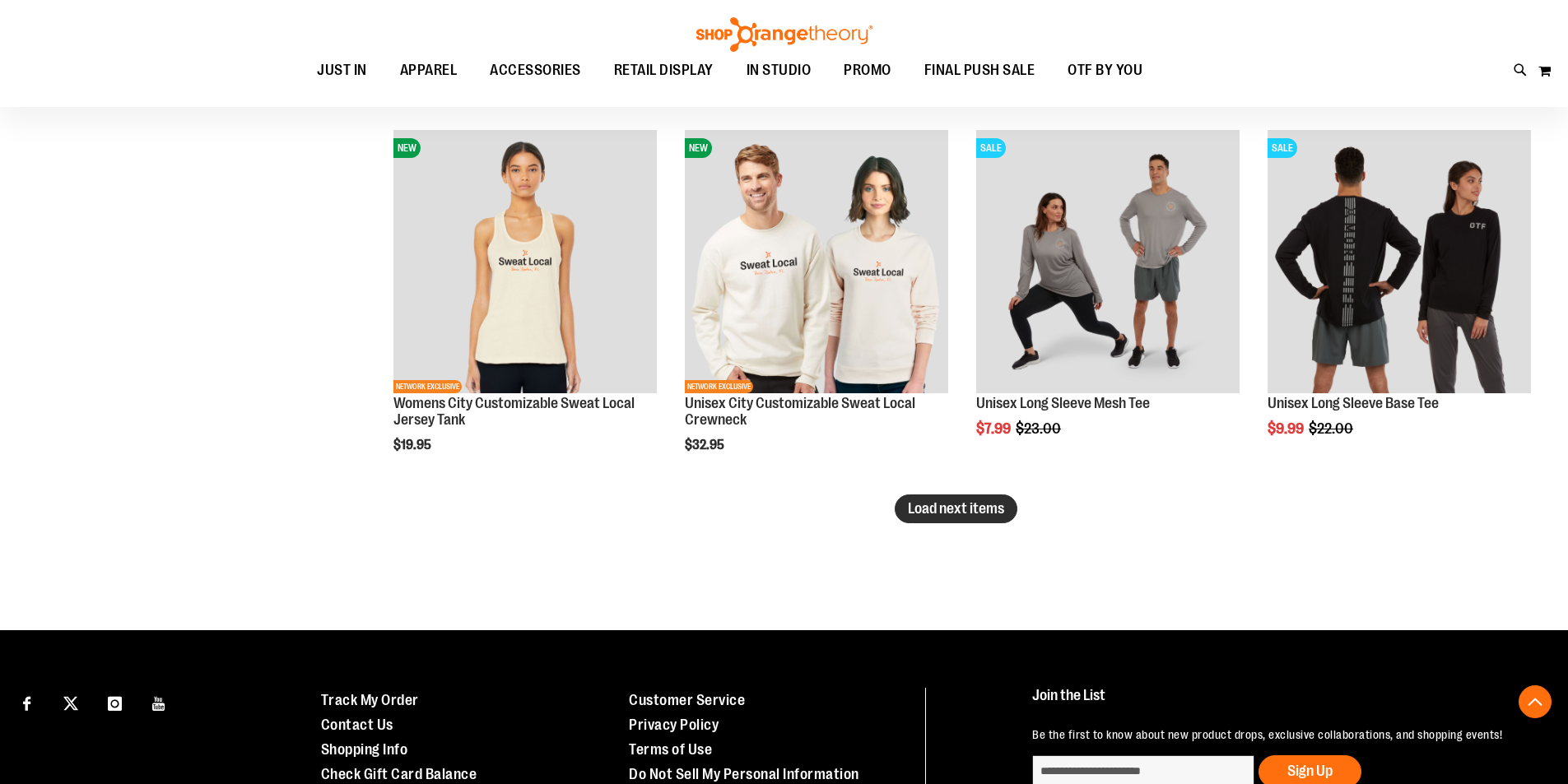
click at [934, 508] on span "Load next items" at bounding box center [956, 509] width 96 height 17
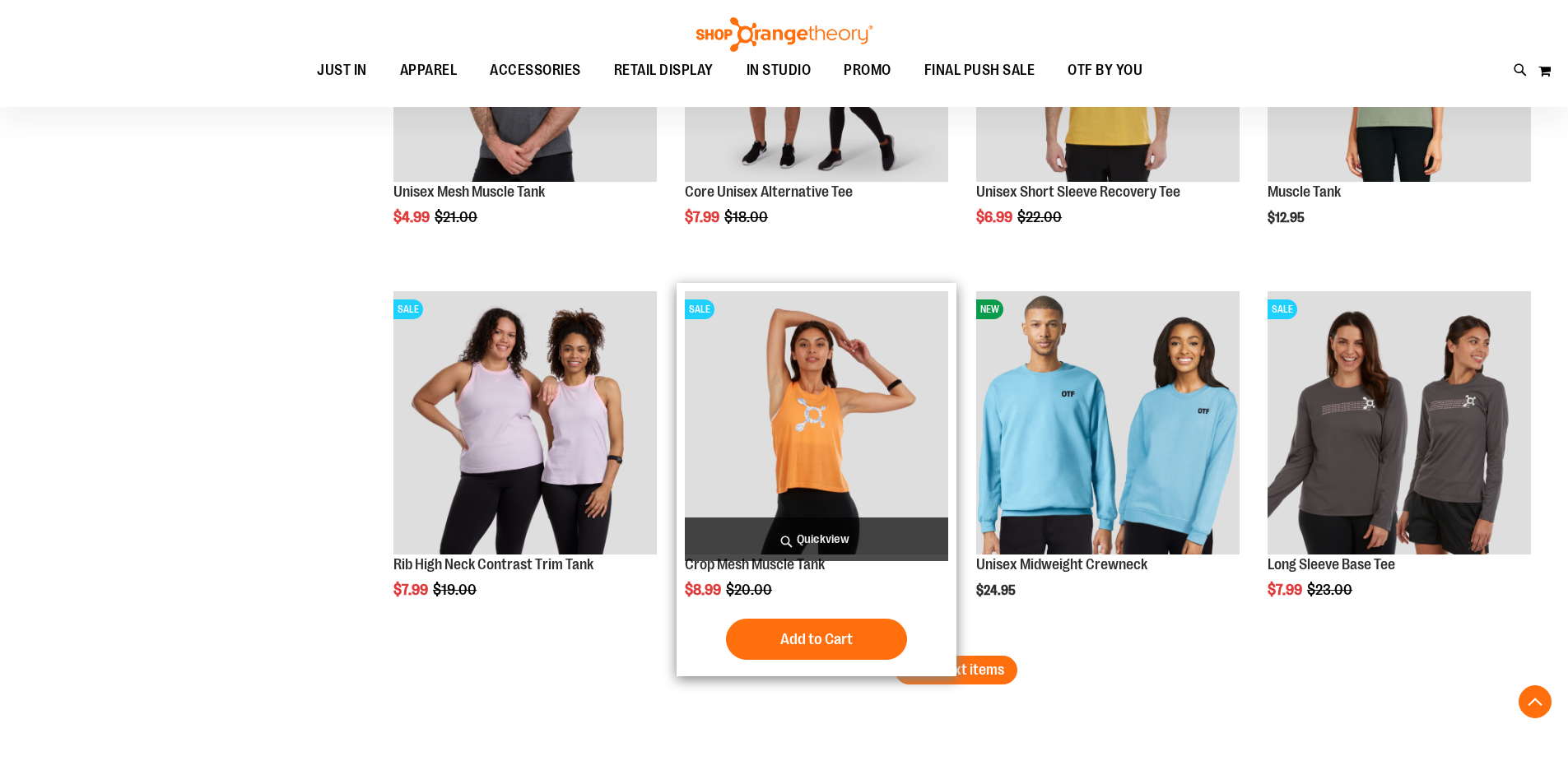
scroll to position [14234, 0]
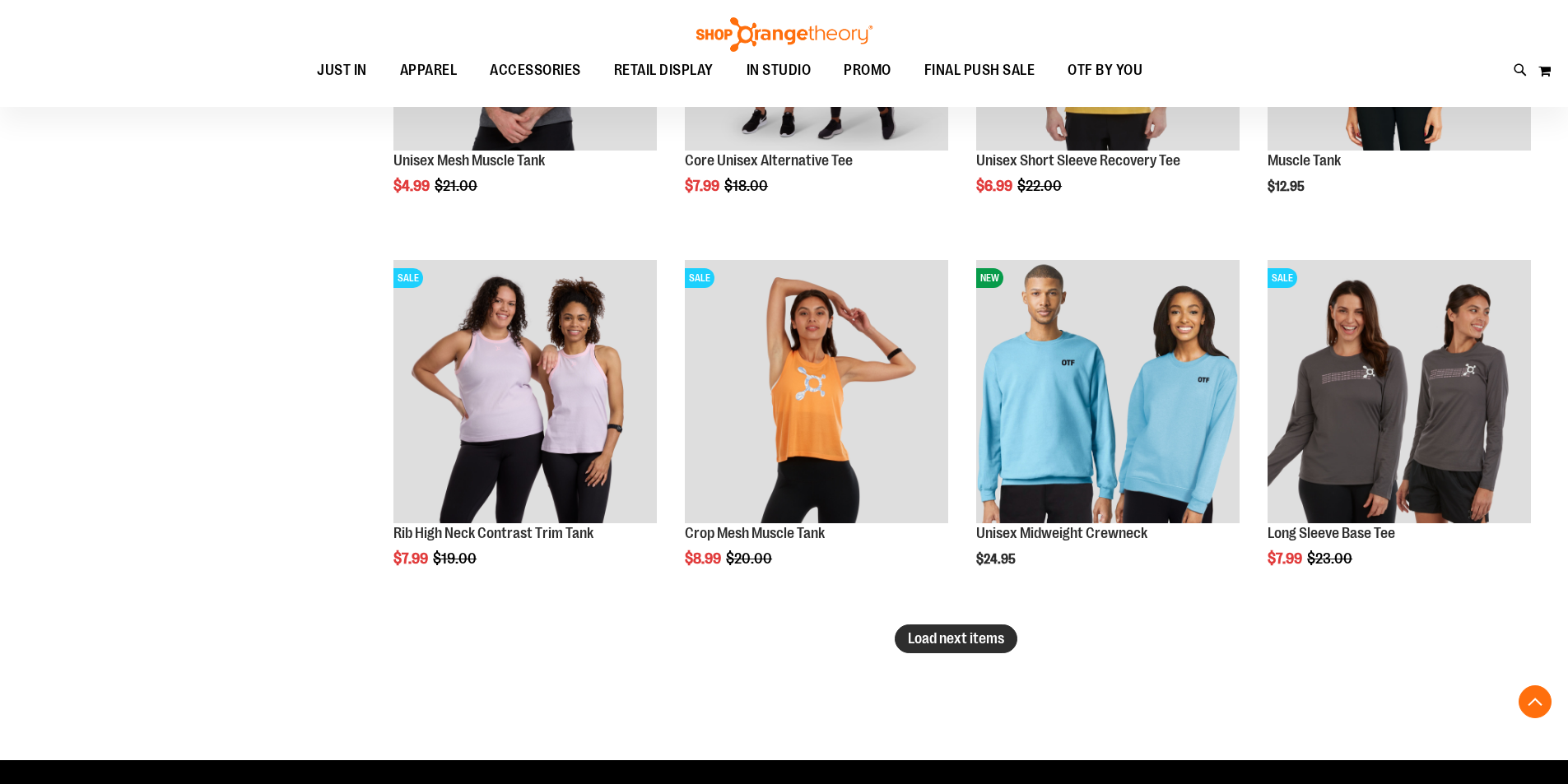
click at [950, 634] on span "Load next items" at bounding box center [956, 638] width 96 height 17
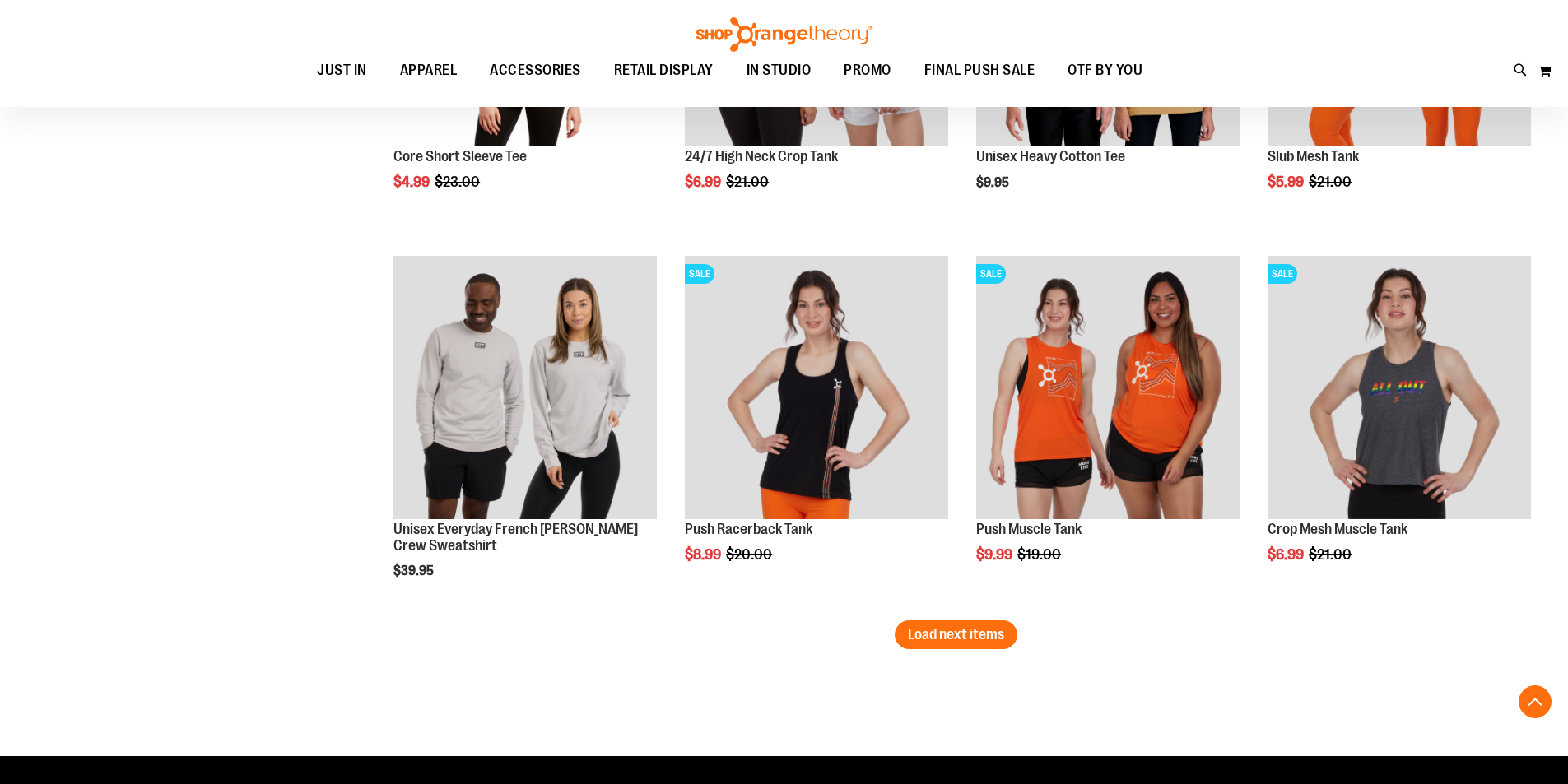
scroll to position [15386, 0]
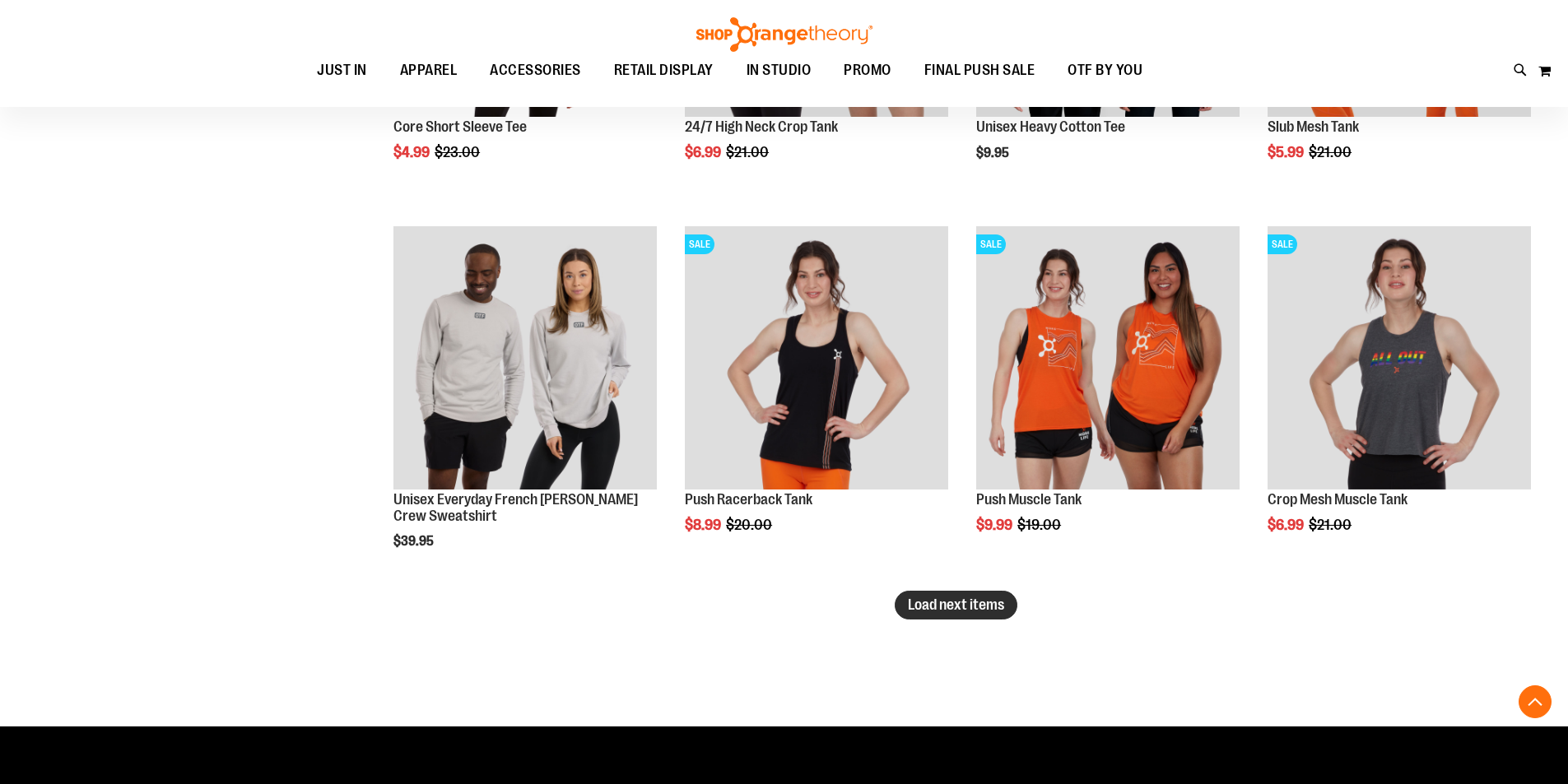
click at [904, 599] on button "Load next items" at bounding box center [956, 605] width 123 height 29
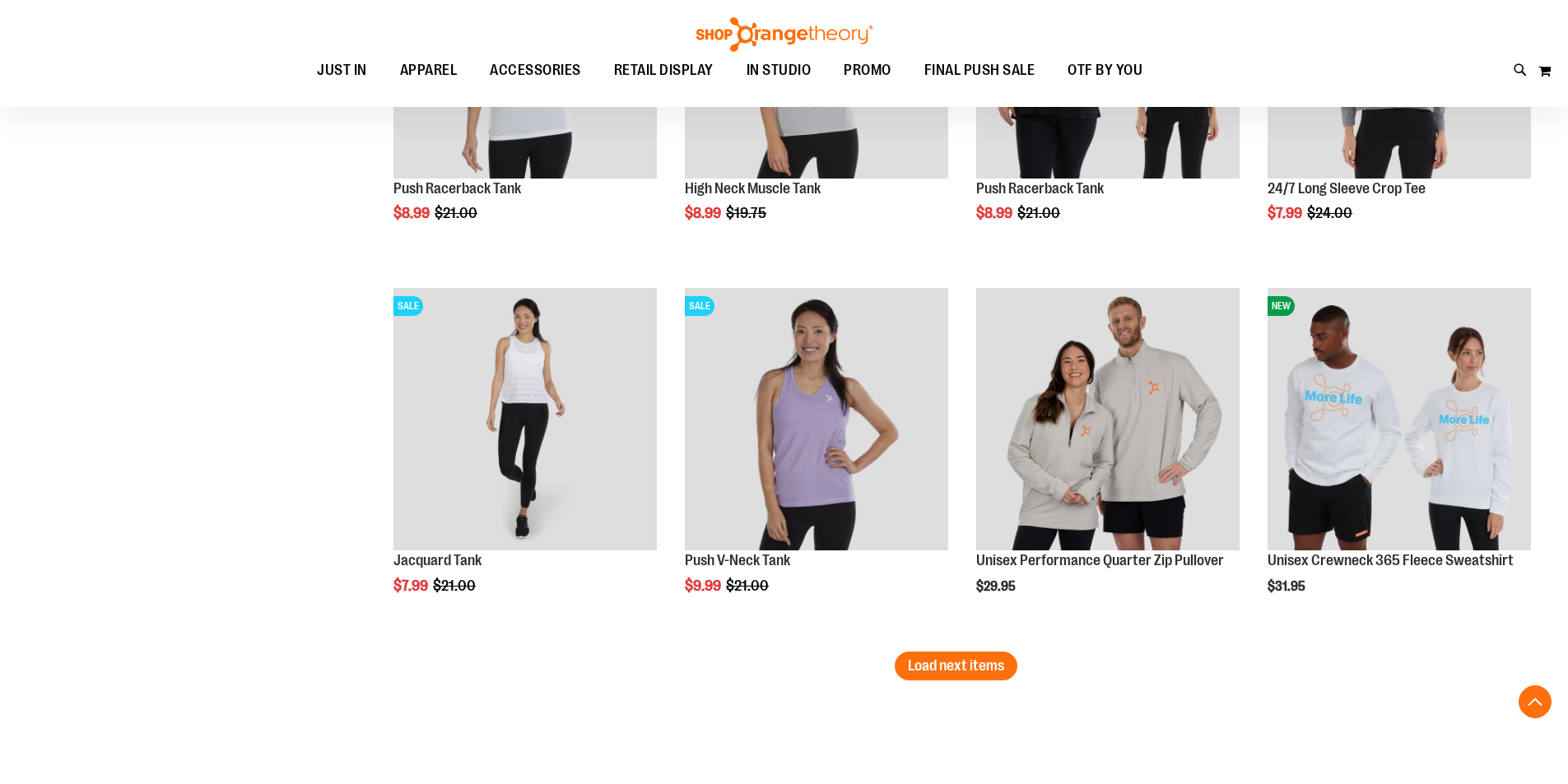
scroll to position [16455, 0]
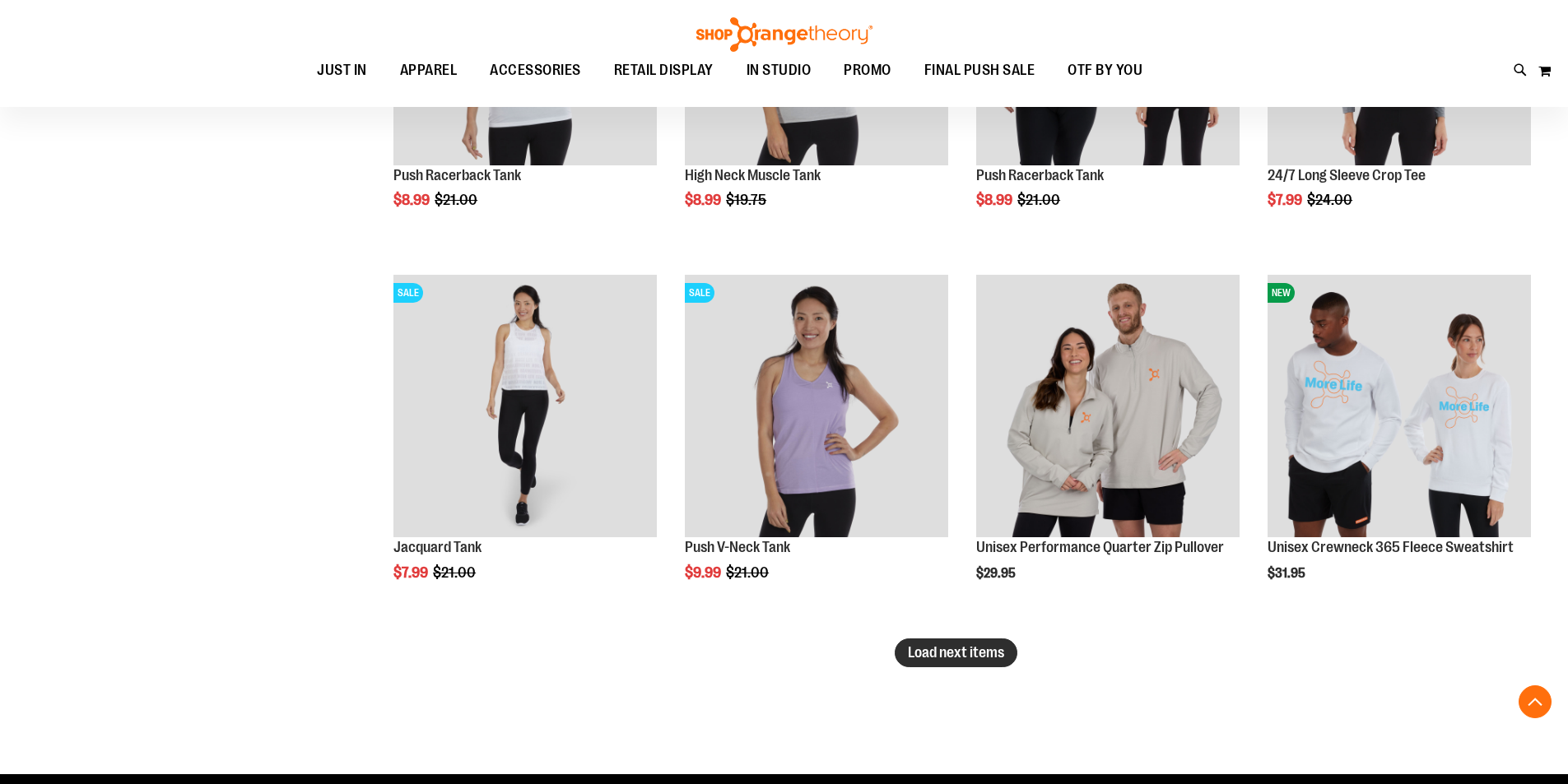
click at [970, 647] on span "Load next items" at bounding box center [956, 652] width 96 height 17
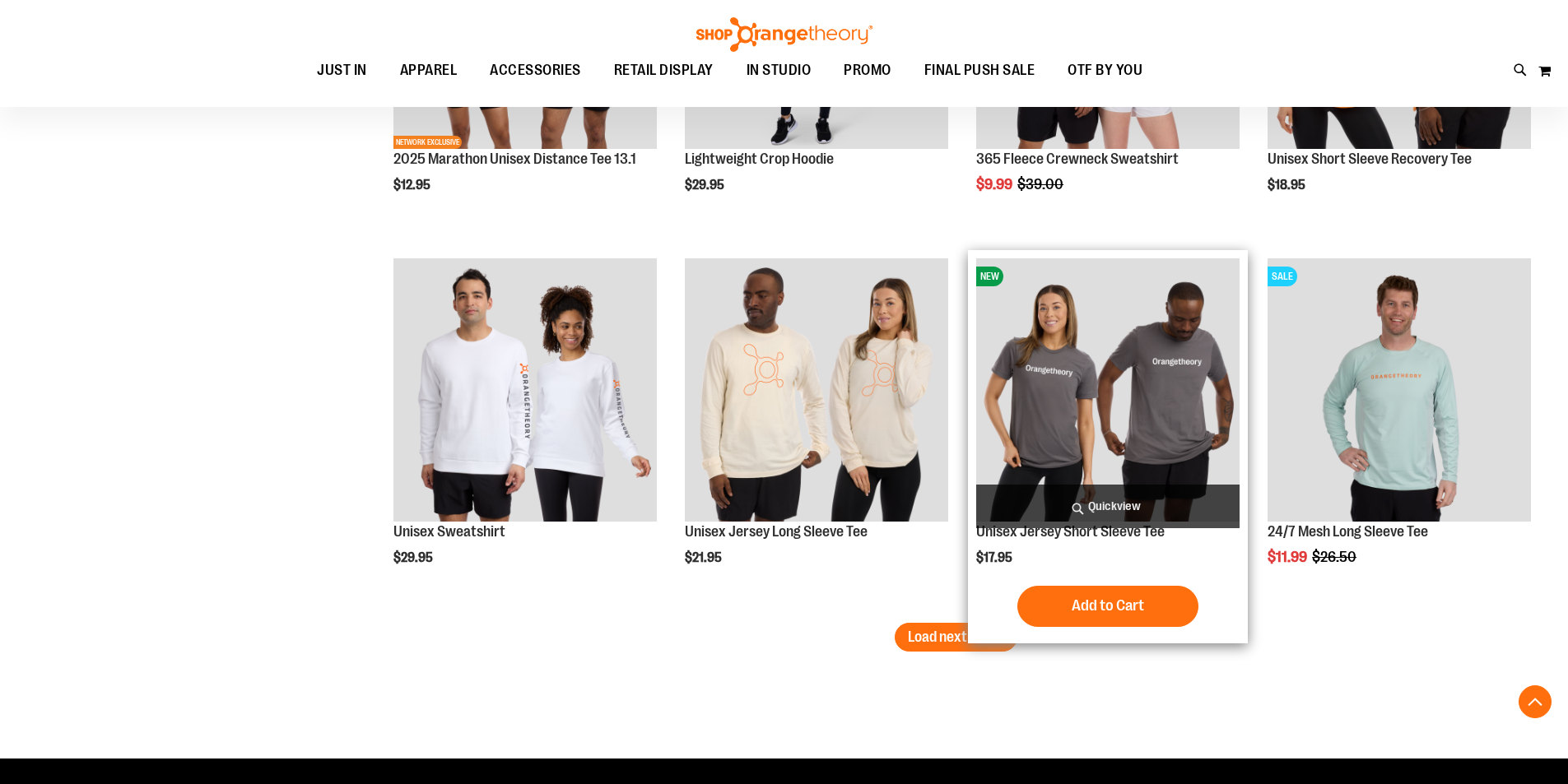
scroll to position [17607, 0]
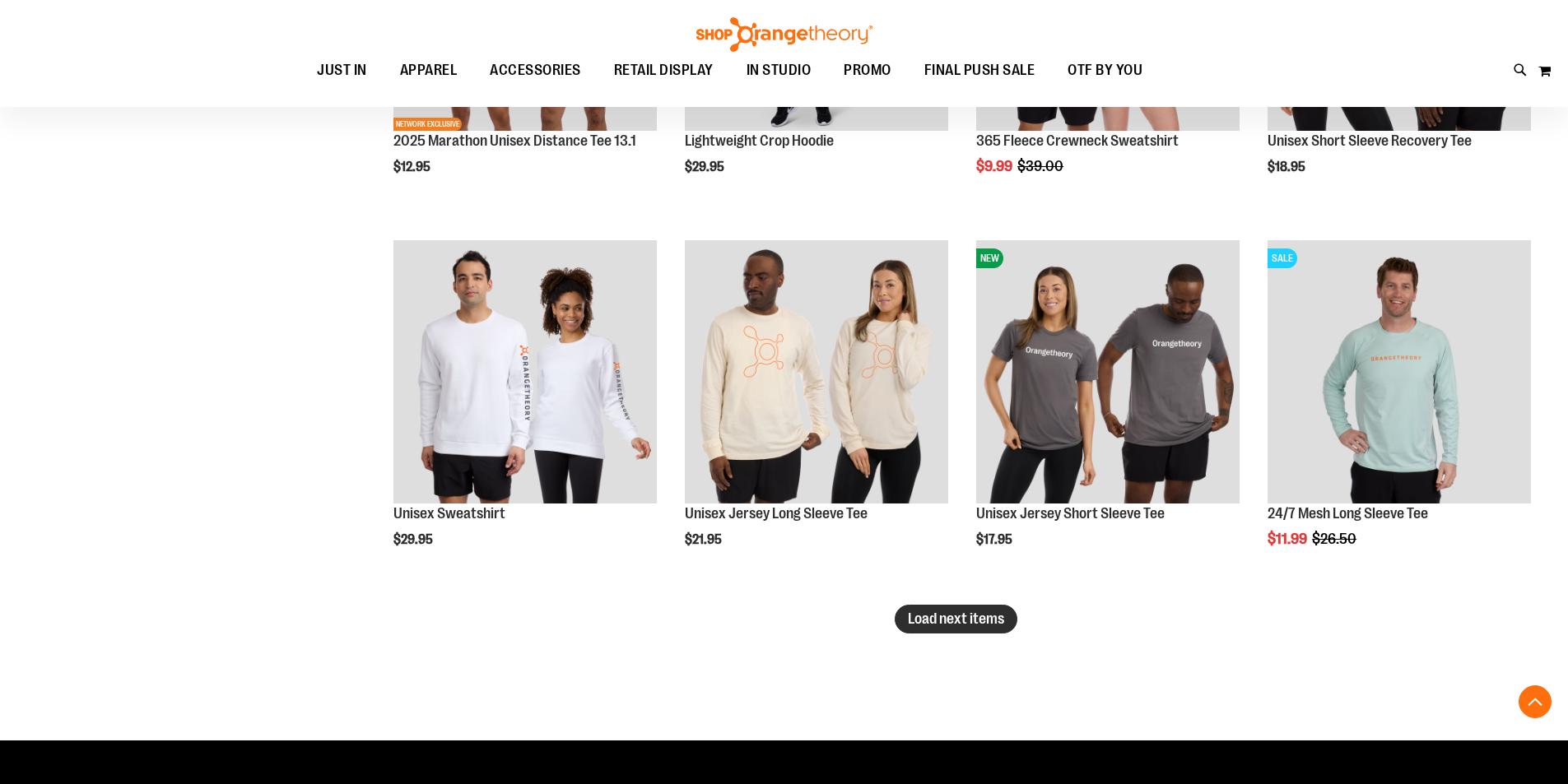
click at [980, 611] on span "Load next items" at bounding box center [956, 619] width 96 height 17
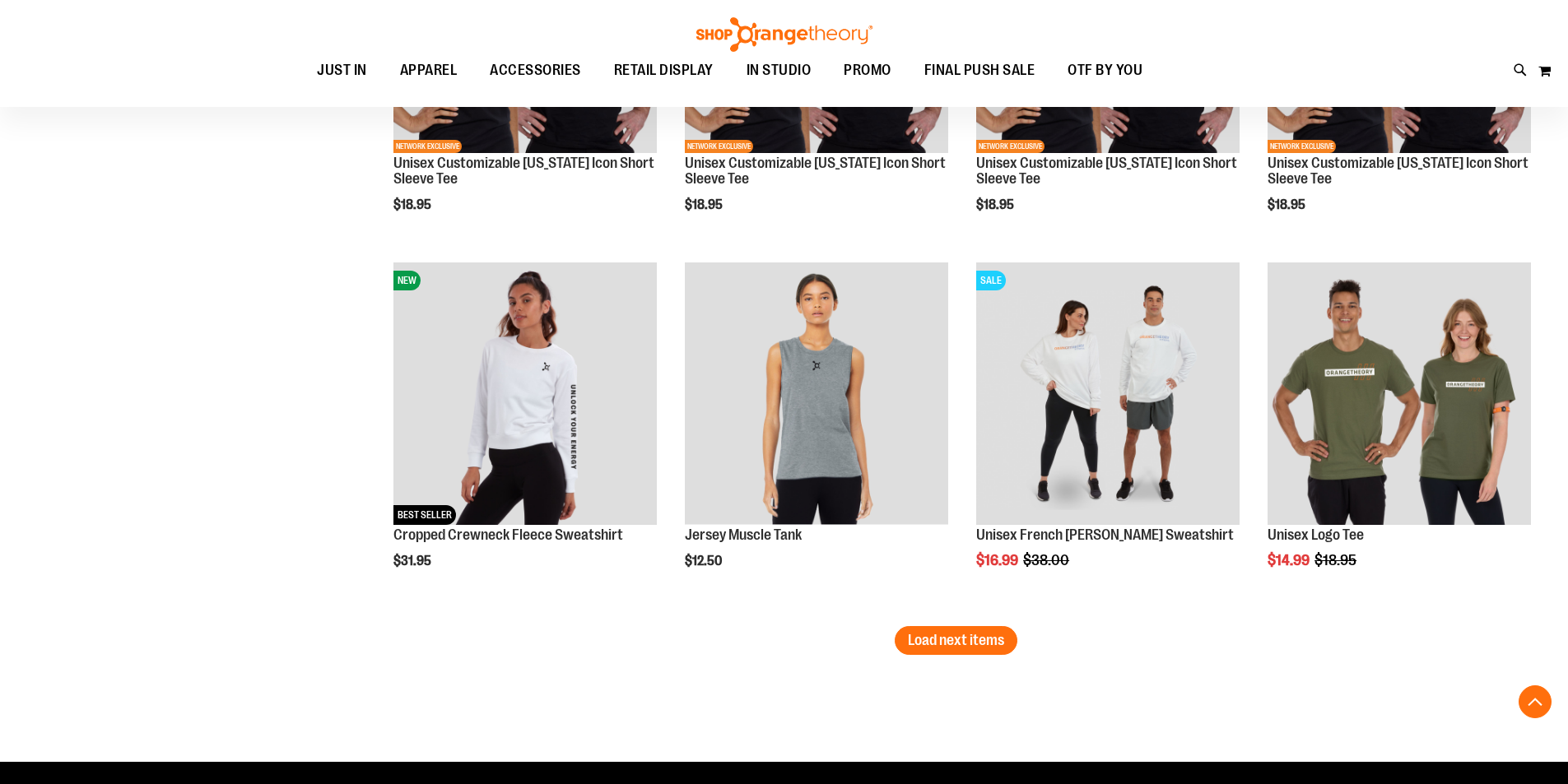
scroll to position [18759, 0]
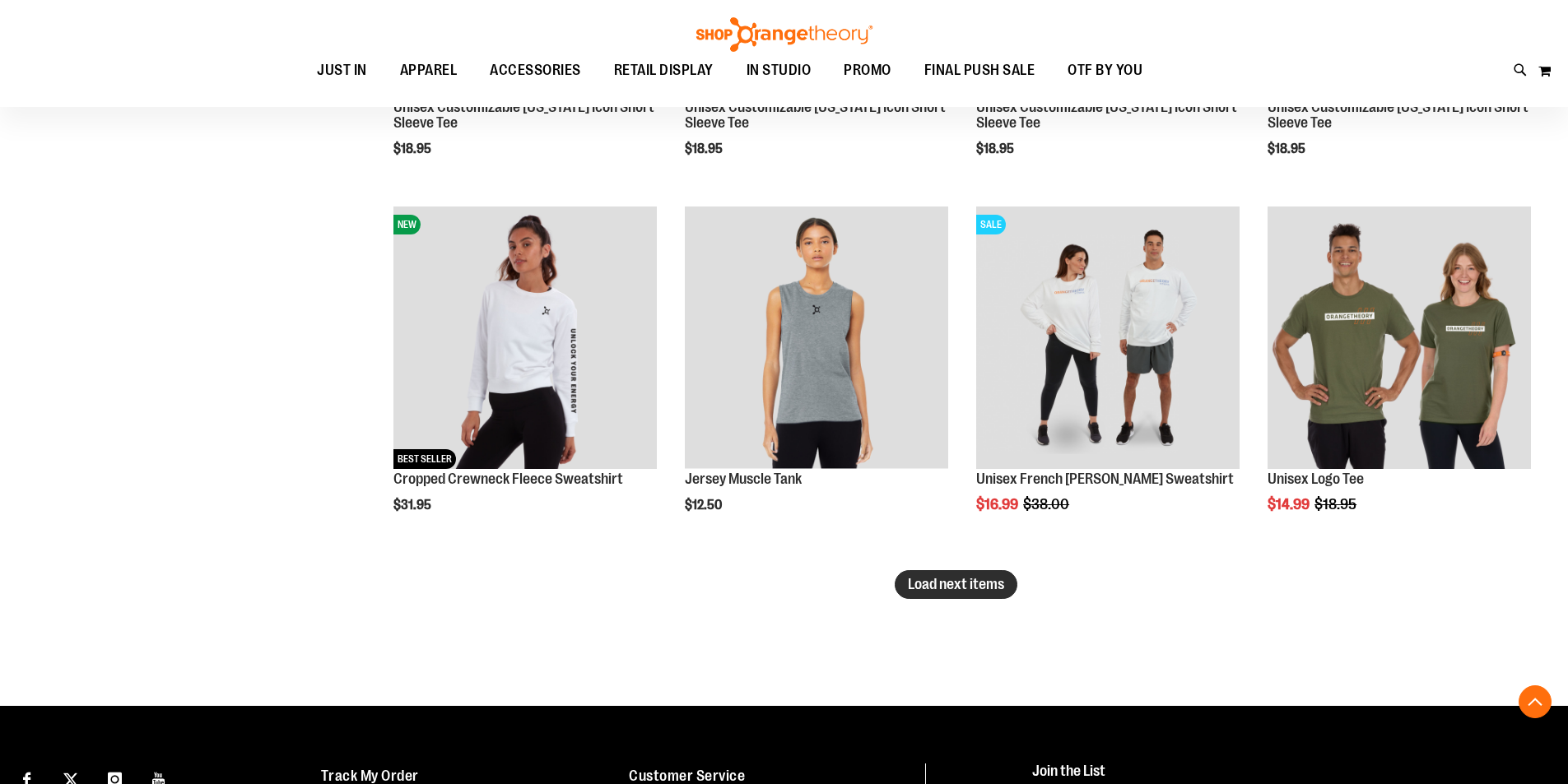
click at [983, 598] on button "Load next items" at bounding box center [956, 584] width 123 height 29
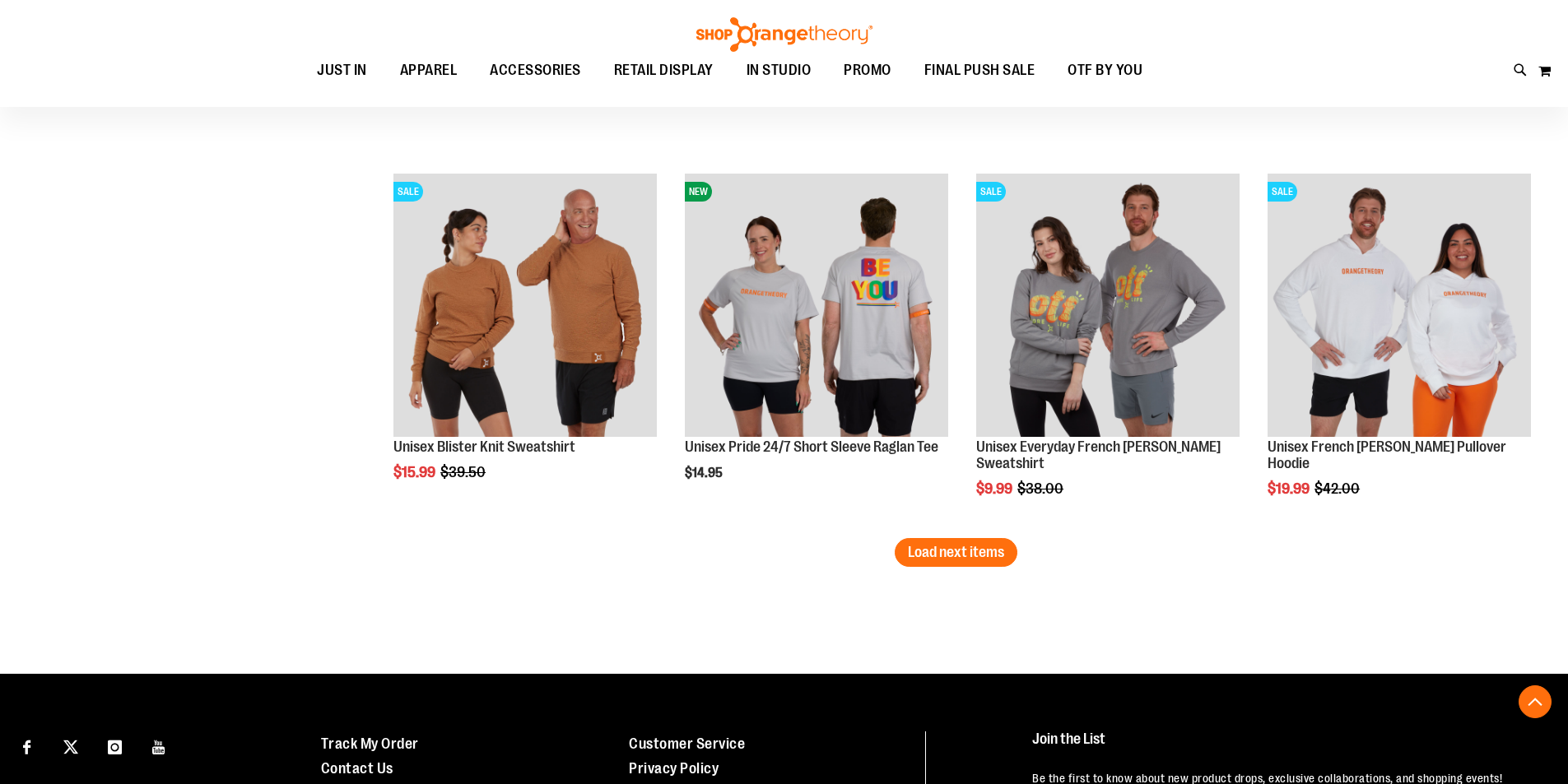
scroll to position [19911, 0]
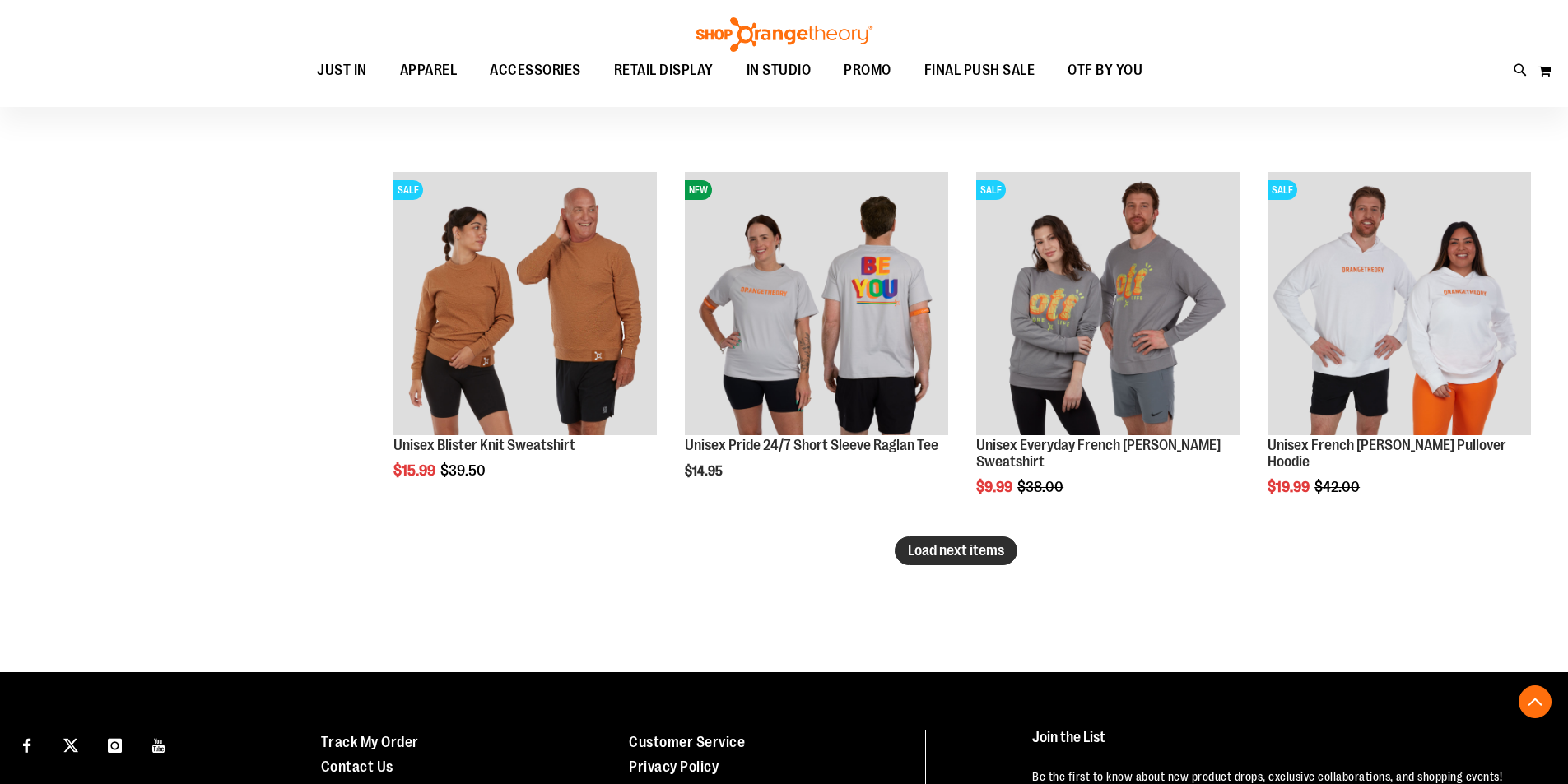
click at [981, 547] on span "Load next items" at bounding box center [956, 550] width 96 height 17
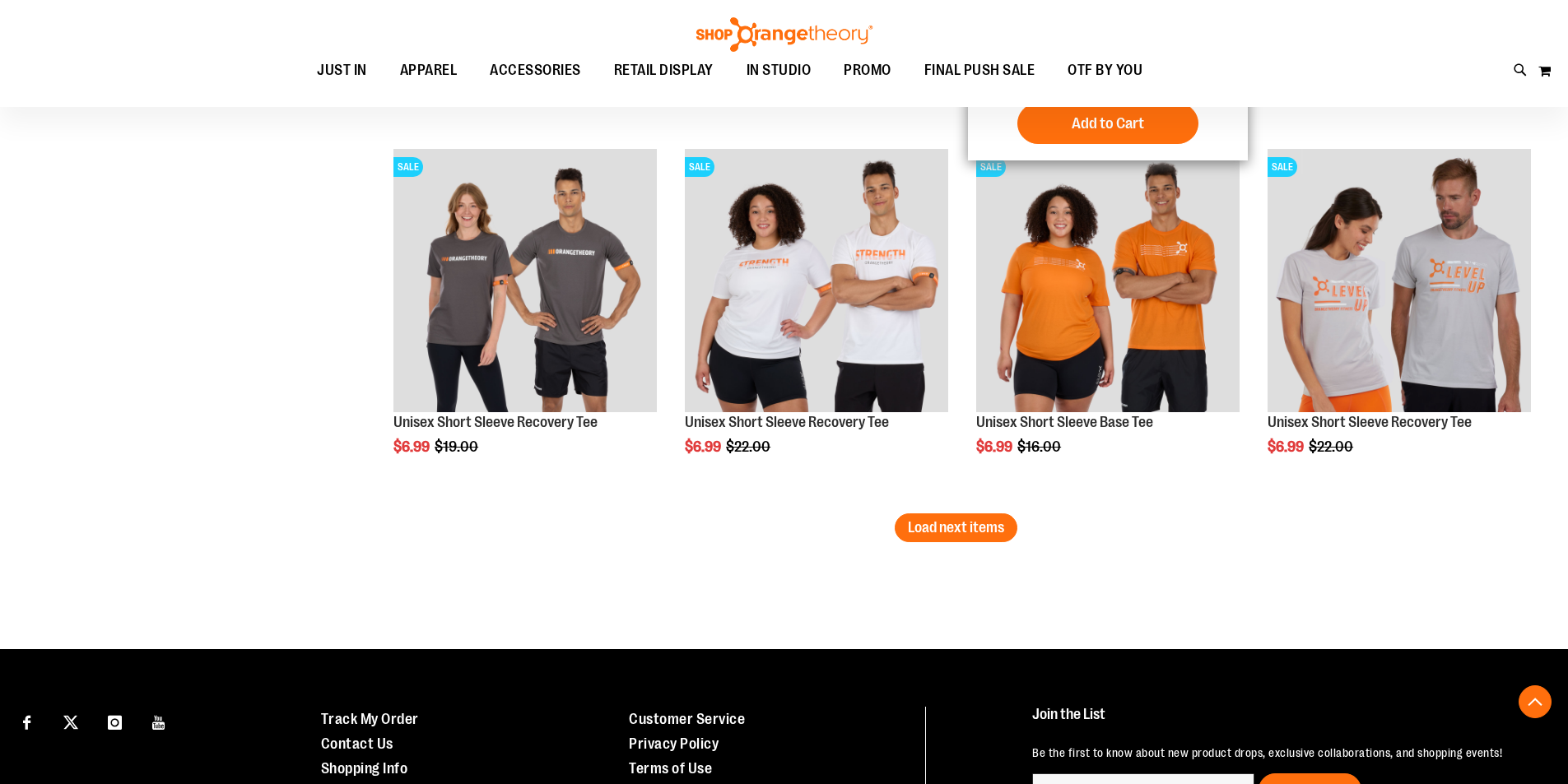
scroll to position [21063, 0]
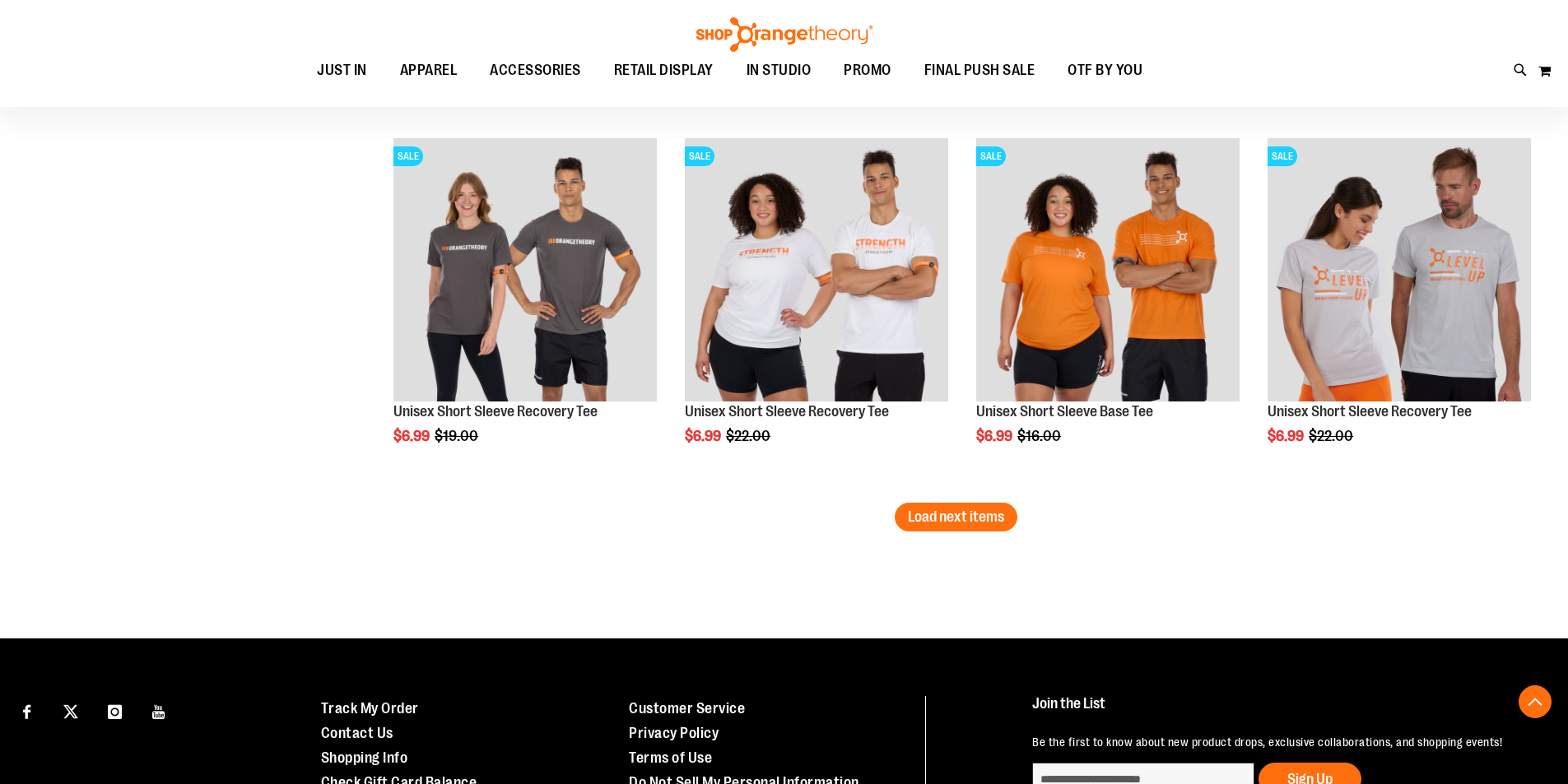
click at [986, 527] on button "Load next items" at bounding box center [956, 516] width 123 height 29
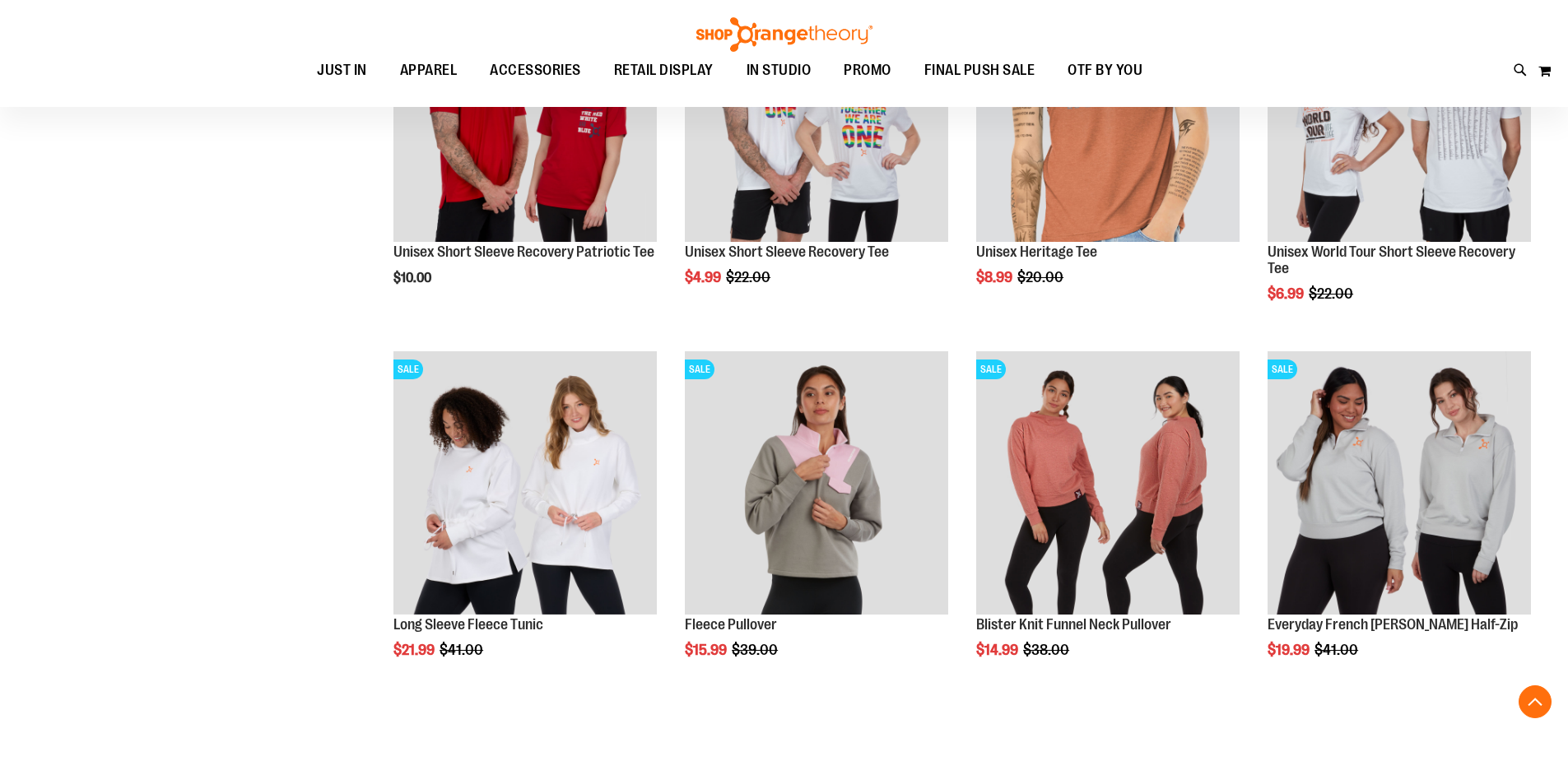
scroll to position [21968, 0]
click at [930, 739] on button "Load next items" at bounding box center [956, 729] width 123 height 29
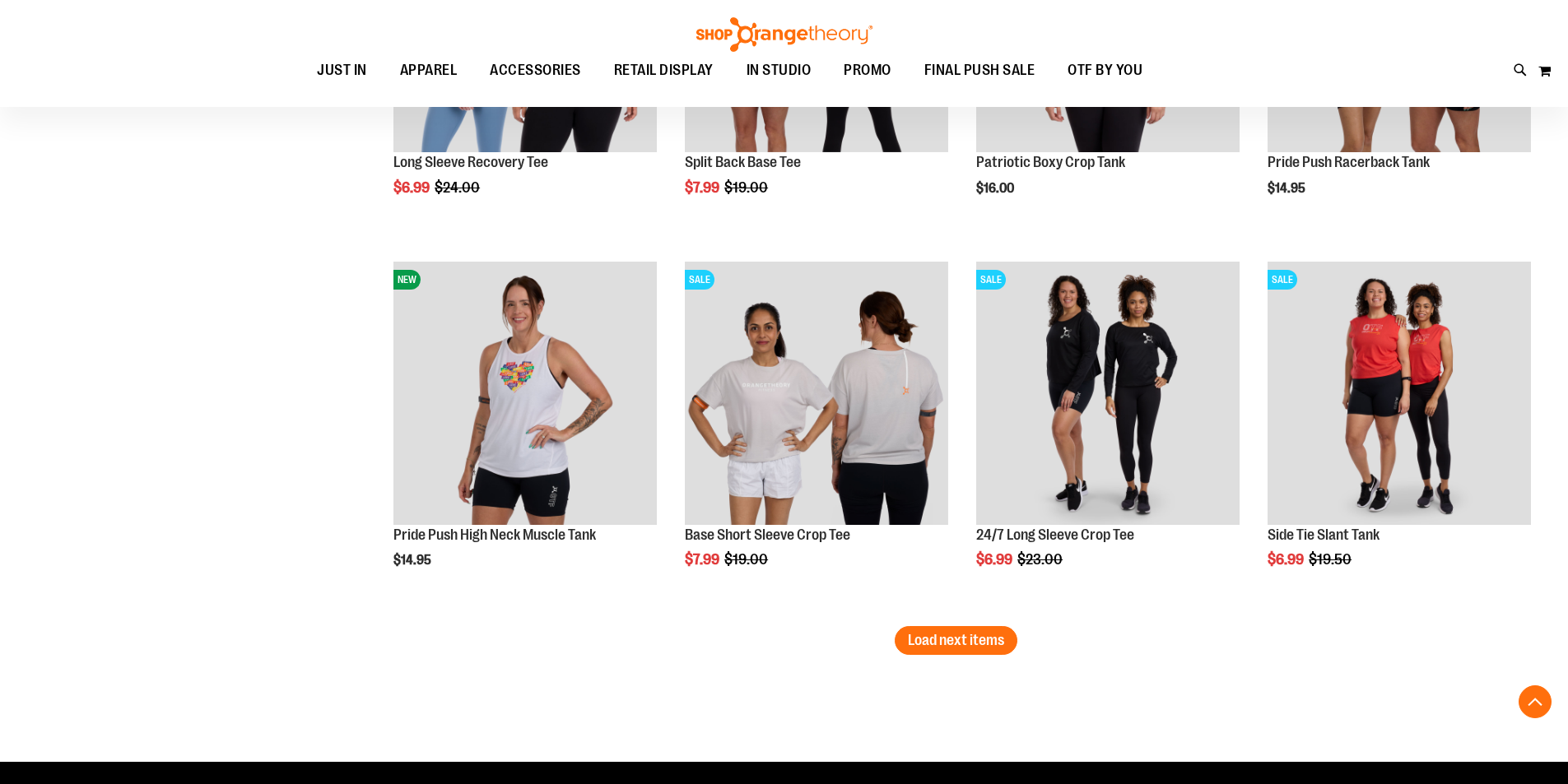
scroll to position [23202, 0]
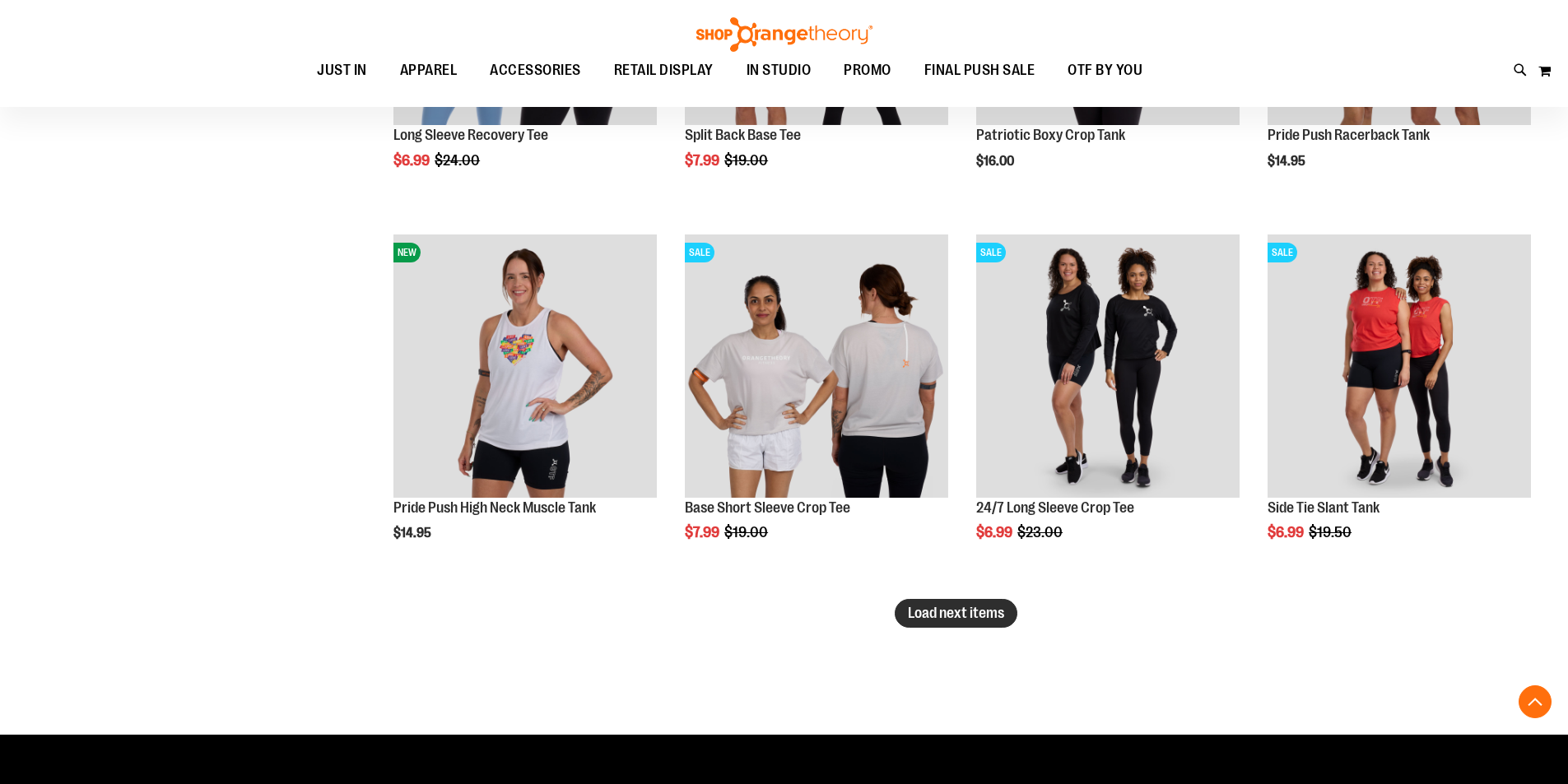
click at [987, 611] on span "Load next items" at bounding box center [956, 613] width 96 height 17
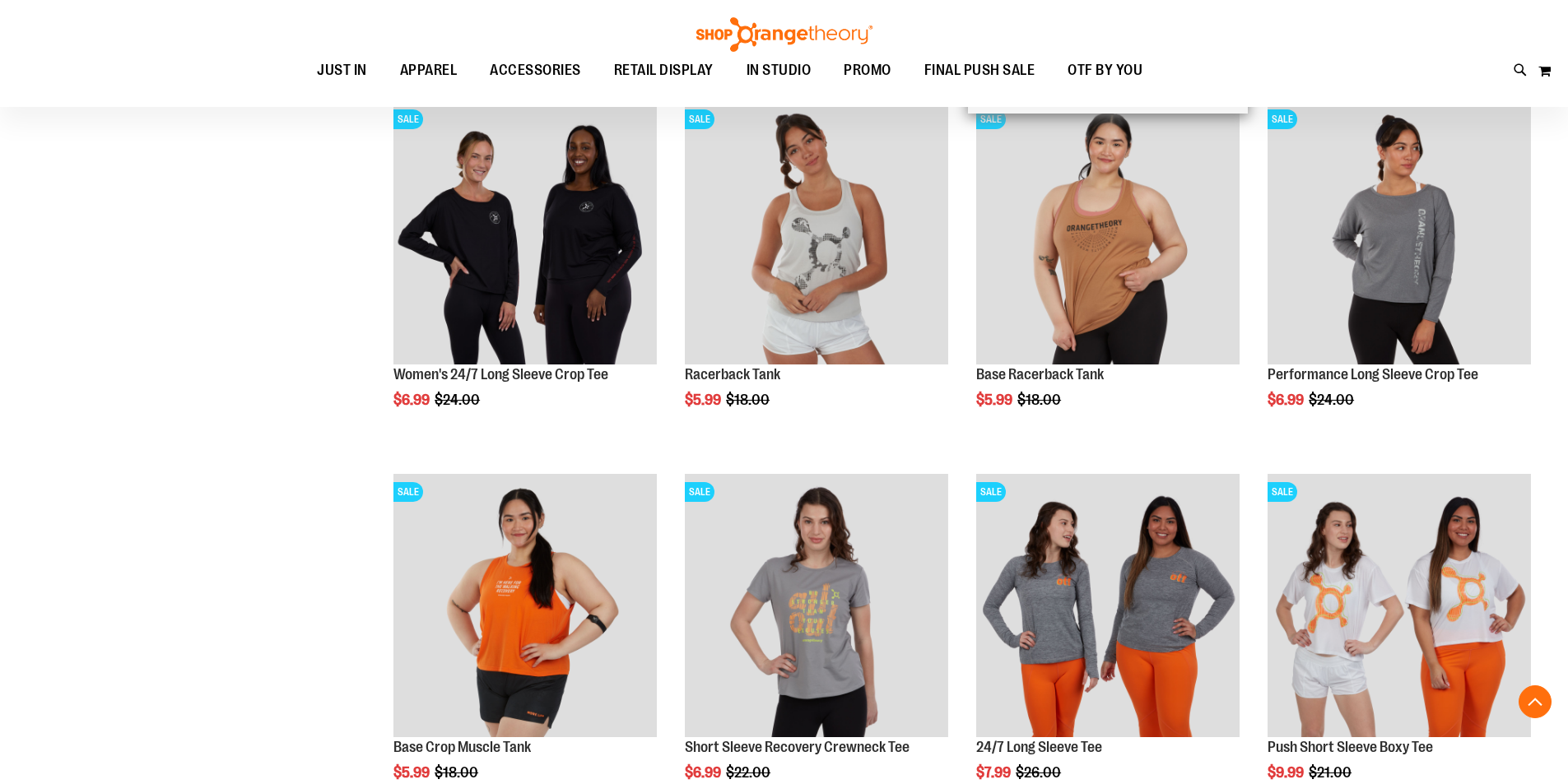
scroll to position [24189, 0]
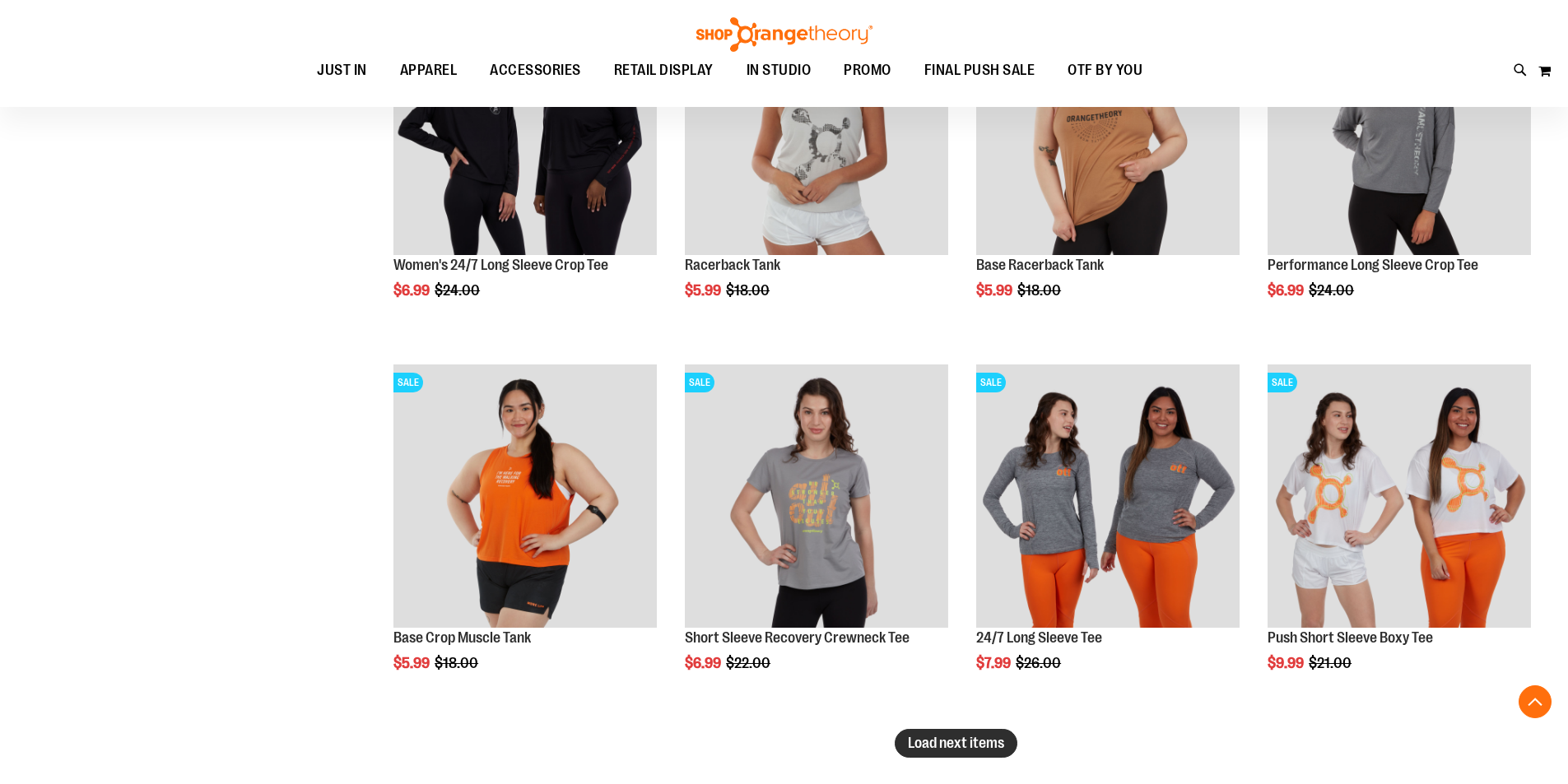
click at [948, 749] on span "Load next items" at bounding box center [956, 743] width 96 height 17
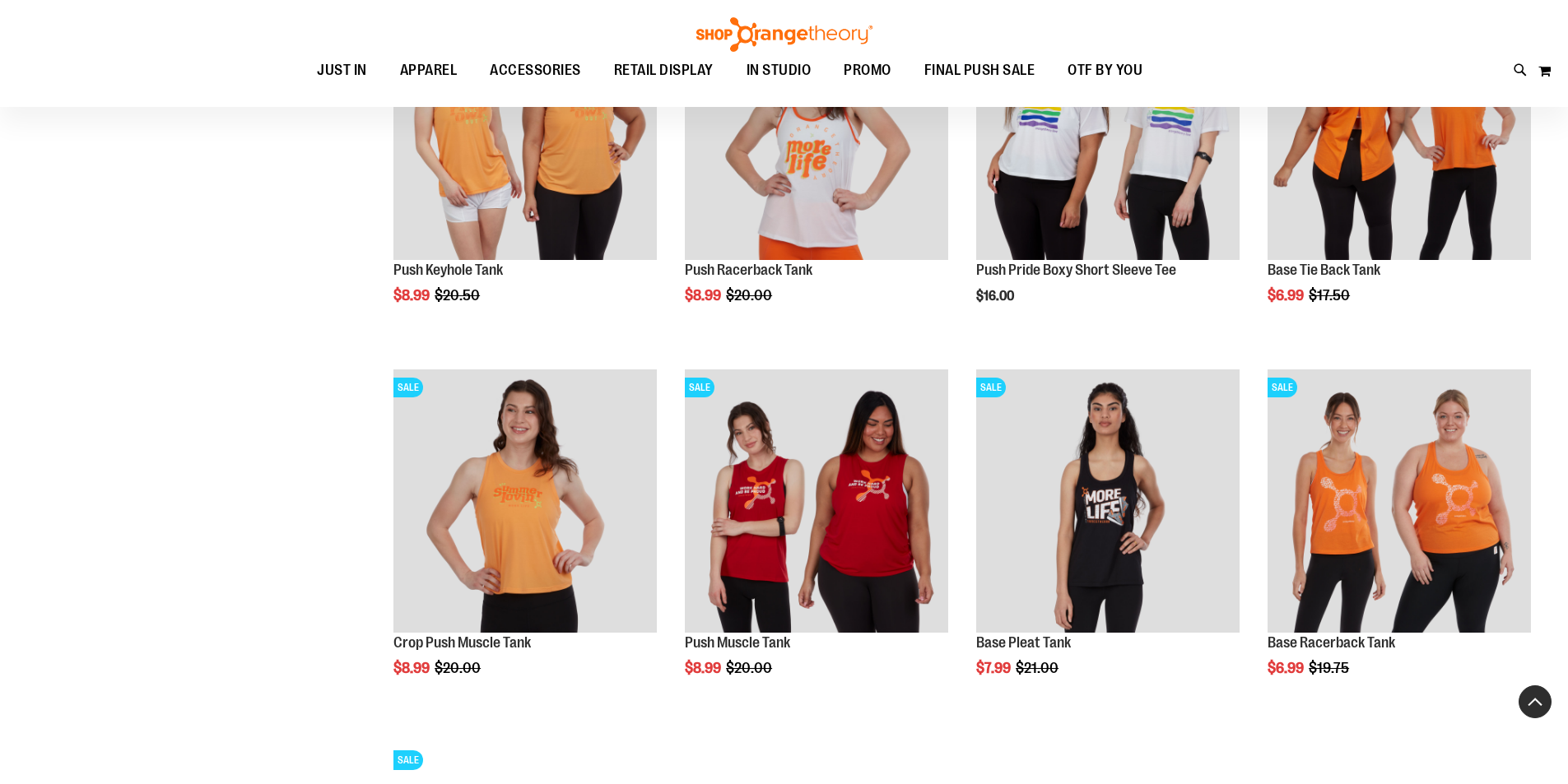
click at [1530, 703] on button "Back To Top" at bounding box center [1534, 701] width 33 height 33
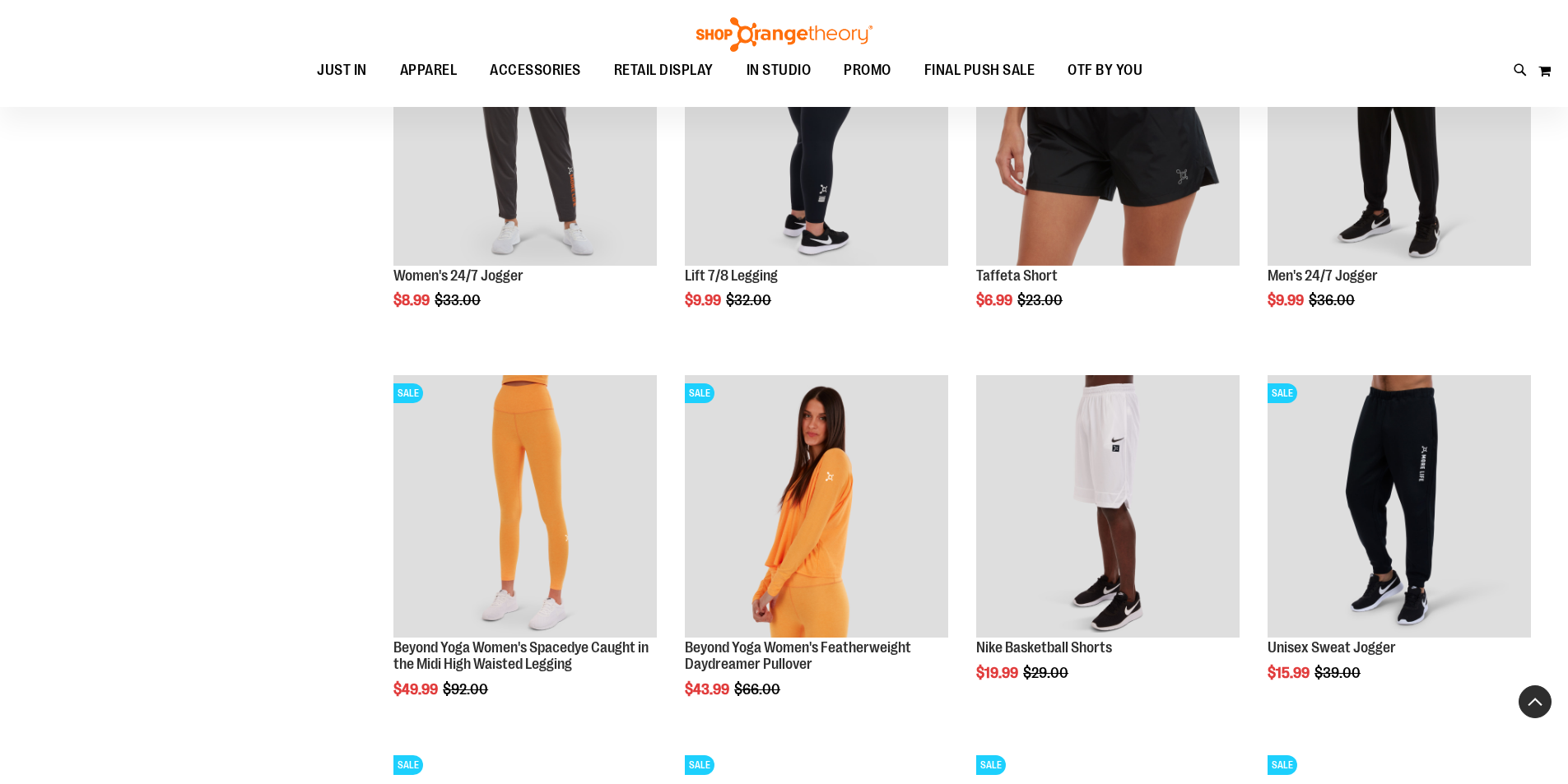
scroll to position [222, 0]
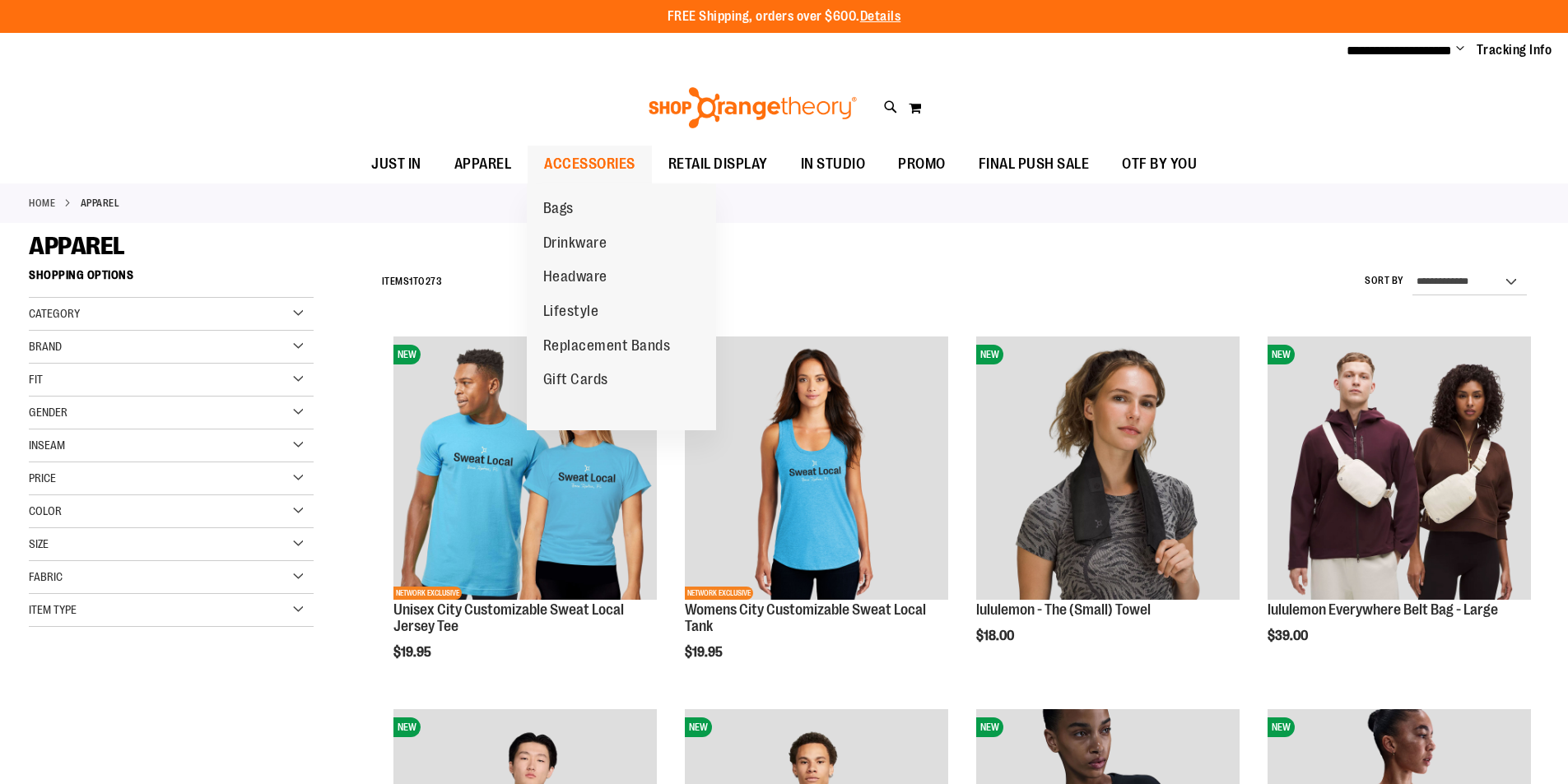
click at [609, 164] on span "ACCESSORIES" at bounding box center [589, 164] width 91 height 37
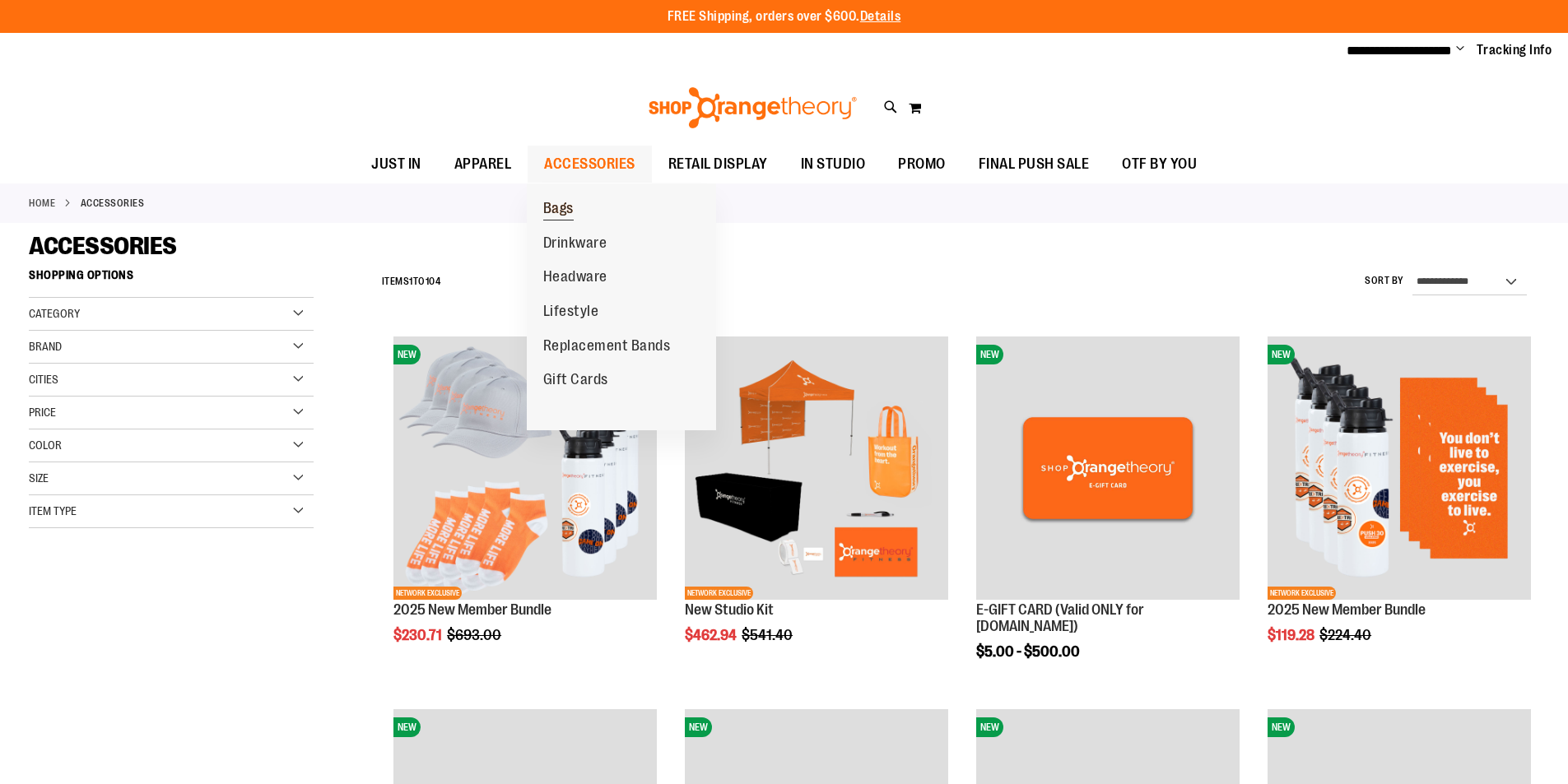
type input "**********"
click at [574, 202] on span "Bags" at bounding box center [558, 209] width 30 height 20
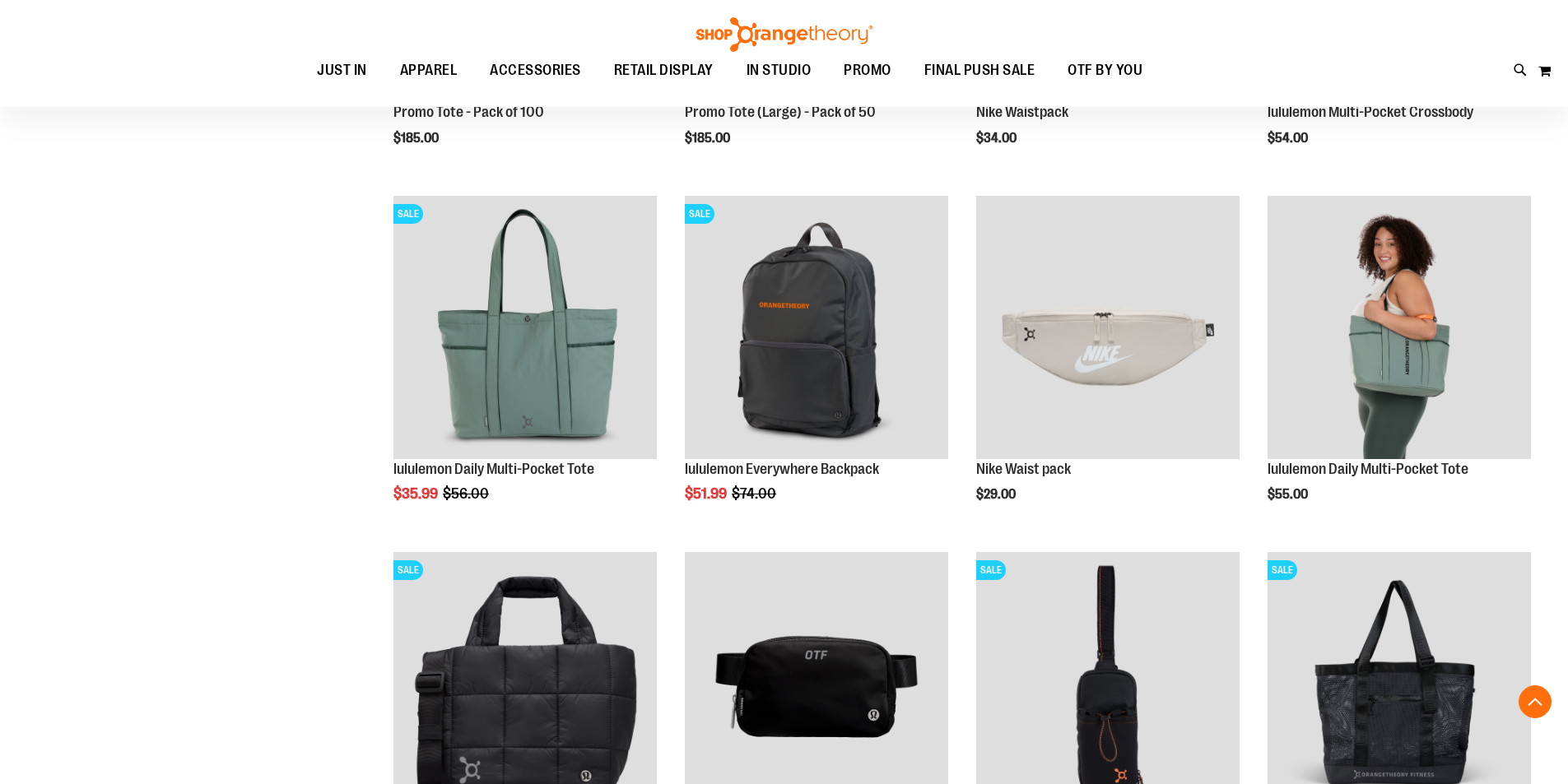
scroll to position [441, 0]
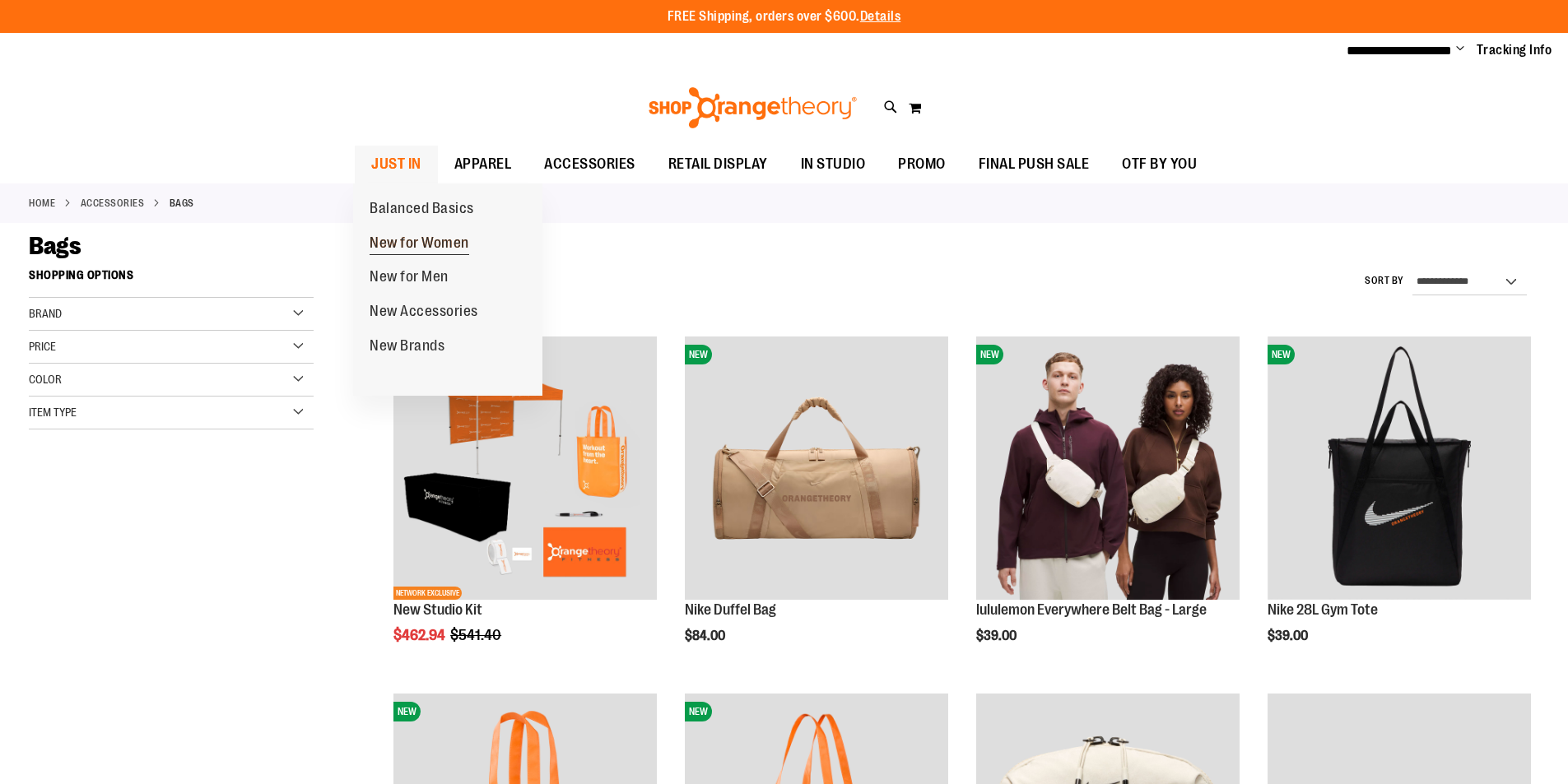
type input "**********"
click at [463, 248] on span "New for Women" at bounding box center [419, 245] width 100 height 20
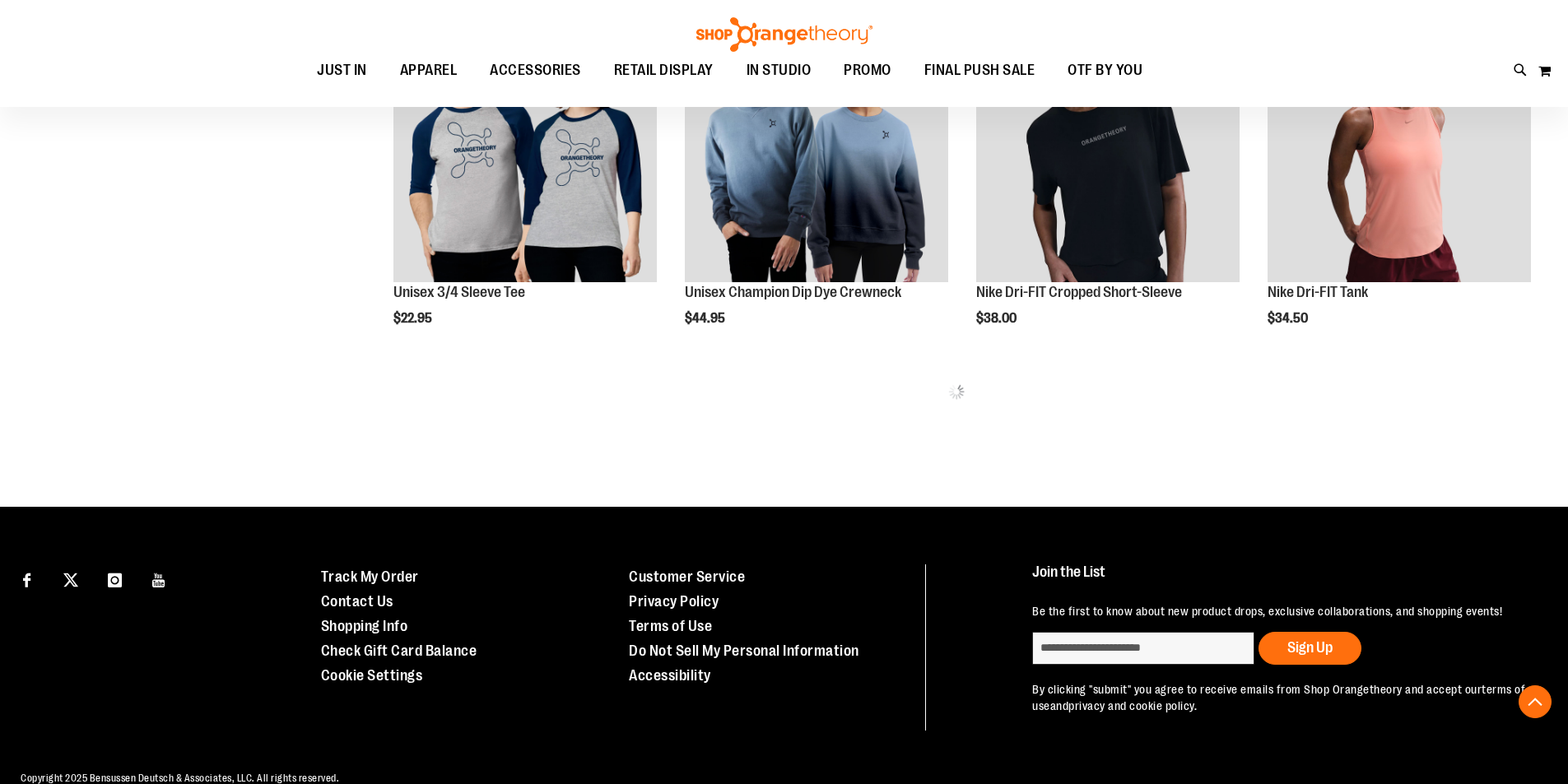
scroll to position [1069, 0]
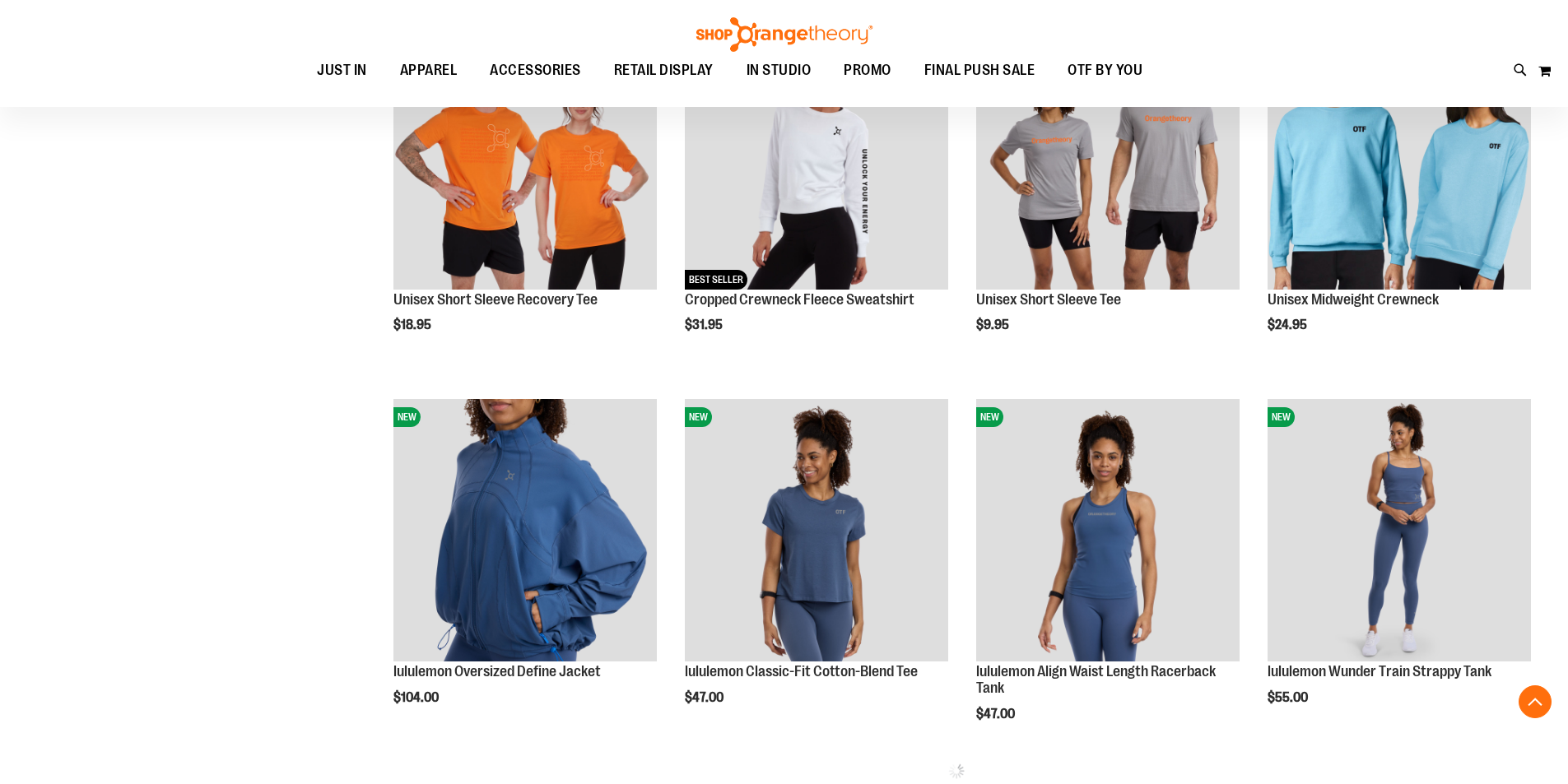
scroll to position [1892, 0]
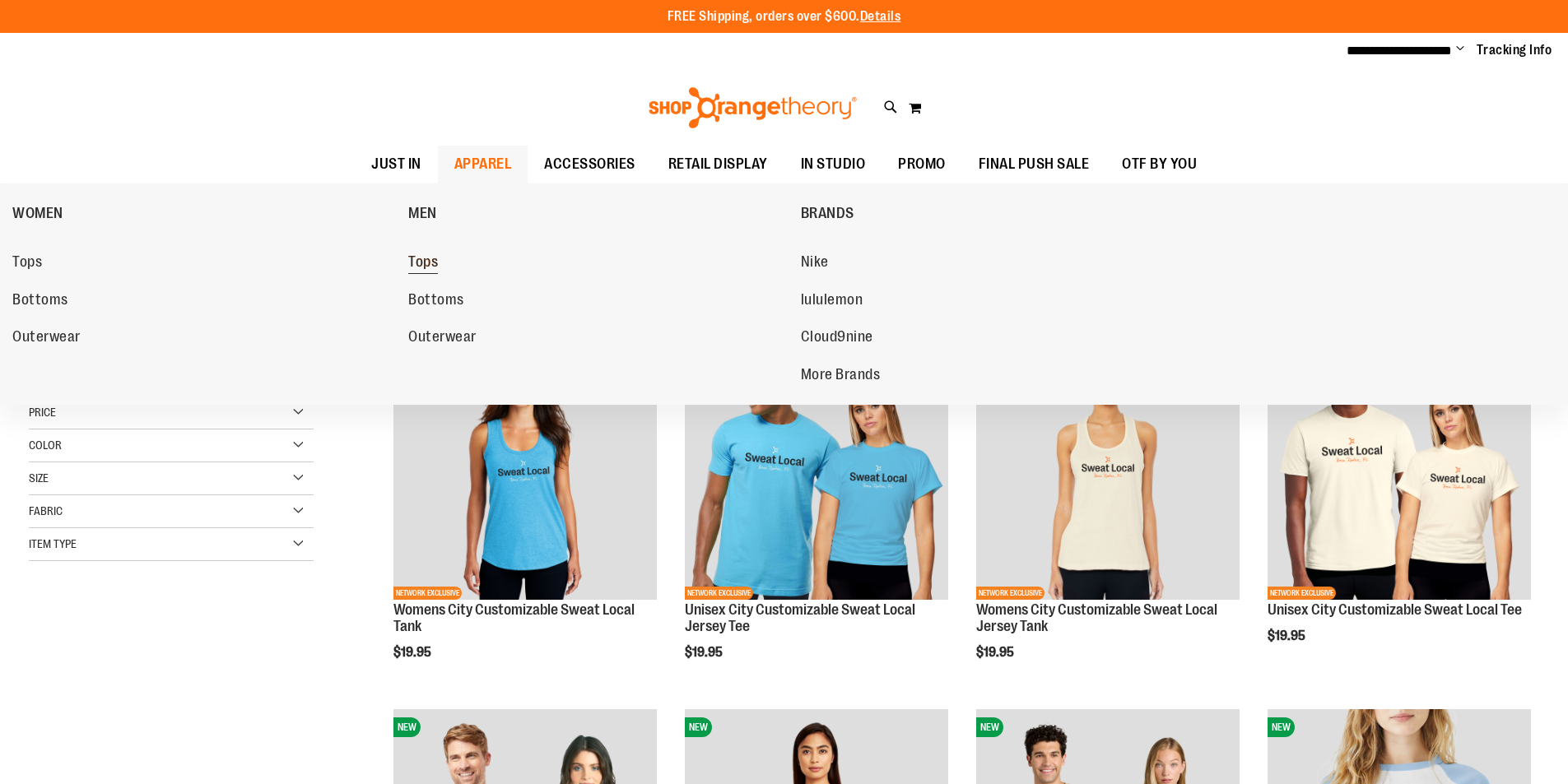
type input "**********"
click at [429, 253] on span "Tops" at bounding box center [423, 263] width 30 height 20
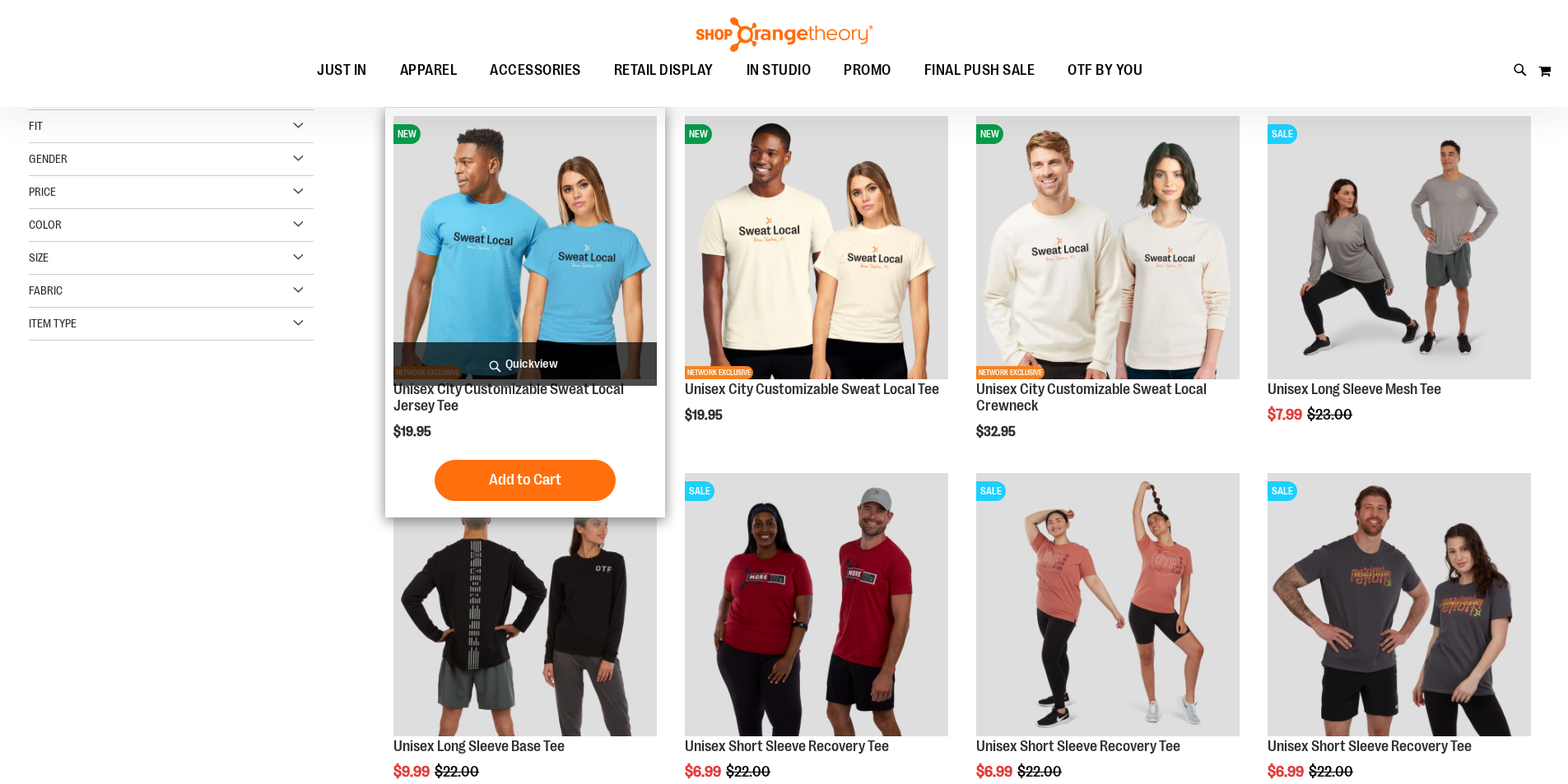
scroll to position [246, 0]
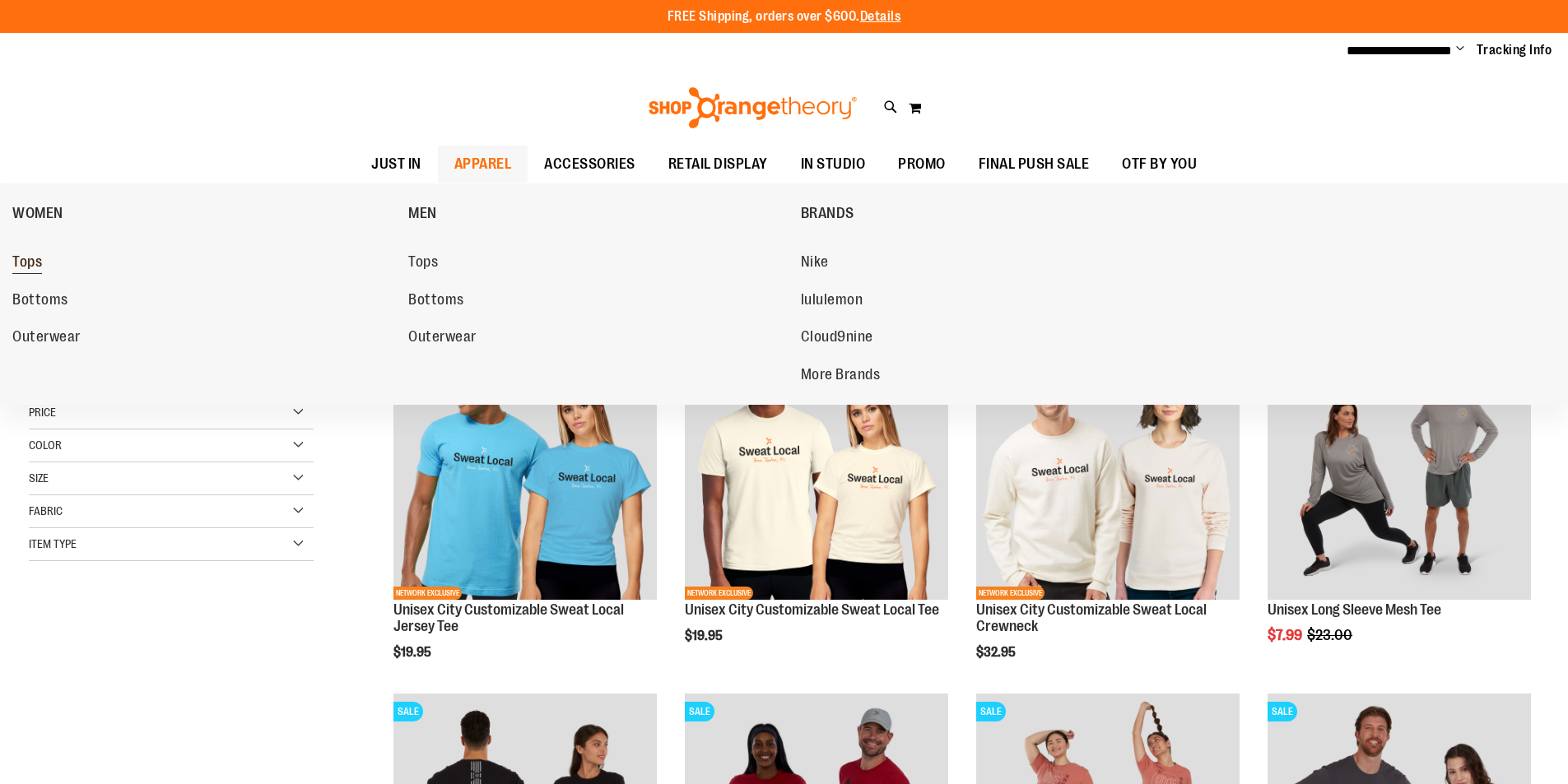
type input "**********"
click at [21, 260] on span "Tops" at bounding box center [27, 263] width 30 height 20
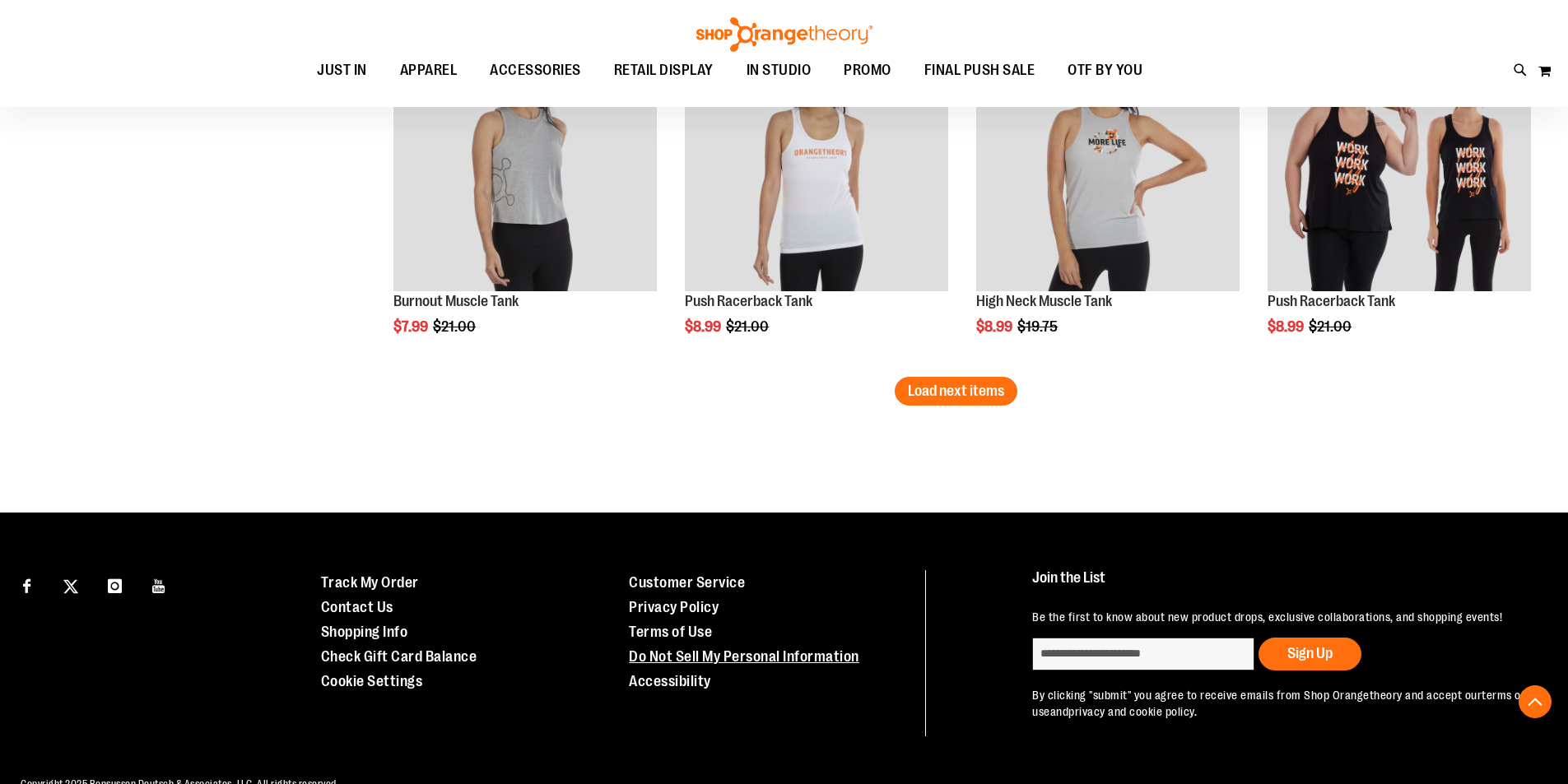
scroll to position [3200, 0]
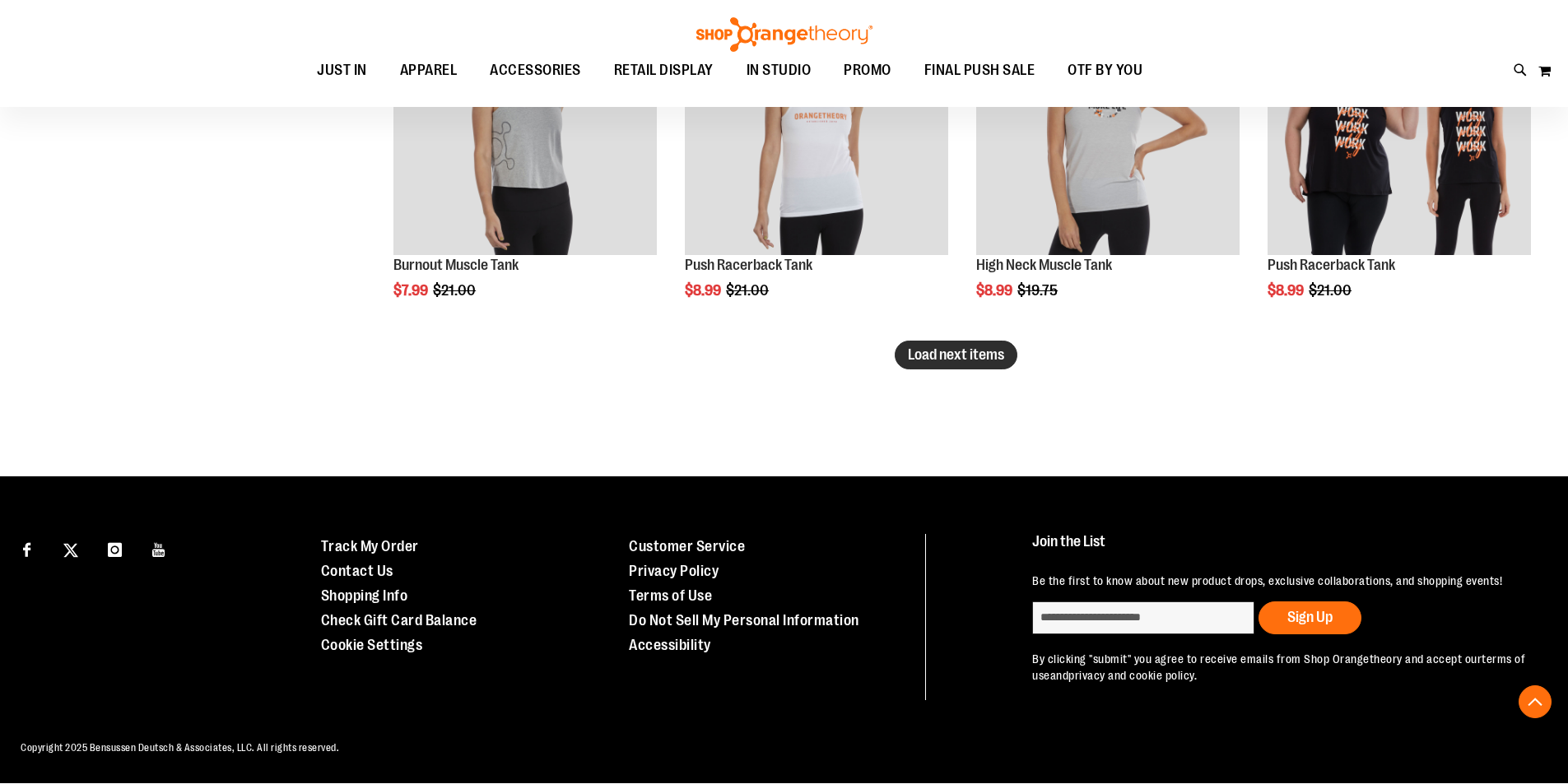
type input "**********"
click at [968, 354] on span "Load next items" at bounding box center [956, 354] width 96 height 17
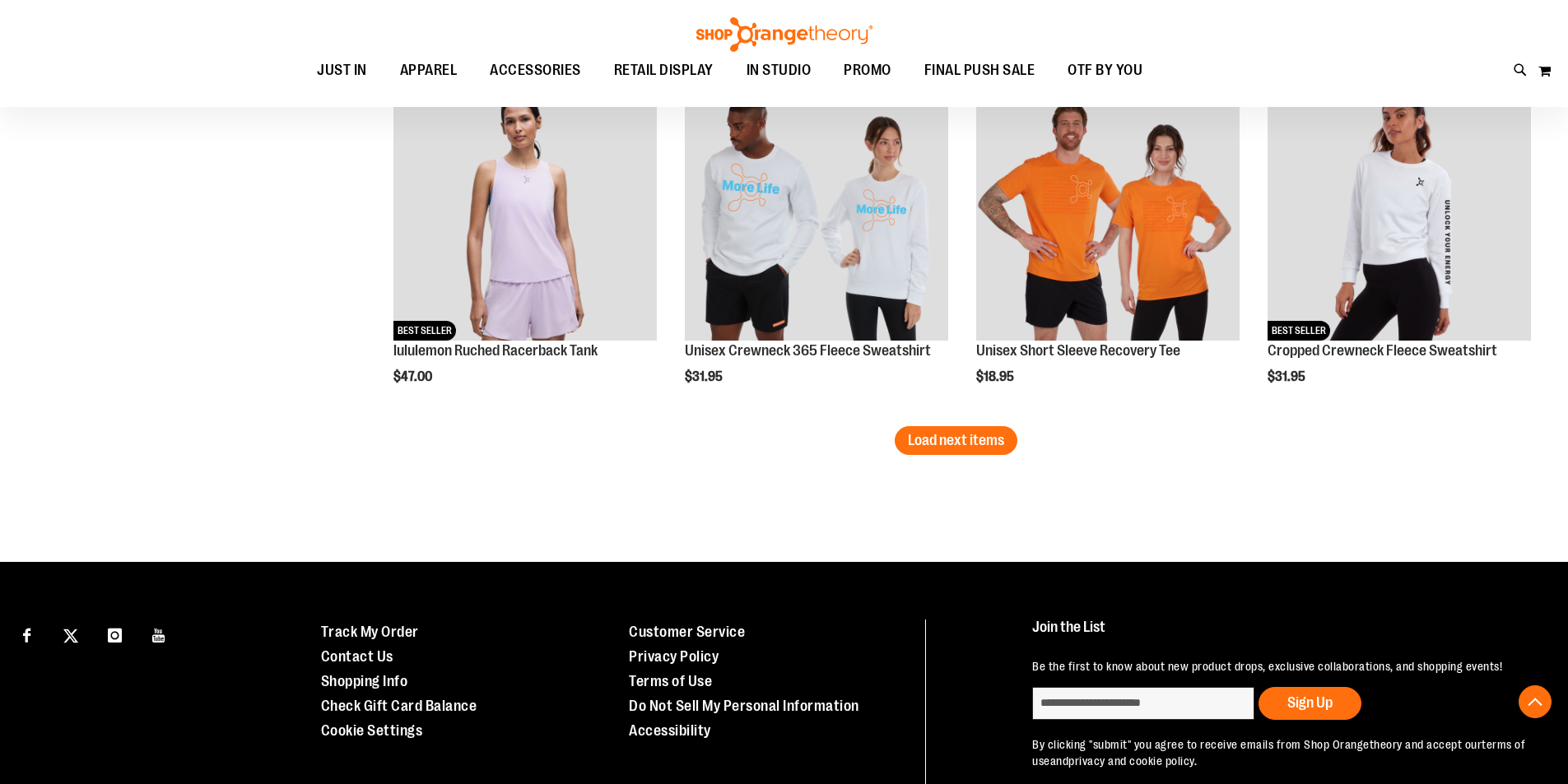
scroll to position [4188, 0]
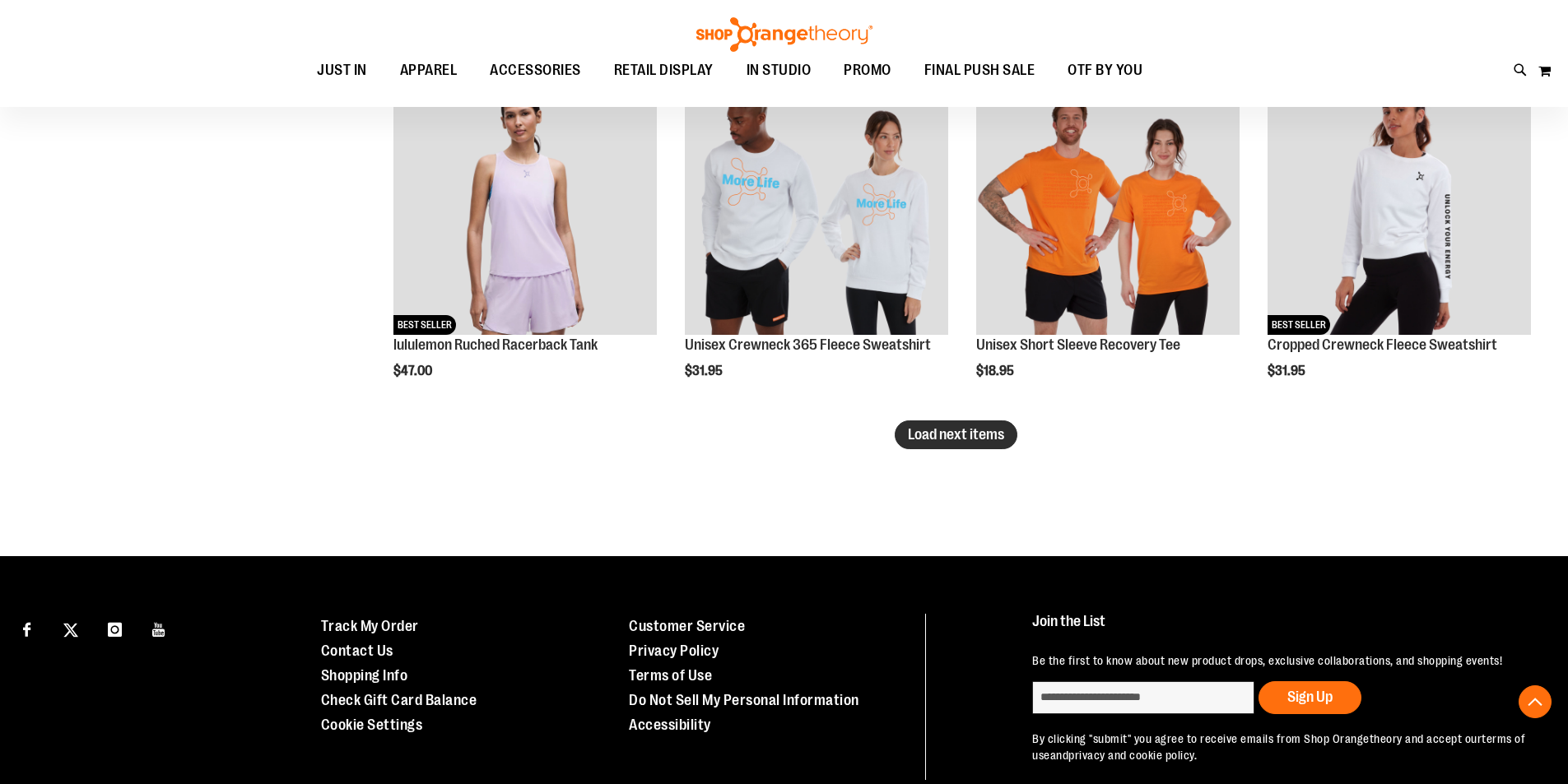
click at [987, 445] on button "Load next items" at bounding box center [956, 434] width 123 height 29
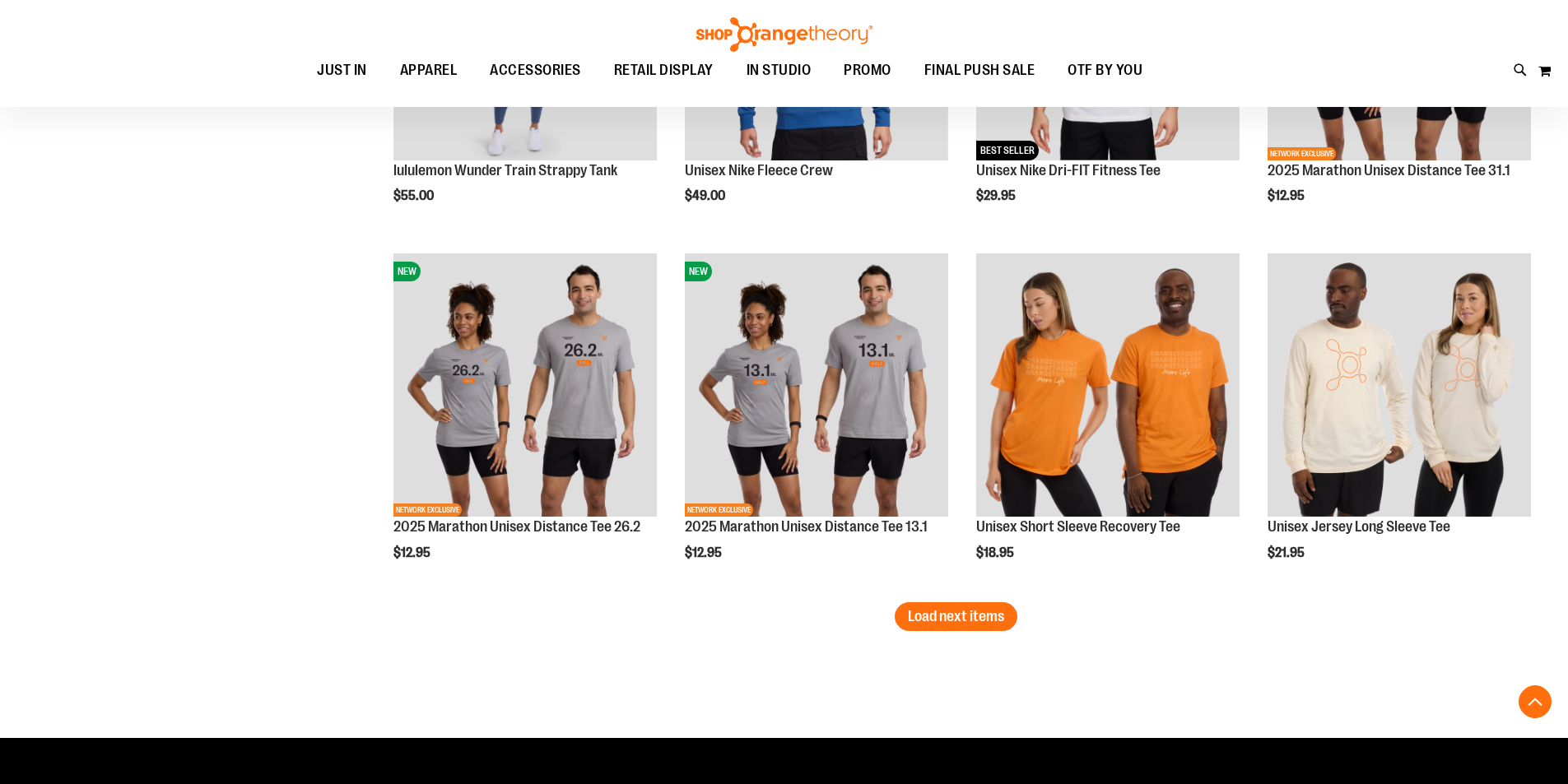
scroll to position [5093, 0]
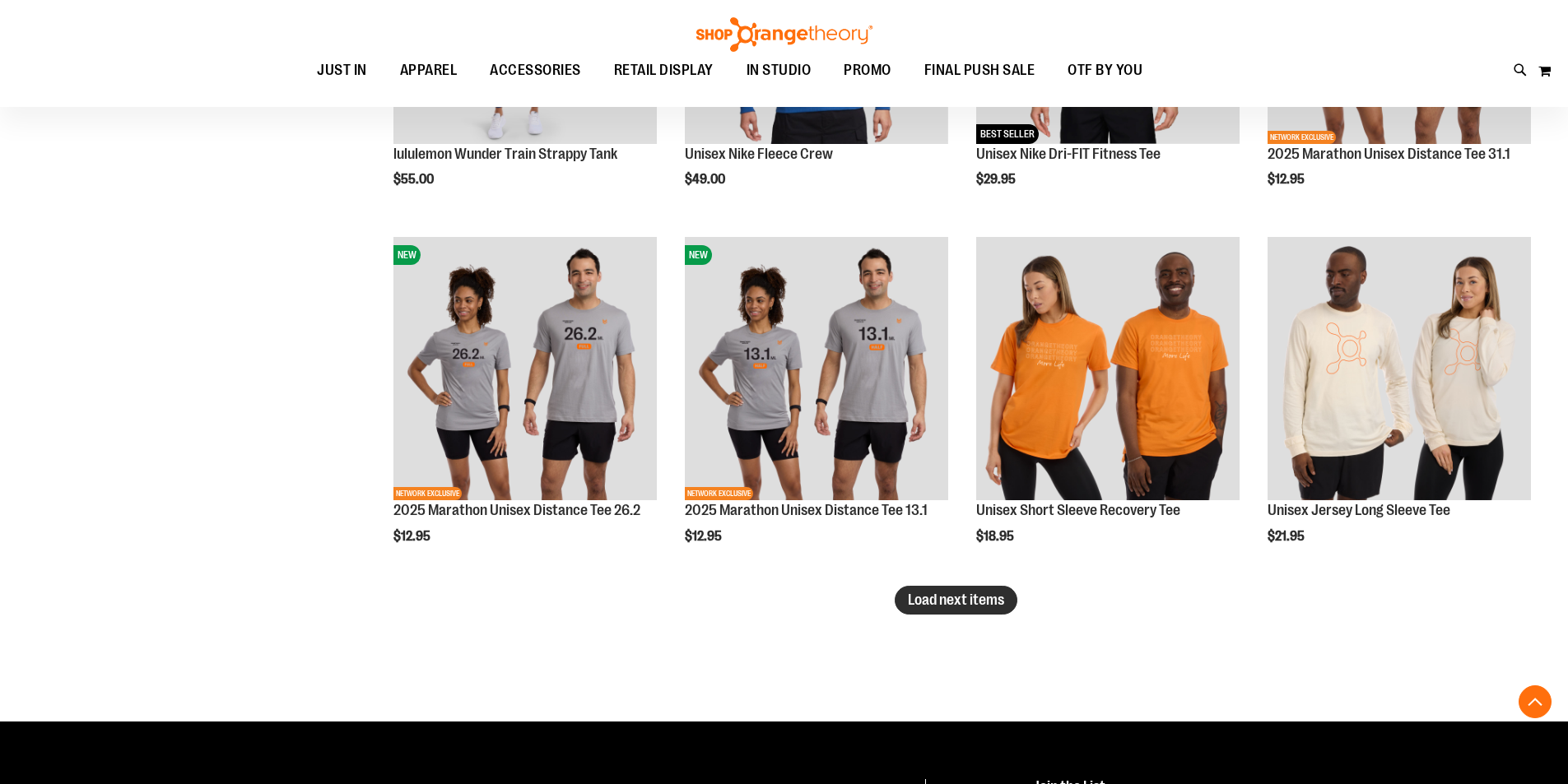
click at [996, 594] on span "Load next items" at bounding box center [956, 599] width 96 height 17
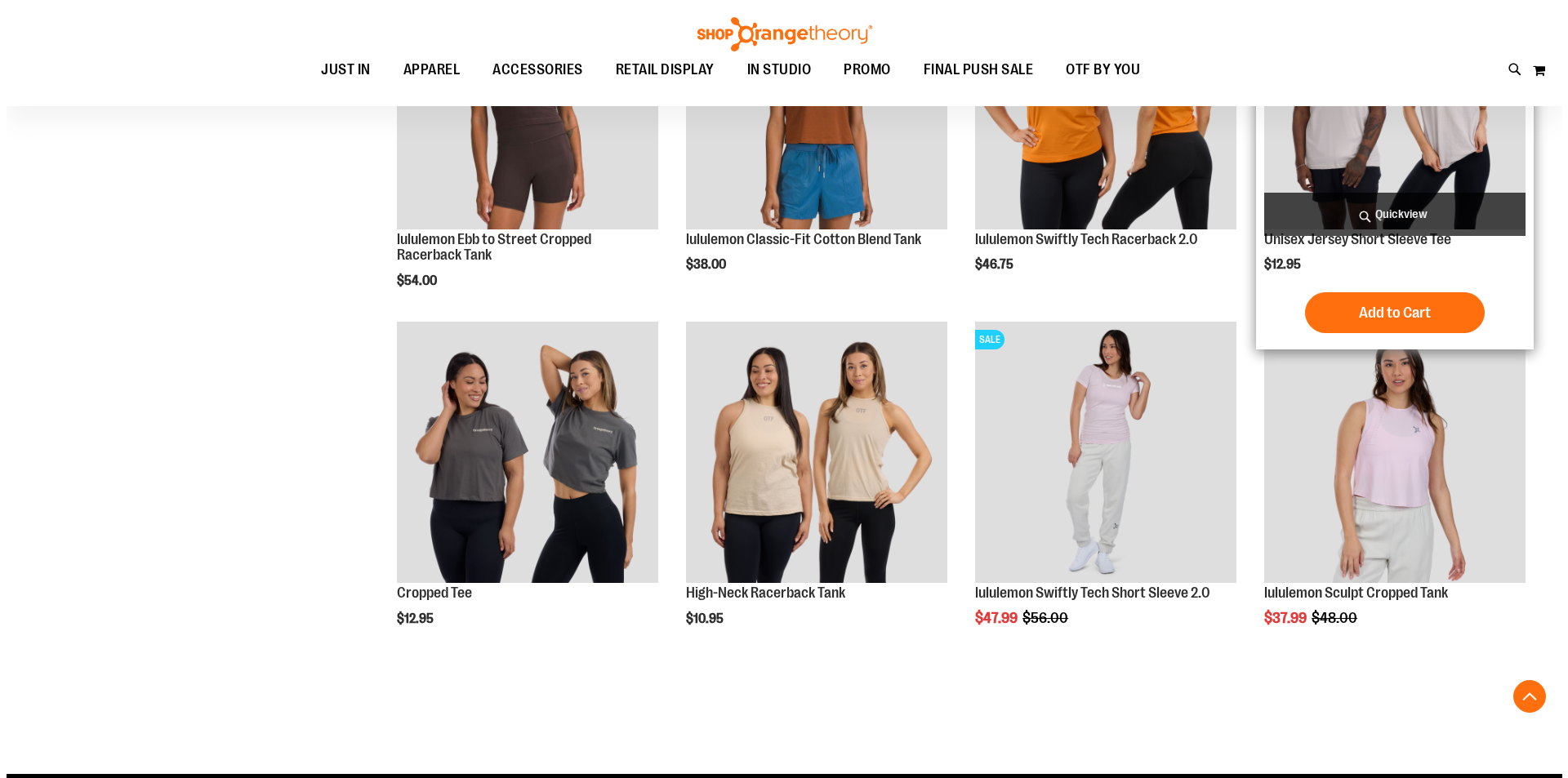
scroll to position [6034, 0]
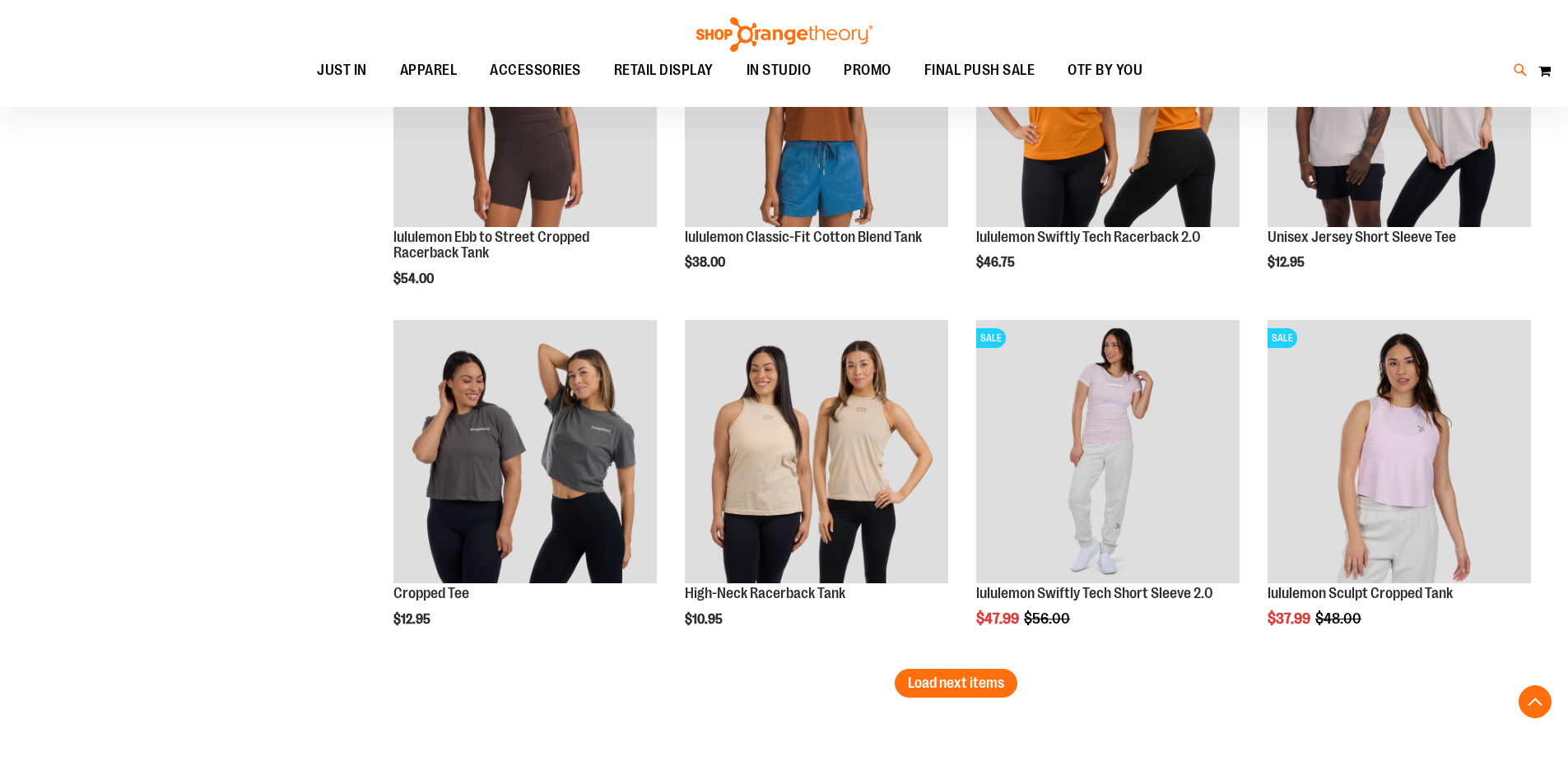
click at [1526, 71] on icon at bounding box center [1521, 70] width 14 height 19
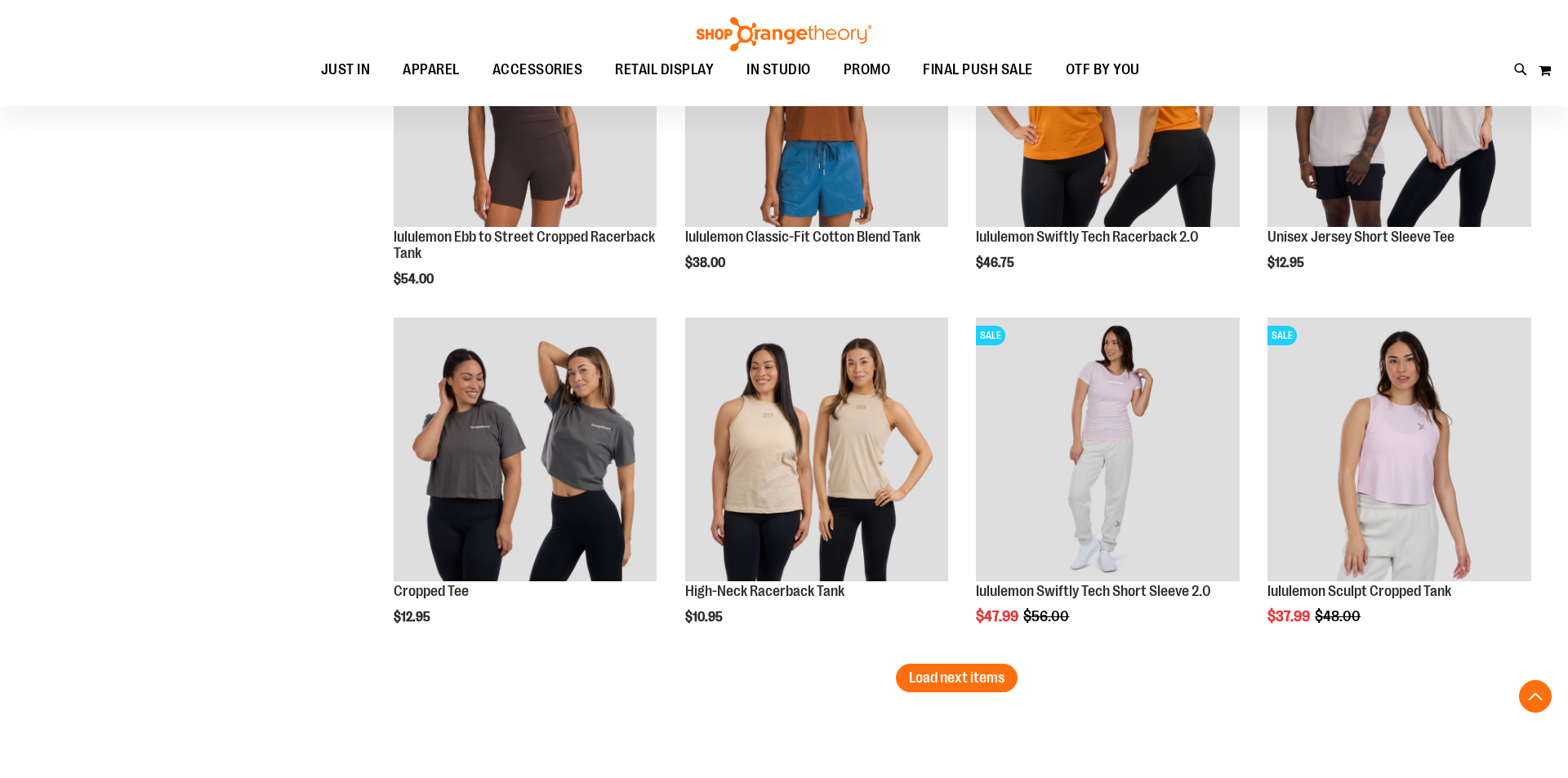
type input "********"
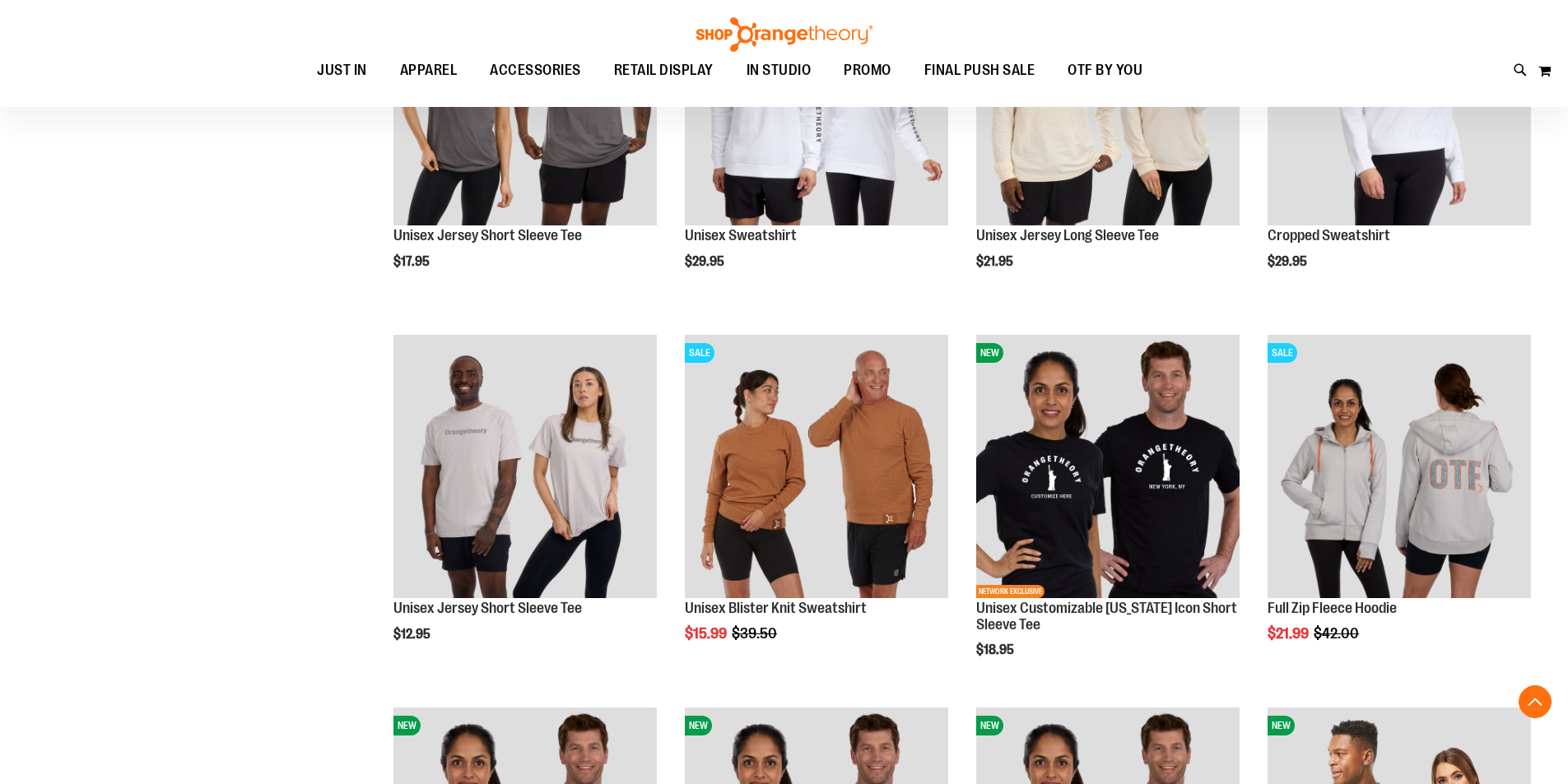
scroll to position [3784, 0]
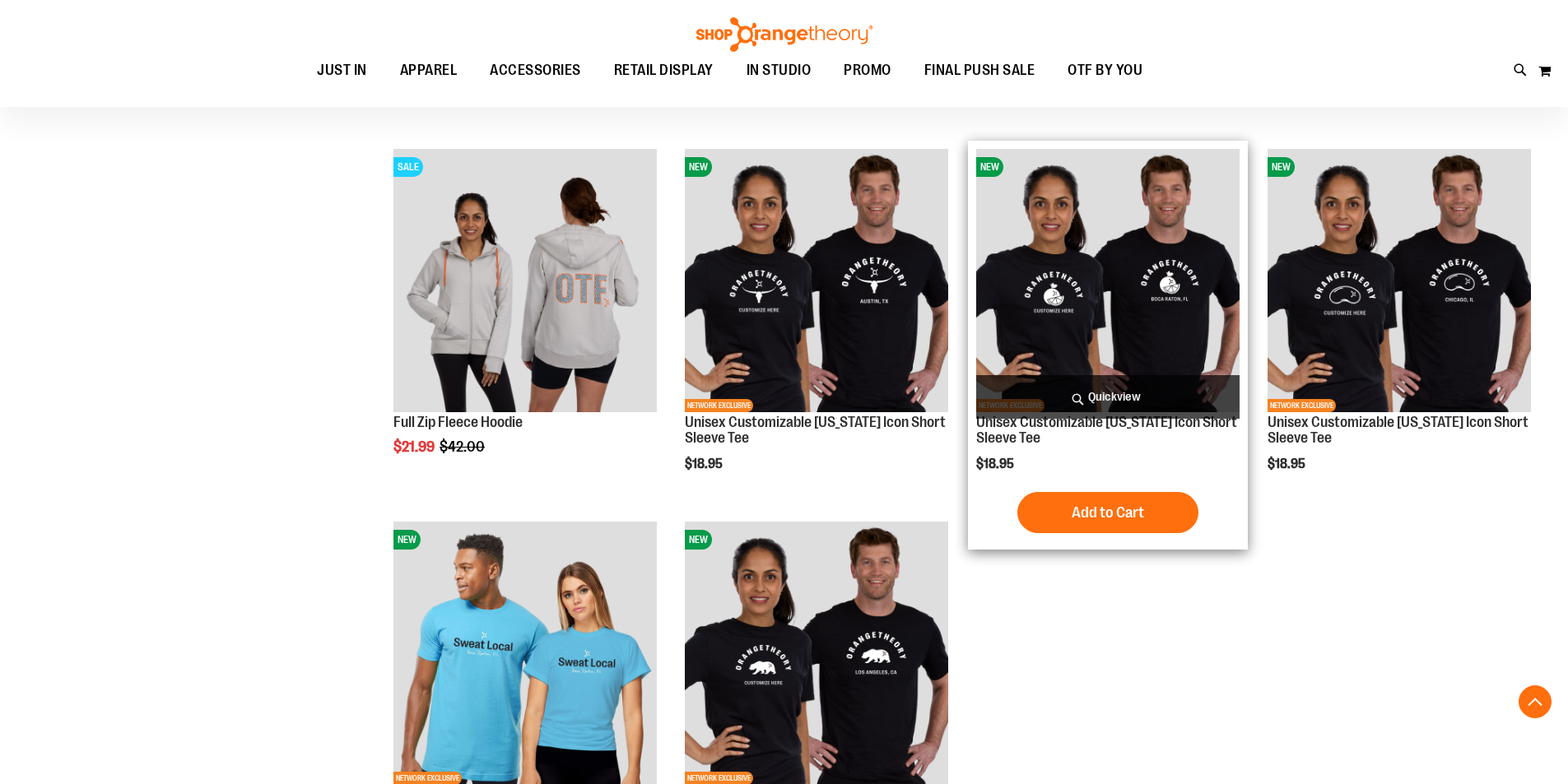
scroll to position [8803, 0]
